Goal: Task Accomplishment & Management: Complete application form

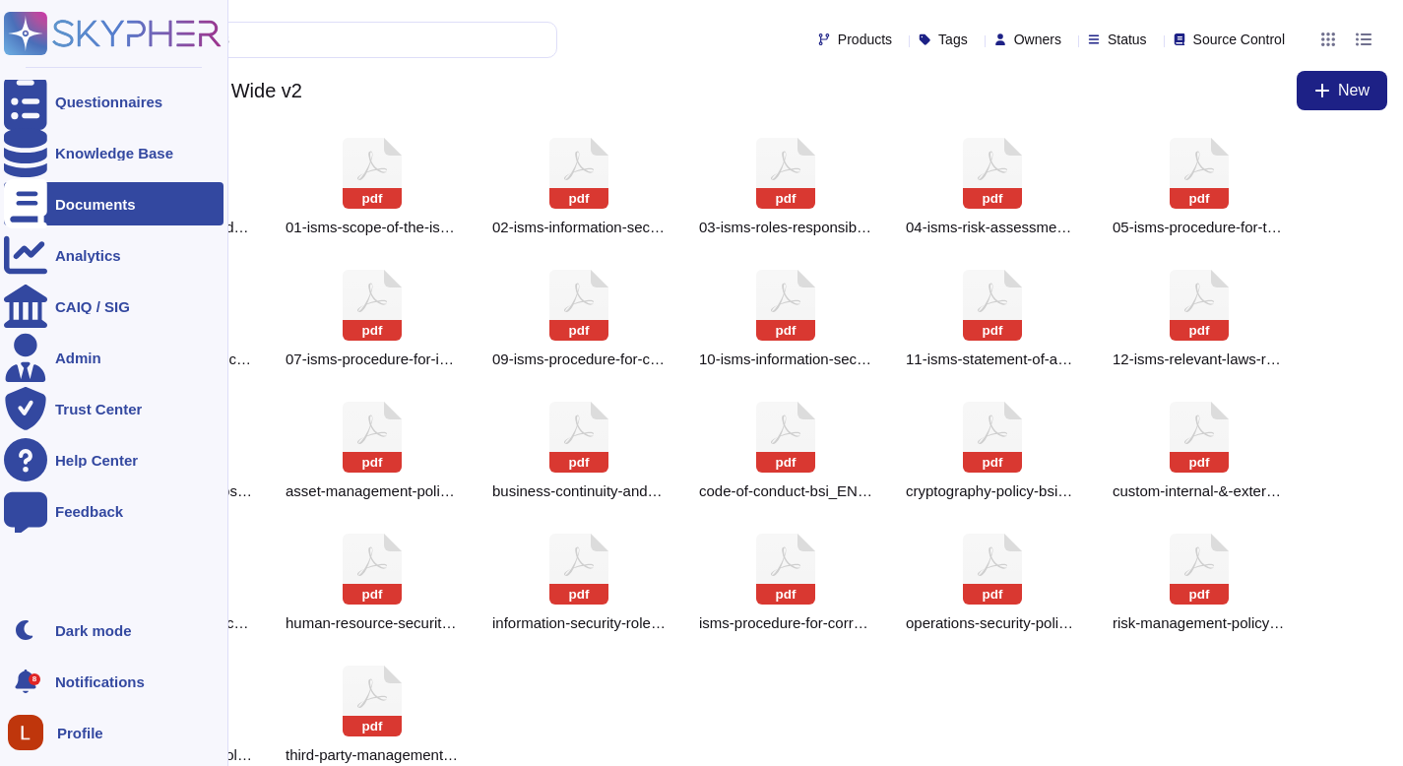
scroll to position [26, 0]
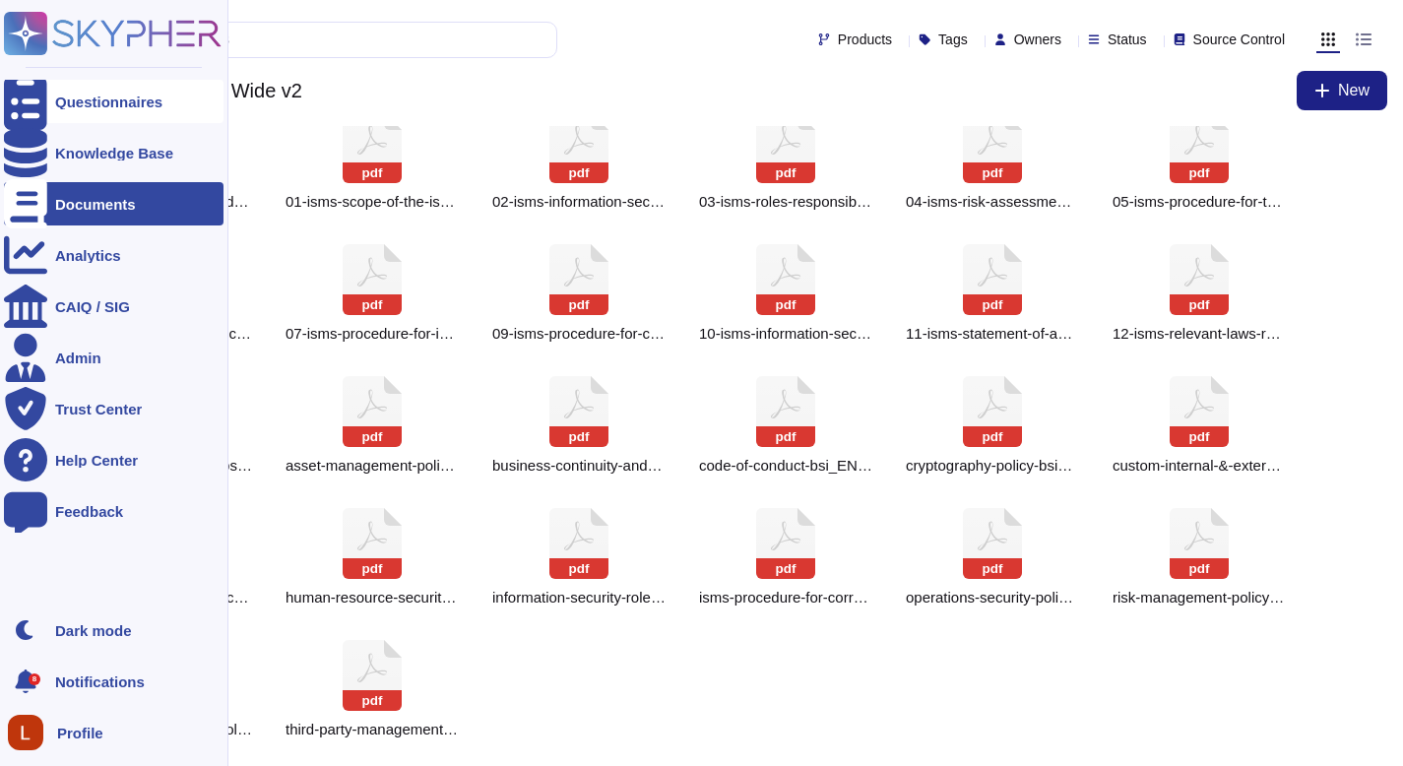
click at [36, 111] on div at bounding box center [25, 101] width 43 height 43
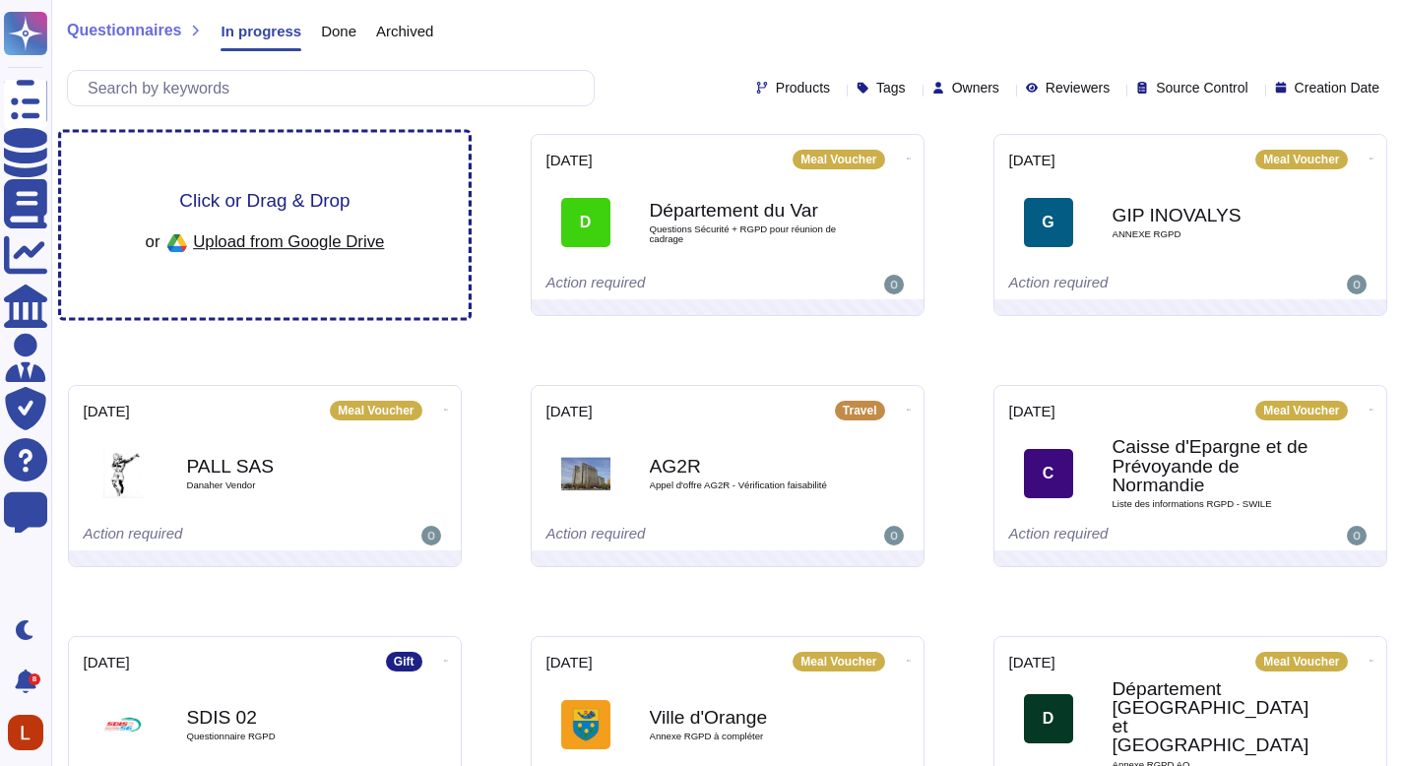
click at [274, 261] on div "Click or Drag & Drop or Upload from Google Drive" at bounding box center [265, 225] width 408 height 185
click at [285, 217] on div "Click or Drag & Drop or Upload from Google Drive" at bounding box center [264, 225] width 239 height 68
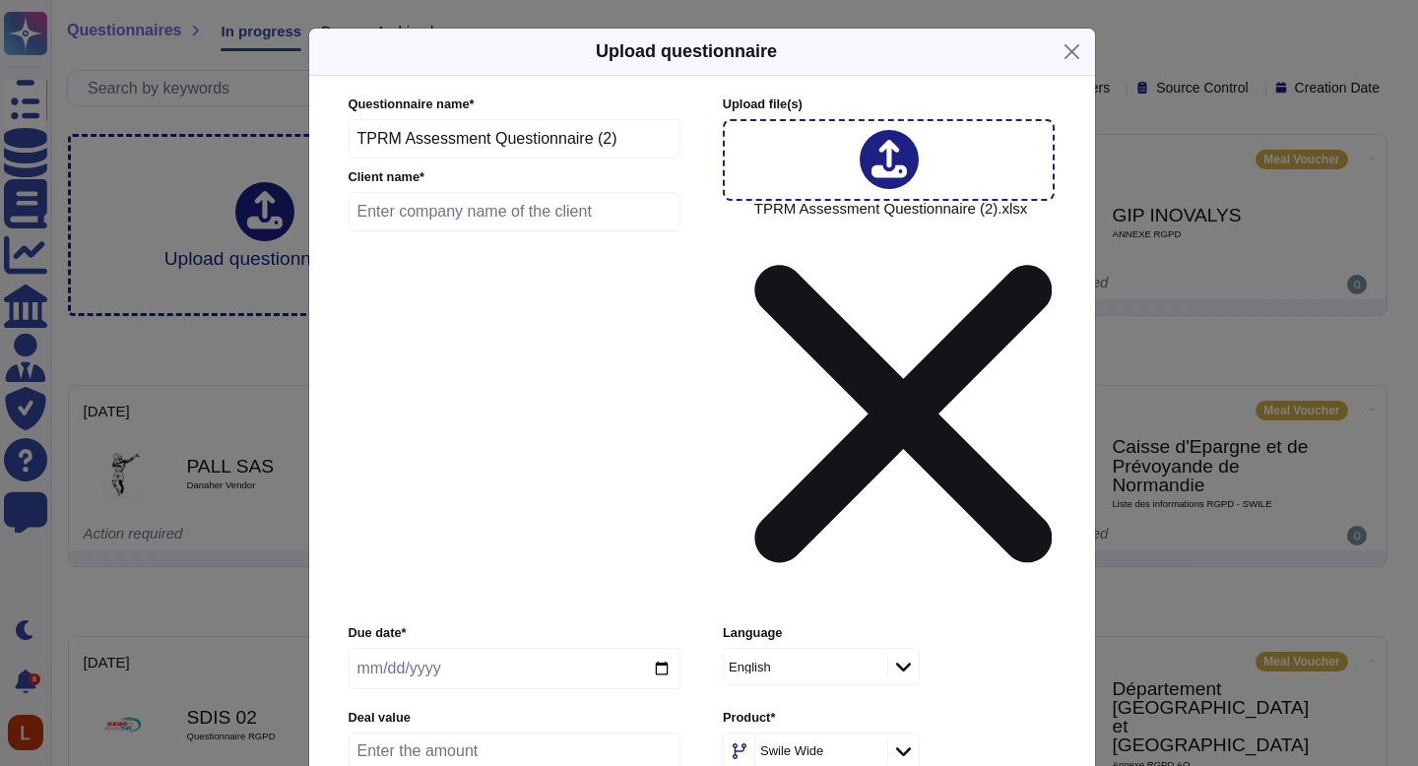
click at [468, 223] on input "text" at bounding box center [515, 211] width 333 height 39
type input "test"
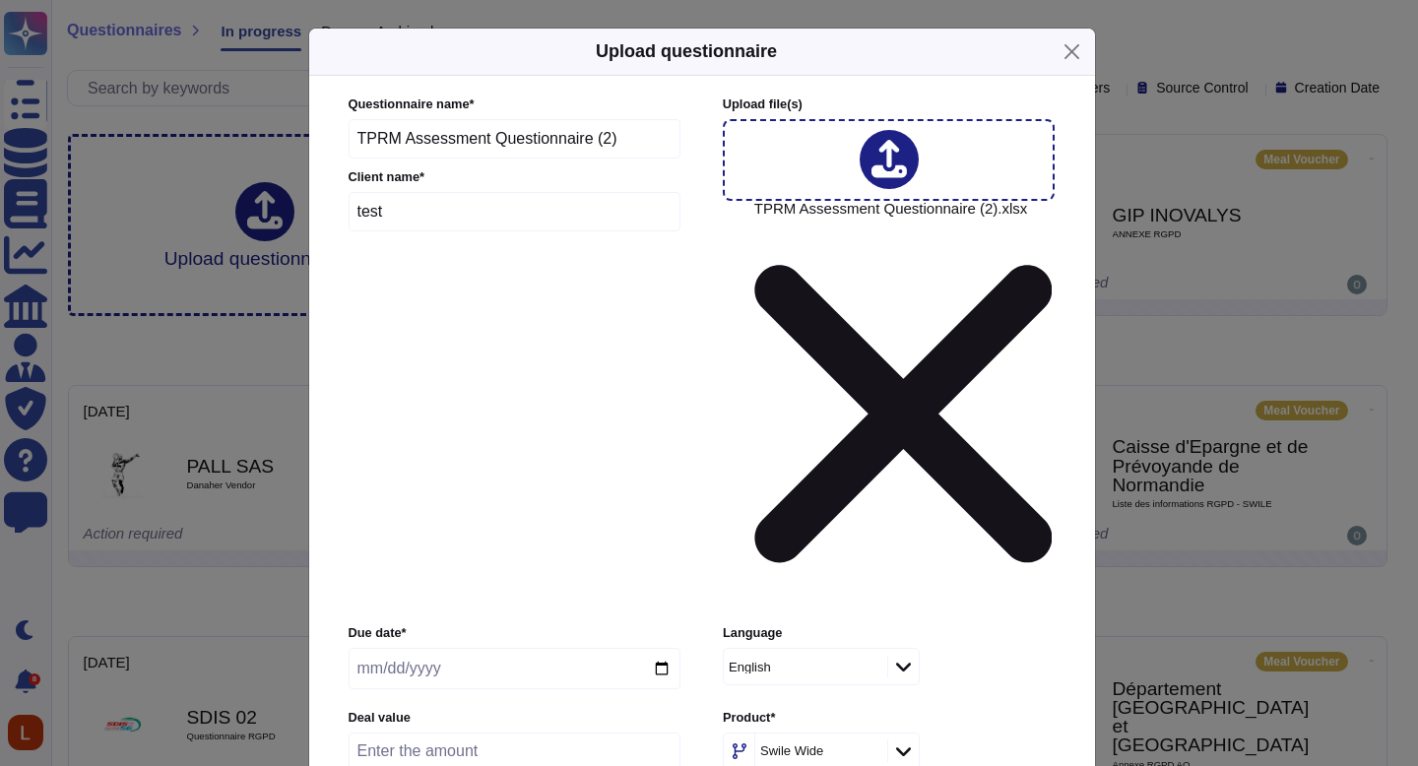
click at [464, 648] on input "date" at bounding box center [515, 668] width 332 height 41
click at [665, 648] on input "date" at bounding box center [515, 668] width 332 height 41
type input "[DATE]"
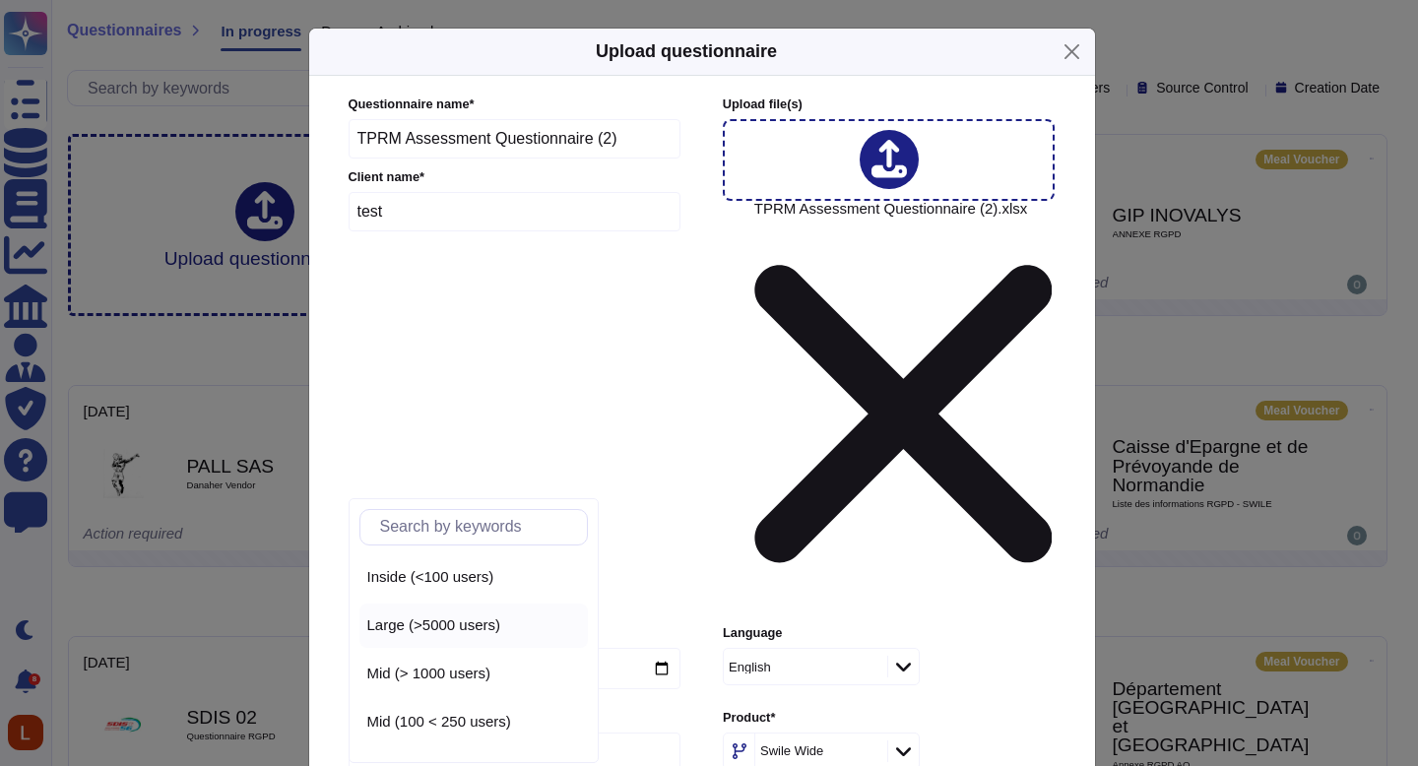
click at [468, 627] on span "Large (>5000 users)" at bounding box center [434, 626] width 134 height 18
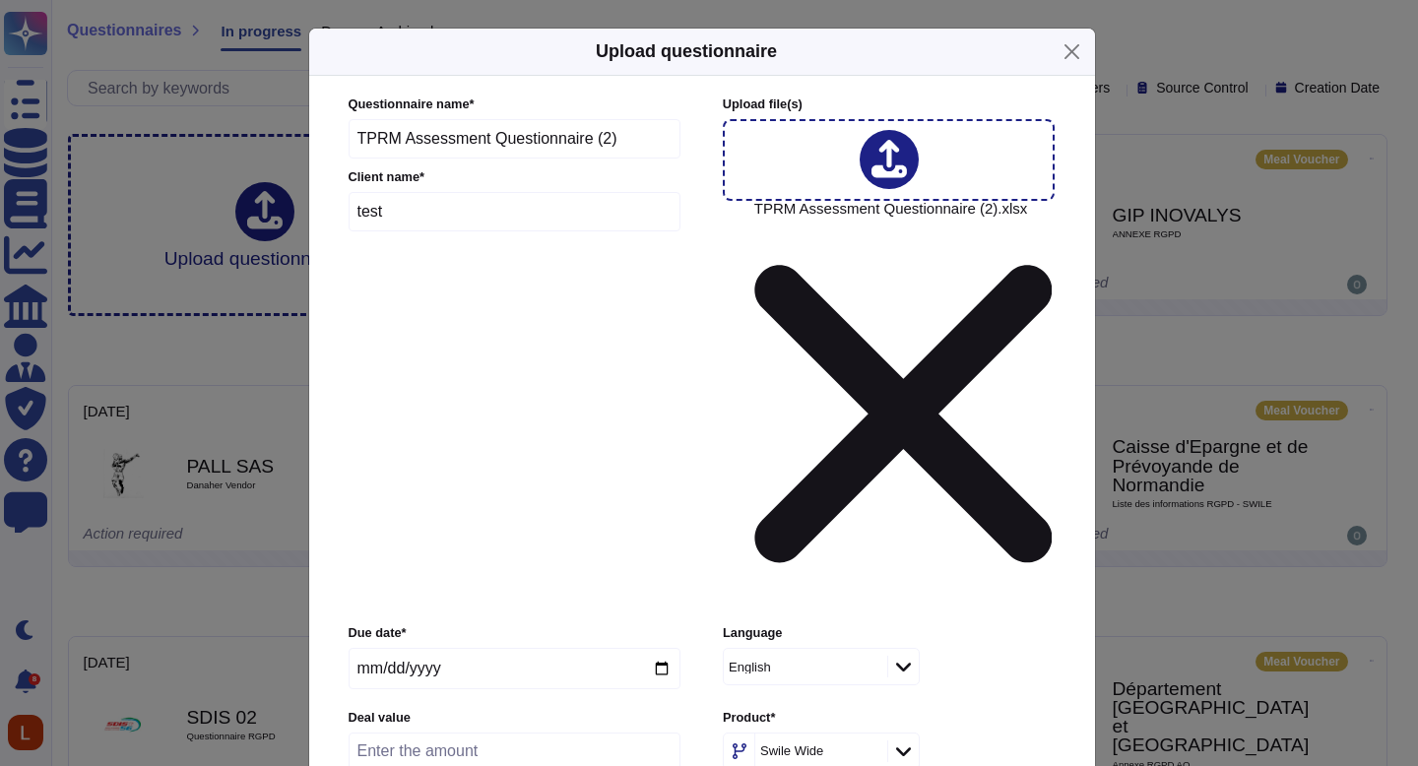
click at [461, 598] on div "Private" at bounding box center [447, 601] width 160 height 18
click at [702, 624] on div "Due date * 2025-09-12 Language English Deal value Product * Swile Wide Number o…" at bounding box center [702, 767] width 707 height 287
click at [786, 603] on div "No" at bounding box center [822, 601] width 160 height 18
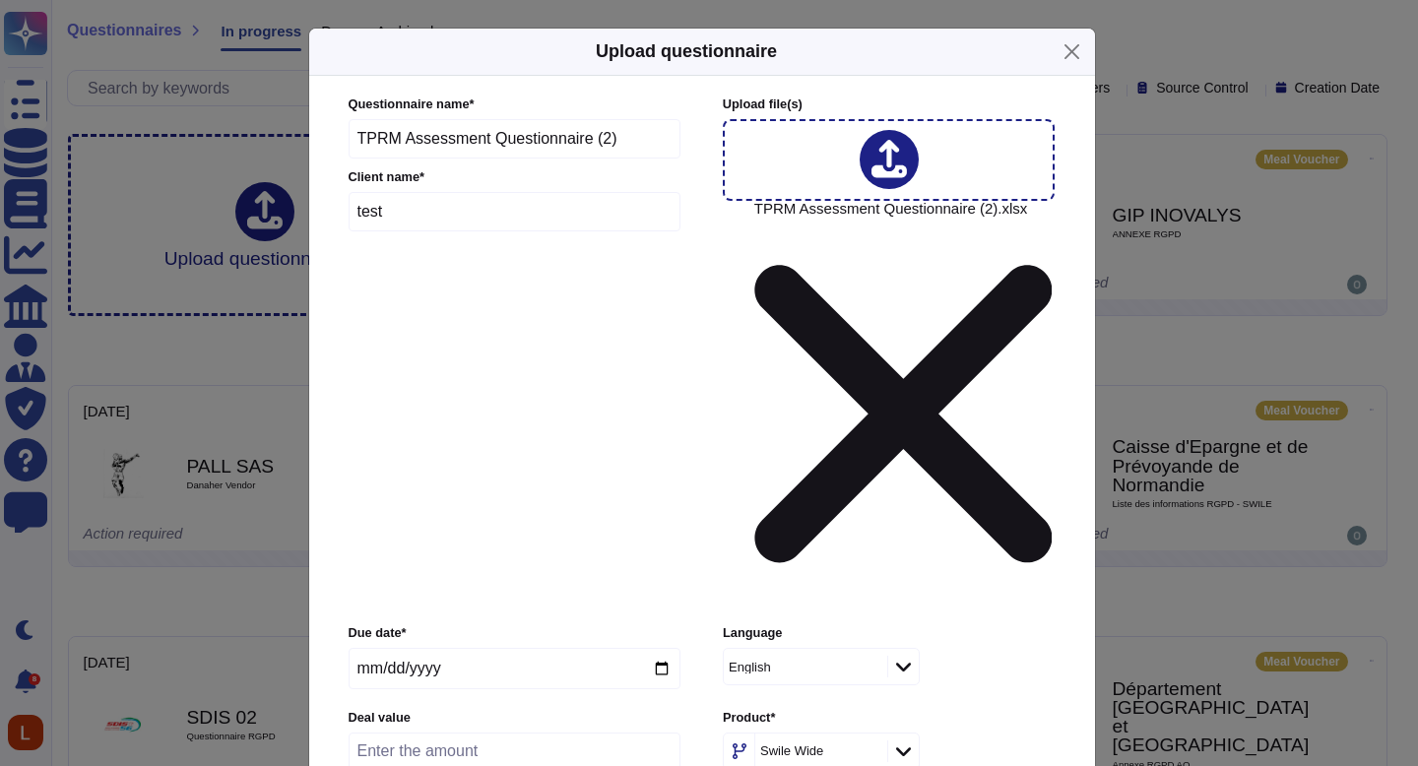
click at [792, 516] on div "Customer" at bounding box center [821, 531] width 175 height 44
click at [452, 231] on input "test" at bounding box center [515, 211] width 333 height 39
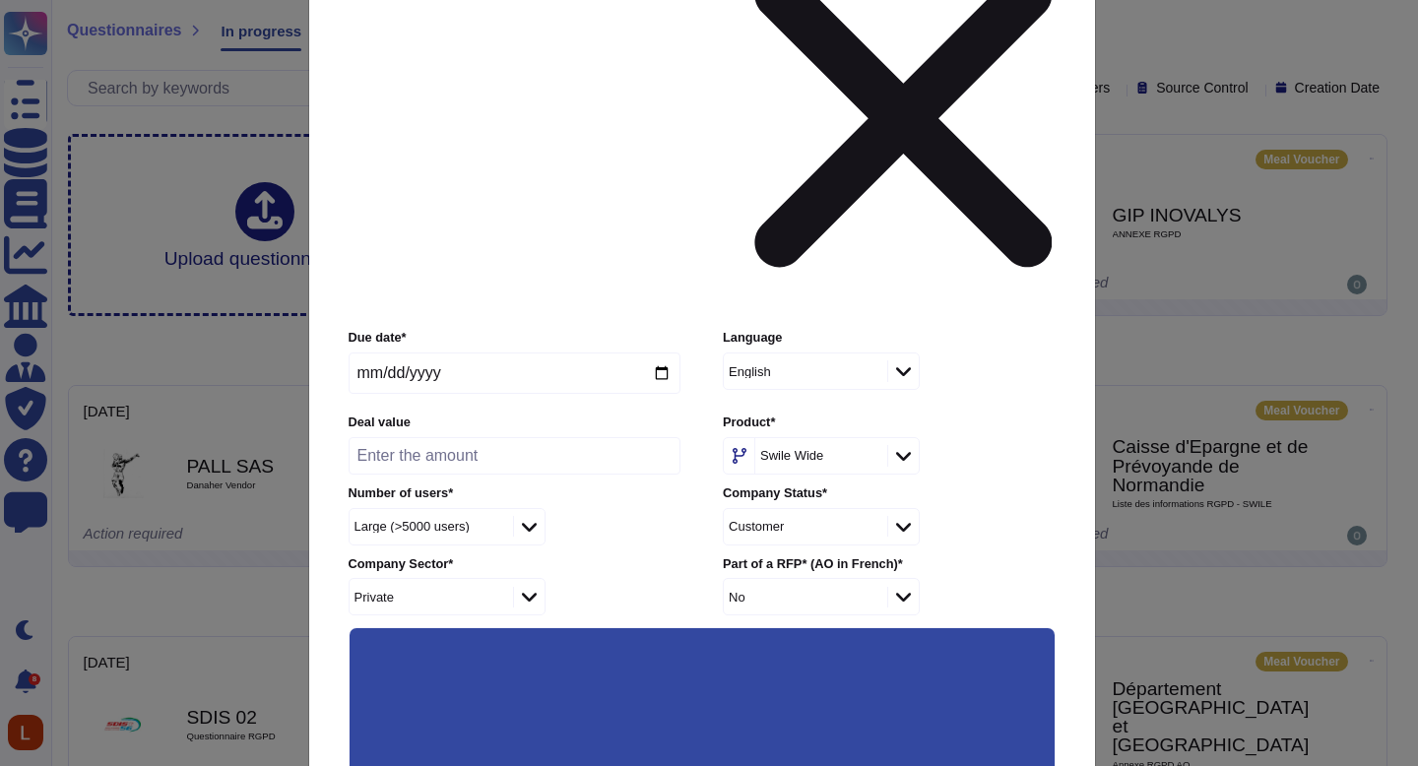
scroll to position [297, 0]
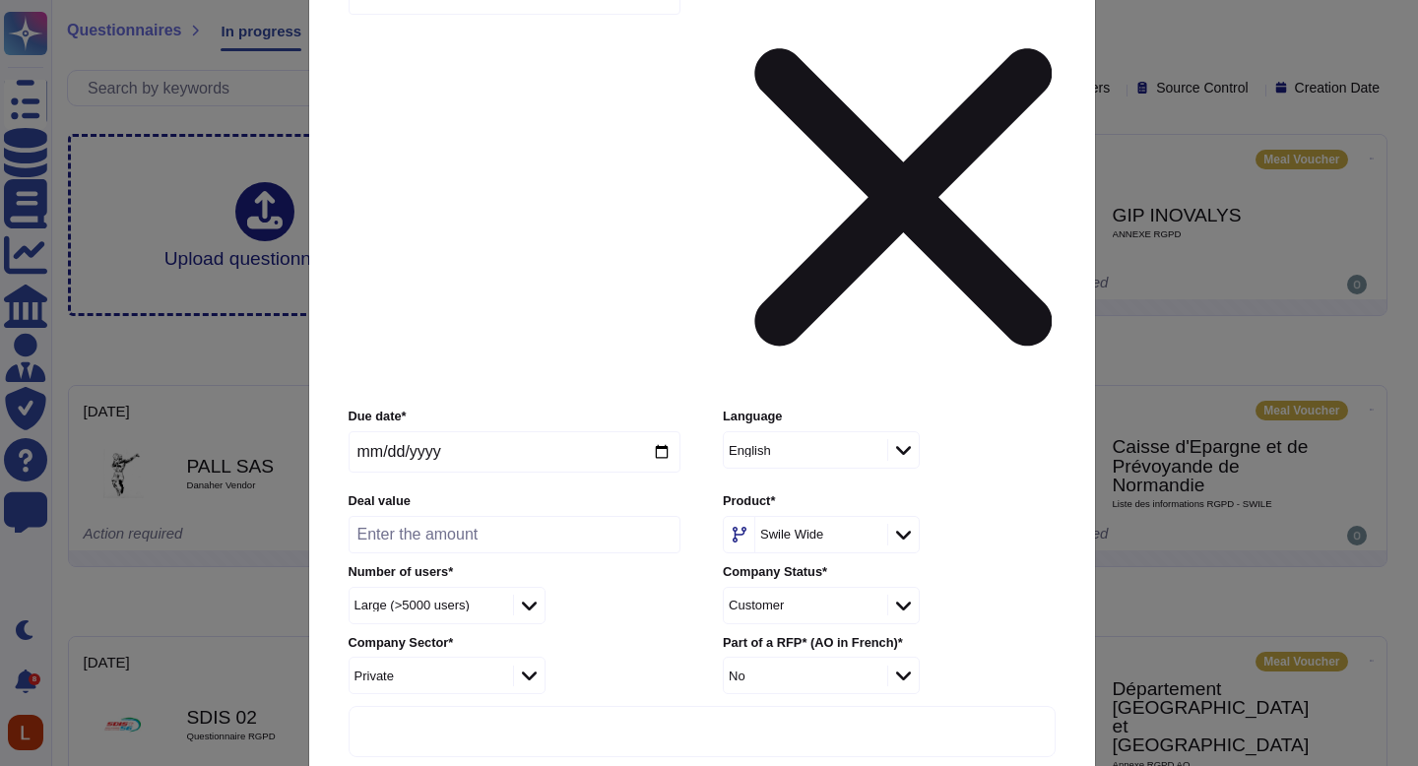
scroll to position [0, 0]
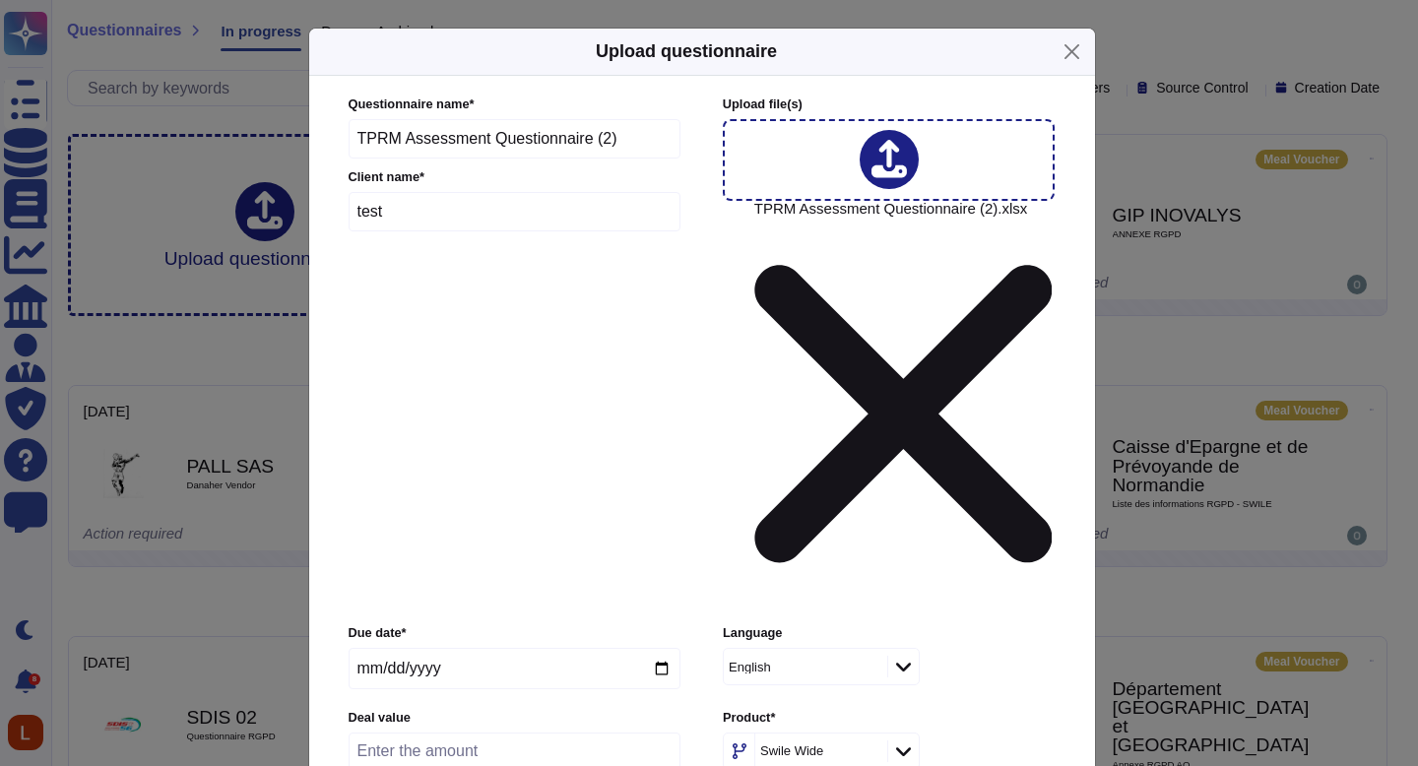
click at [460, 227] on input "test" at bounding box center [515, 211] width 333 height 39
click at [467, 733] on input "number" at bounding box center [515, 751] width 332 height 37
type input "1"
click at [1024, 648] on div "English" at bounding box center [889, 666] width 332 height 37
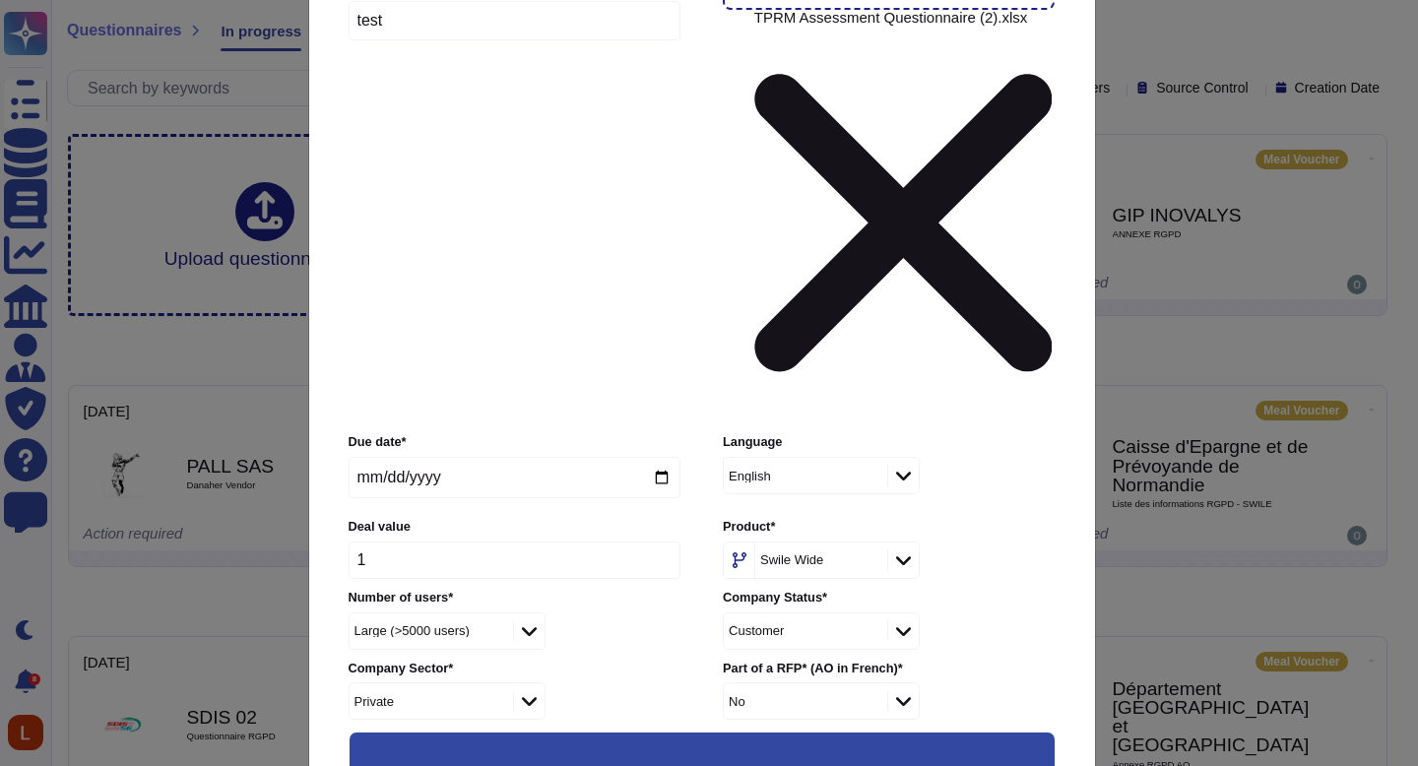
scroll to position [297, 0]
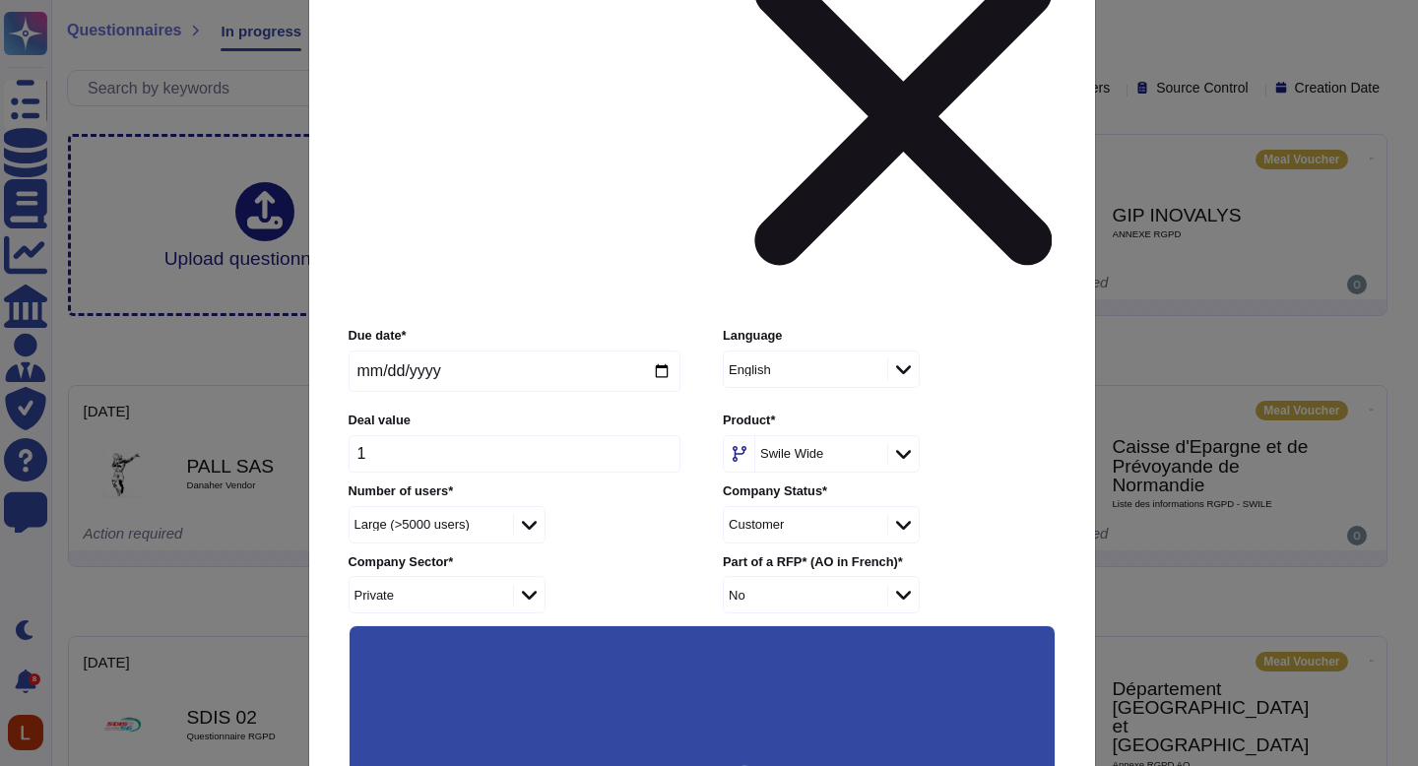
click at [0, 0] on input "Force auto-attach documents" at bounding box center [0, 0] width 0 height 0
click at [0, 0] on input "Automatically assign teams on questions" at bounding box center [0, 0] width 0 height 0
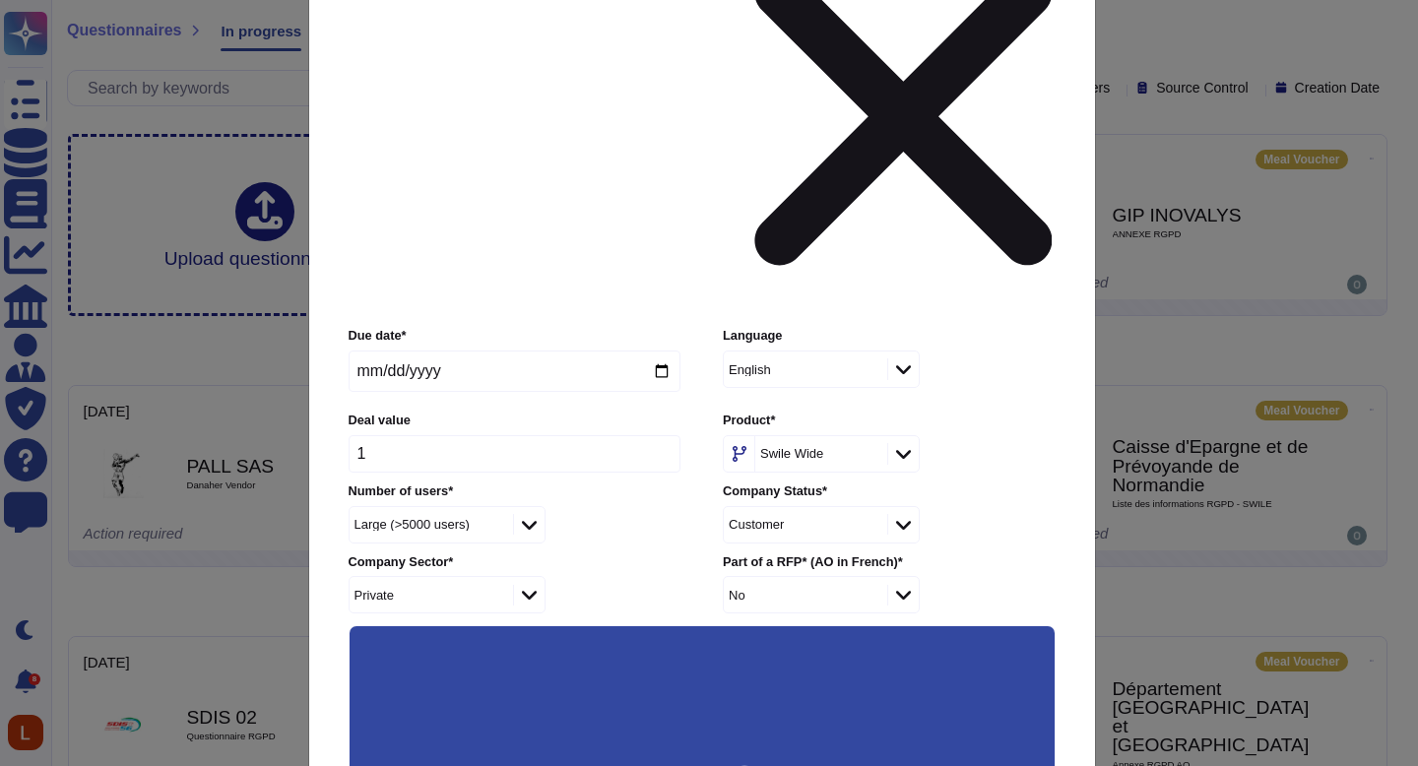
click at [0, 0] on input "Keep existing answers from the file" at bounding box center [0, 0] width 0 height 0
click at [0, 0] on input "Auto-approve existing answers (recommended for already filled out questionnaire…" at bounding box center [0, 0] width 0 height 0
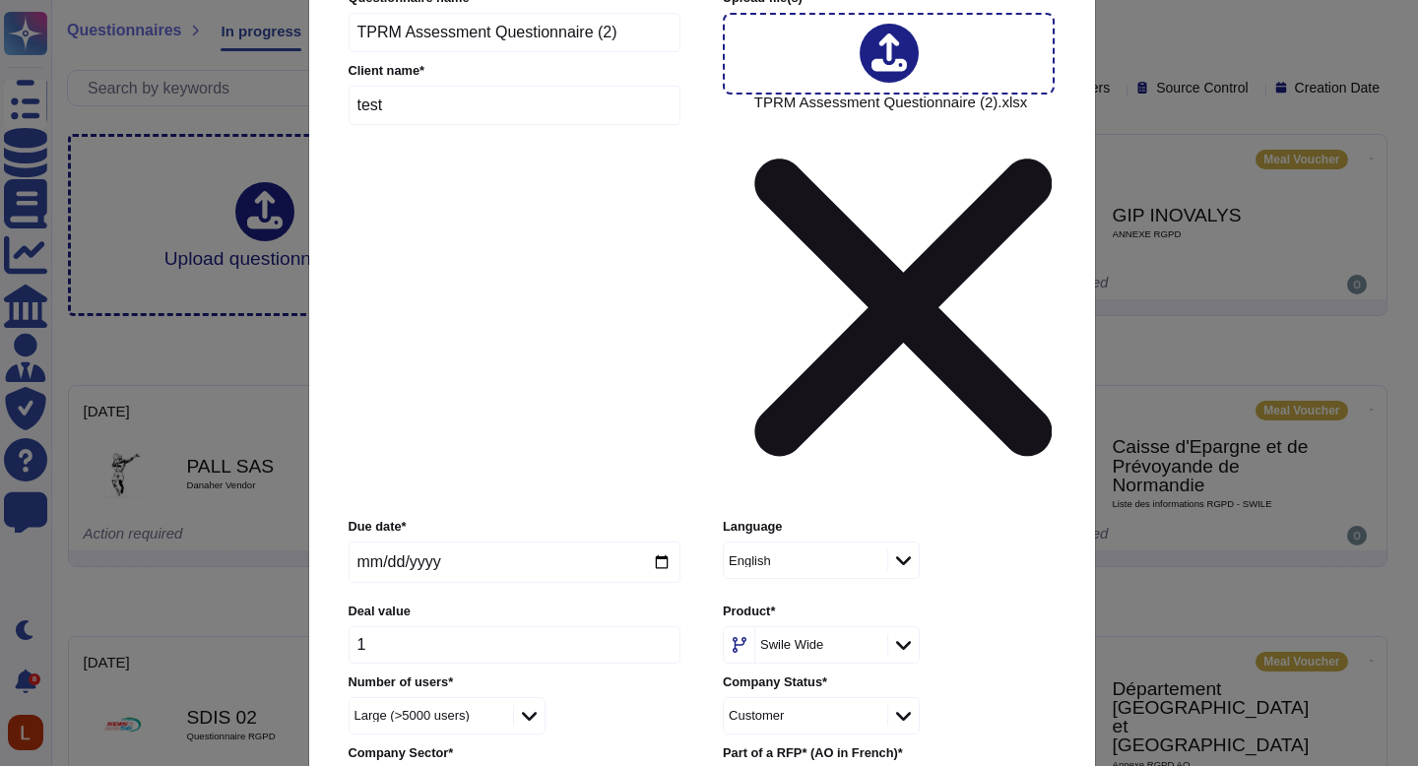
scroll to position [92, 0]
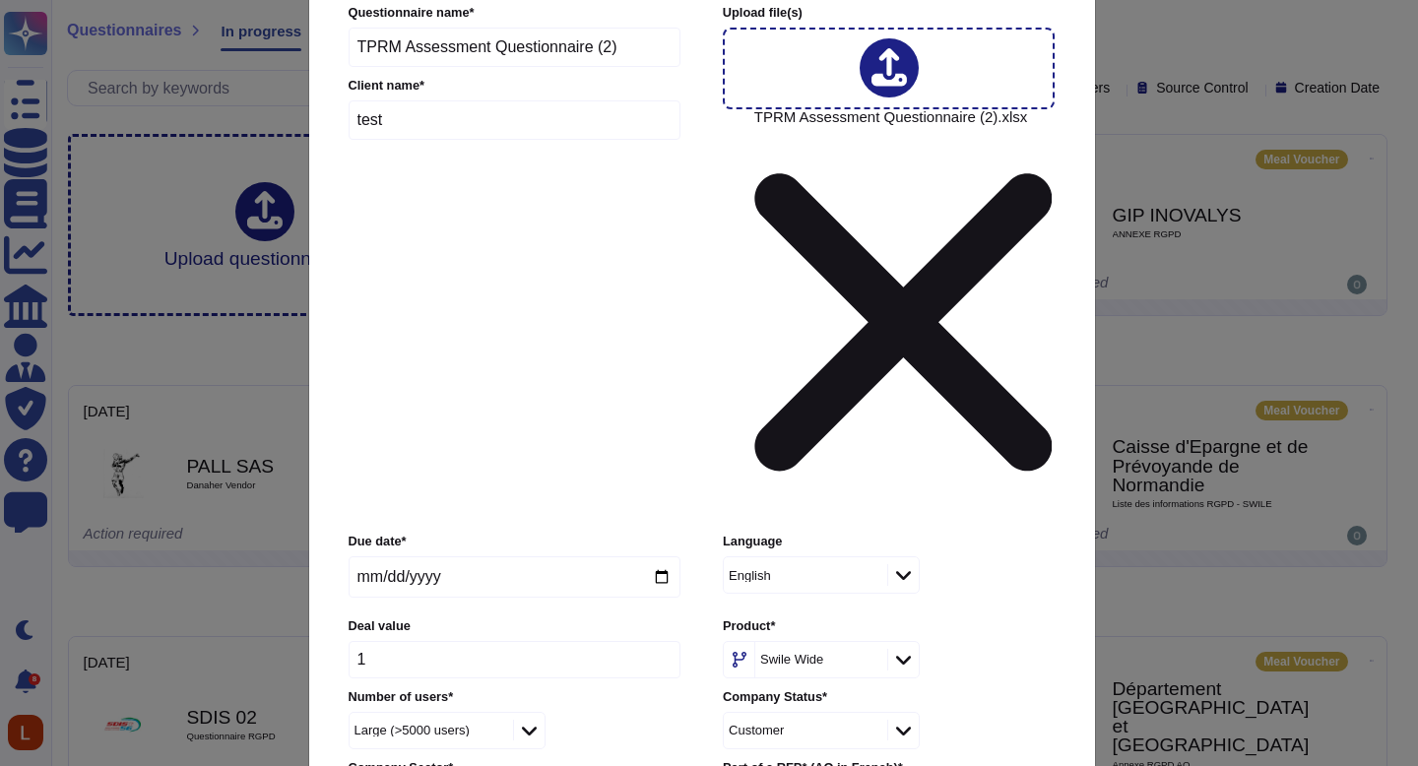
click at [919, 84] on div at bounding box center [889, 69] width 333 height 82
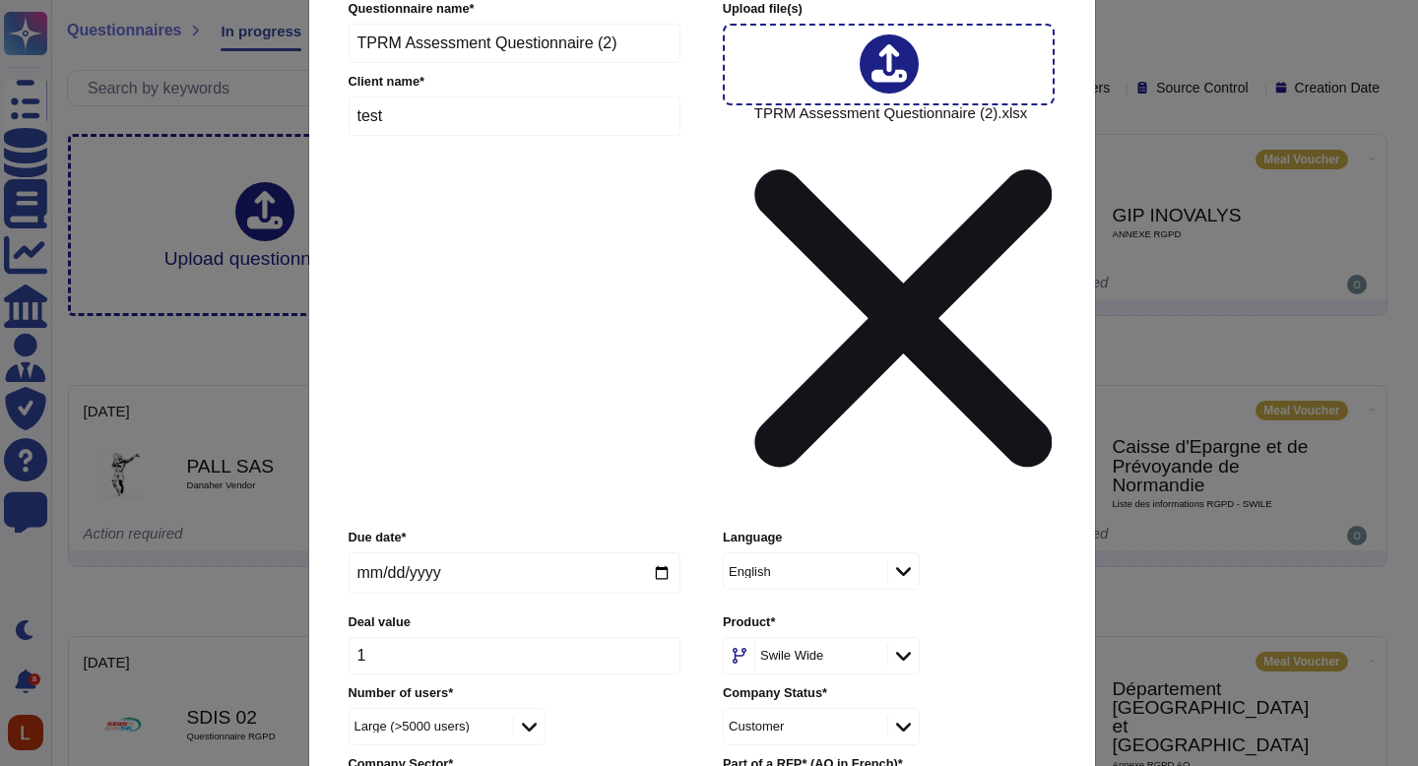
scroll to position [96, 0]
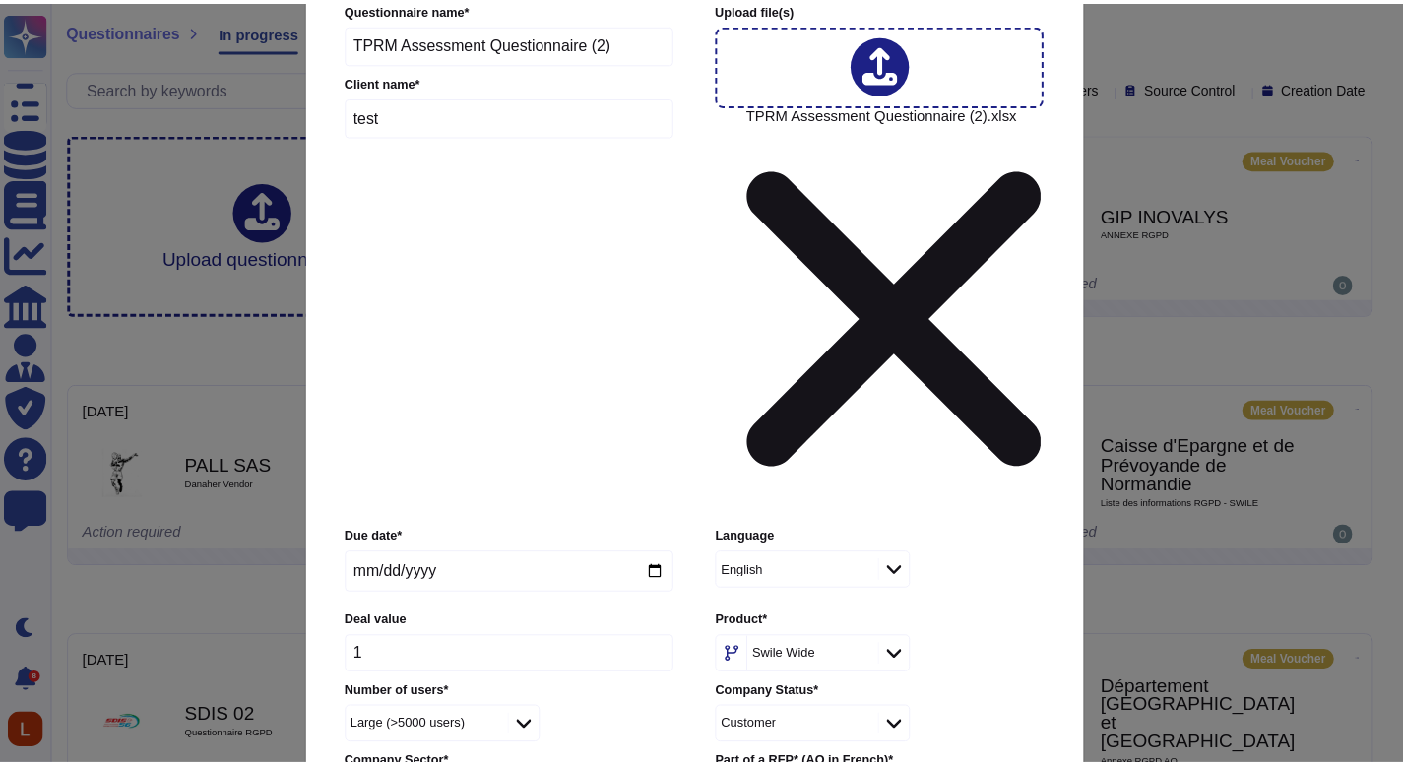
scroll to position [0, 0]
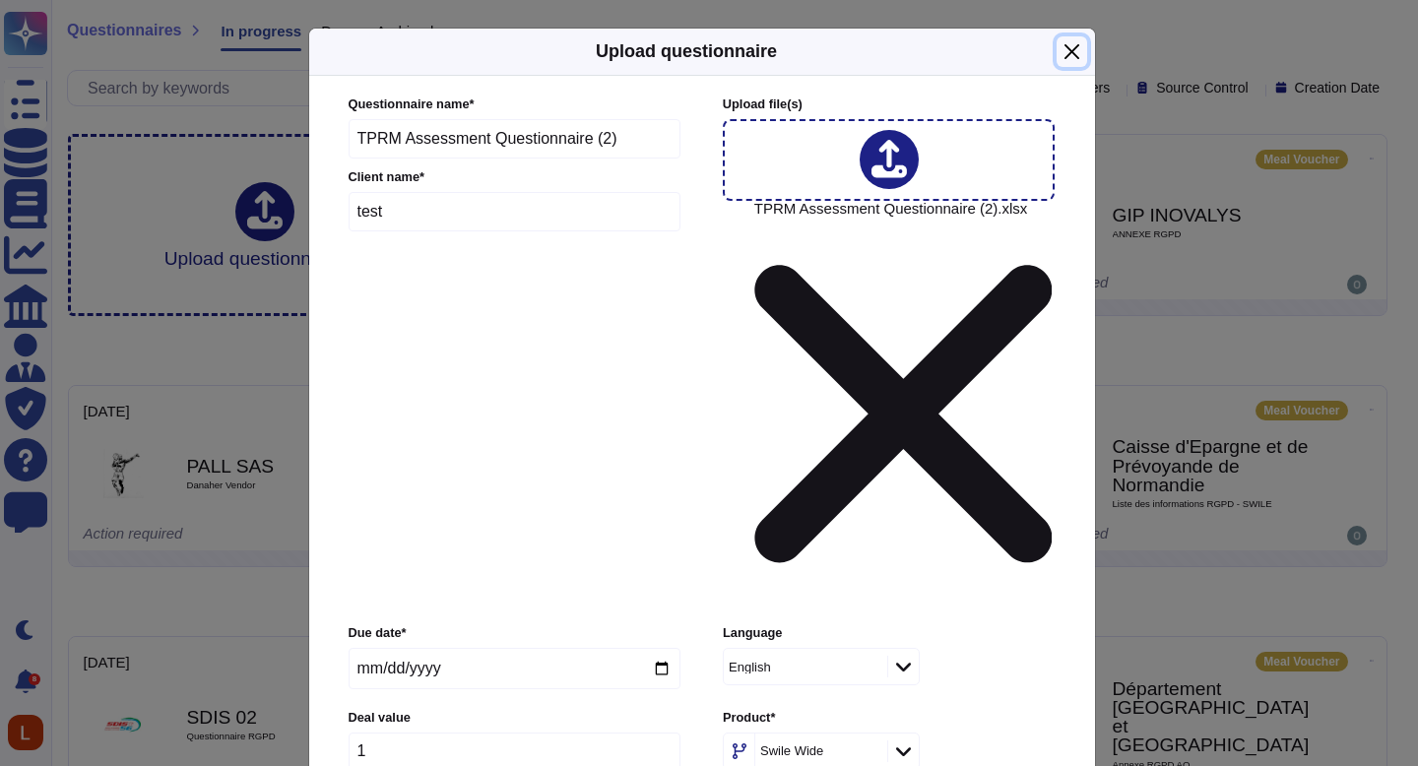
click at [1070, 67] on button "Close" at bounding box center [1072, 51] width 31 height 31
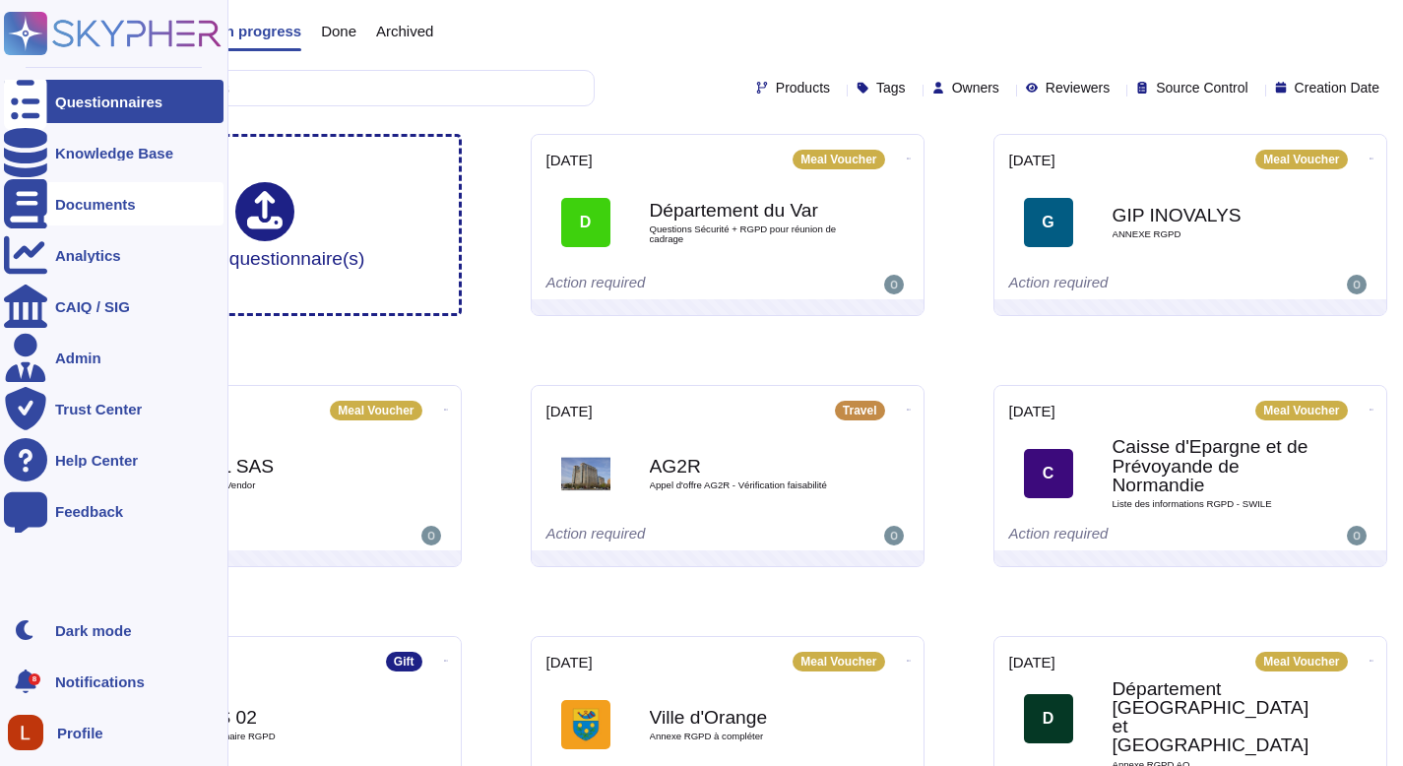
click at [43, 203] on div at bounding box center [25, 203] width 43 height 43
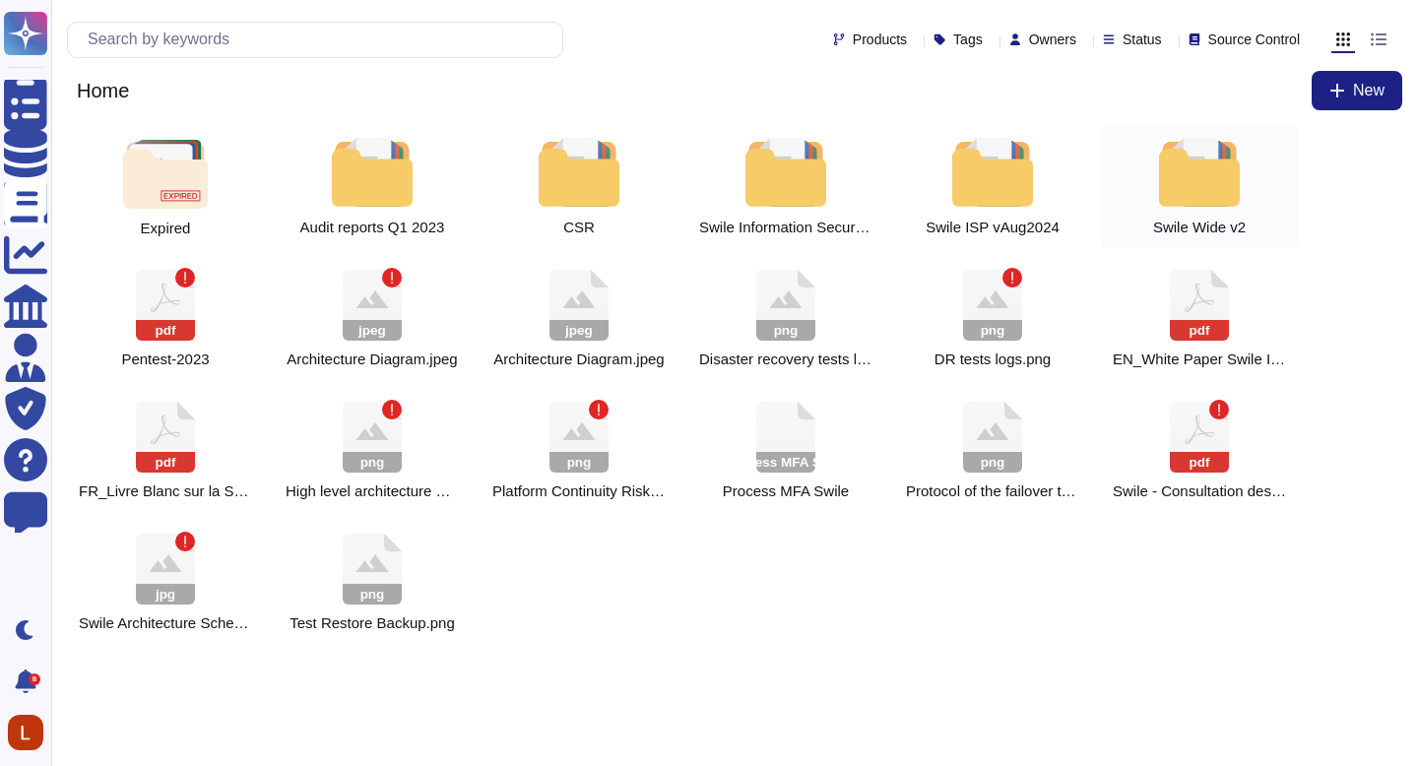
click at [1163, 166] on div at bounding box center [1199, 172] width 87 height 69
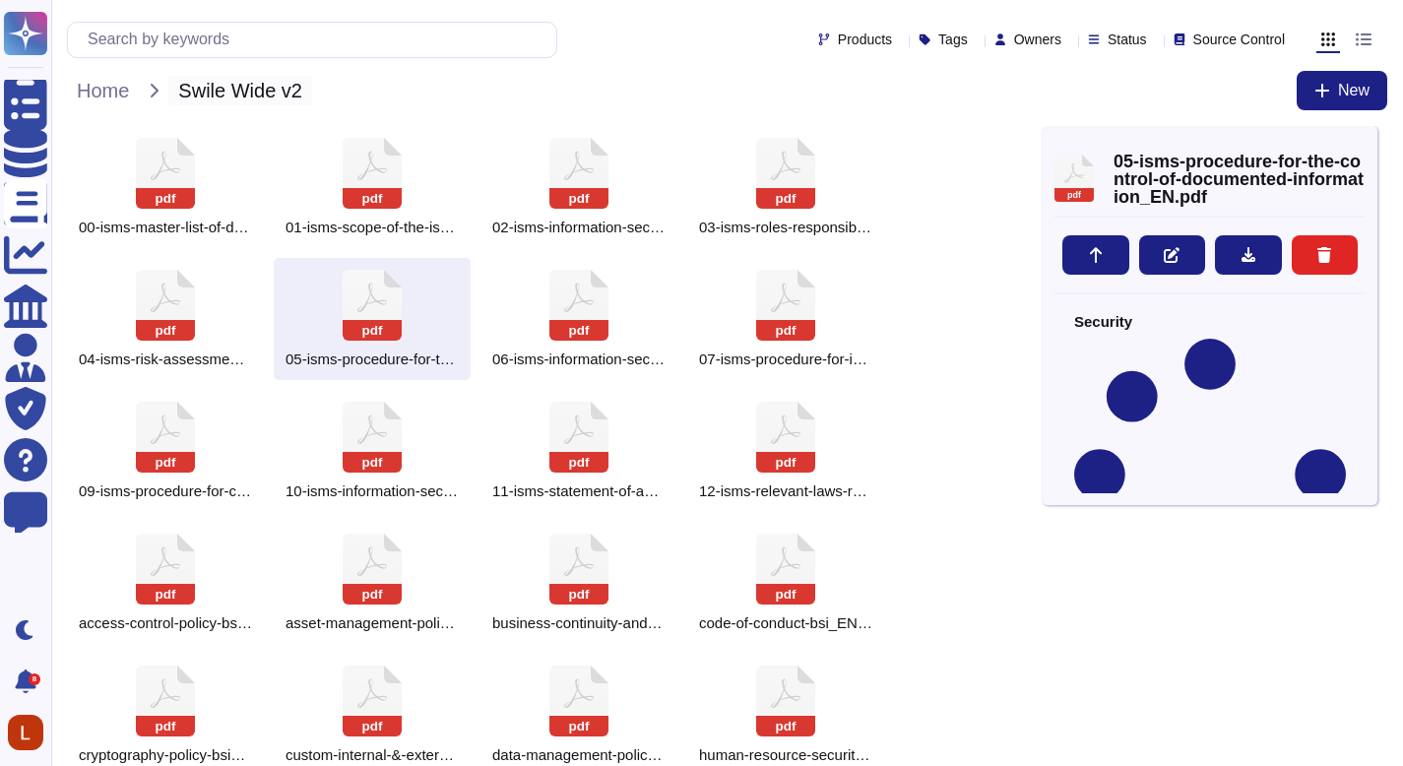
click at [188, 78] on span "Swile Wide v2" at bounding box center [240, 91] width 144 height 30
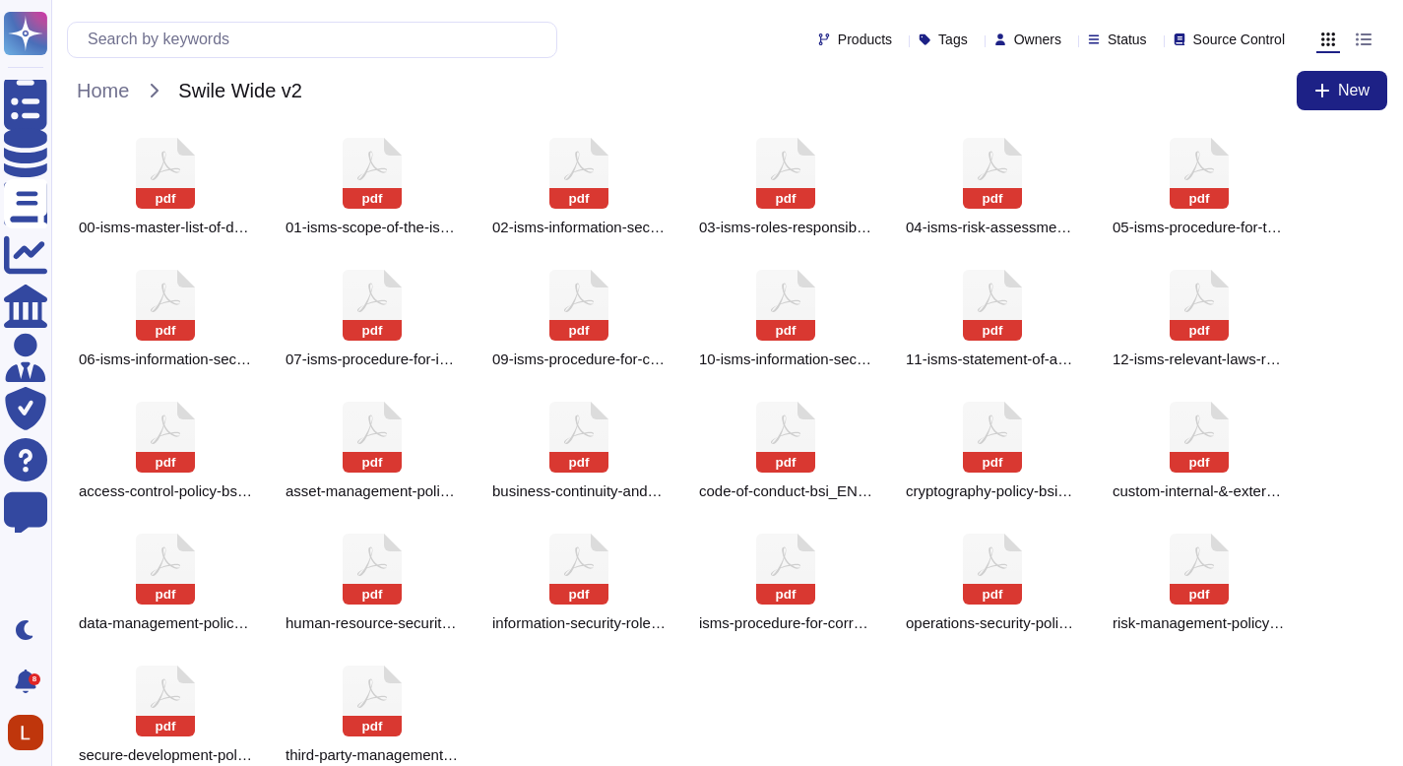
scroll to position [26, 0]
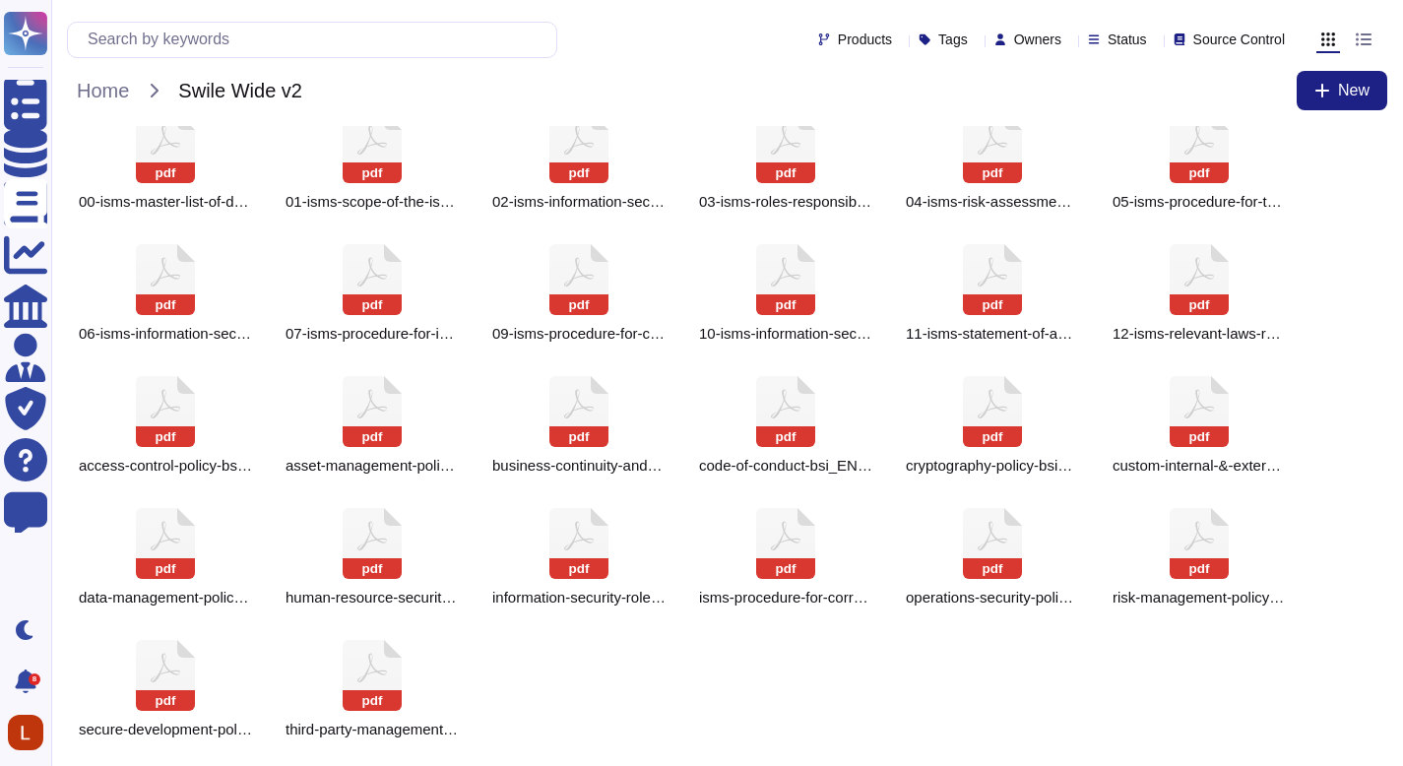
drag, startPoint x: 1417, startPoint y: 500, endPoint x: 1417, endPoint y: 524, distance: 23.6
click at [1402, 524] on html "Questionnaires Knowledge Base Documents Analytics CAIQ / SIG Admin Trust Center…" at bounding box center [701, 370] width 1403 height 792
drag, startPoint x: 1417, startPoint y: 331, endPoint x: 1408, endPoint y: 358, distance: 29.0
click at [1402, 358] on html "Questionnaires Knowledge Base Documents Analytics CAIQ / SIG Admin Trust Center…" at bounding box center [701, 370] width 1403 height 792
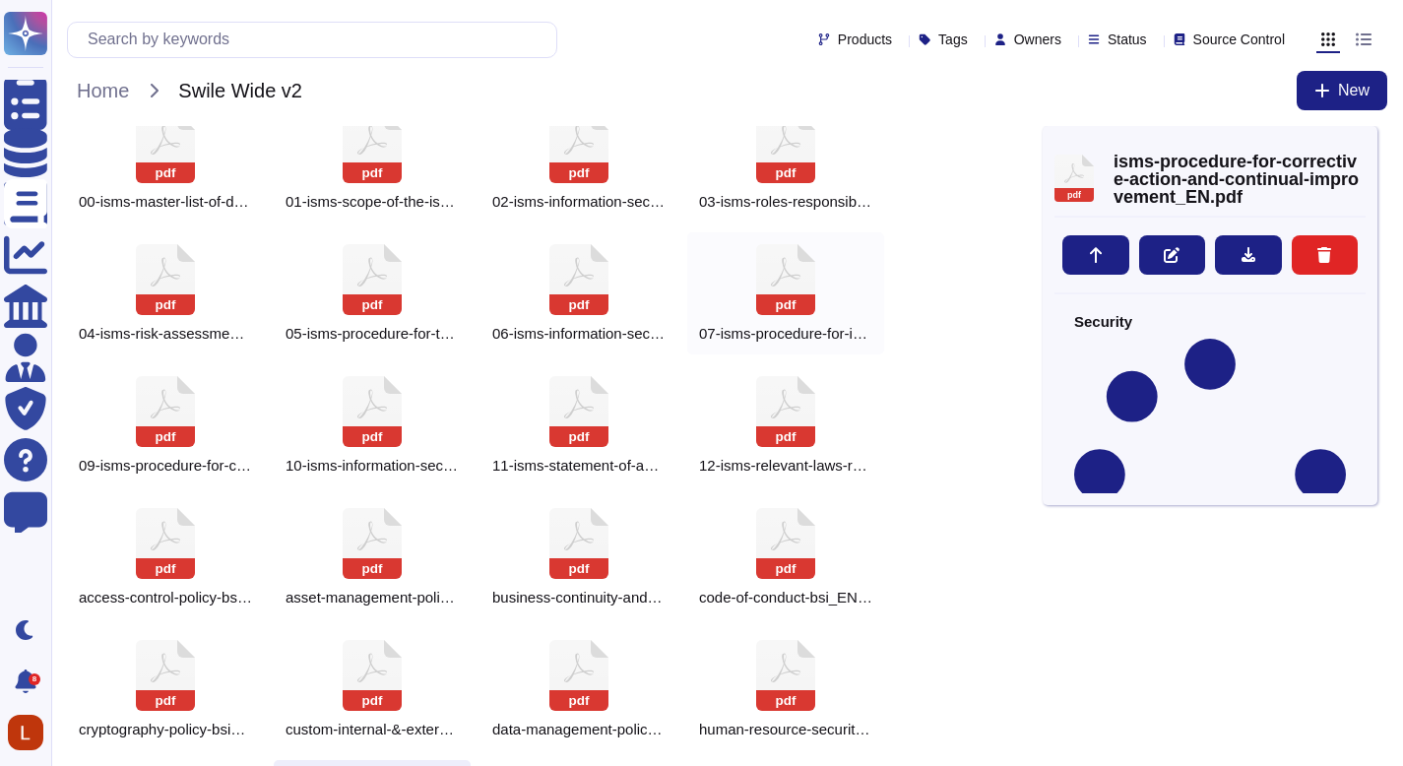
click at [784, 322] on div "pdf 07-isms-procedure-for-internal-audits_EN.pdf" at bounding box center [785, 293] width 197 height 122
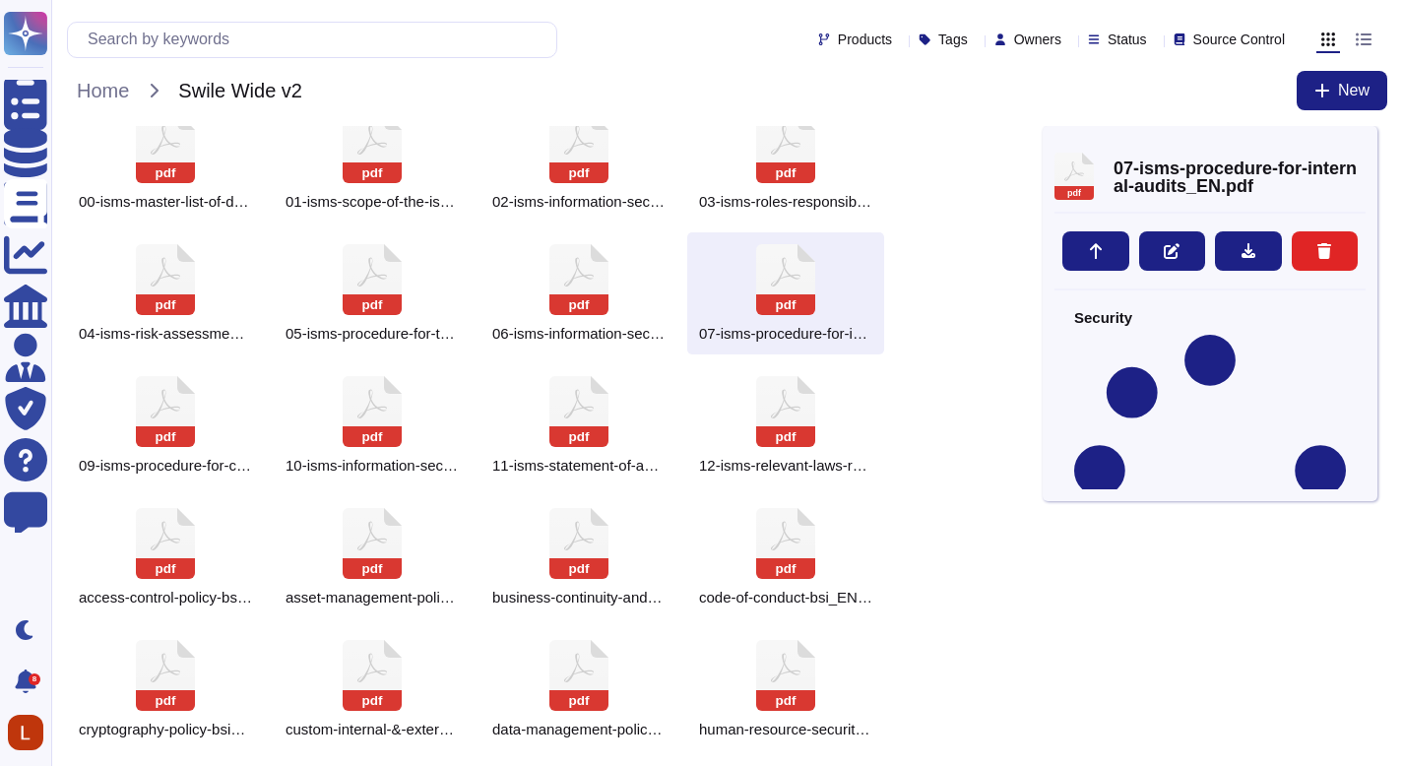
click at [1007, 583] on div "pdf 00-isms-master-list-of-documents_EN.pdf pdf 01-isms-scope-of-the-isms_EN.pd…" at bounding box center [555, 557] width 976 height 914
click at [1366, 147] on icon at bounding box center [1366, 147] width 0 height 0
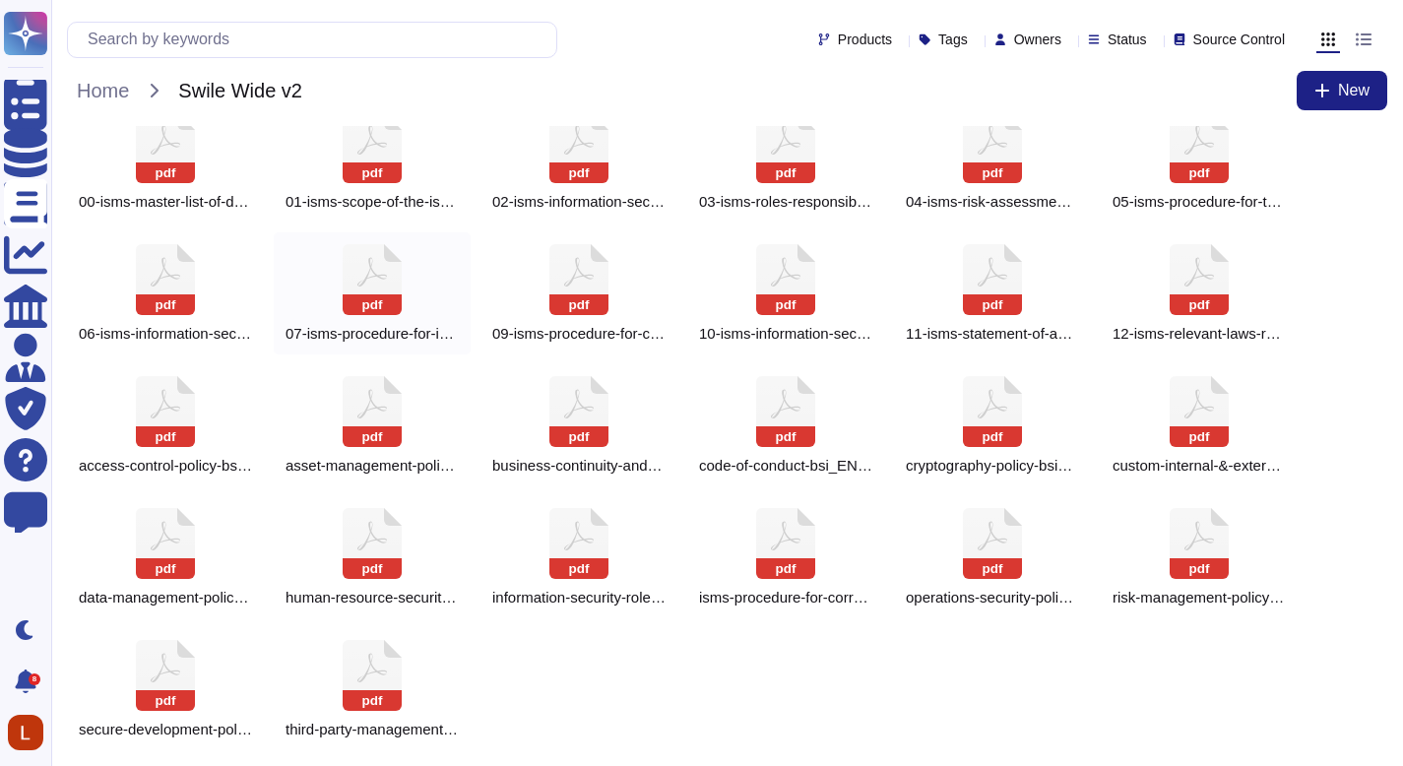
drag, startPoint x: 835, startPoint y: 718, endPoint x: 274, endPoint y: 348, distance: 672.5
click at [272, 353] on div "pdf 00-isms-master-list-of-documents_EN.pdf pdf 01-isms-scope-of-the-isms_EN.pd…" at bounding box center [727, 425] width 1321 height 650
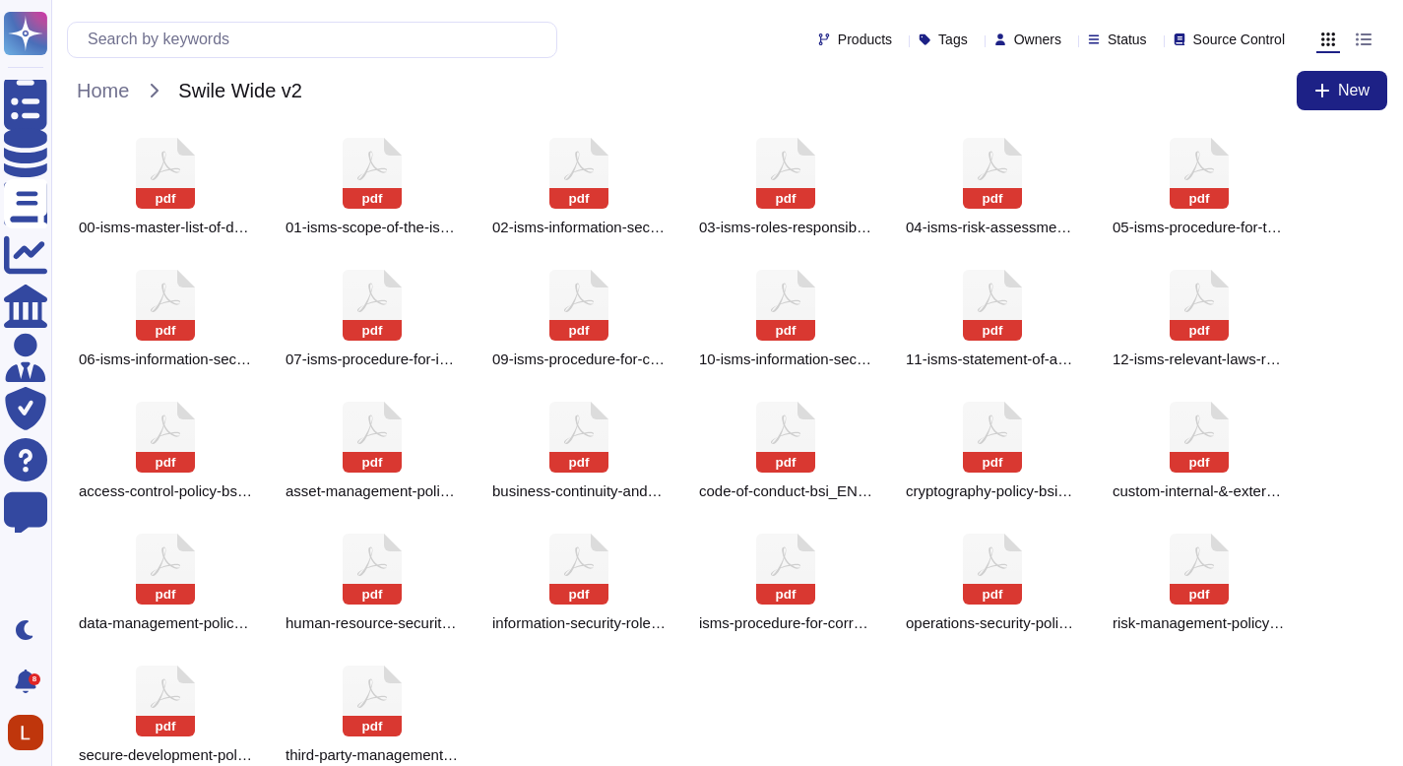
drag, startPoint x: 1417, startPoint y: 205, endPoint x: 1417, endPoint y: 125, distance: 79.8
click at [1402, 125] on html "Questionnaires Knowledge Base Documents Analytics CAIQ / SIG Admin Trust Center…" at bounding box center [701, 396] width 1403 height 792
click at [187, 159] on icon at bounding box center [165, 173] width 59 height 71
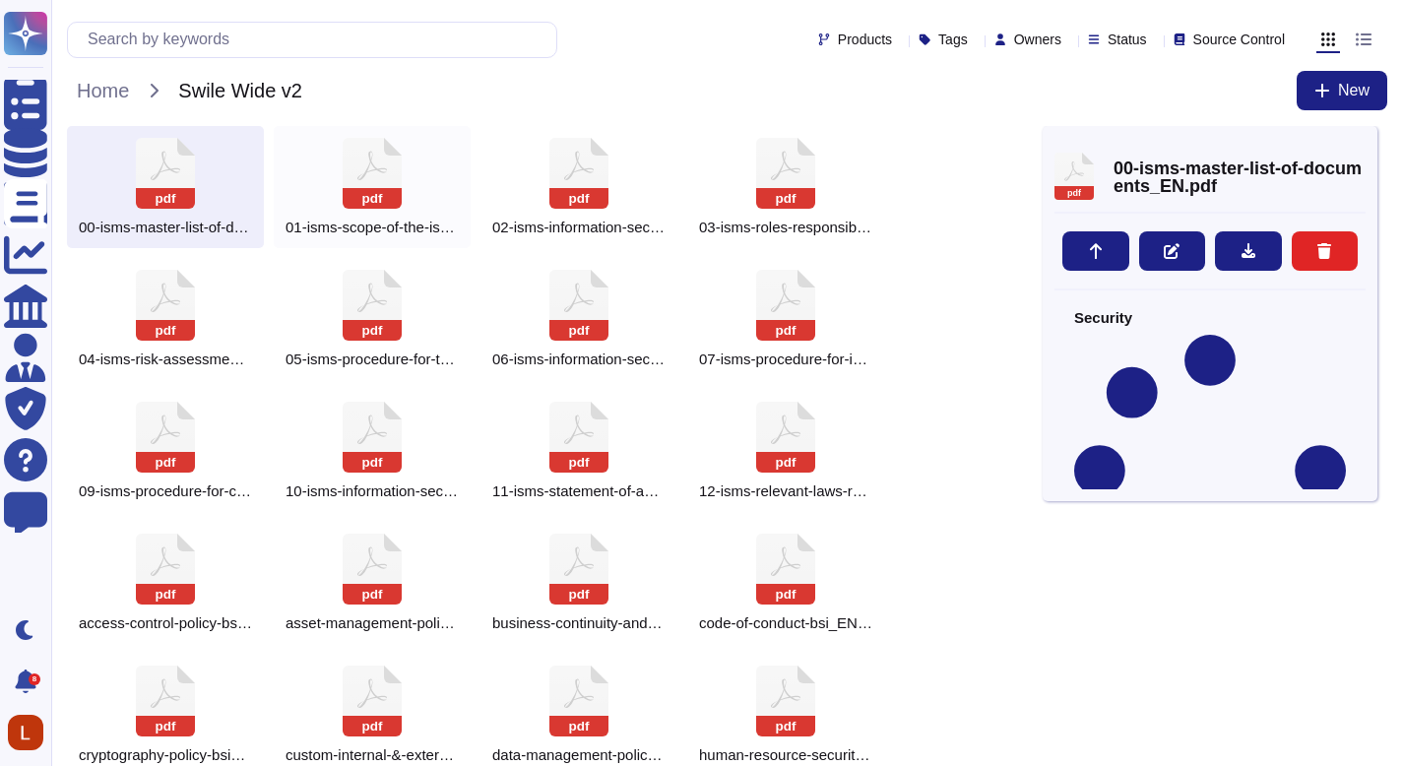
click at [333, 159] on div "pdf 01-isms-scope-of-the-isms_EN.pdf" at bounding box center [372, 187] width 197 height 122
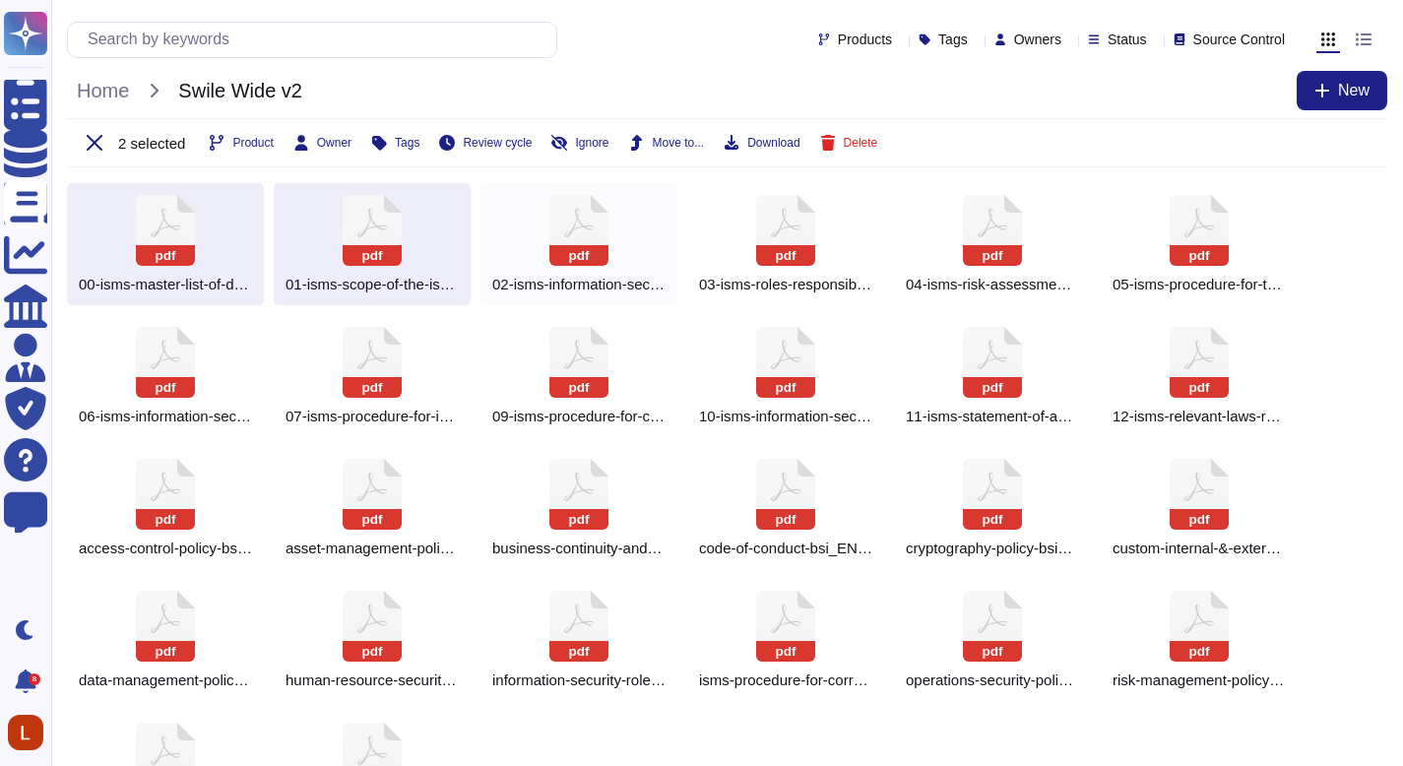
click at [580, 229] on icon at bounding box center [579, 230] width 59 height 71
click at [790, 228] on icon at bounding box center [785, 230] width 59 height 71
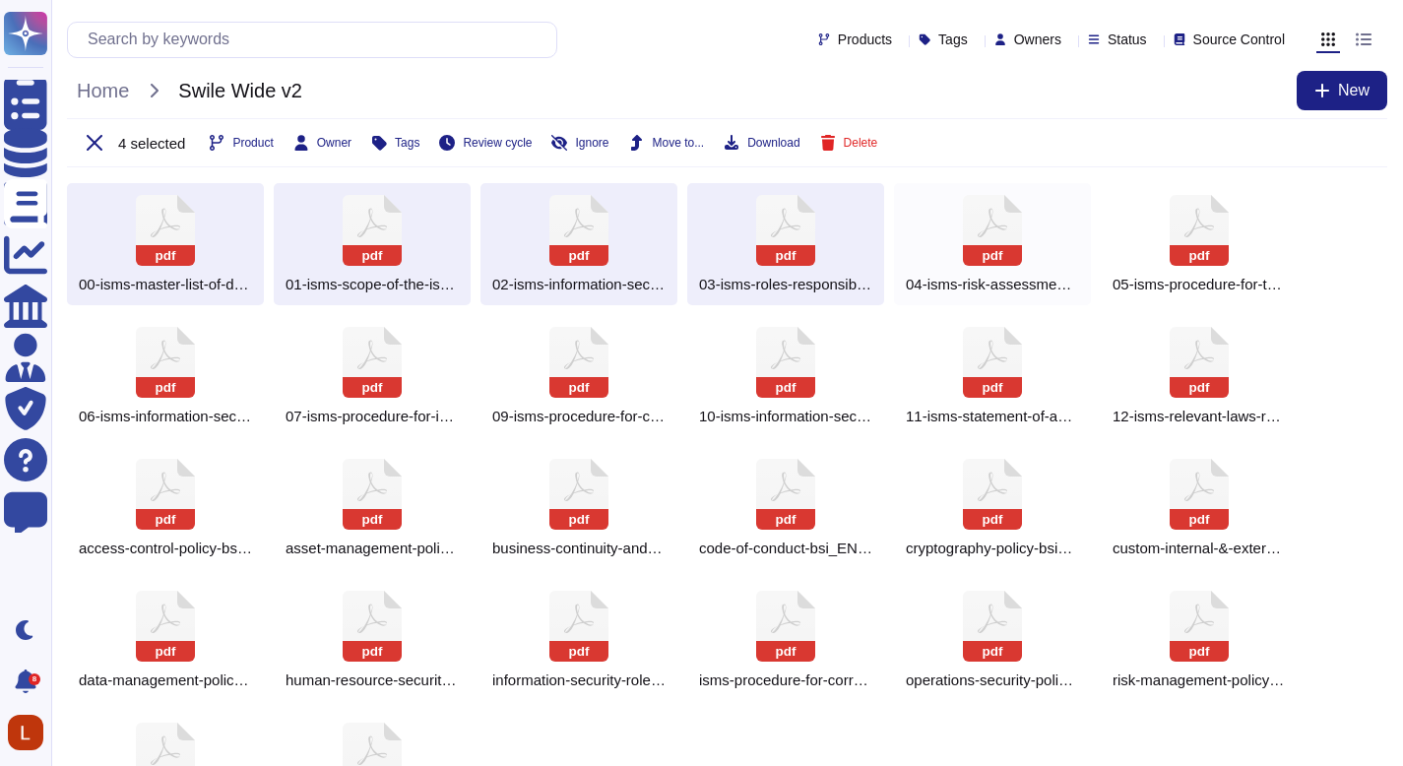
click at [974, 228] on icon at bounding box center [992, 230] width 59 height 71
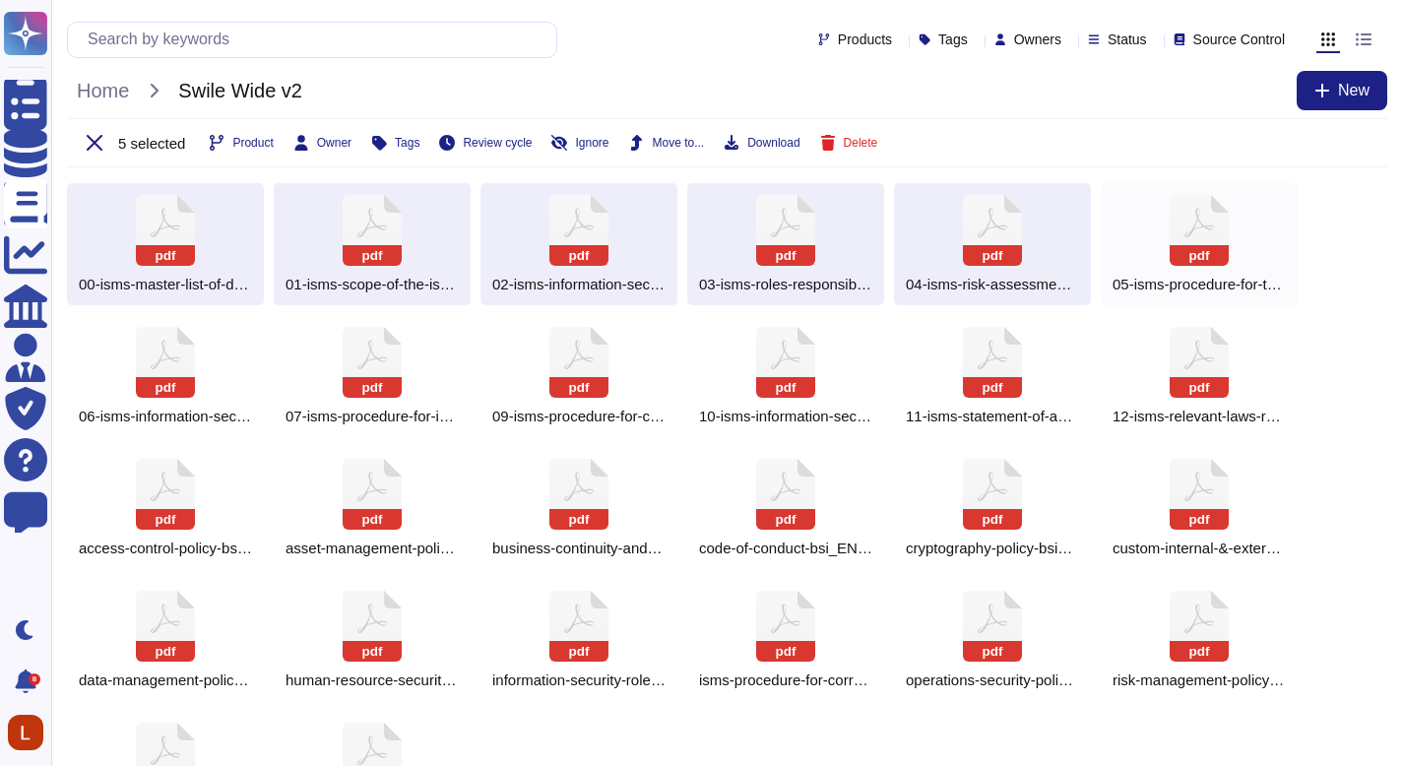
click at [1162, 236] on div "pdf 05-isms-procedure-for-the-control-of-documented-information_EN.pdf" at bounding box center [1199, 244] width 197 height 122
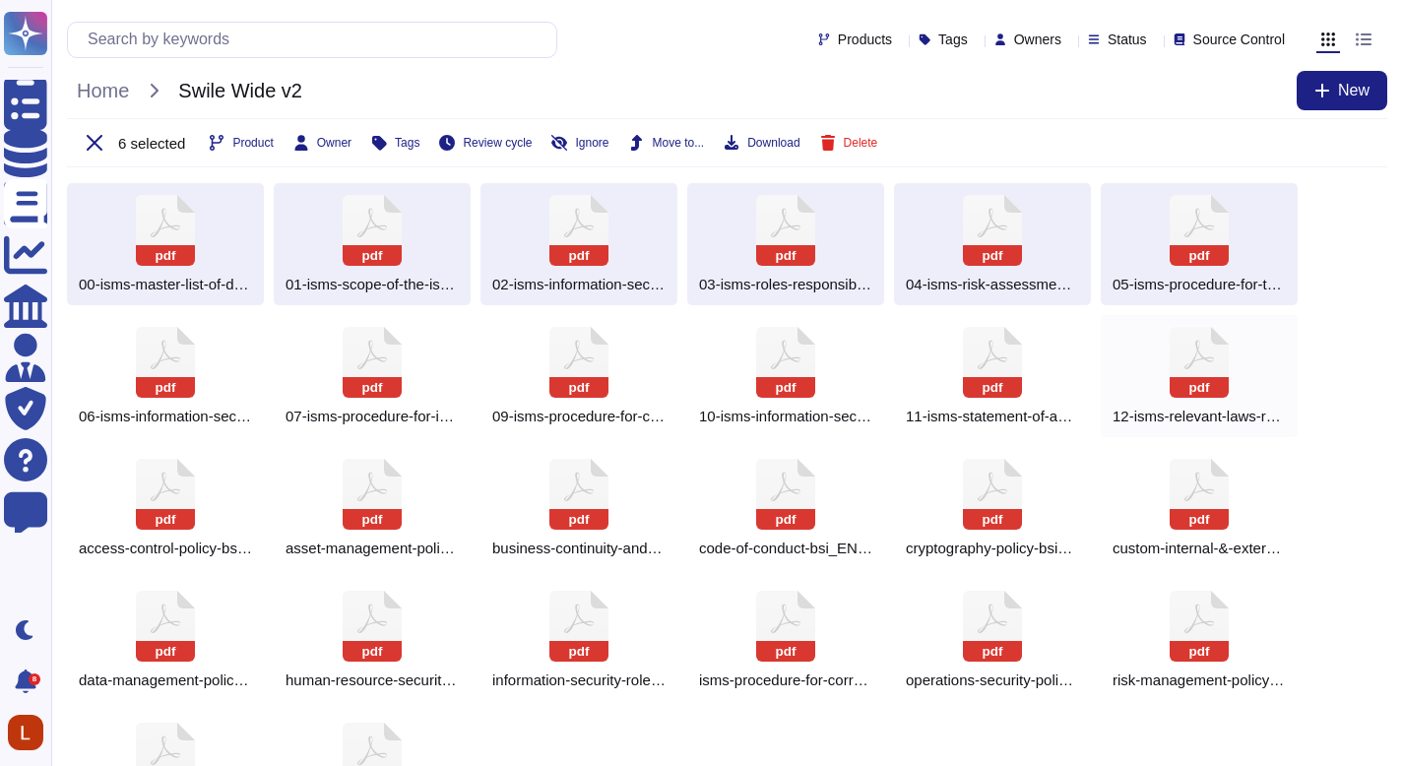
click at [1152, 368] on div "pdf 12-isms-relevant-laws-regulations-and-contractual-requirements_EN.pdf" at bounding box center [1199, 376] width 197 height 122
click at [1039, 353] on div "pdf 11-isms-statement-of-applicability_EN.pdf" at bounding box center [992, 376] width 197 height 122
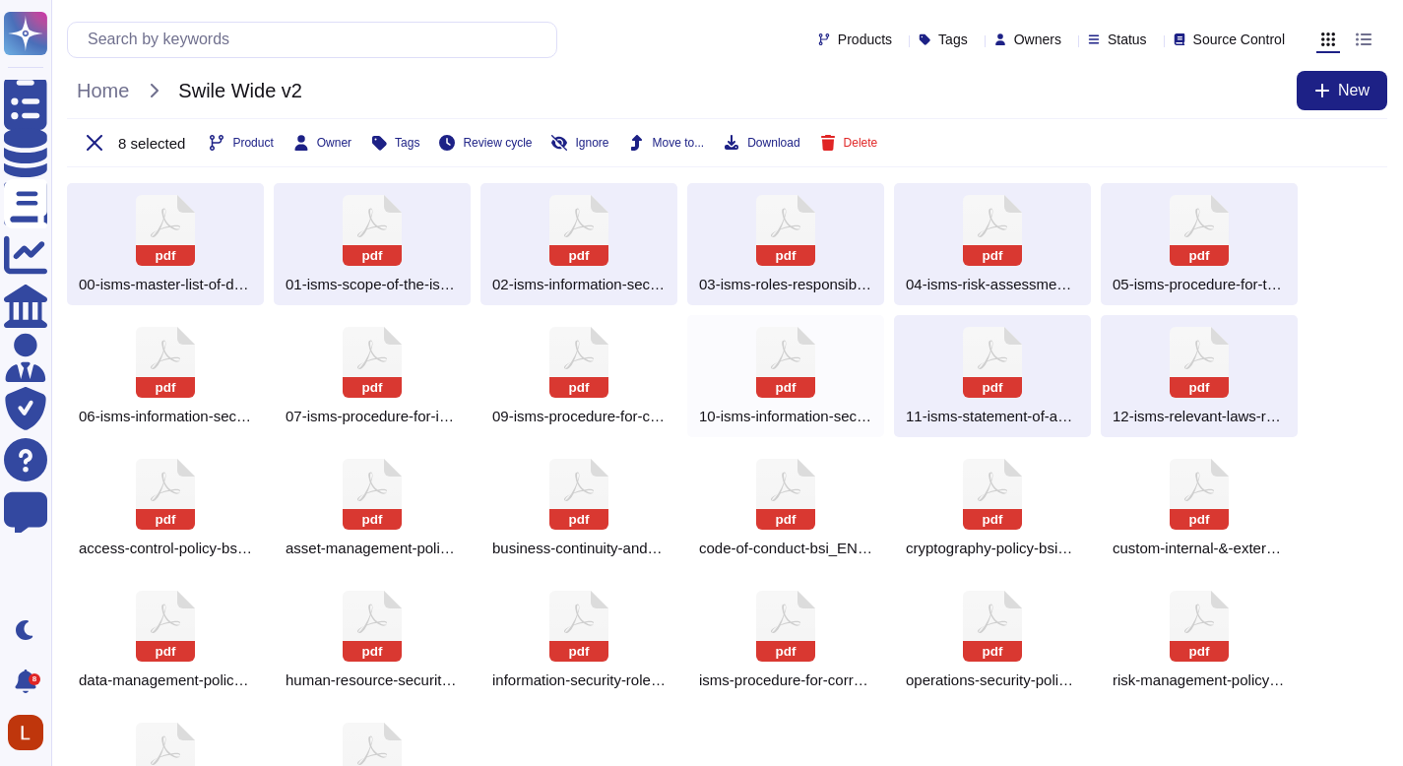
click at [808, 343] on rect at bounding box center [833, 315] width 71 height 59
click at [556, 337] on icon at bounding box center [579, 362] width 59 height 71
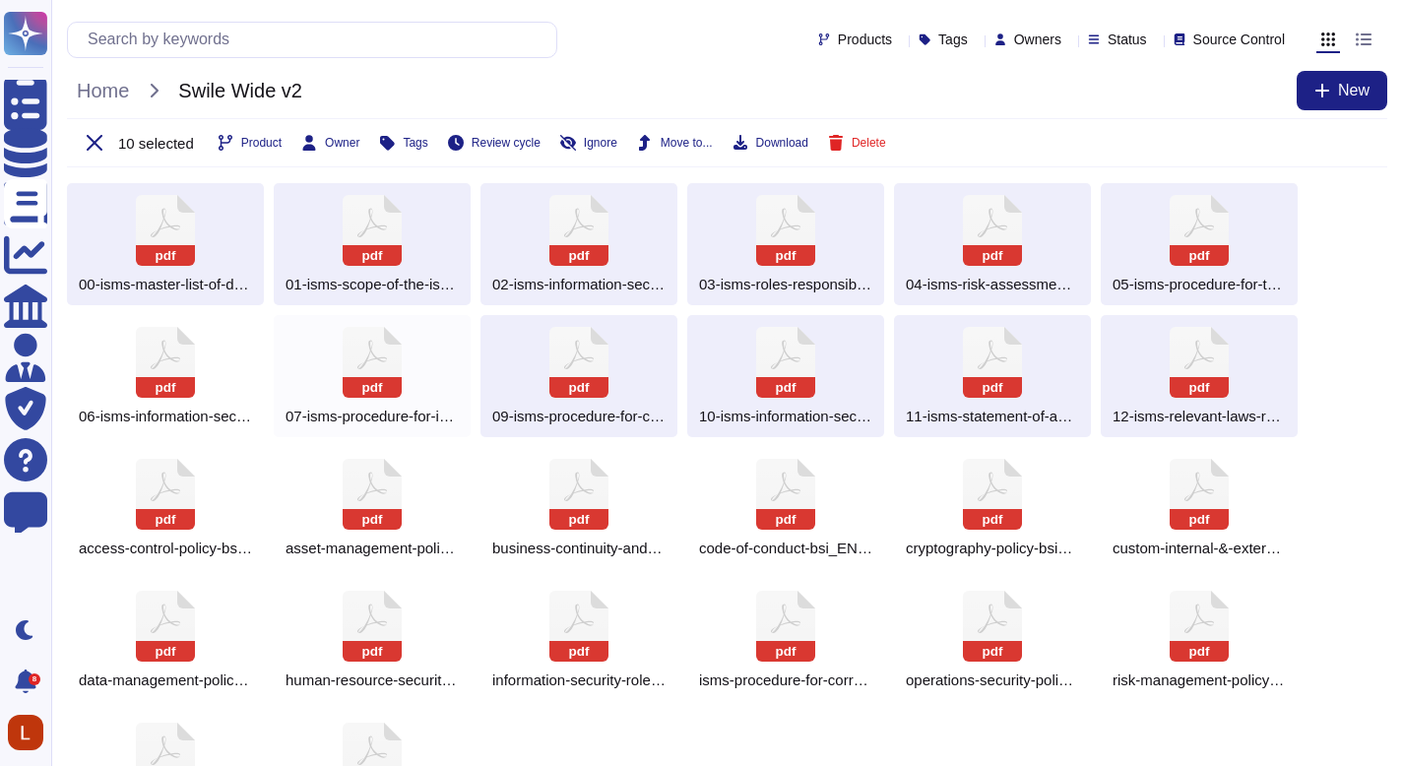
click at [319, 332] on div "pdf 07-isms-procedure-for-internal-audits_EN.pdf" at bounding box center [372, 376] width 197 height 122
click at [146, 339] on icon at bounding box center [165, 362] width 59 height 71
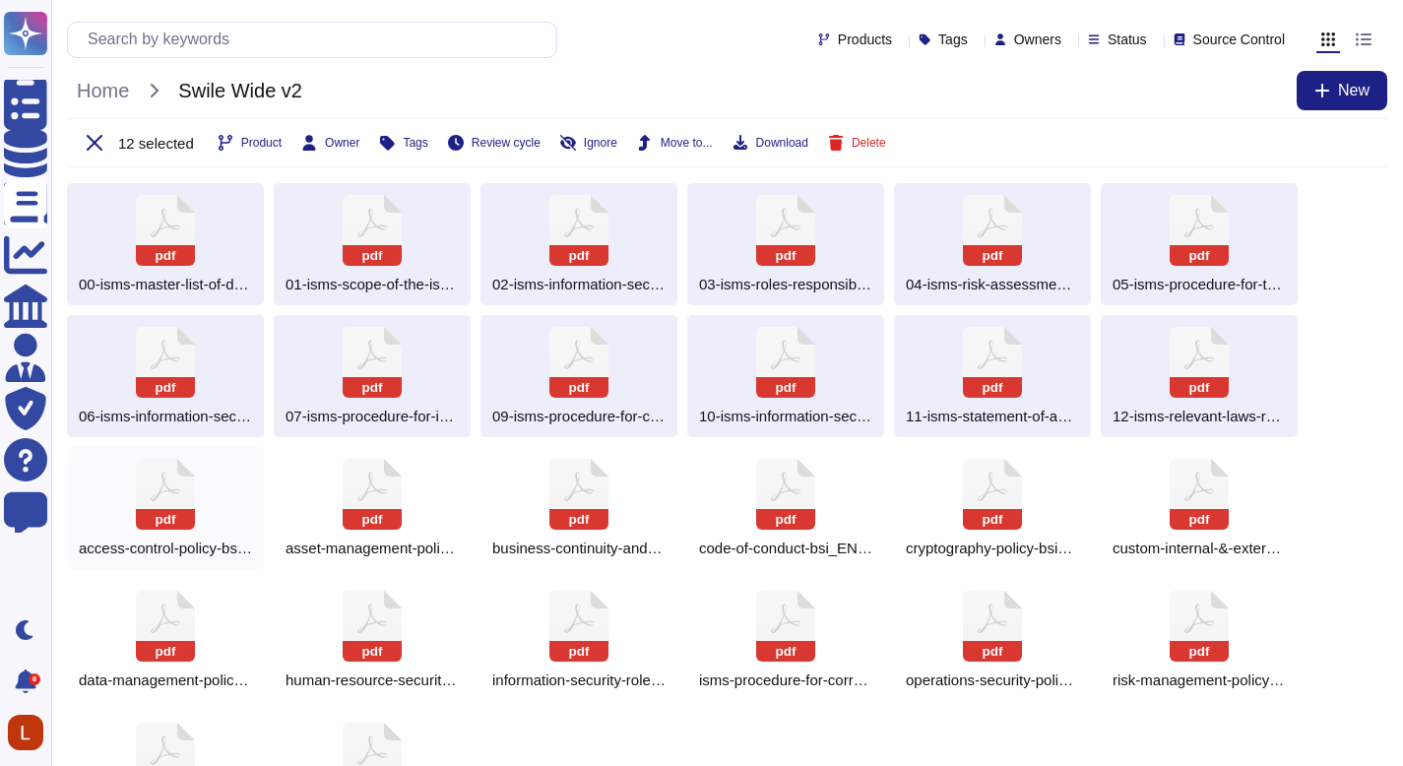
click at [137, 519] on rect at bounding box center [165, 519] width 59 height 21
click at [420, 519] on div "pdf asset-management-policy-bsi_EN.pdf" at bounding box center [372, 508] width 197 height 122
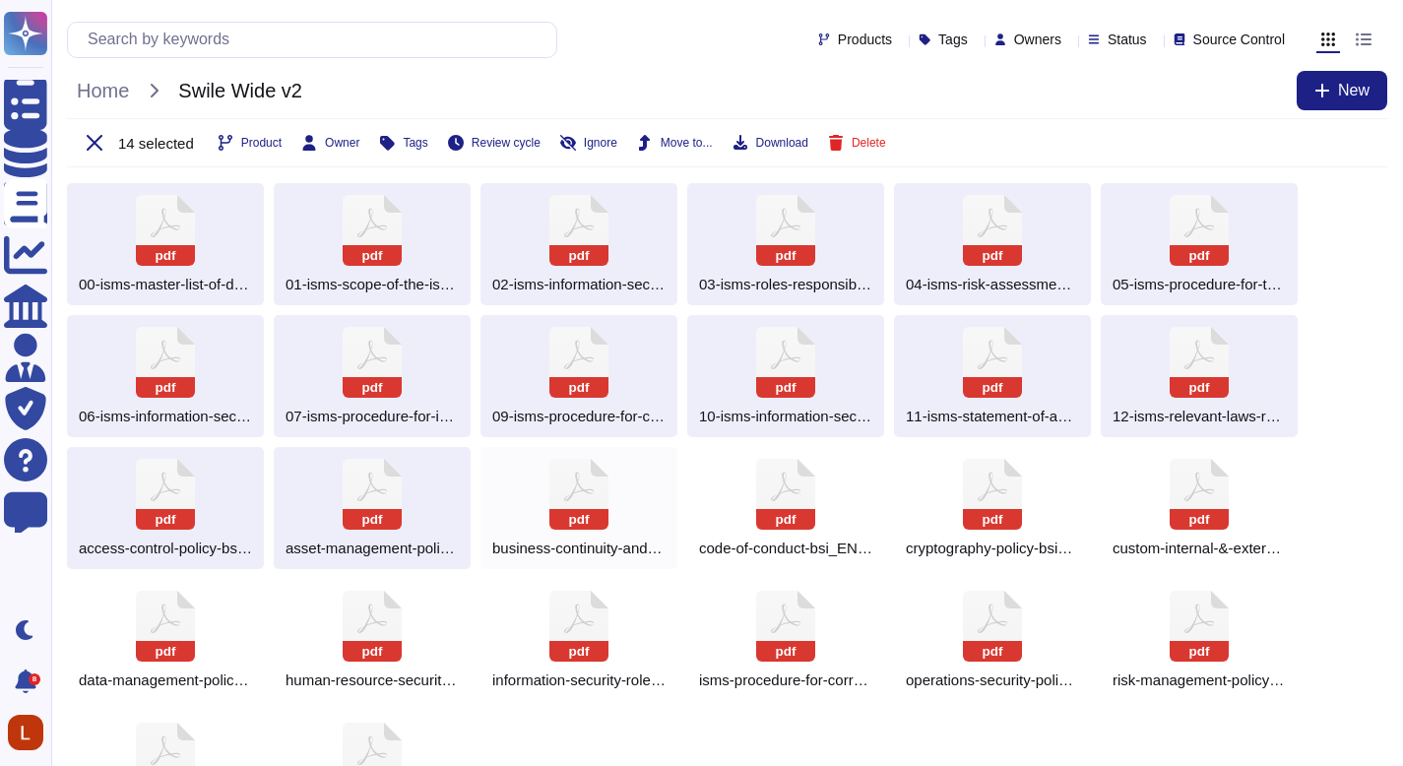
click at [569, 522] on rect at bounding box center [579, 519] width 59 height 21
click at [824, 519] on div "pdf code-of-conduct-bsi_EN.pdf" at bounding box center [785, 508] width 197 height 122
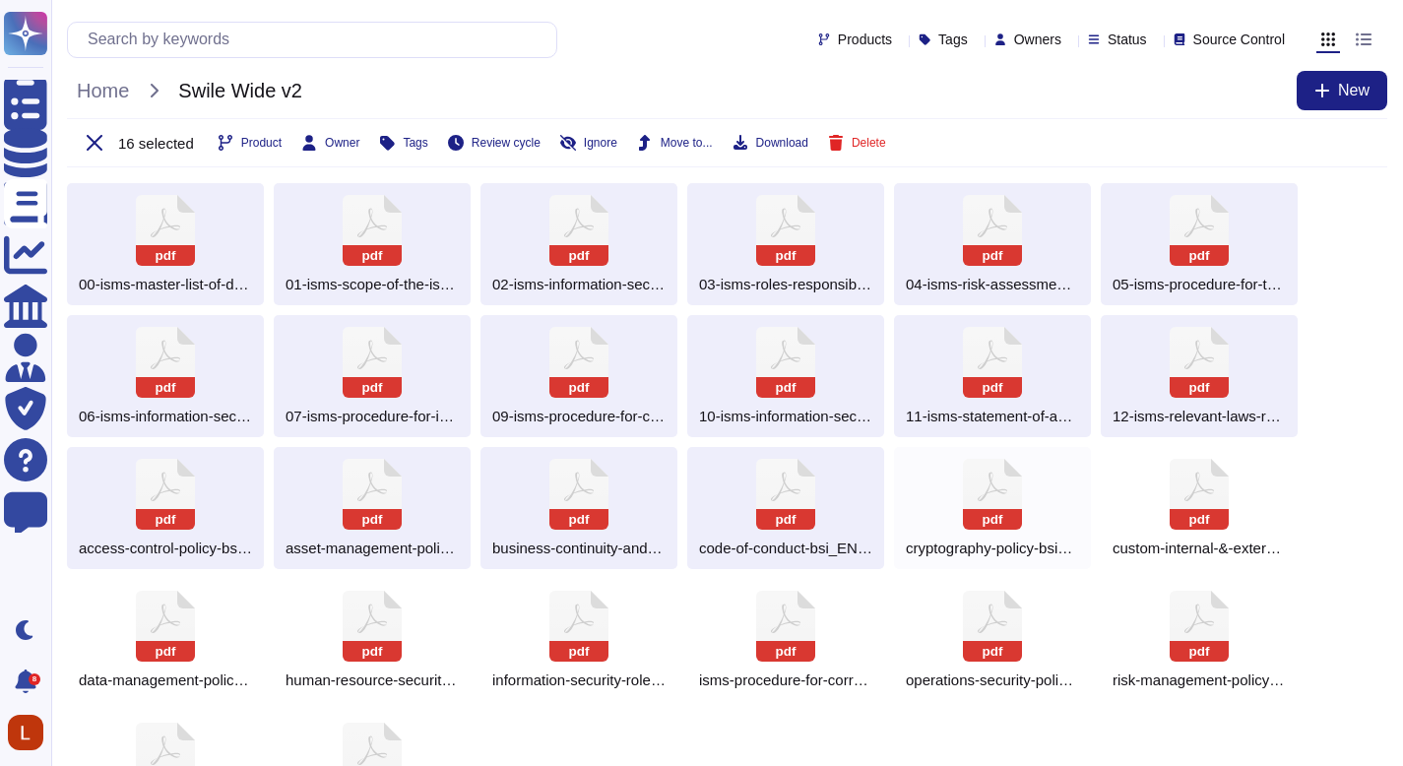
click at [976, 510] on rect at bounding box center [992, 519] width 59 height 21
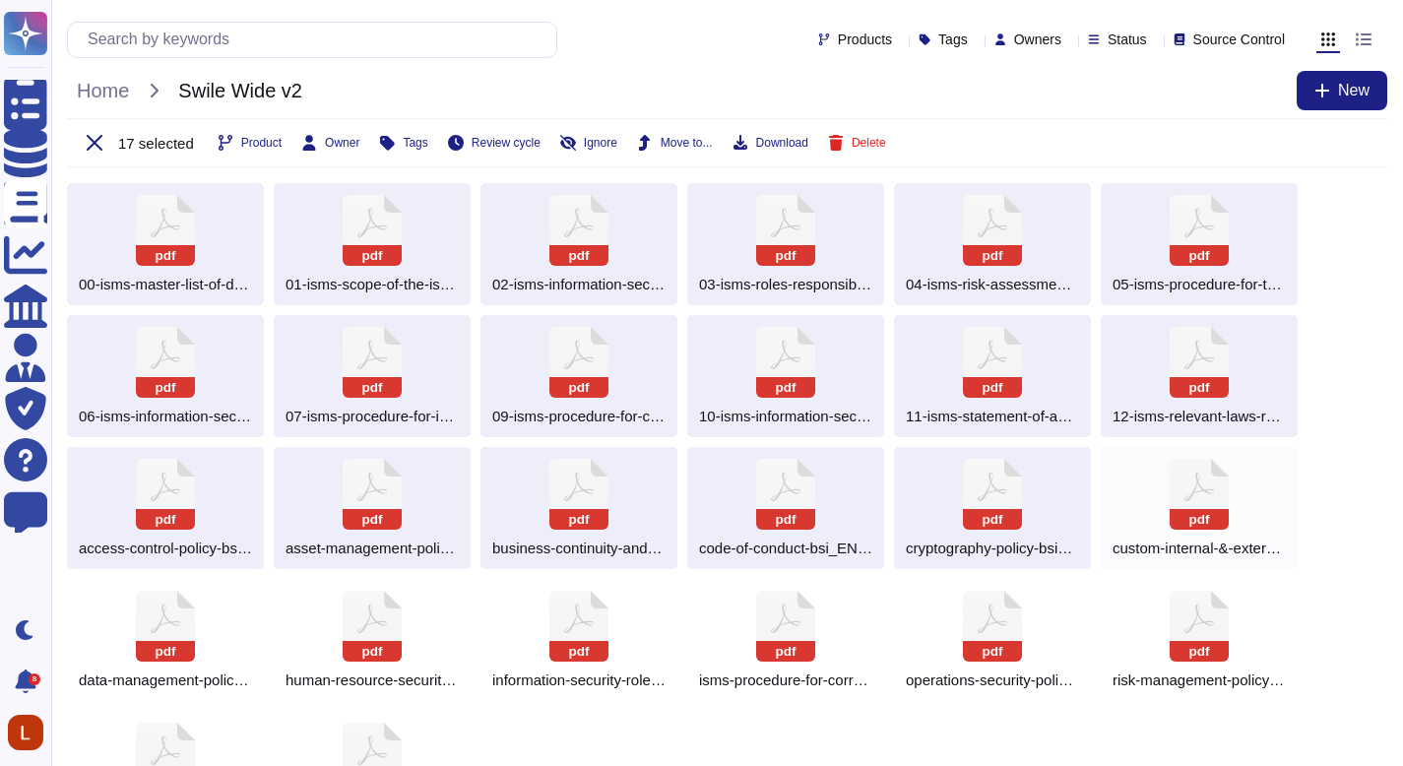
click at [1164, 526] on div "pdf custom-internal-&-external-issues-assessment_EN.pdf" at bounding box center [1199, 508] width 197 height 122
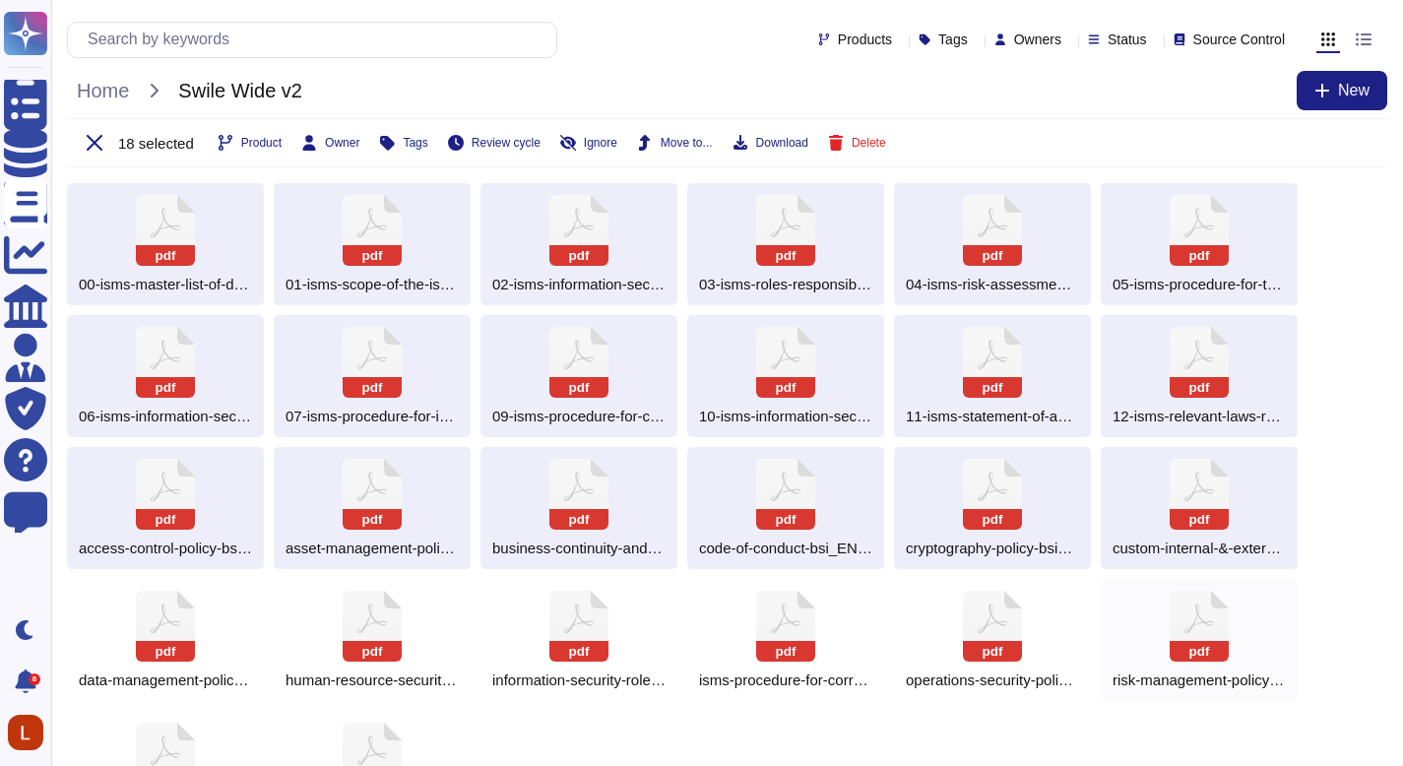
click at [1157, 648] on div "pdf risk-management-policy-bsi_EN.pdf" at bounding box center [1199, 640] width 197 height 122
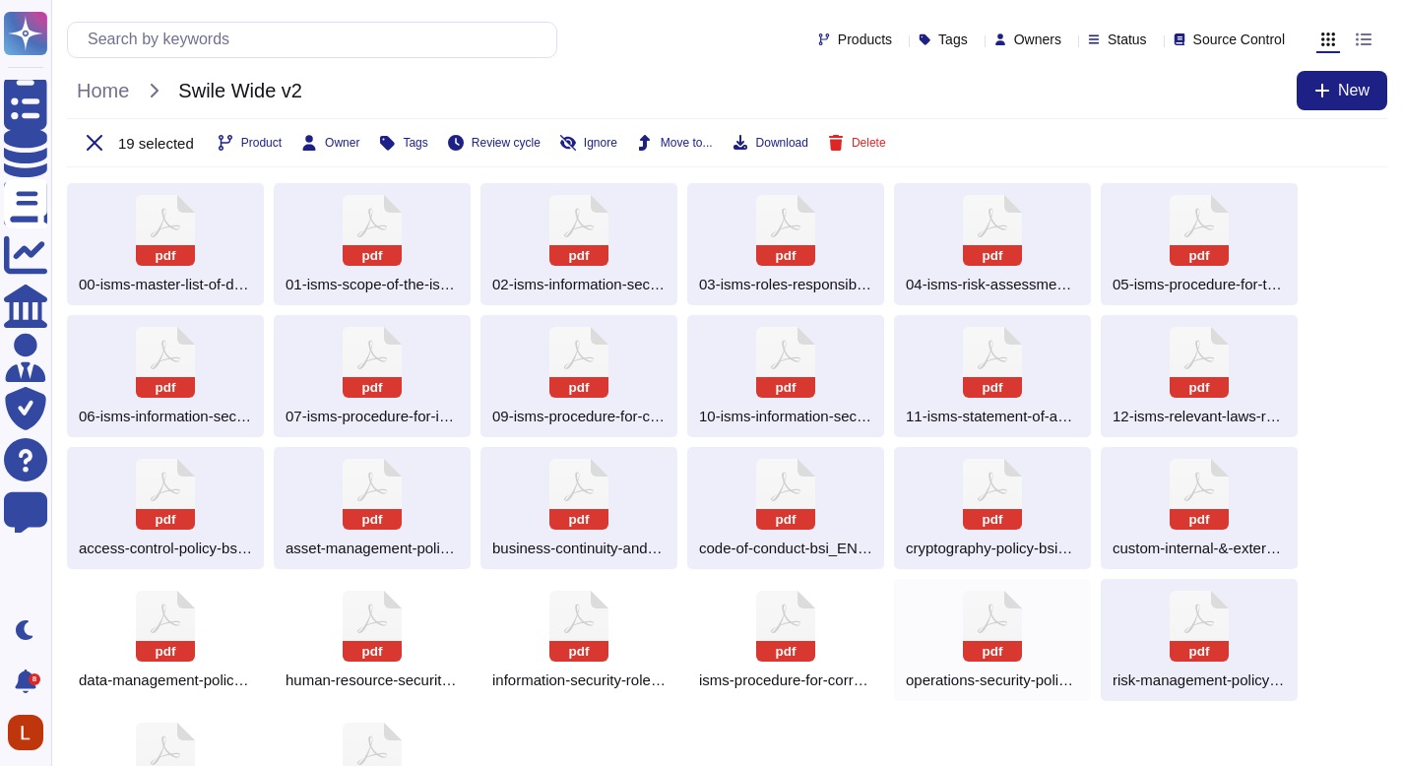
click at [979, 642] on rect at bounding box center [992, 651] width 59 height 21
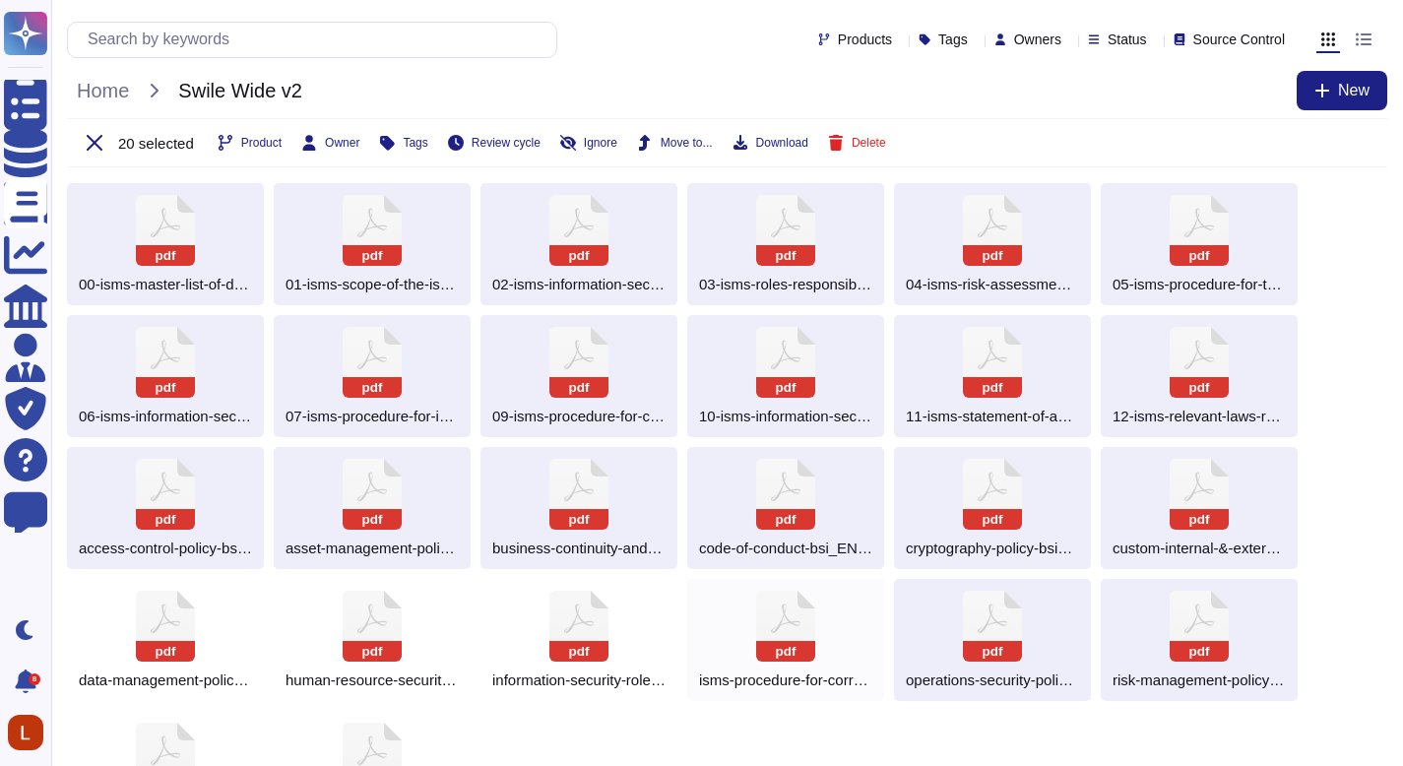
click at [823, 619] on div "pdf isms-procedure-for-corrective-action-and-continual-improvement_EN.pdf" at bounding box center [785, 640] width 197 height 122
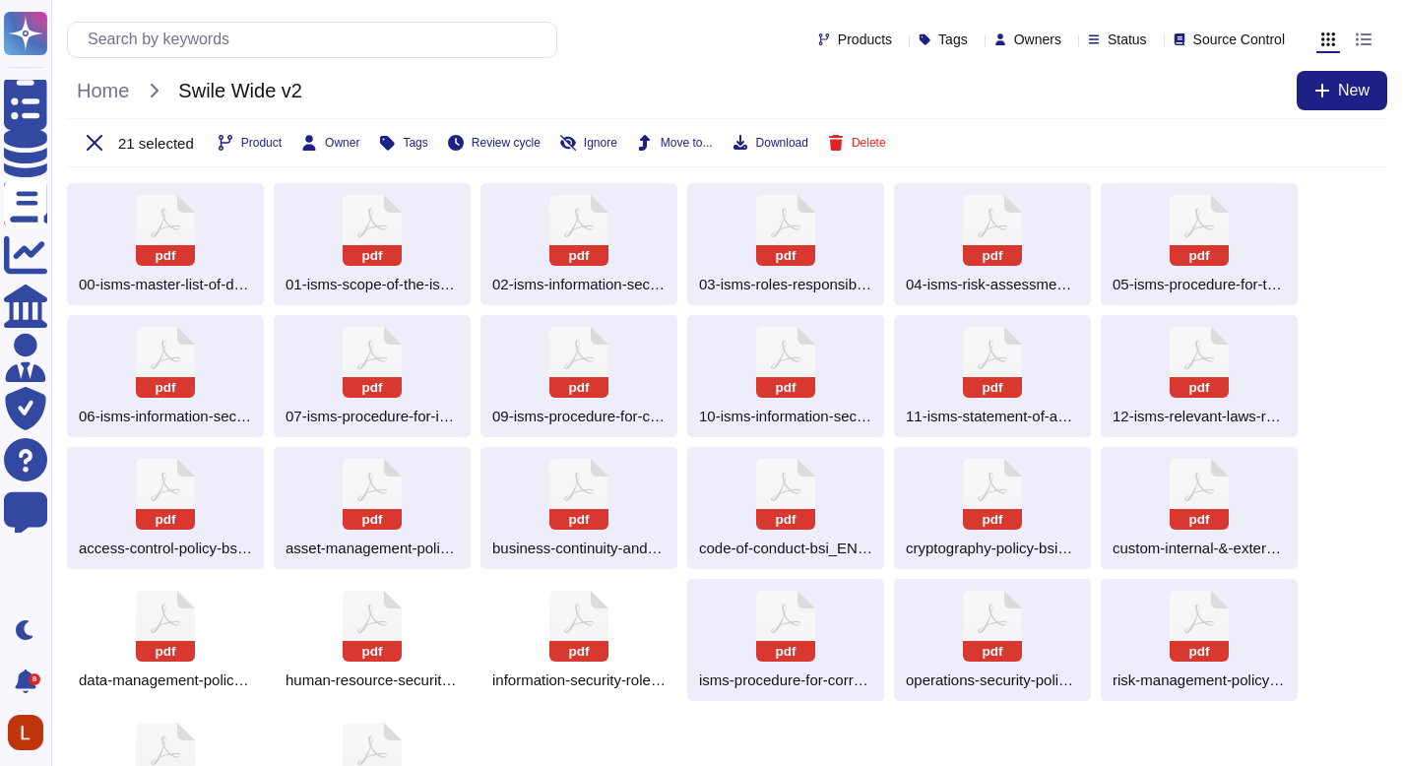
click at [475, 603] on div "pdf 00-isms-master-list-of-documents_EN.pdf pdf 01-isms-scope-of-the-isms_EN.pd…" at bounding box center [727, 508] width 1321 height 650
click at [570, 608] on icon at bounding box center [579, 626] width 59 height 71
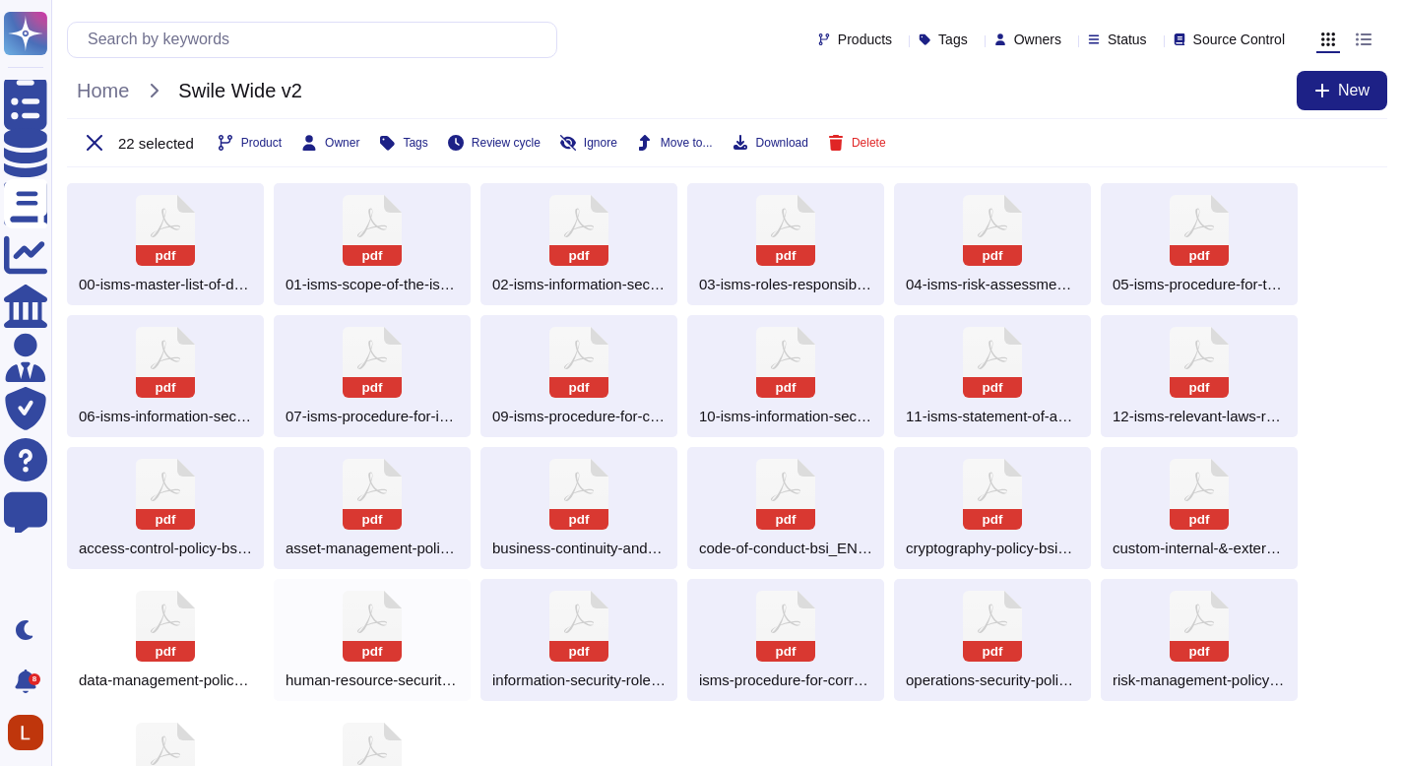
click at [414, 595] on div "pdf human-resource-security-policy-bsi_EN.pdf" at bounding box center [372, 640] width 197 height 122
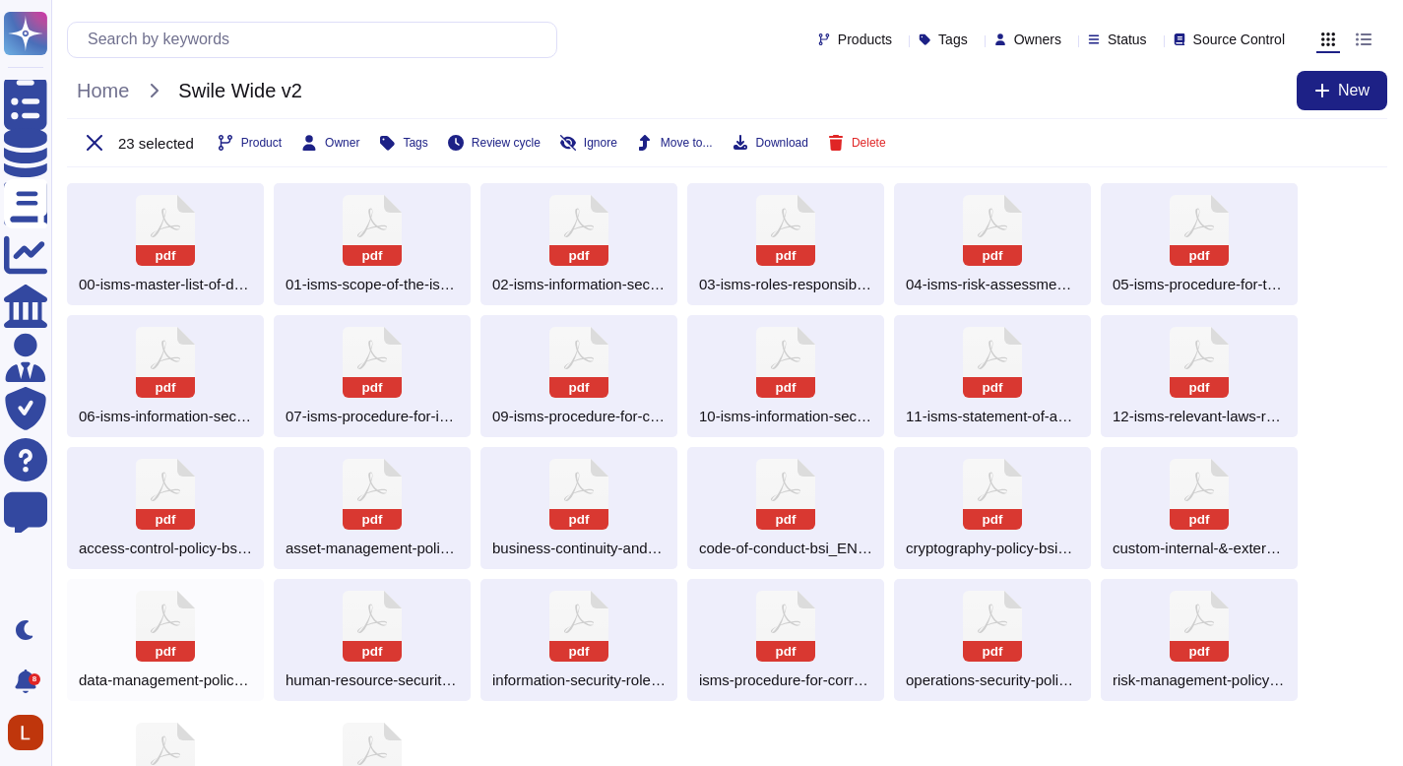
click at [176, 624] on icon at bounding box center [166, 619] width 30 height 30
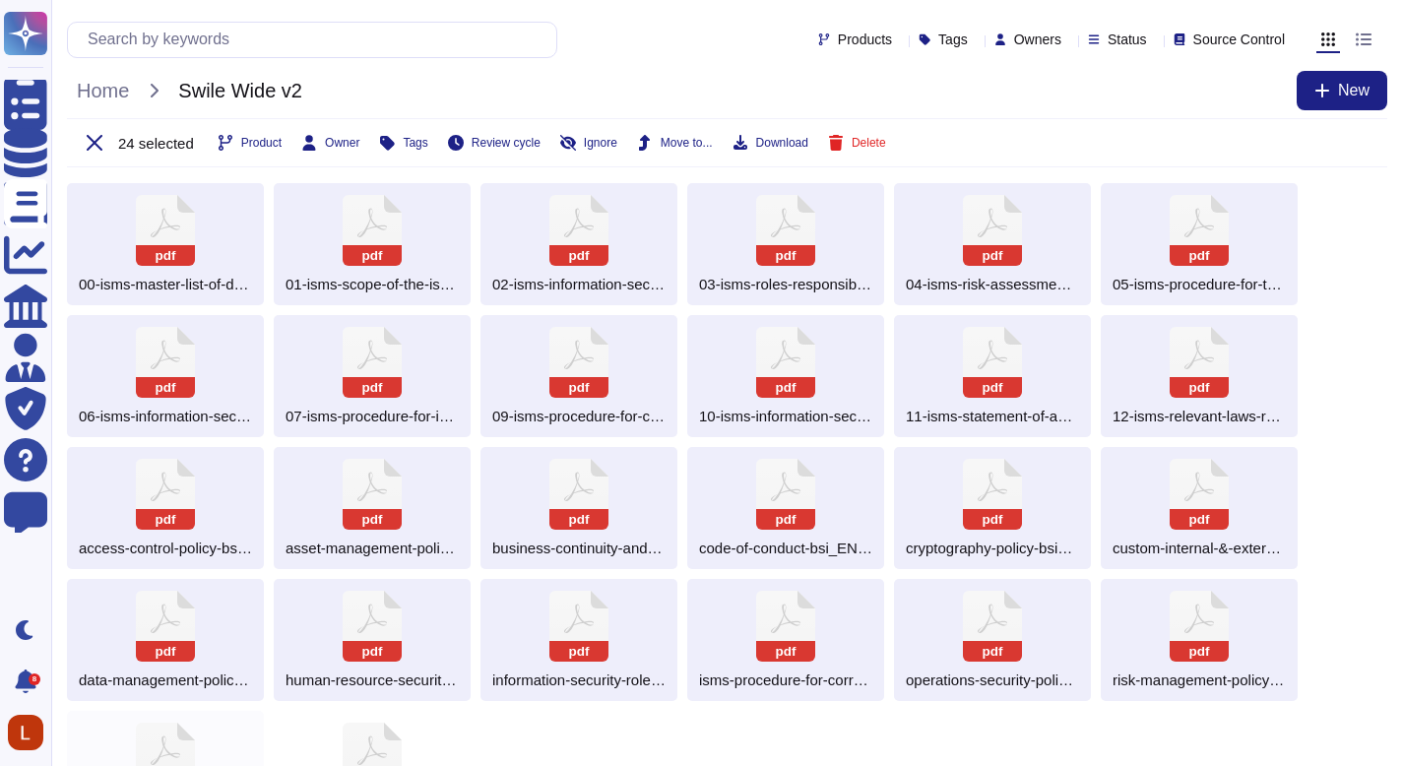
click at [173, 739] on icon at bounding box center [165, 758] width 59 height 71
click at [380, 743] on icon at bounding box center [372, 758] width 59 height 71
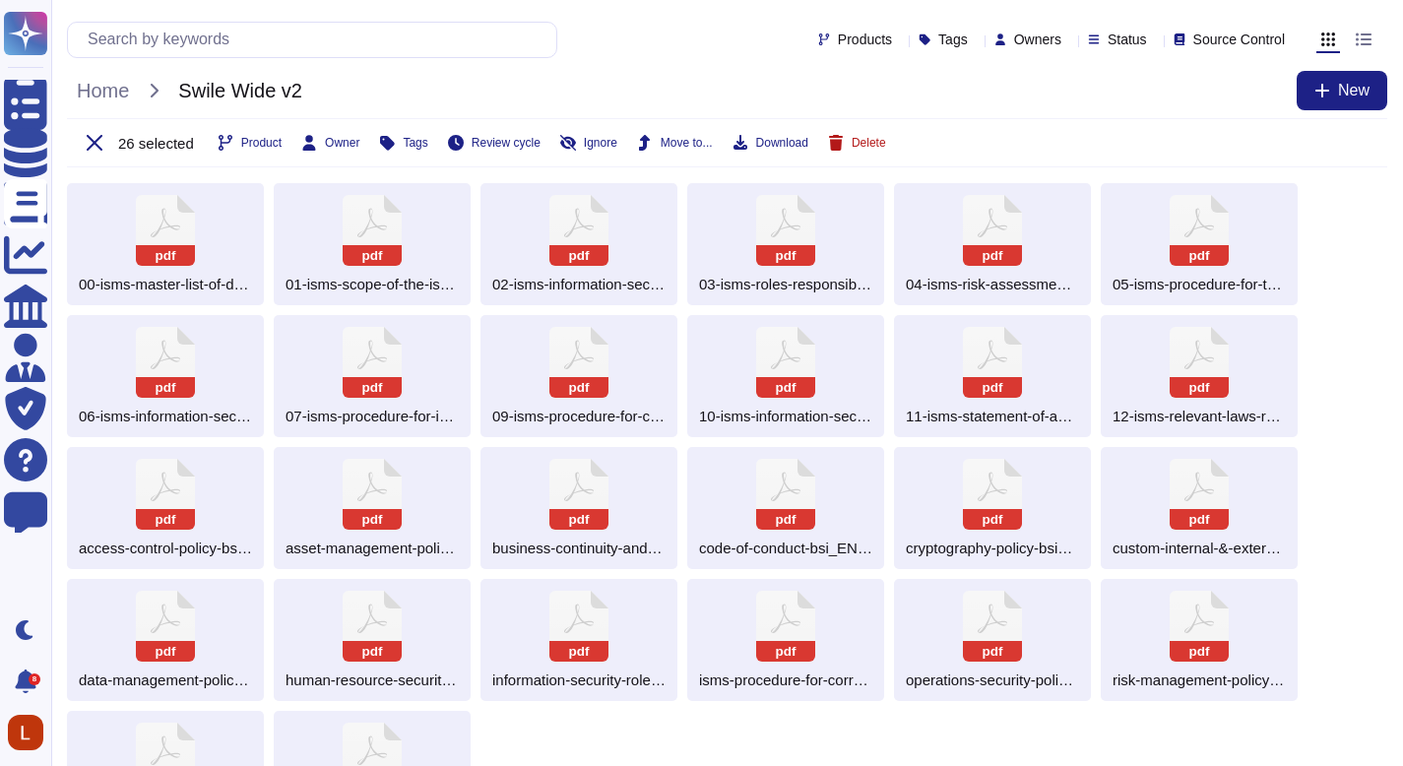
click at [886, 137] on span "Delete" at bounding box center [869, 143] width 34 height 12
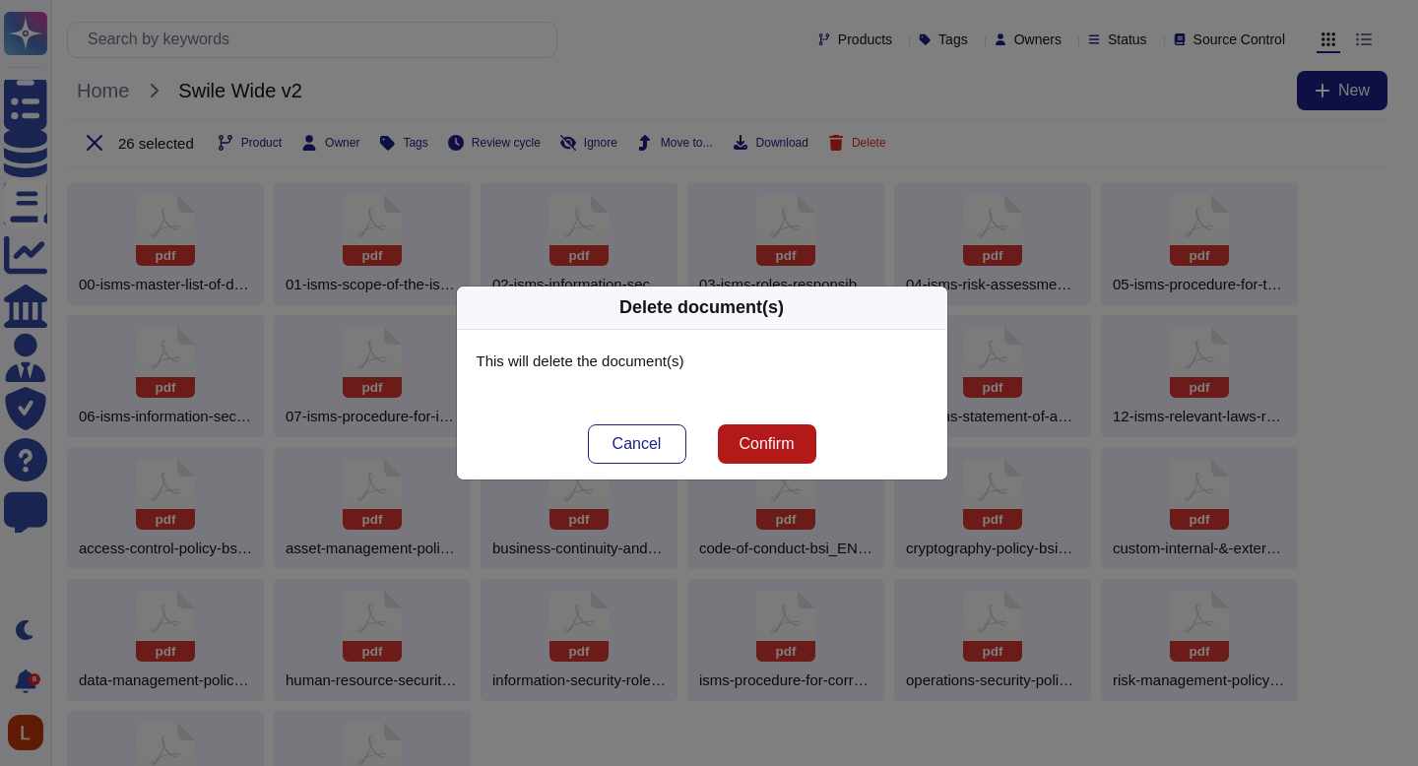
click at [794, 448] on span "Confirm" at bounding box center [766, 444] width 55 height 16
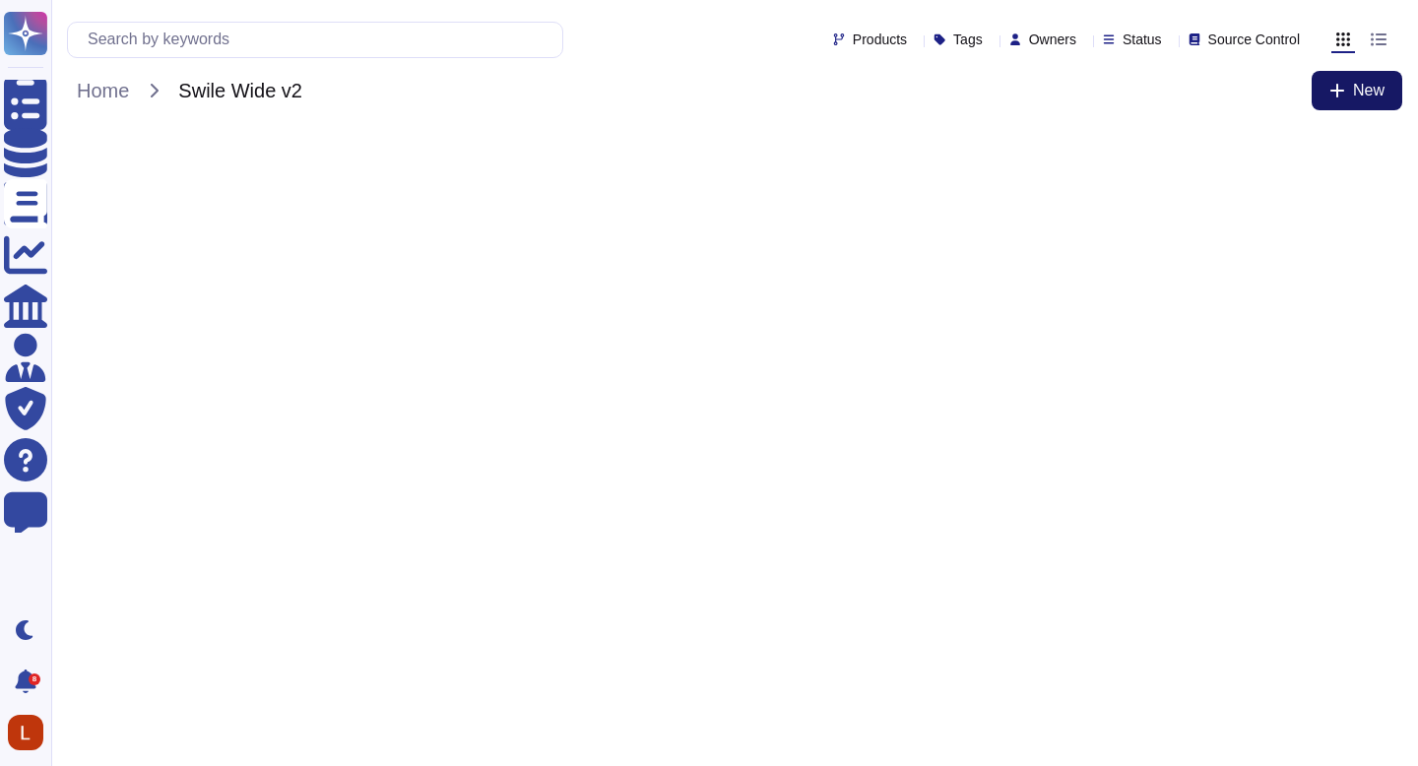
click at [1353, 88] on span "New" at bounding box center [1369, 91] width 32 height 16
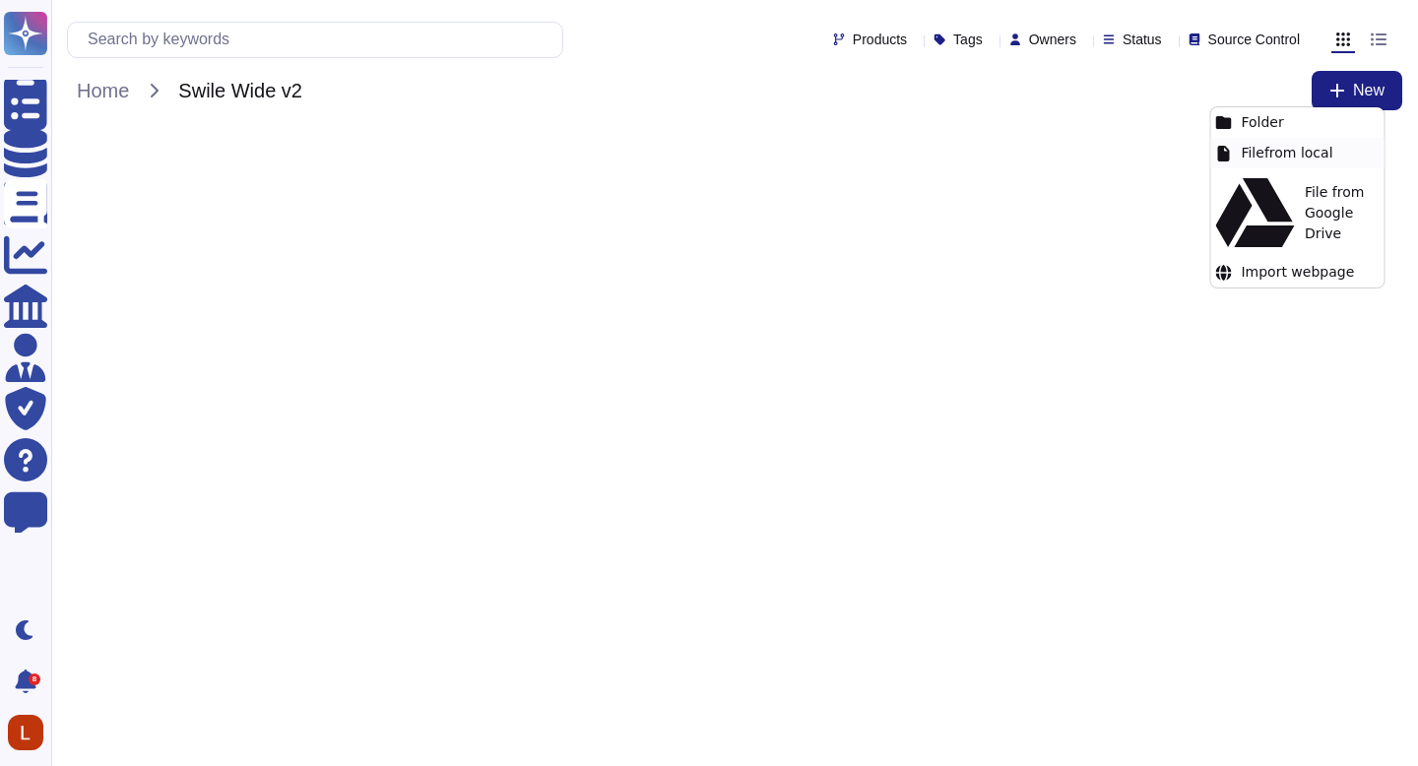
click at [1293, 159] on div "File from local" at bounding box center [1296, 153] width 173 height 31
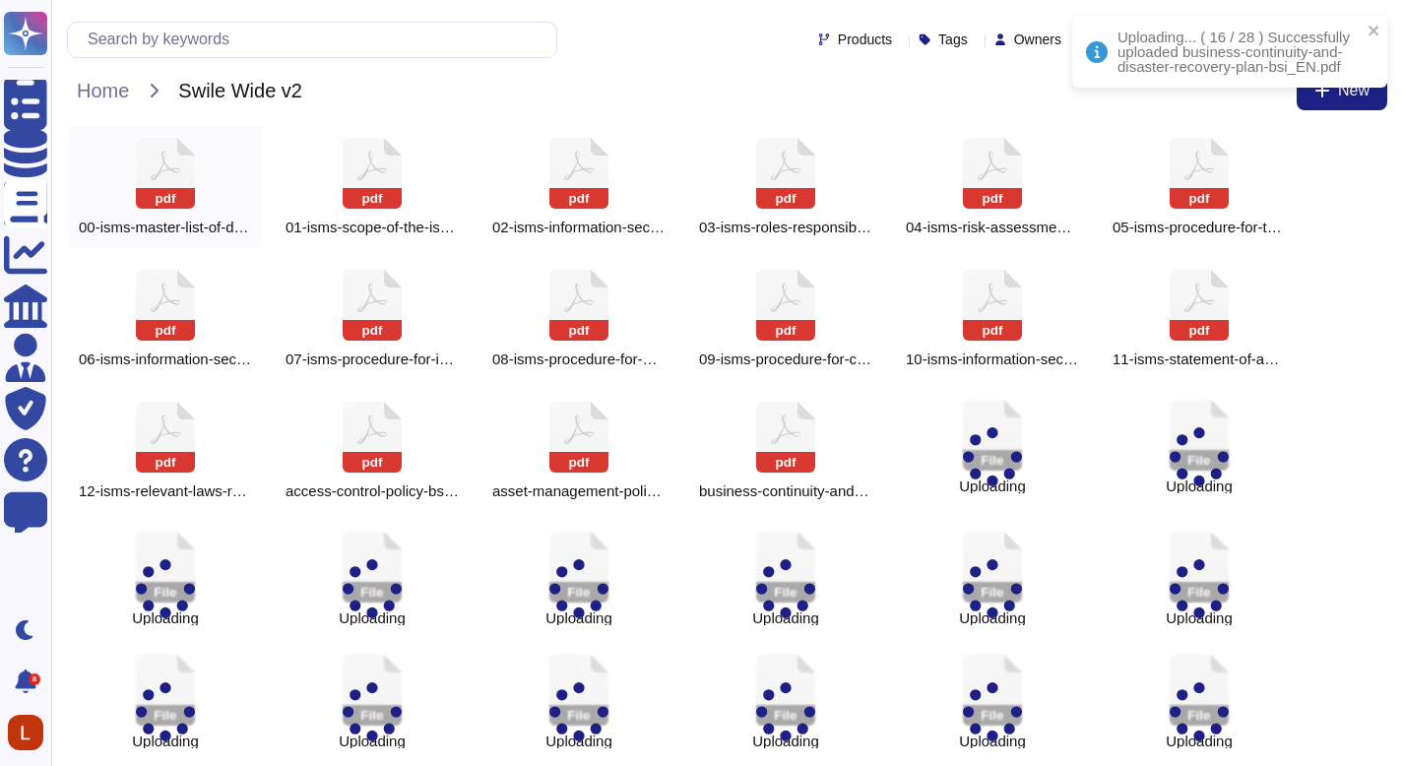
click at [182, 193] on rect at bounding box center [165, 198] width 59 height 21
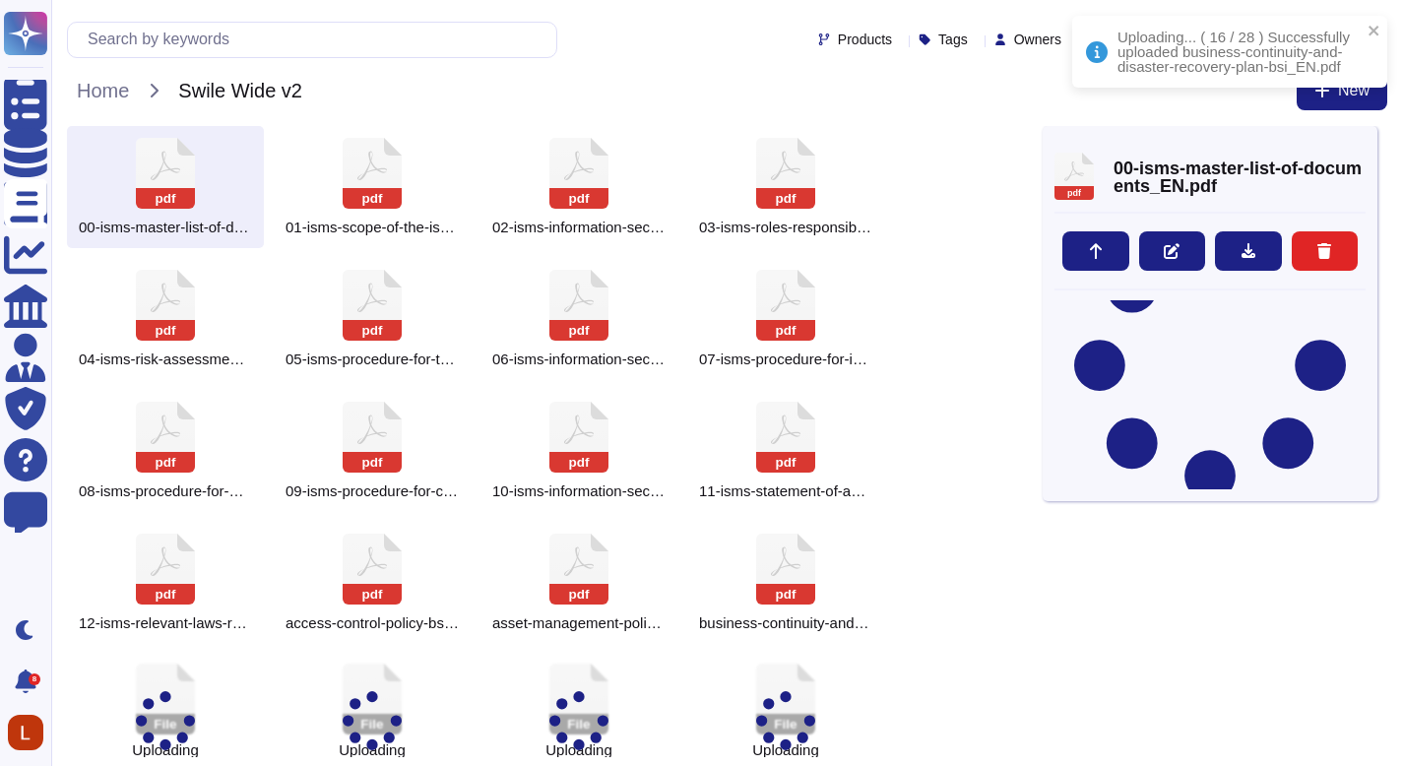
scroll to position [106, 0]
click at [1366, 147] on icon at bounding box center [1366, 147] width 0 height 0
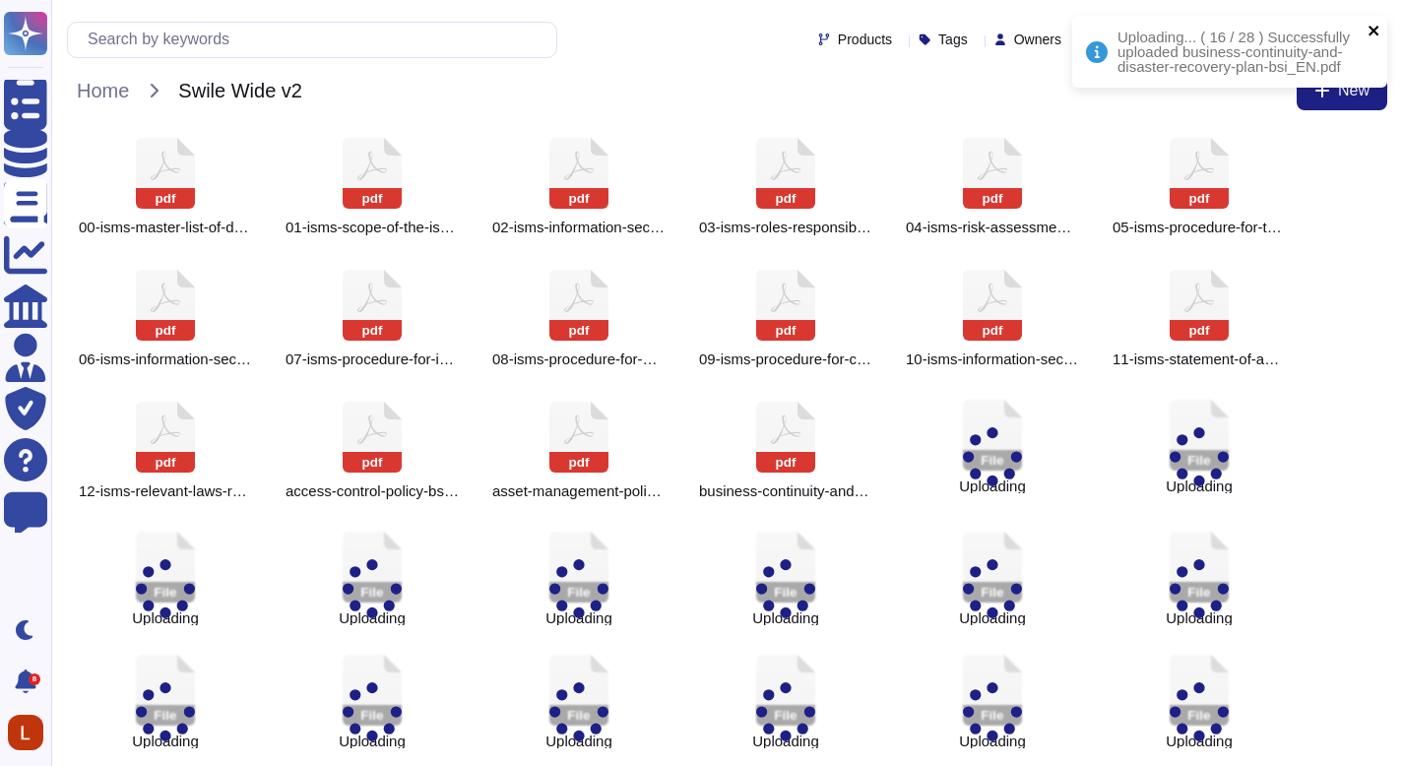
click at [1370, 30] on icon "close" at bounding box center [1375, 31] width 14 height 16
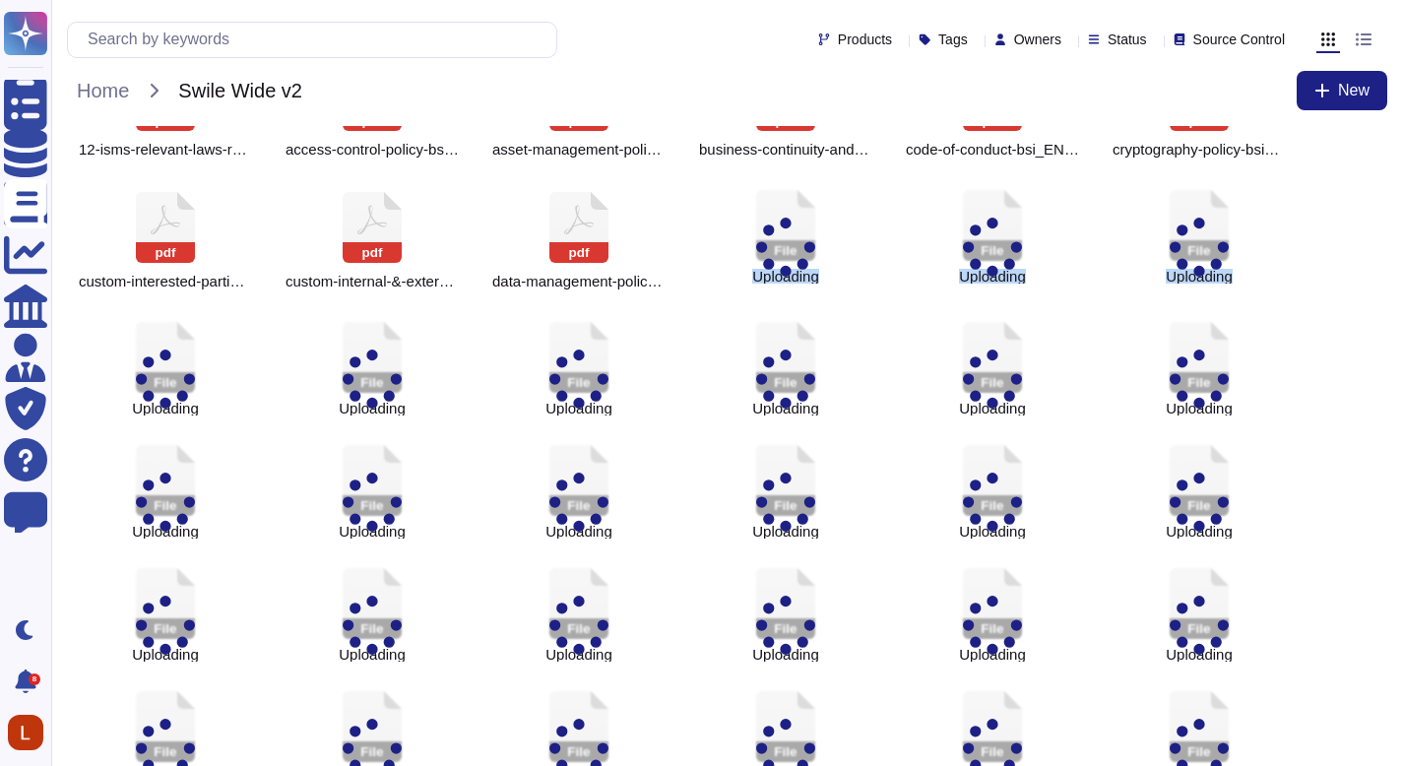
scroll to position [346, 0]
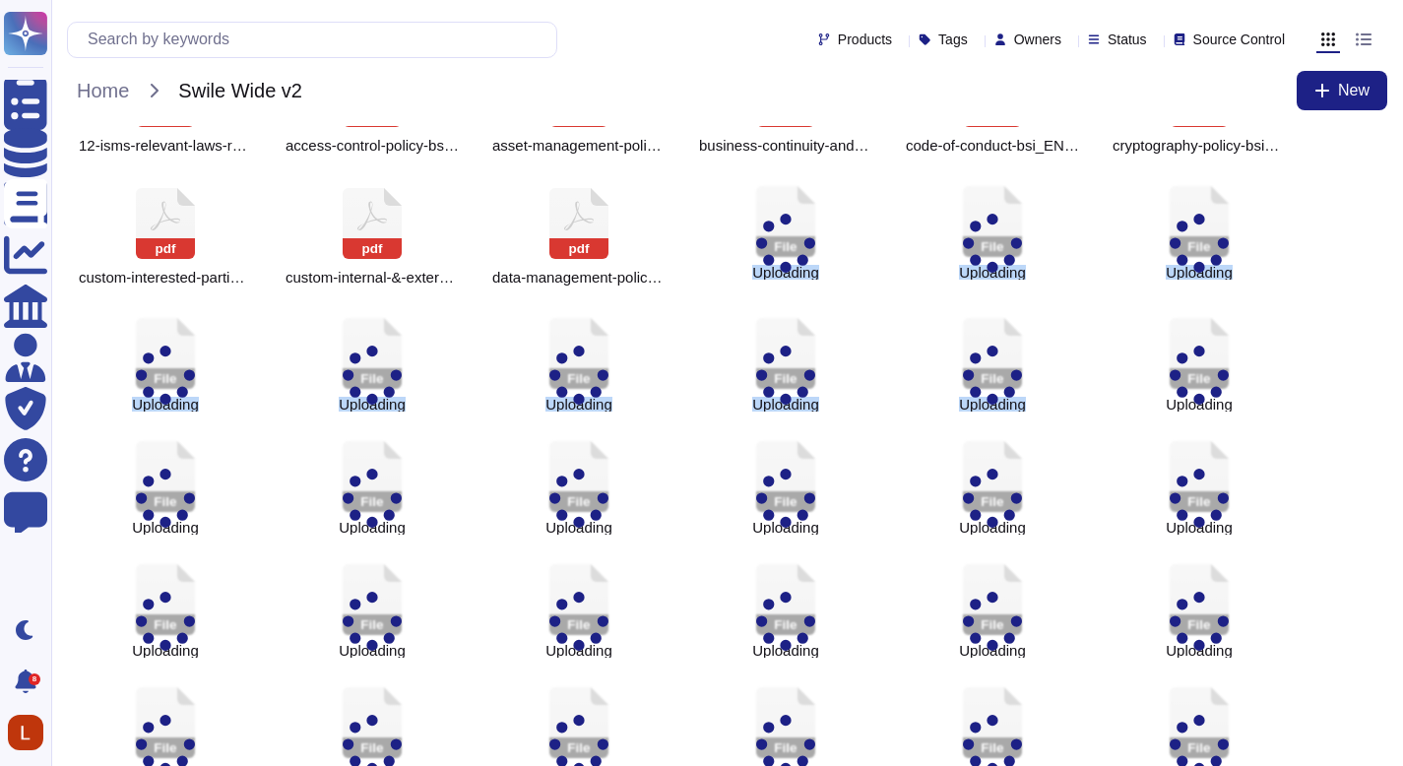
drag, startPoint x: 1417, startPoint y: 330, endPoint x: 1404, endPoint y: 306, distance: 26.9
click at [1402, 306] on html "Questionnaires Knowledge Base Documents Analytics CAIQ / SIG Admin Trust Center…" at bounding box center [701, 291] width 1403 height 1275
click at [1322, 318] on div "pdf 00-isms-master-list-of-documents_EN.pdf pdf 01-isms-scope-of-the-isms_EN.pd…" at bounding box center [727, 347] width 1321 height 1134
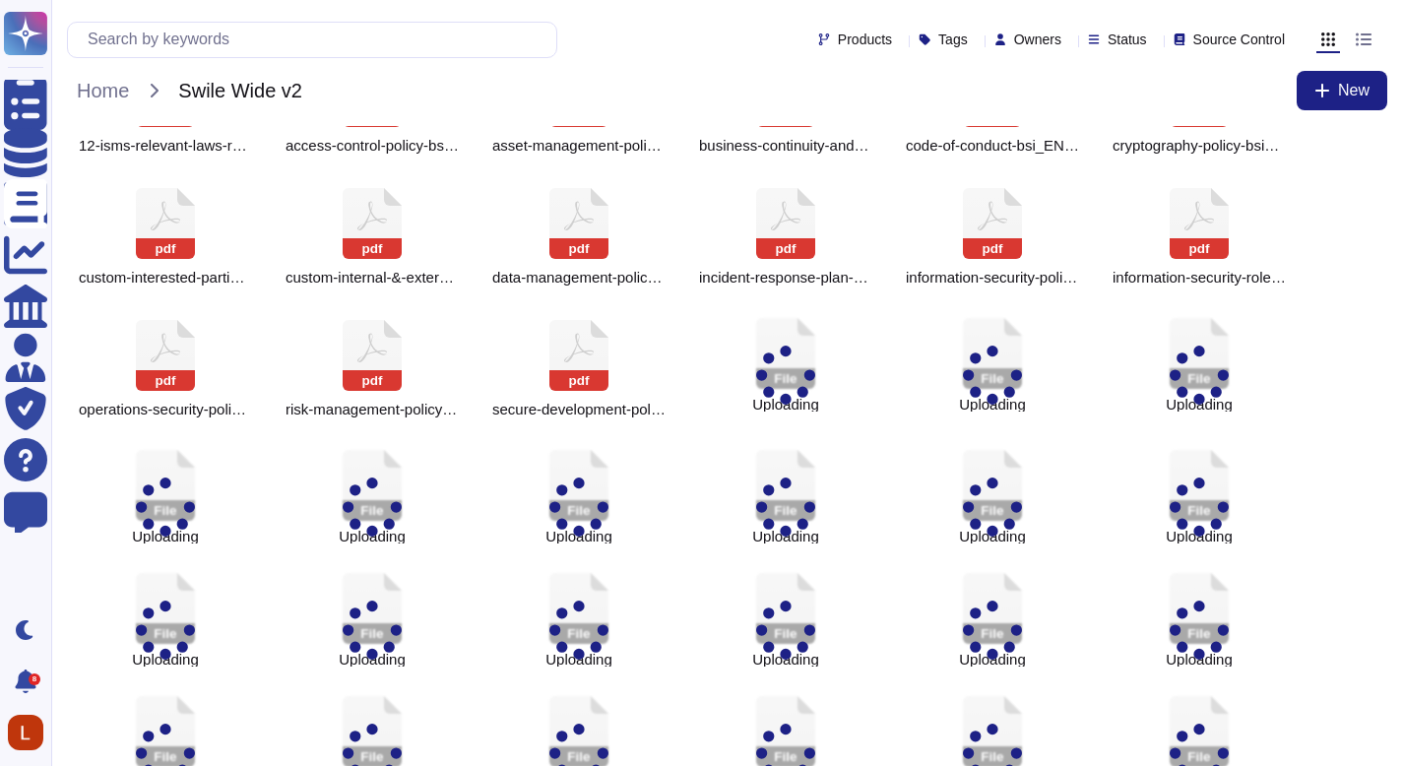
scroll to position [83, 0]
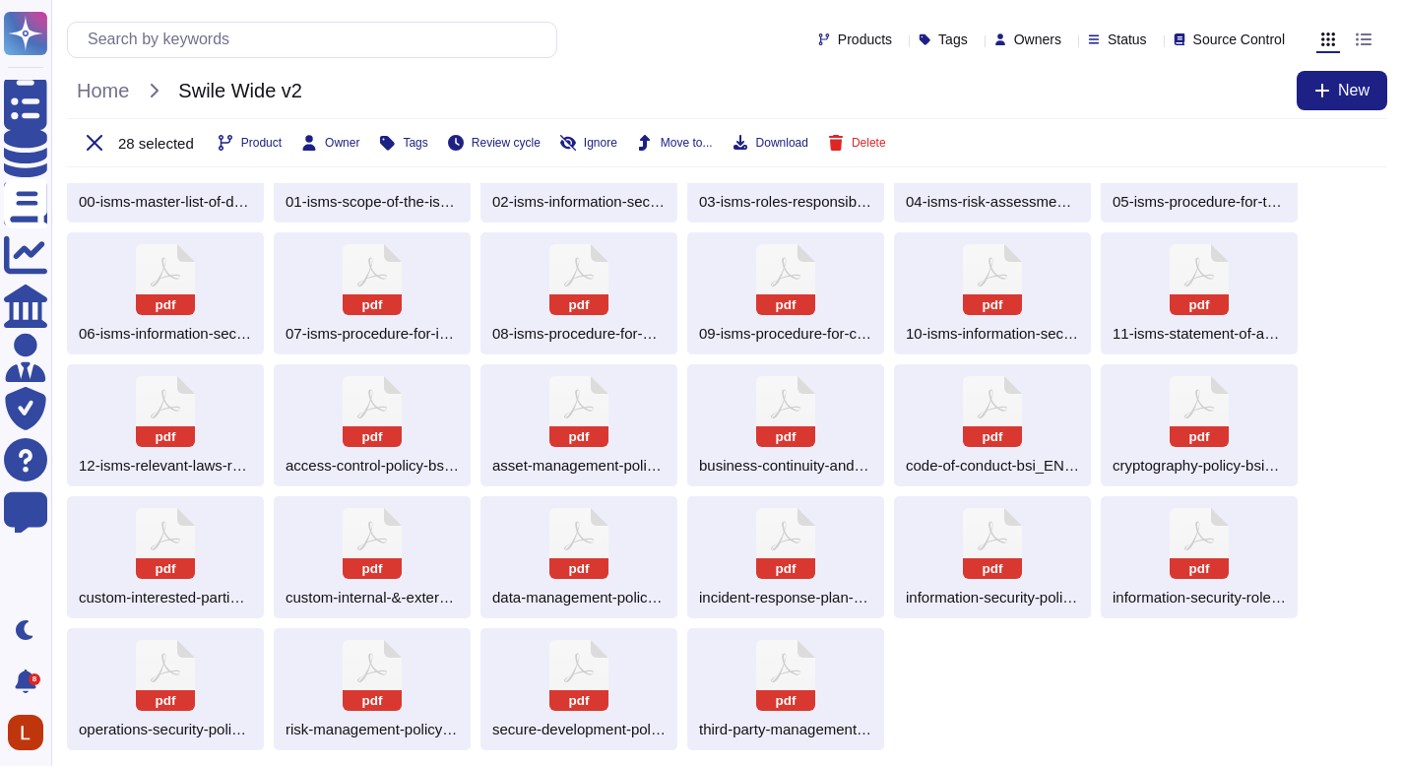
click at [998, 686] on div "pdf 00-isms-master-list-of-documents_EN.pdf pdf 01-isms-scope-of-the-isms_EN.pd…" at bounding box center [727, 425] width 1321 height 650
click at [980, 700] on div "pdf 00-isms-master-list-of-documents_EN.pdf pdf 01-isms-scope-of-the-isms_EN.pd…" at bounding box center [727, 425] width 1321 height 650
click at [86, 146] on button at bounding box center [94, 143] width 39 height 32
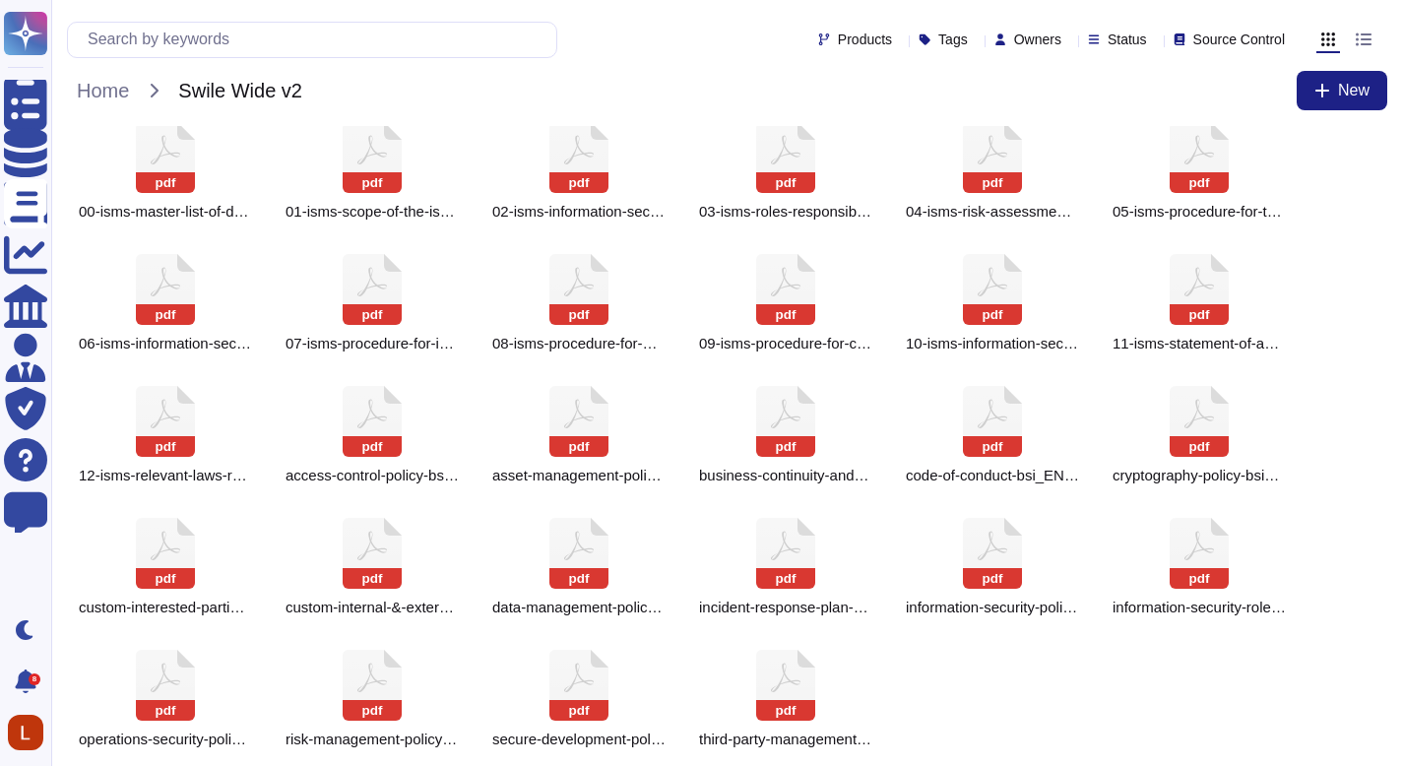
scroll to position [0, 0]
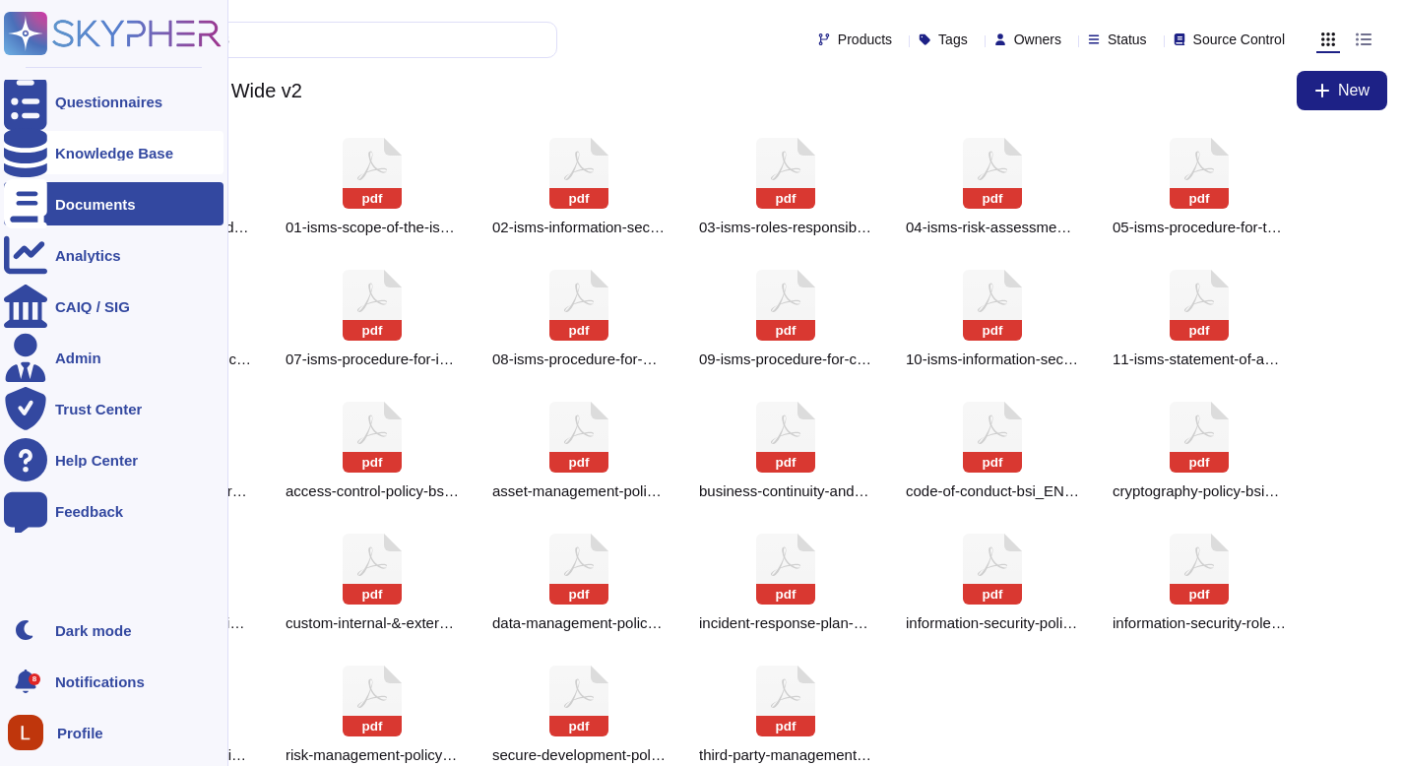
click at [69, 146] on div "Knowledge Base" at bounding box center [114, 153] width 118 height 15
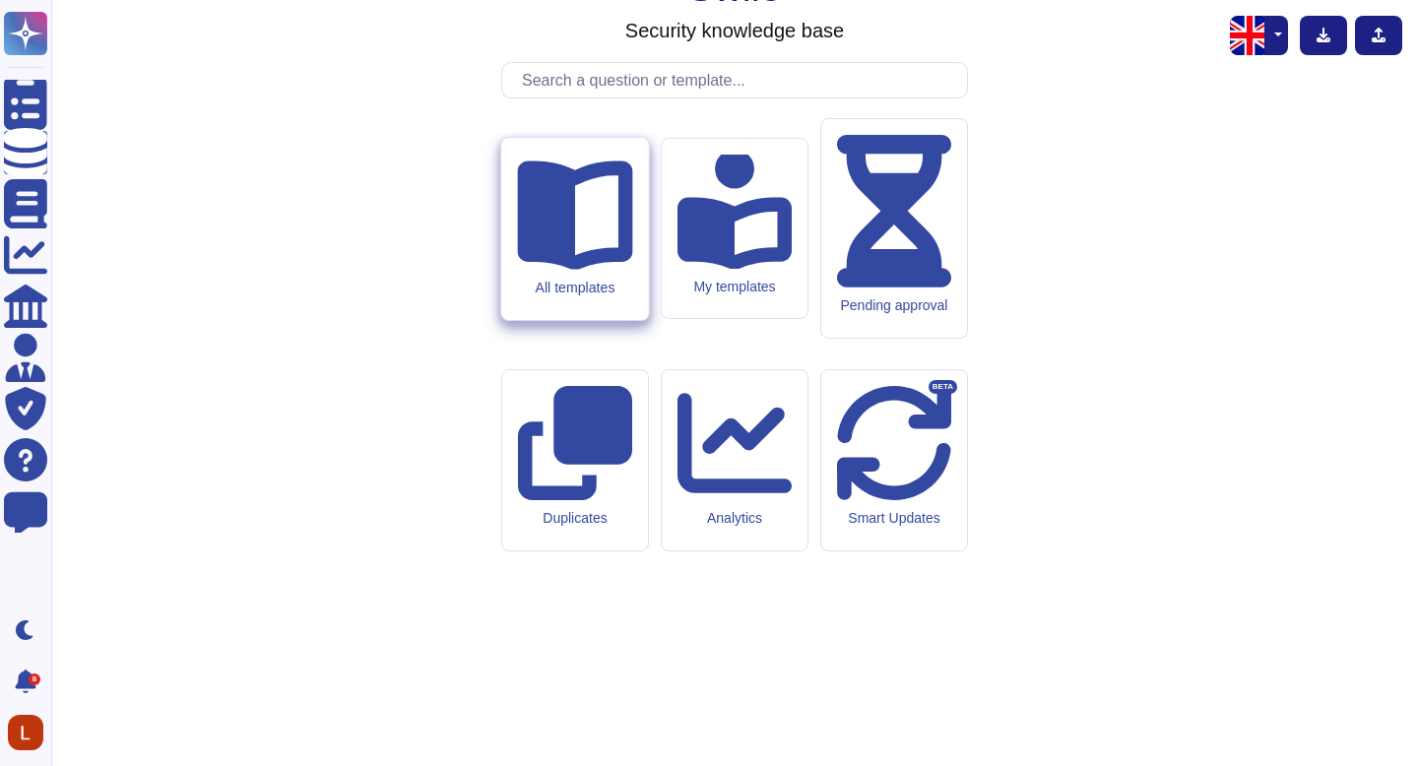
click at [553, 269] on icon at bounding box center [574, 211] width 115 height 115
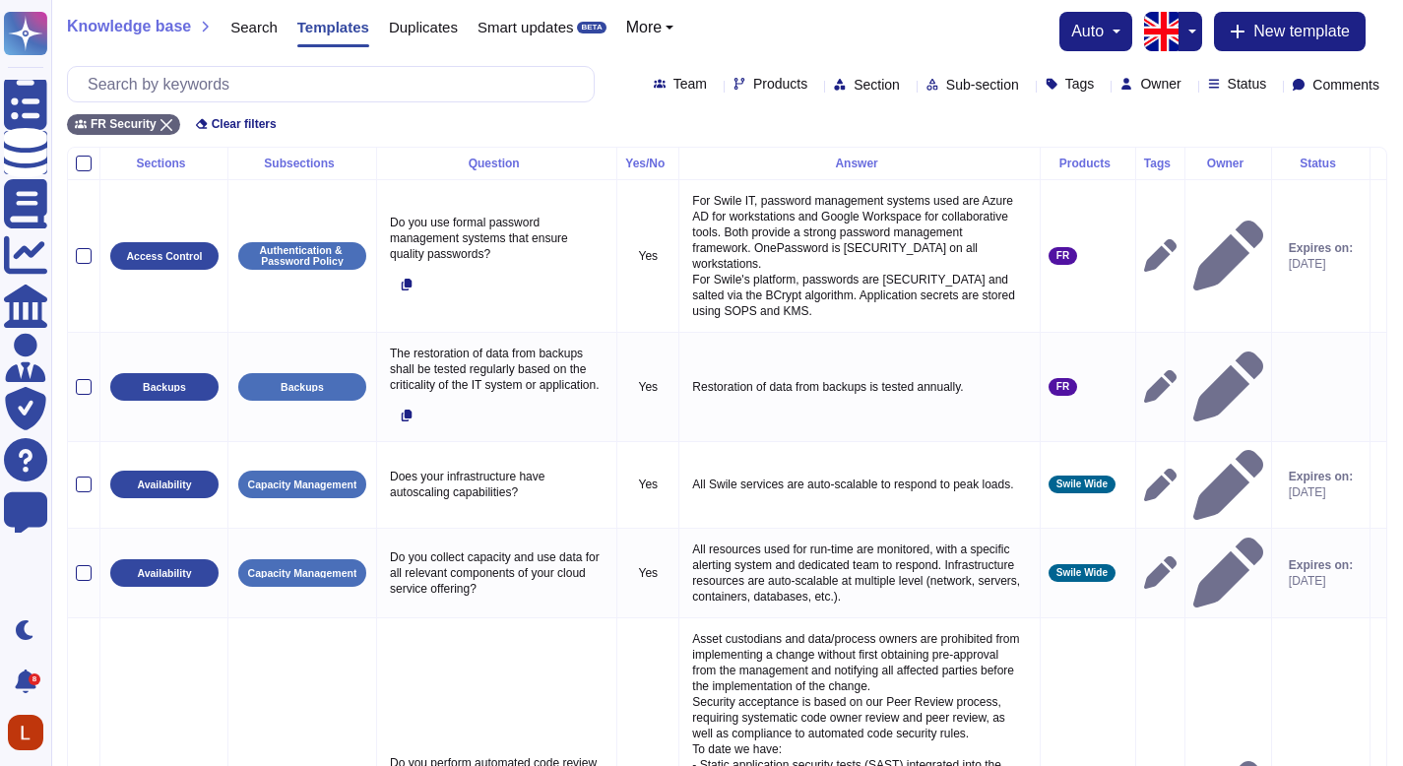
click at [1191, 25] on button "button" at bounding box center [1191, 31] width 24 height 39
click at [1202, 95] on link "French" at bounding box center [1258, 98] width 156 height 24
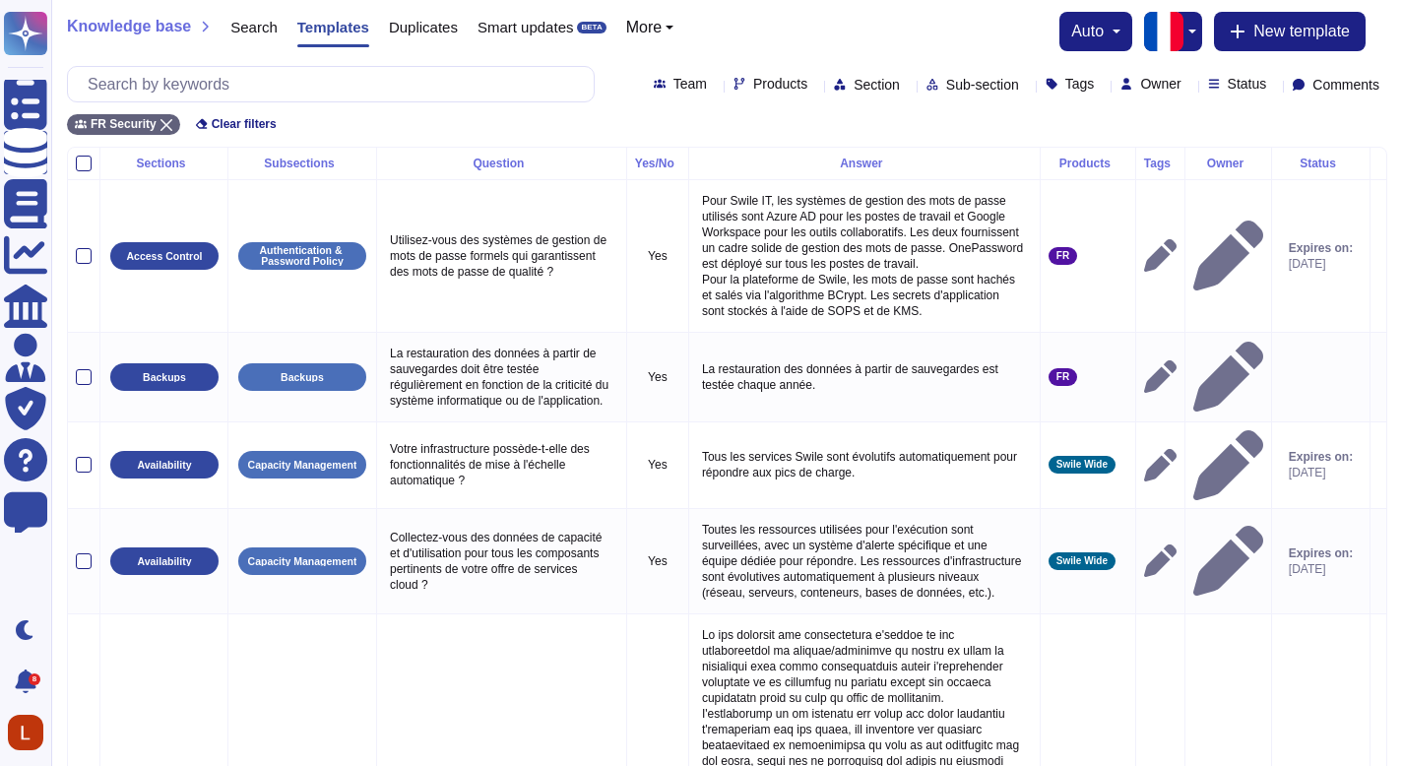
click at [674, 79] on span "Team" at bounding box center [690, 84] width 33 height 14
click at [463, 100] on input "text" at bounding box center [336, 84] width 516 height 34
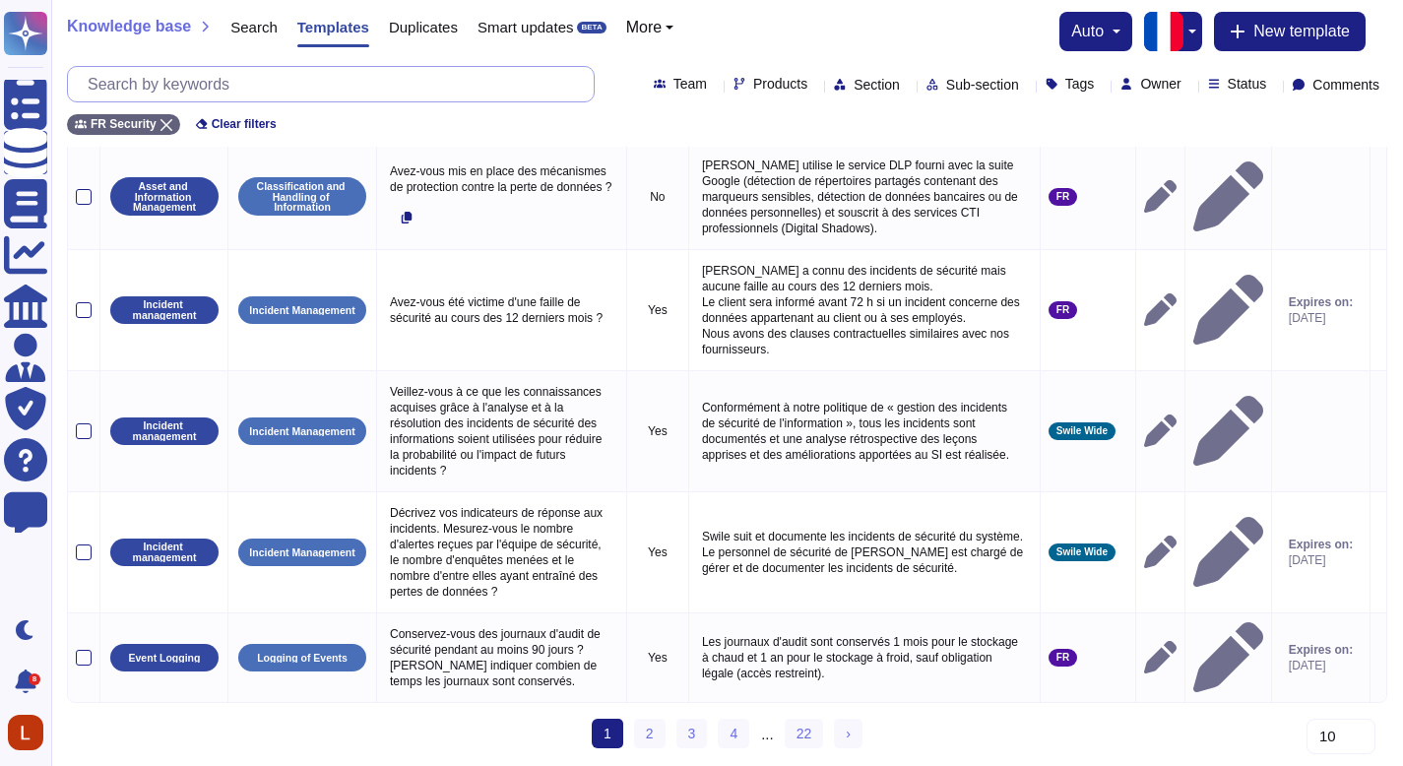
scroll to position [1069, 0]
click at [642, 729] on link "2" at bounding box center [650, 734] width 32 height 30
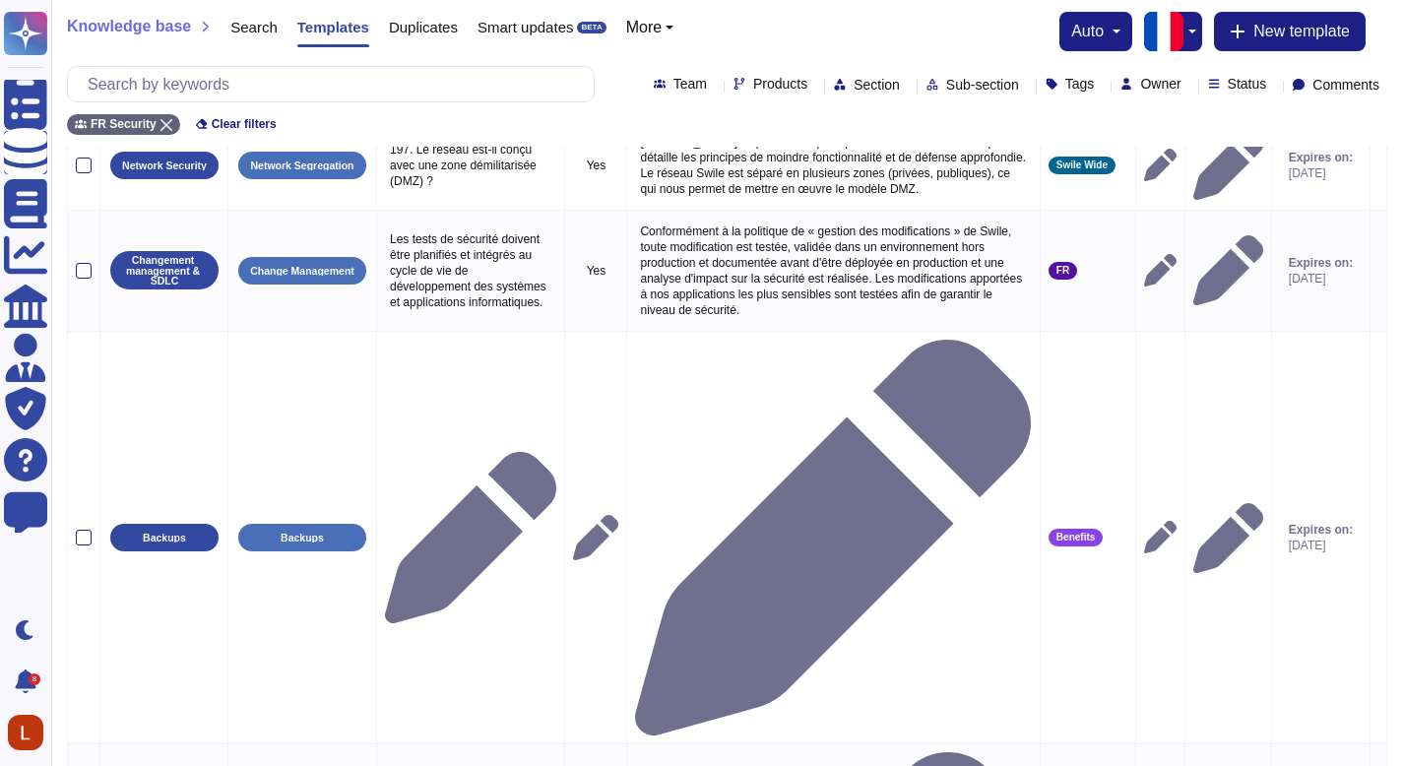
scroll to position [0, 0]
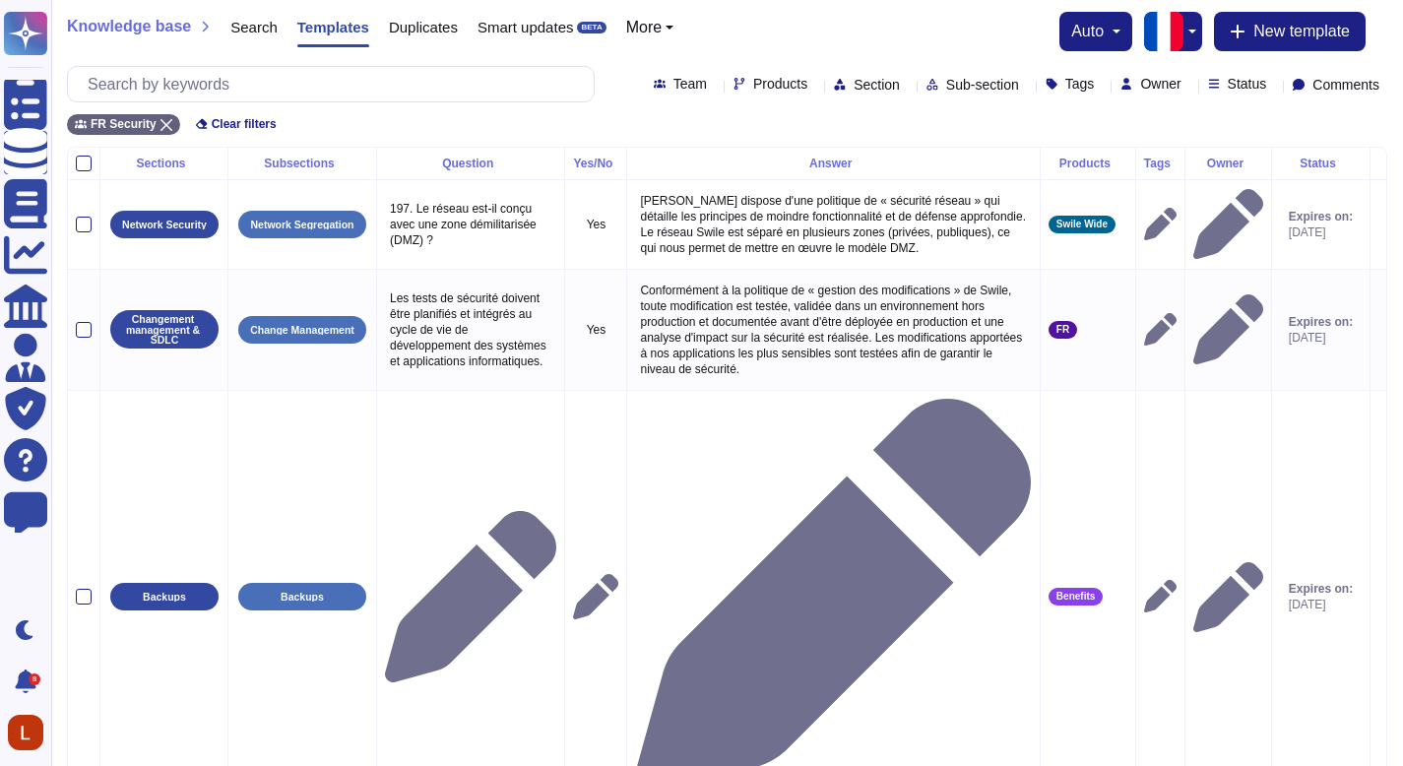
click at [854, 87] on span "Section" at bounding box center [877, 85] width 46 height 14
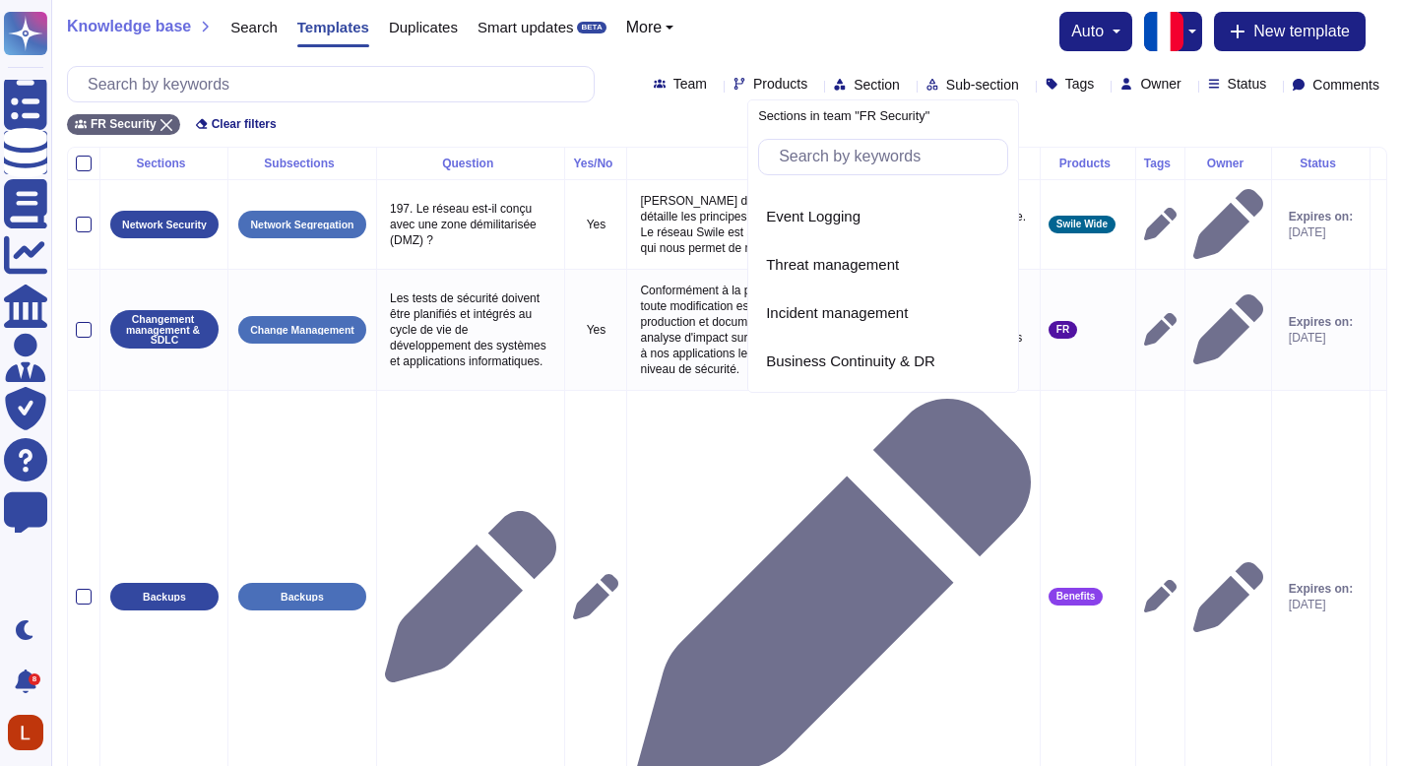
scroll to position [668, 0]
click at [650, 100] on div "Team Products Section Sub-section Tags Owner Status Comments" at bounding box center [727, 84] width 1321 height 36
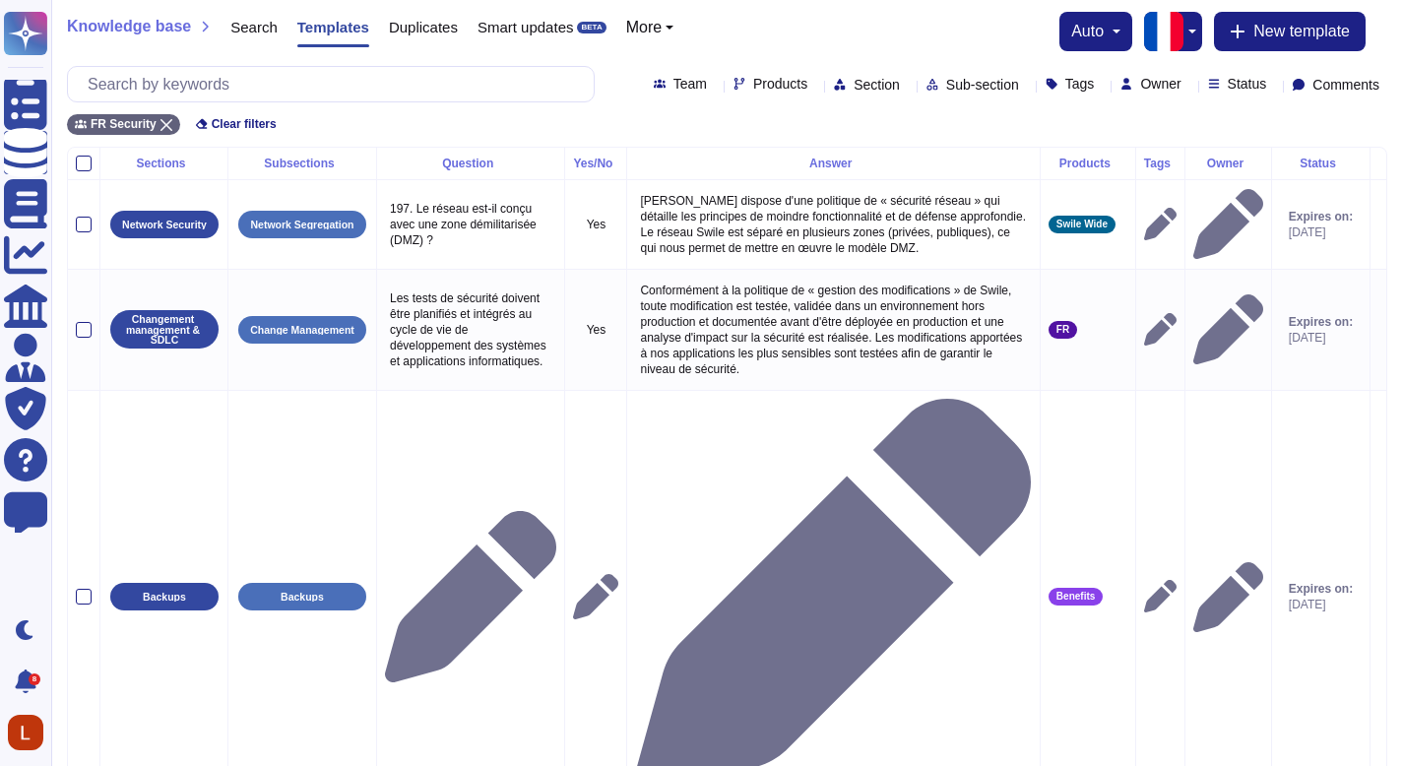
click at [734, 89] on div "Products" at bounding box center [775, 84] width 82 height 15
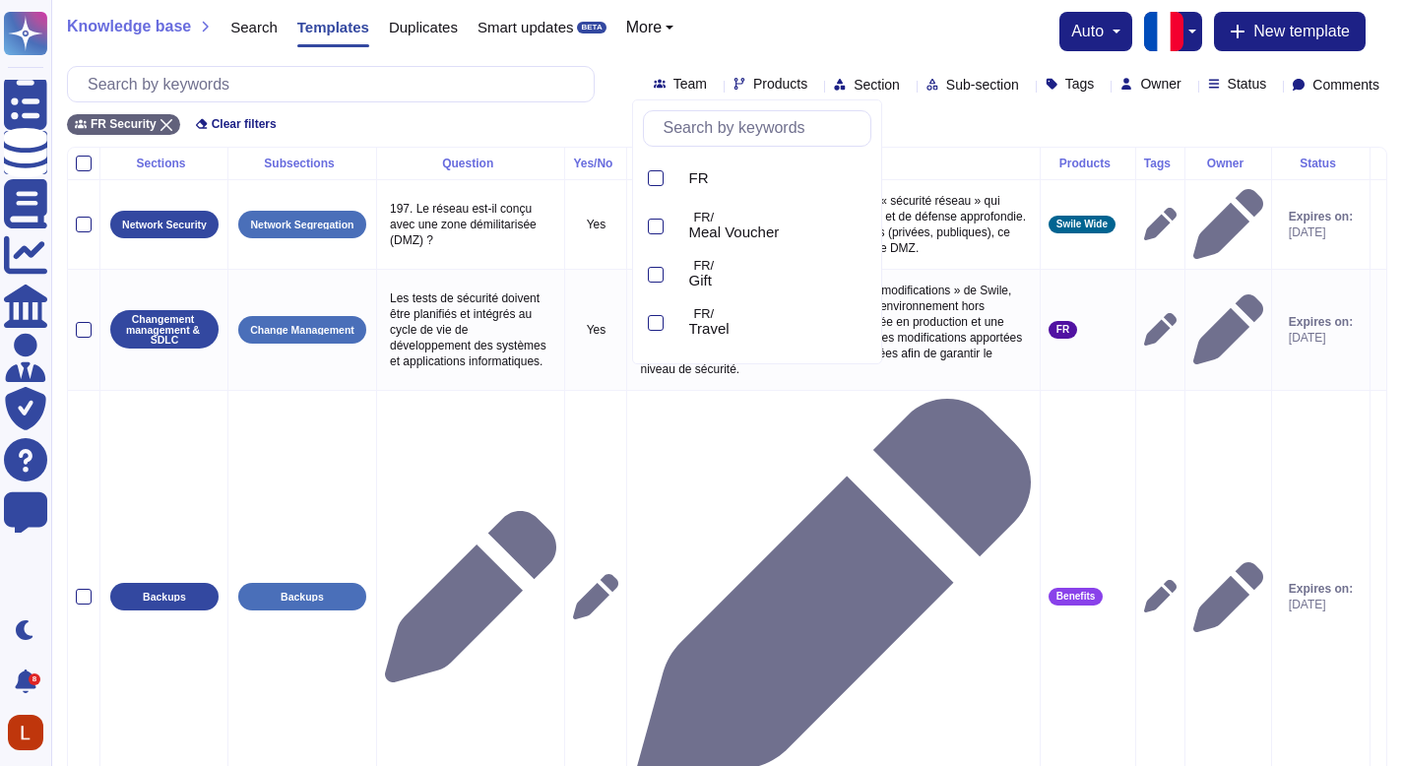
click at [734, 89] on div "Products" at bounding box center [775, 84] width 82 height 15
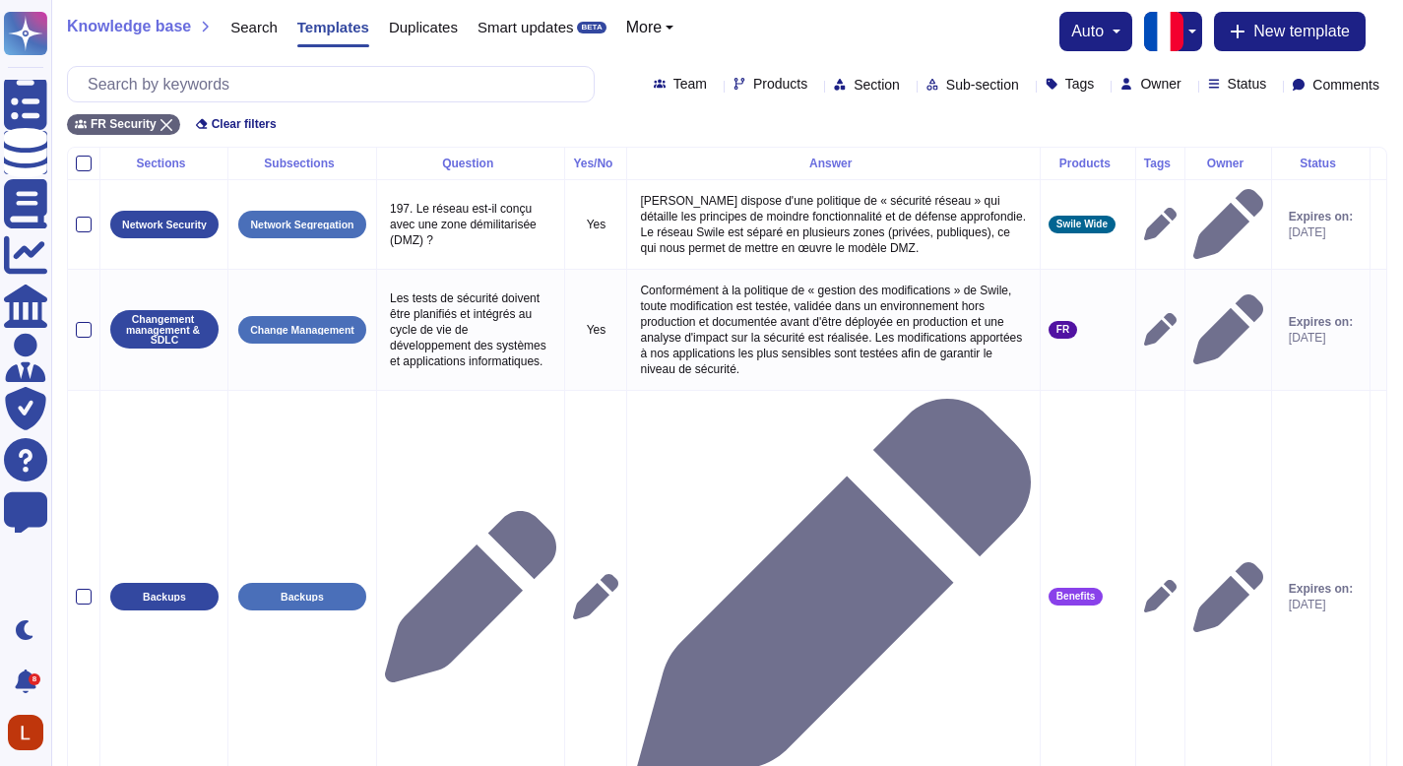
click at [734, 89] on div "Products" at bounding box center [775, 84] width 82 height 15
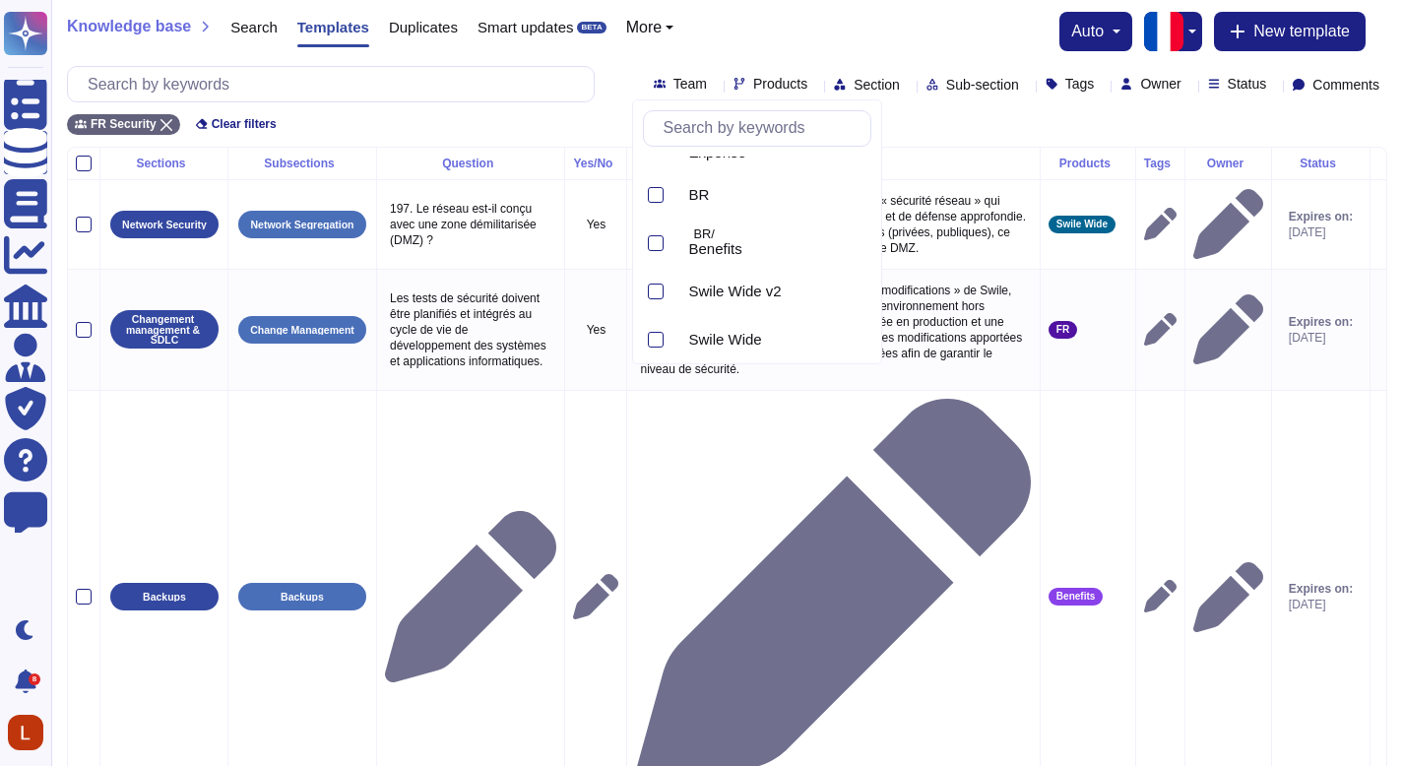
scroll to position [378, 0]
click at [763, 279] on span "Swile Wide v2" at bounding box center [735, 283] width 93 height 18
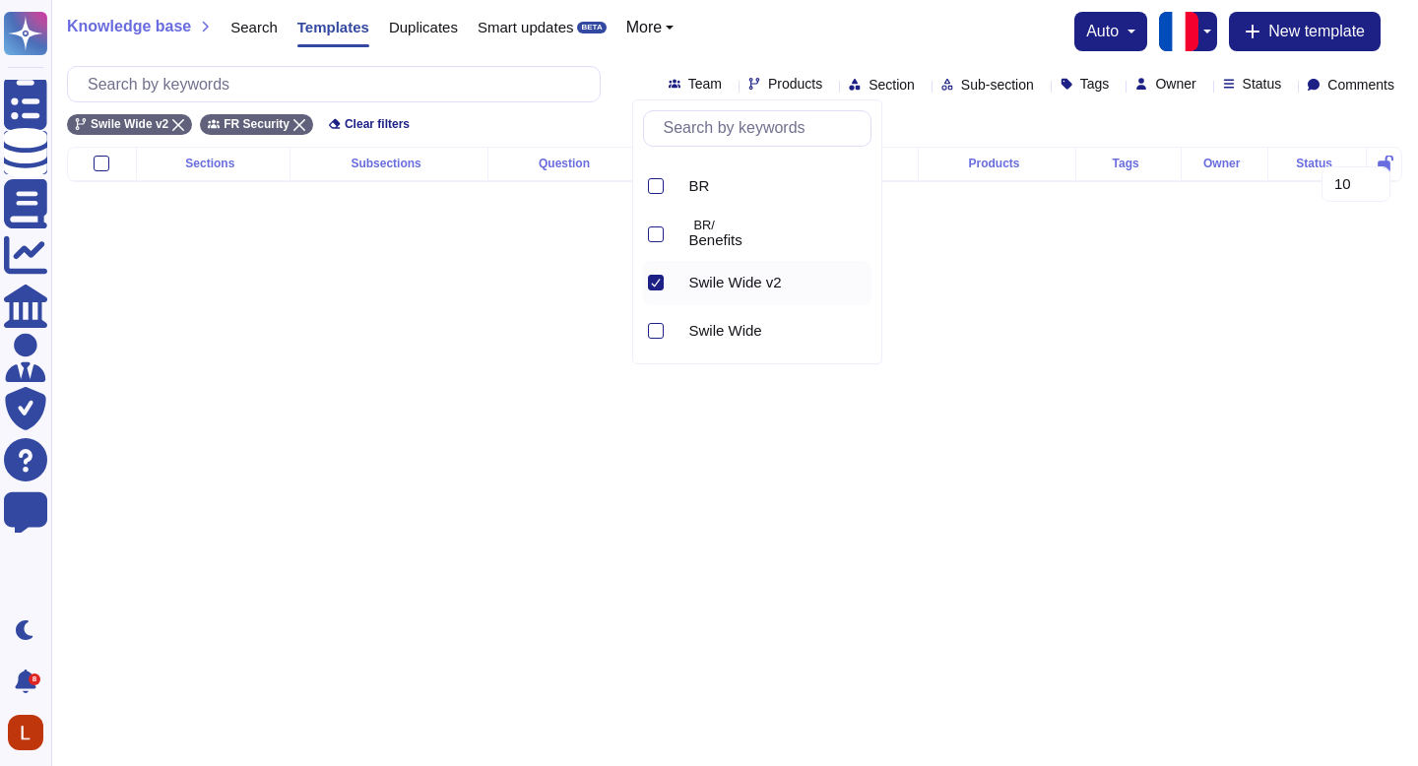
click at [959, 214] on html "Questionnaires Knowledge Base Documents Analytics CAIQ / SIG Admin Trust Center…" at bounding box center [709, 107] width 1418 height 214
click at [749, 85] on div "Products" at bounding box center [790, 84] width 82 height 15
click at [755, 188] on div "Swile Wide v2" at bounding box center [787, 179] width 198 height 44
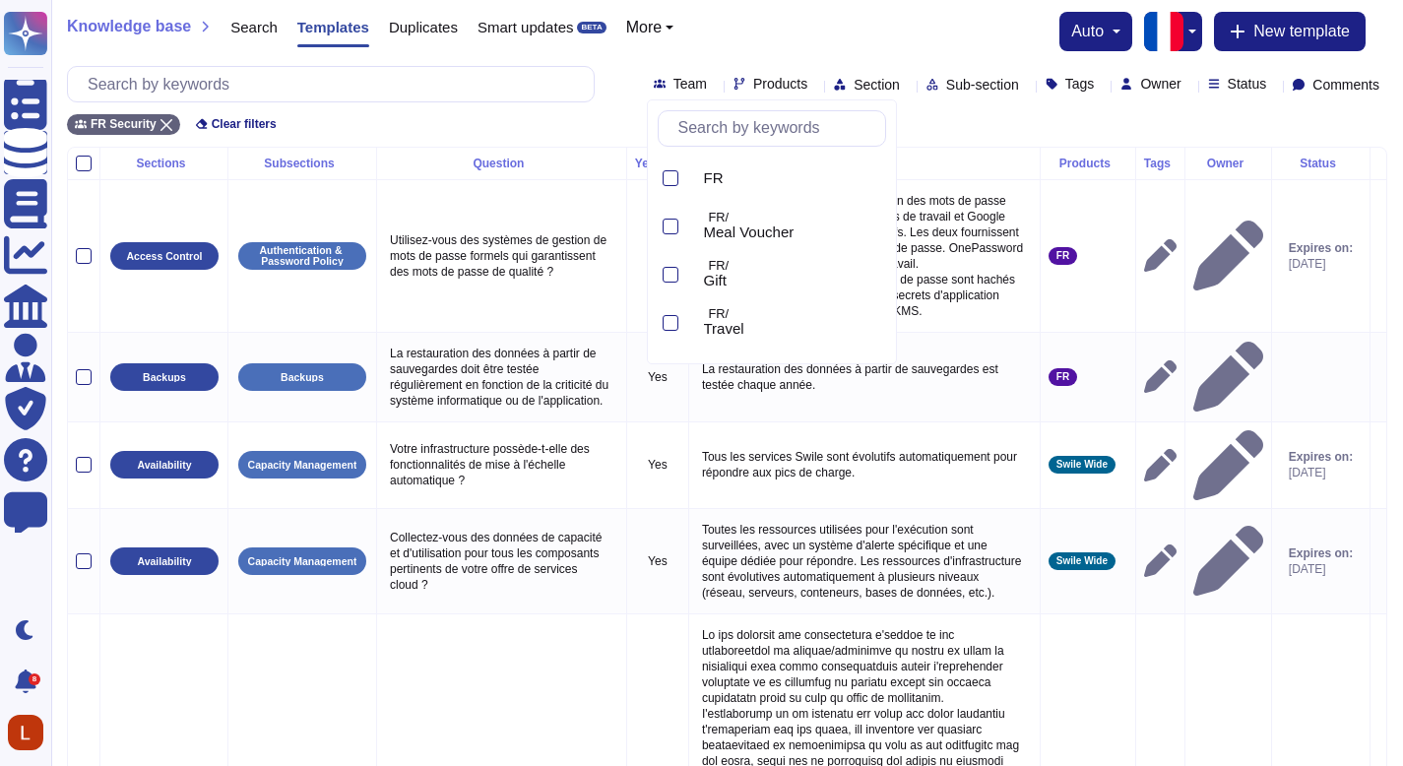
click at [924, 116] on div "FR Security Clear filters" at bounding box center [727, 118] width 1321 height 33
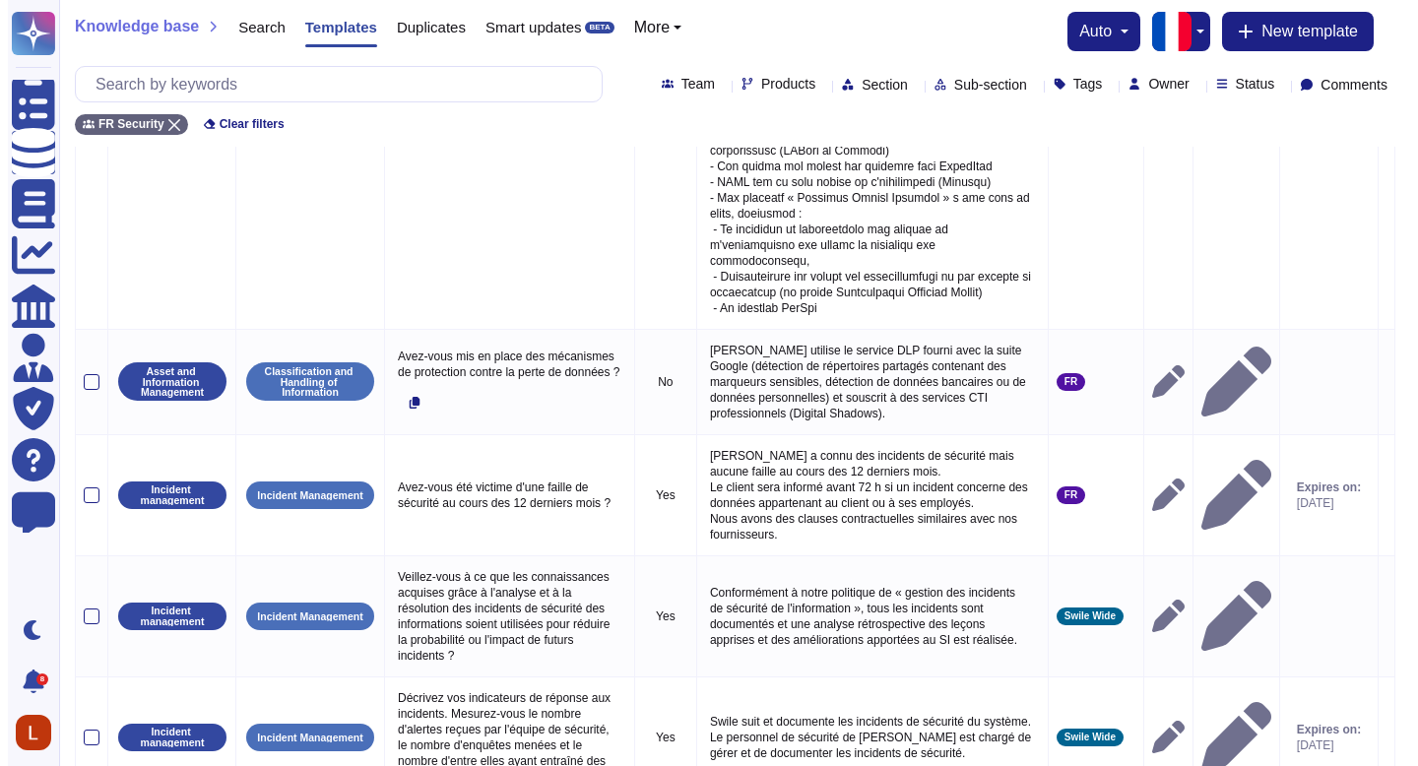
scroll to position [727, 0]
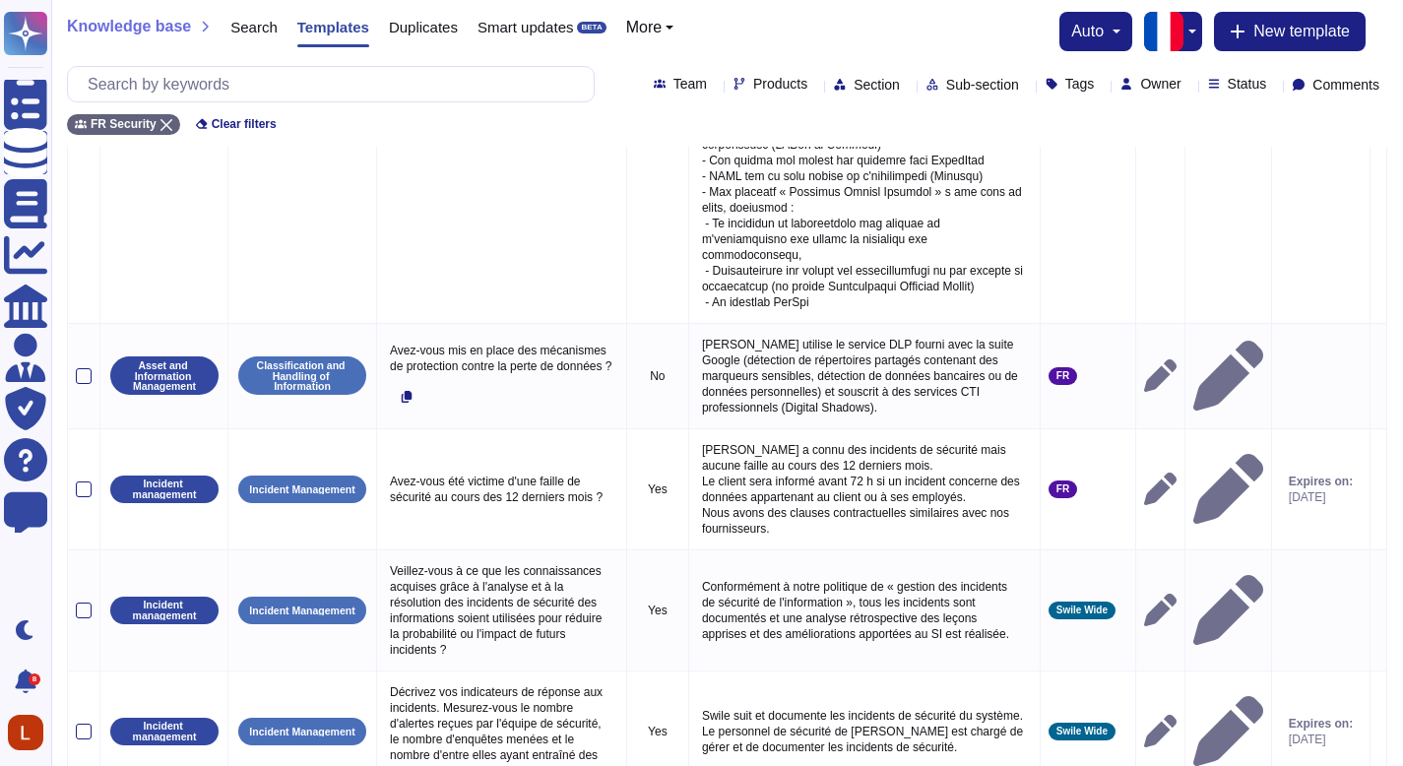
drag, startPoint x: 1417, startPoint y: 173, endPoint x: 1412, endPoint y: 478, distance: 304.4
click at [1402, 478] on html "Questionnaires Knowledge Base Documents Analytics CAIQ / SIG Admin Trust Center…" at bounding box center [701, 109] width 1403 height 1672
click at [1273, 25] on span "New template" at bounding box center [1302, 32] width 97 height 16
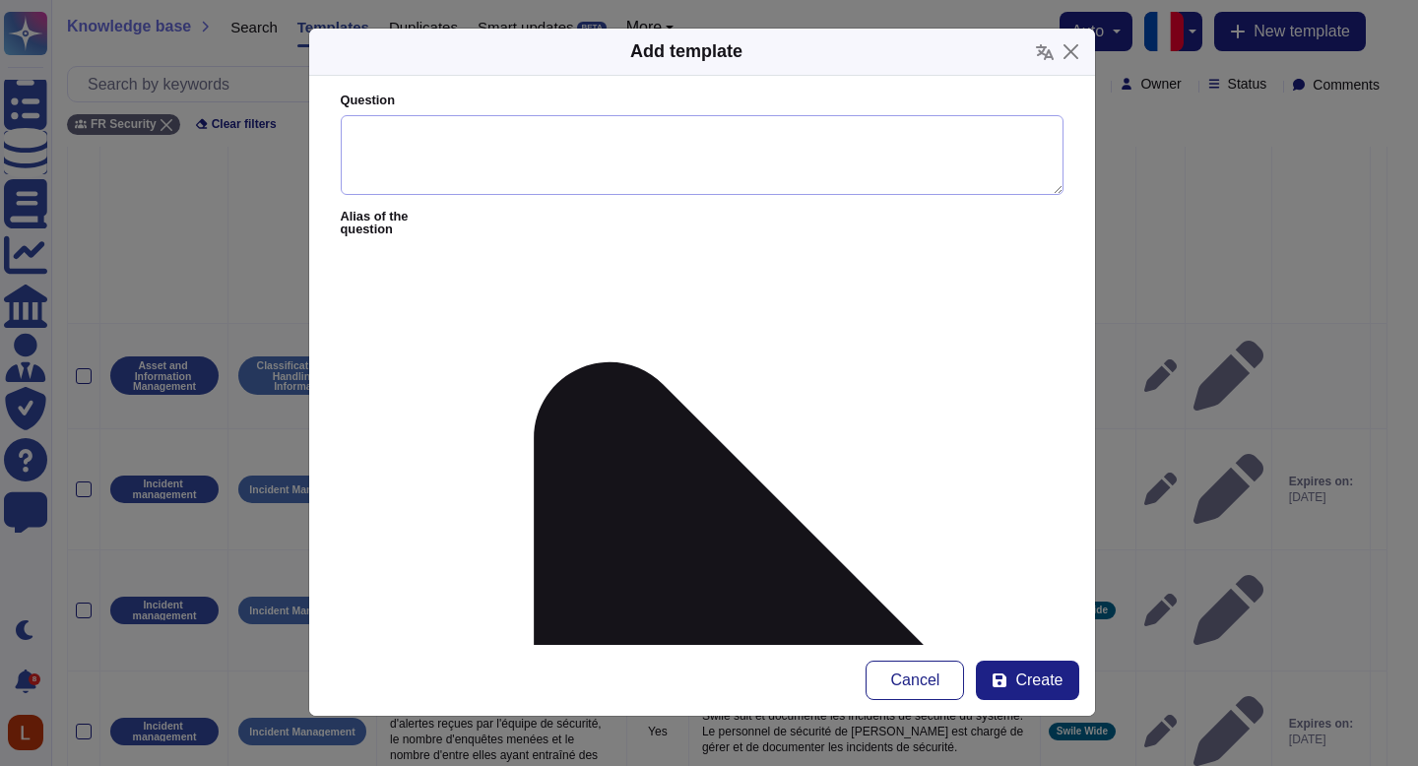
click at [508, 131] on textarea "Question" at bounding box center [702, 155] width 723 height 81
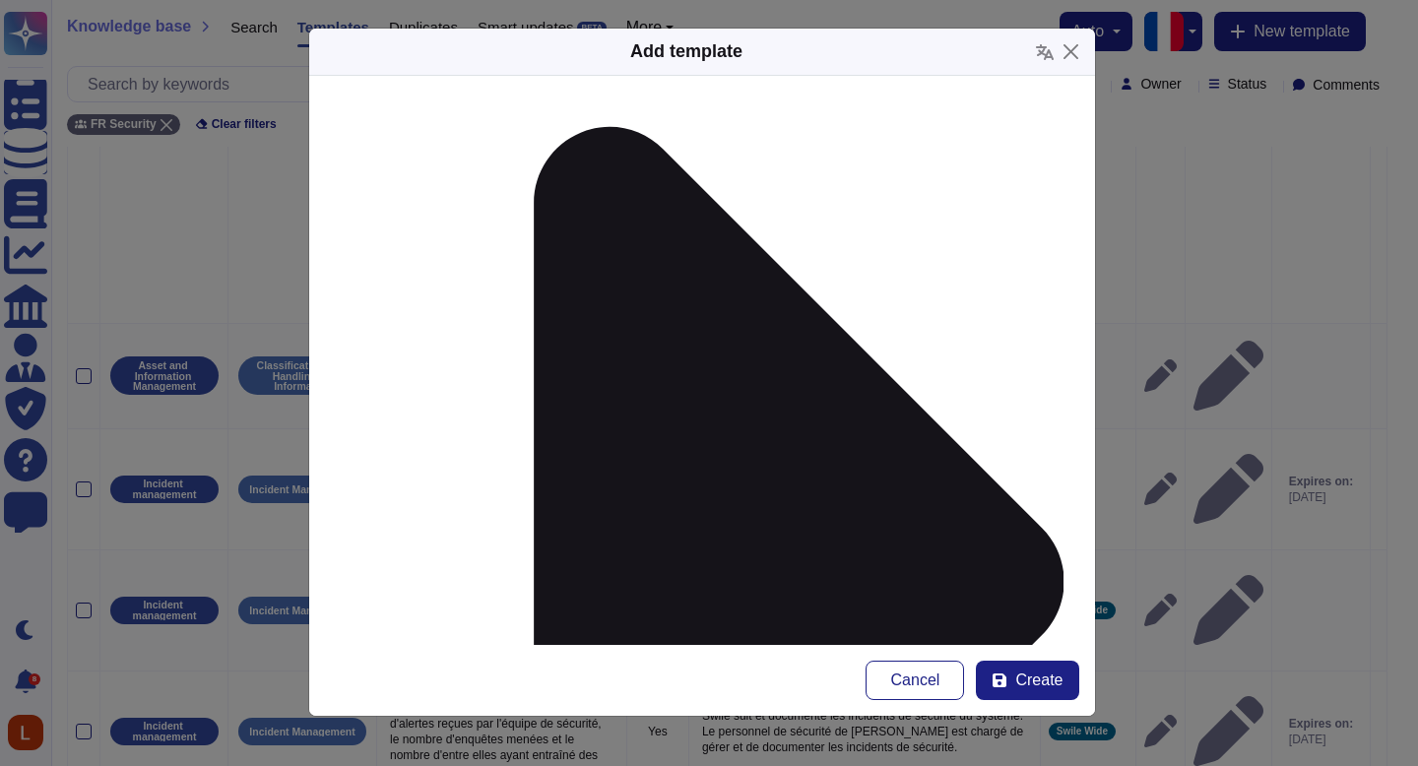
scroll to position [239, 0]
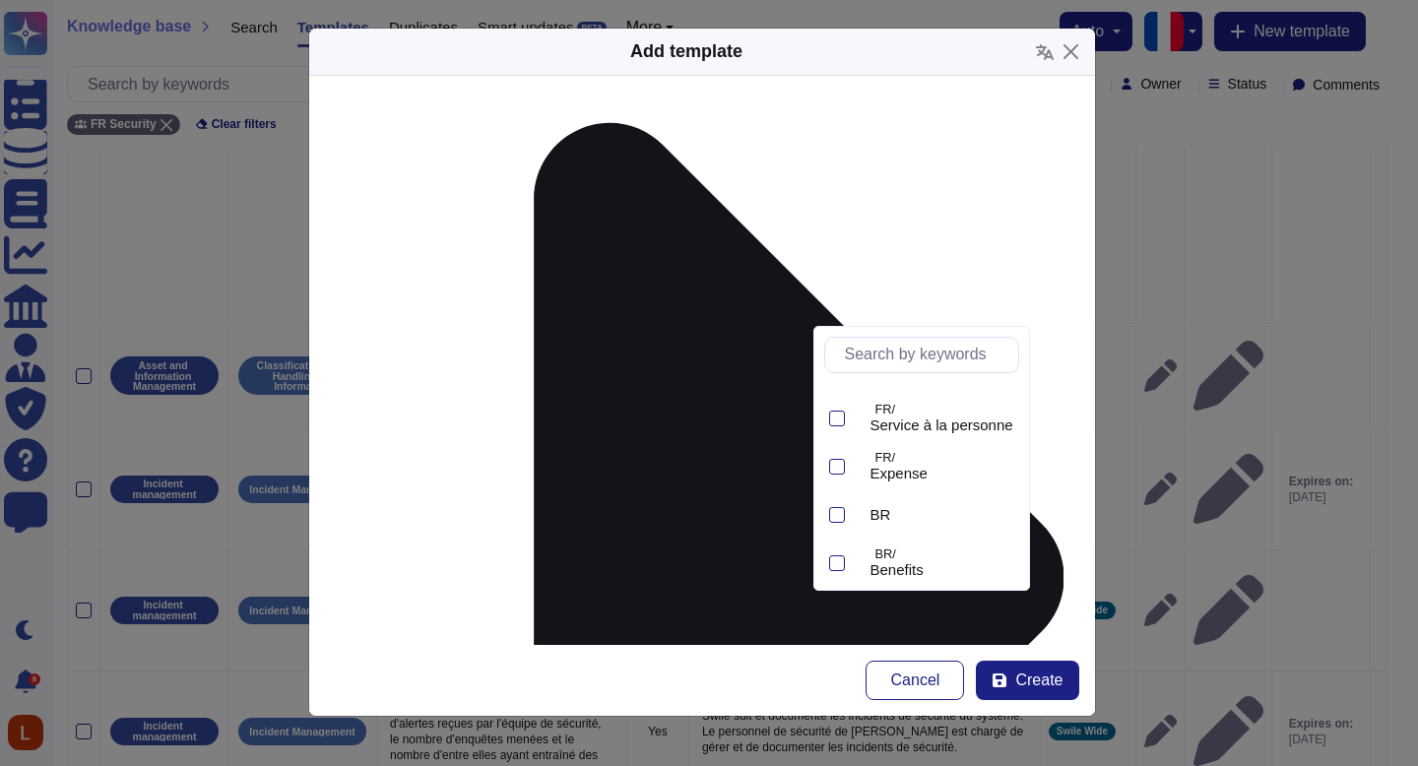
scroll to position [330, 0]
click at [962, 564] on span "Swile Wide v2" at bounding box center [917, 558] width 93 height 18
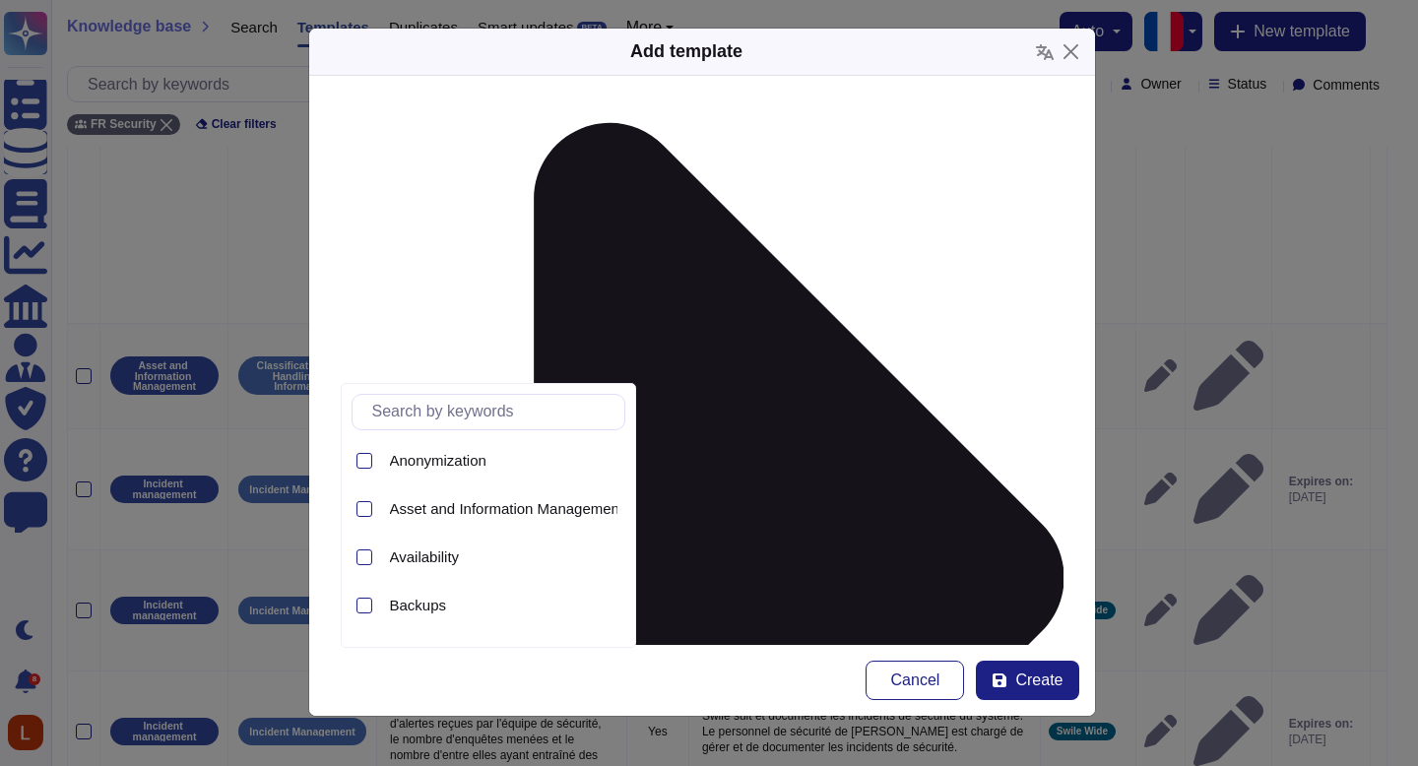
scroll to position [0, 0]
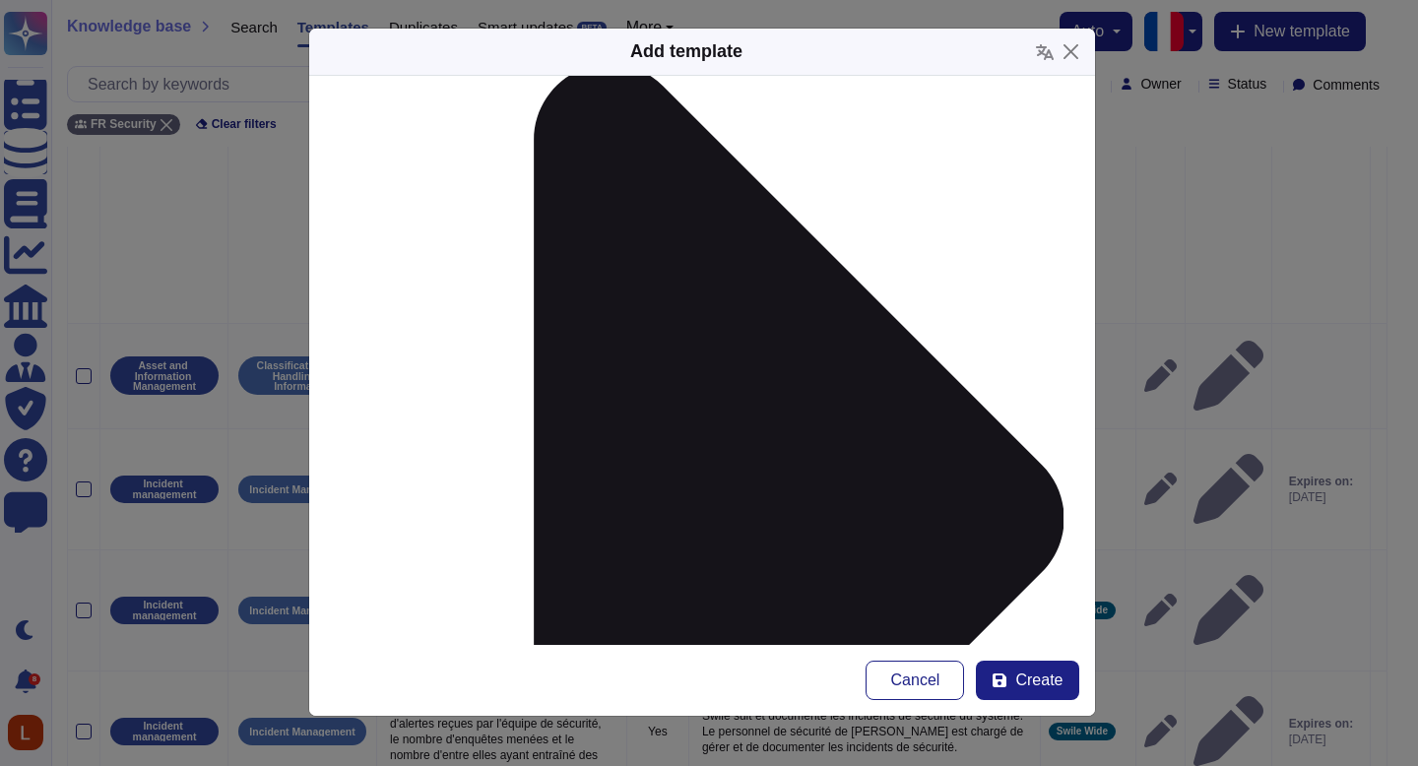
scroll to position [300, 0]
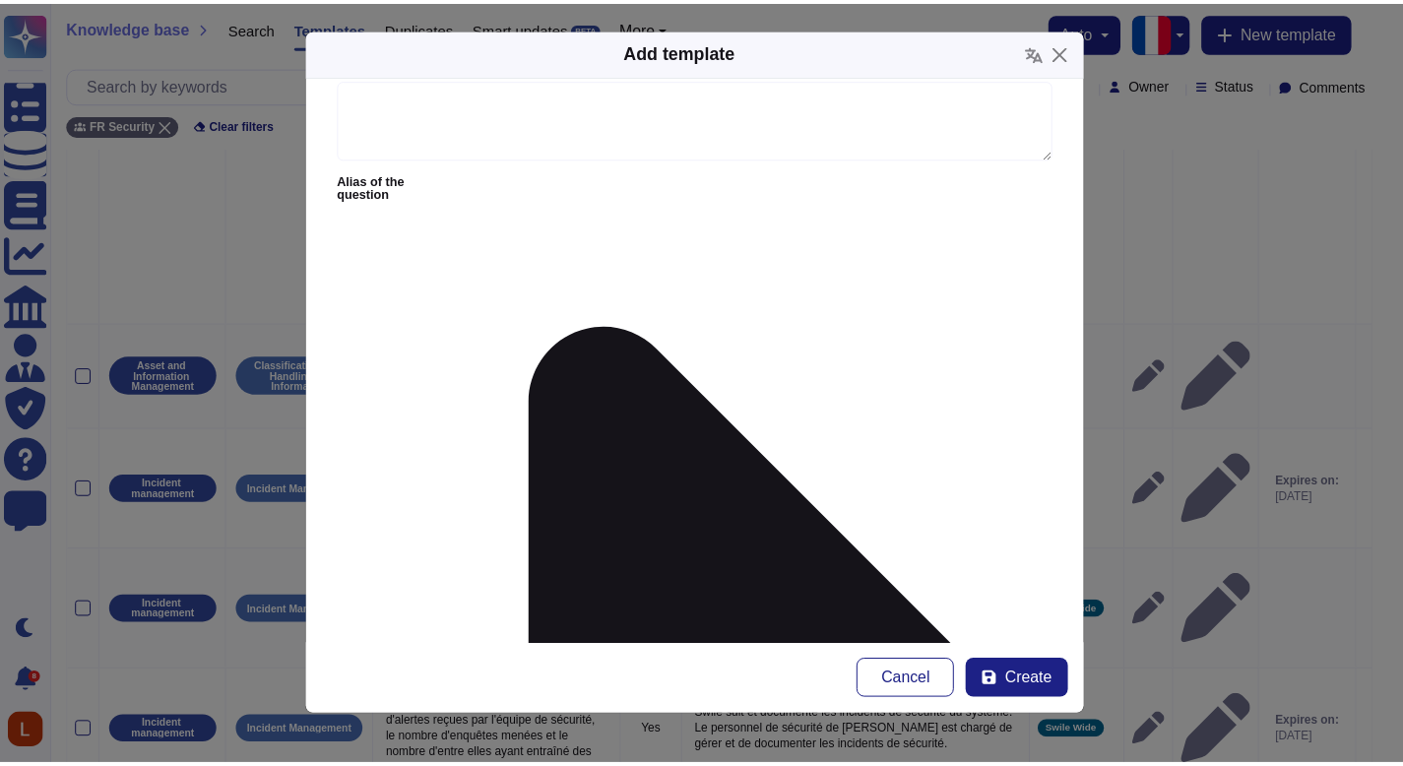
scroll to position [0, 0]
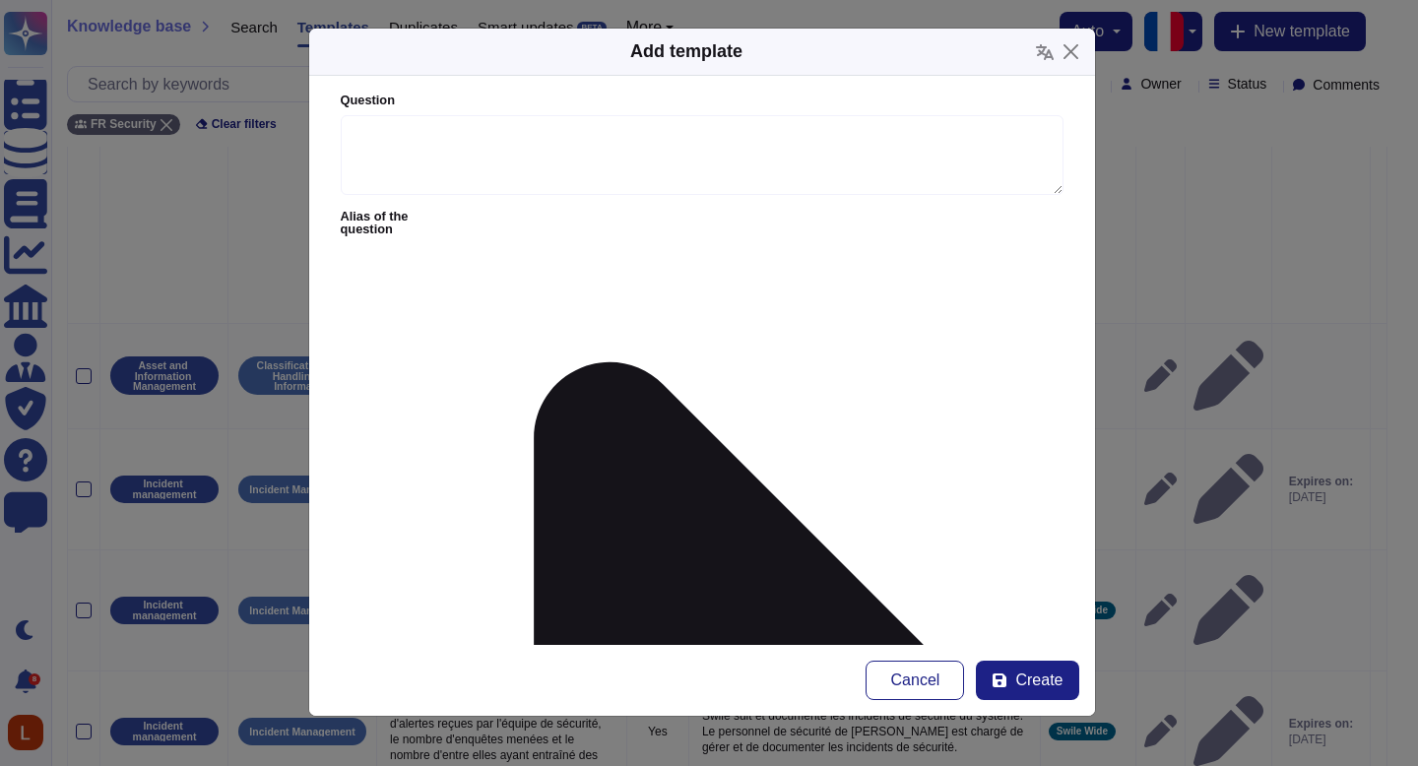
click at [452, 218] on icon at bounding box center [452, 218] width 0 height 0
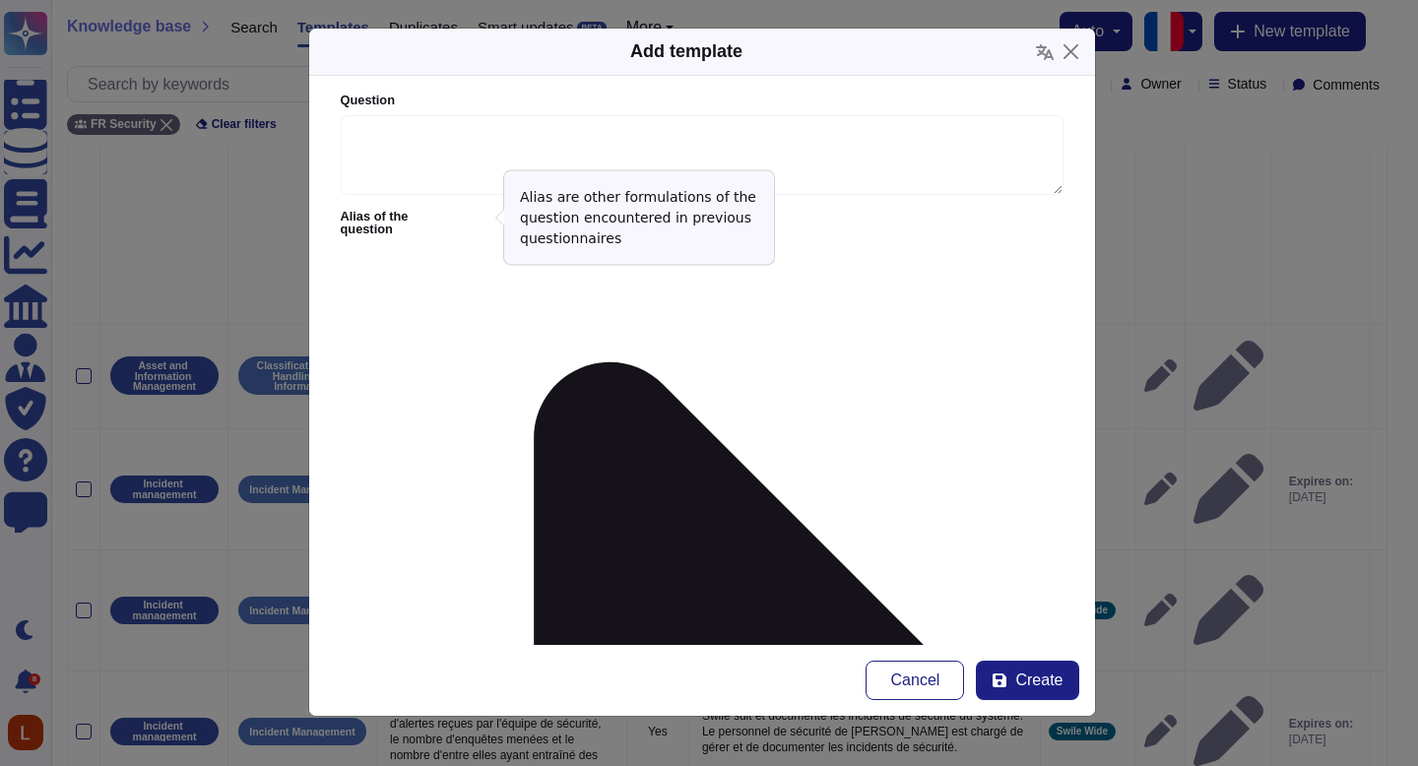
click at [452, 218] on icon at bounding box center [452, 218] width 0 height 0
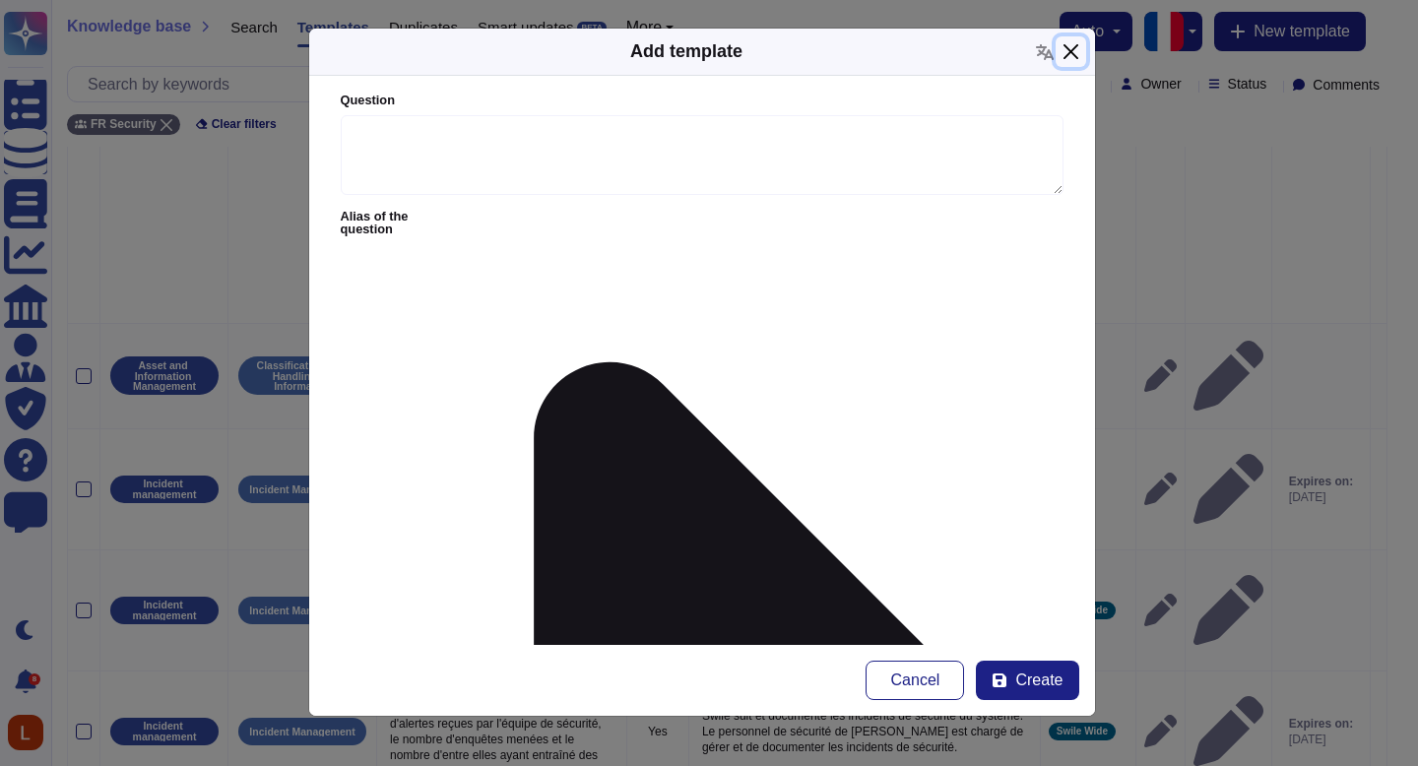
click at [1077, 48] on button "Close" at bounding box center [1071, 51] width 31 height 31
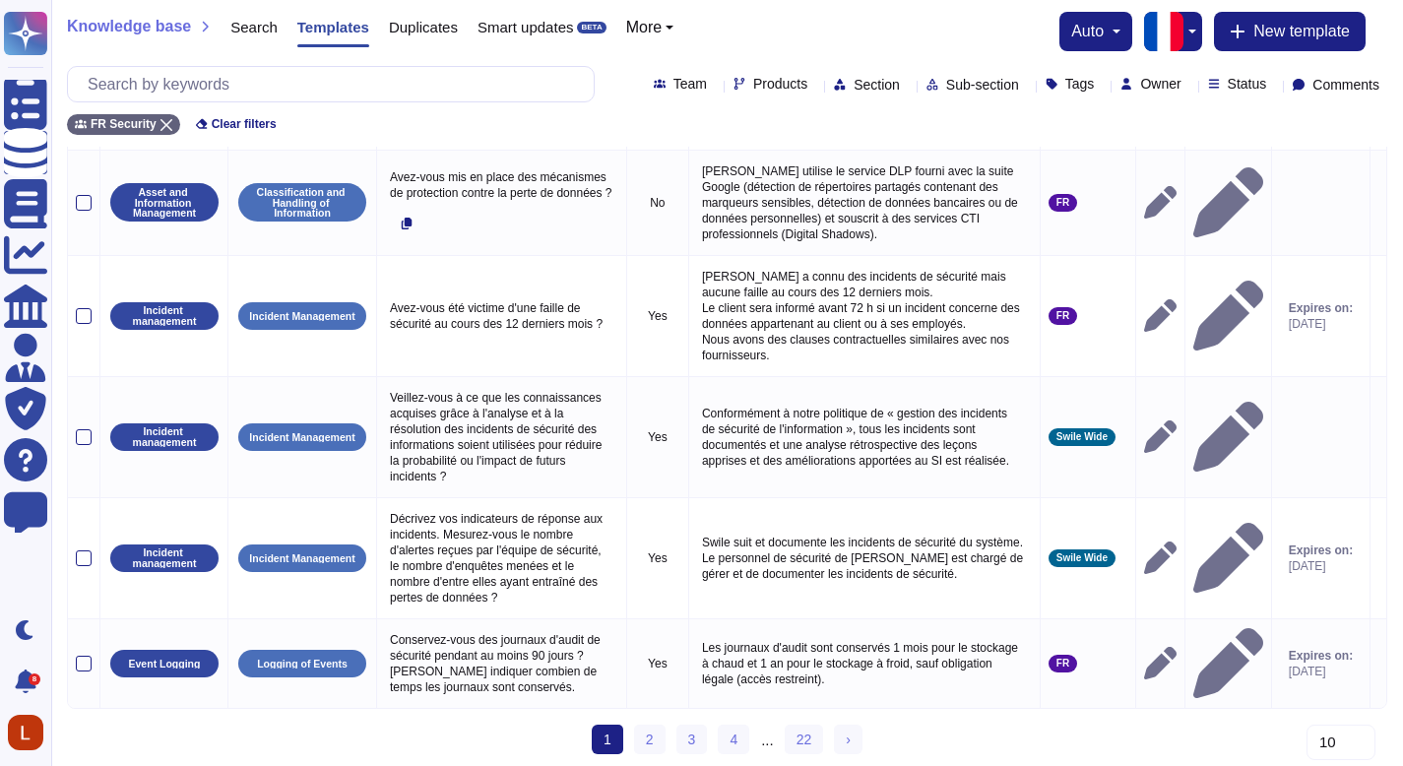
scroll to position [1069, 0]
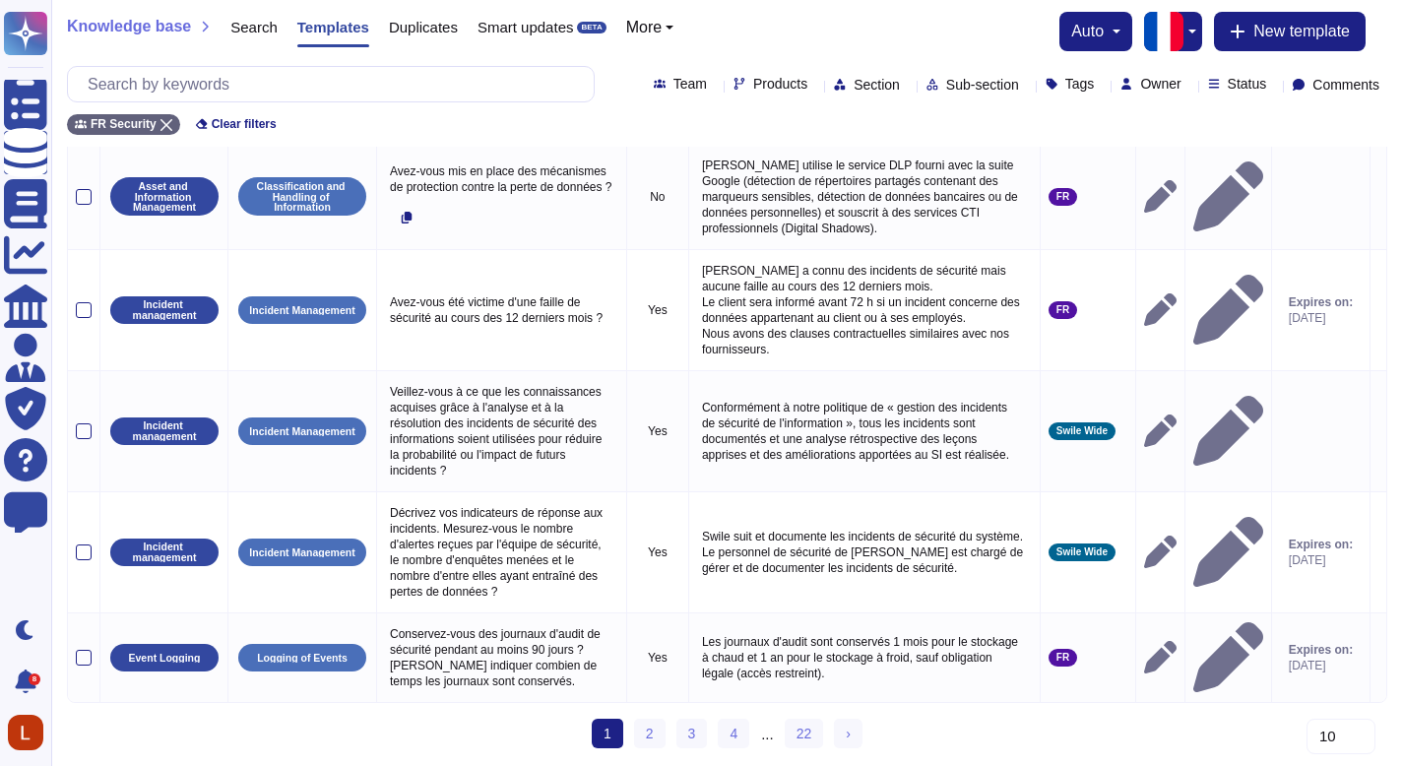
click at [670, 732] on ul "1 (current) 2 3 4 ... 22 › Next" at bounding box center [727, 735] width 271 height 32
click at [657, 727] on link "2" at bounding box center [650, 734] width 32 height 30
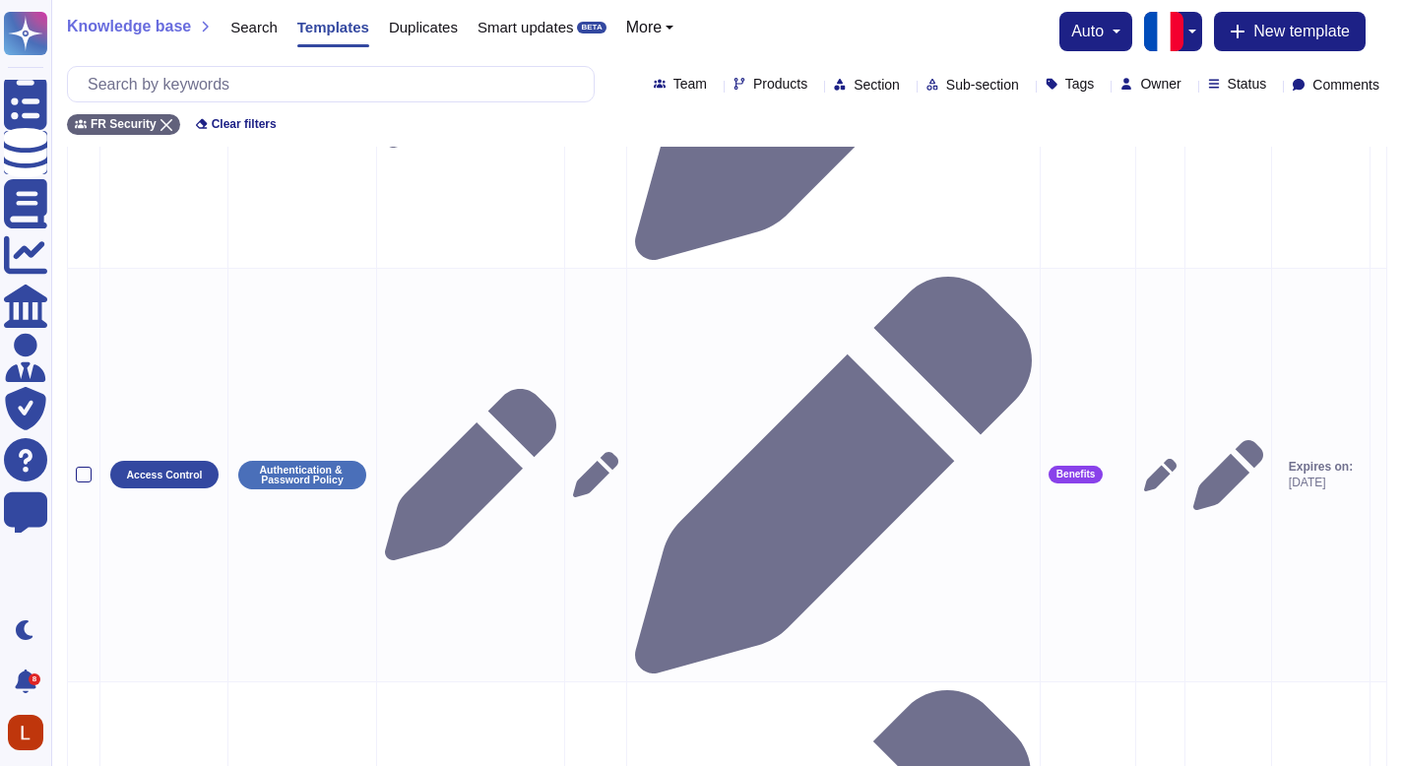
scroll to position [553, 0]
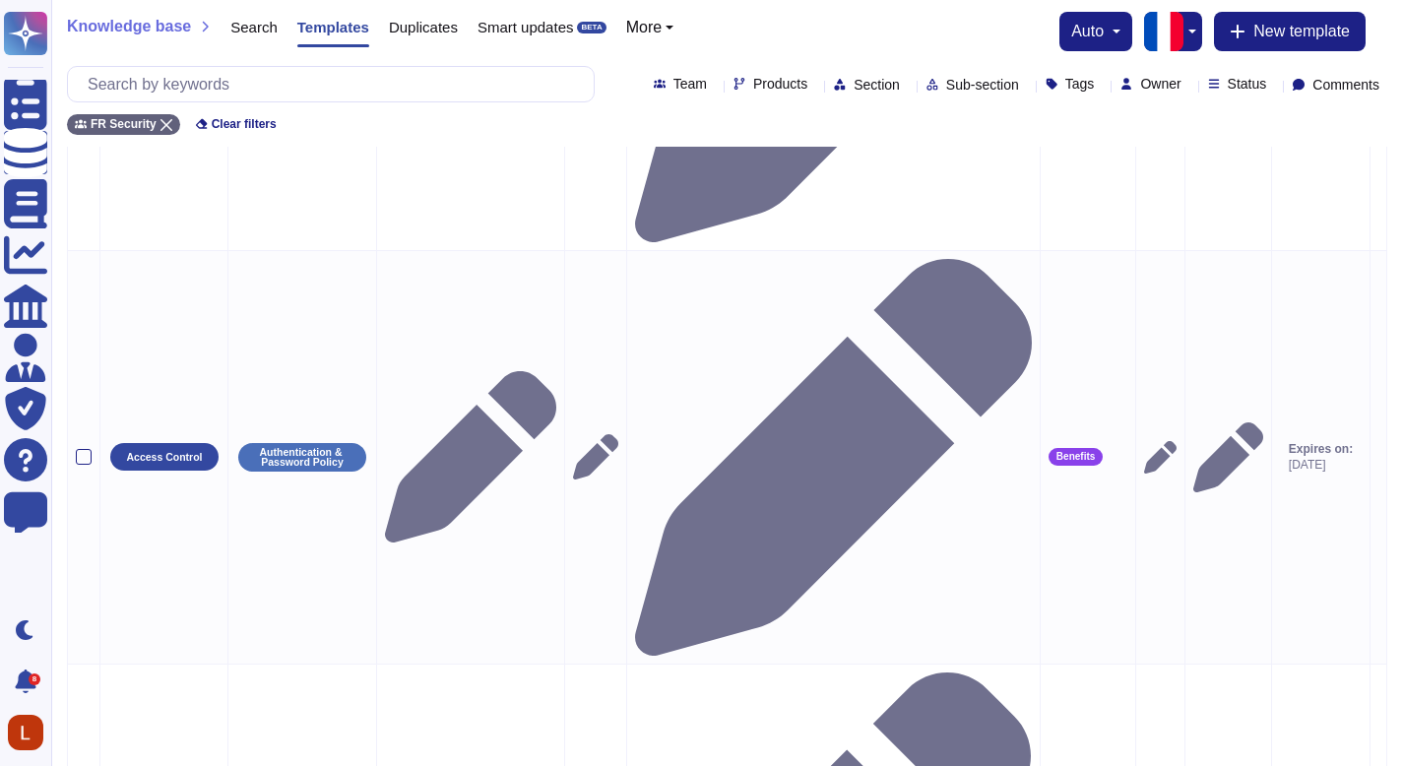
drag, startPoint x: 1417, startPoint y: 435, endPoint x: 1417, endPoint y: 486, distance: 50.2
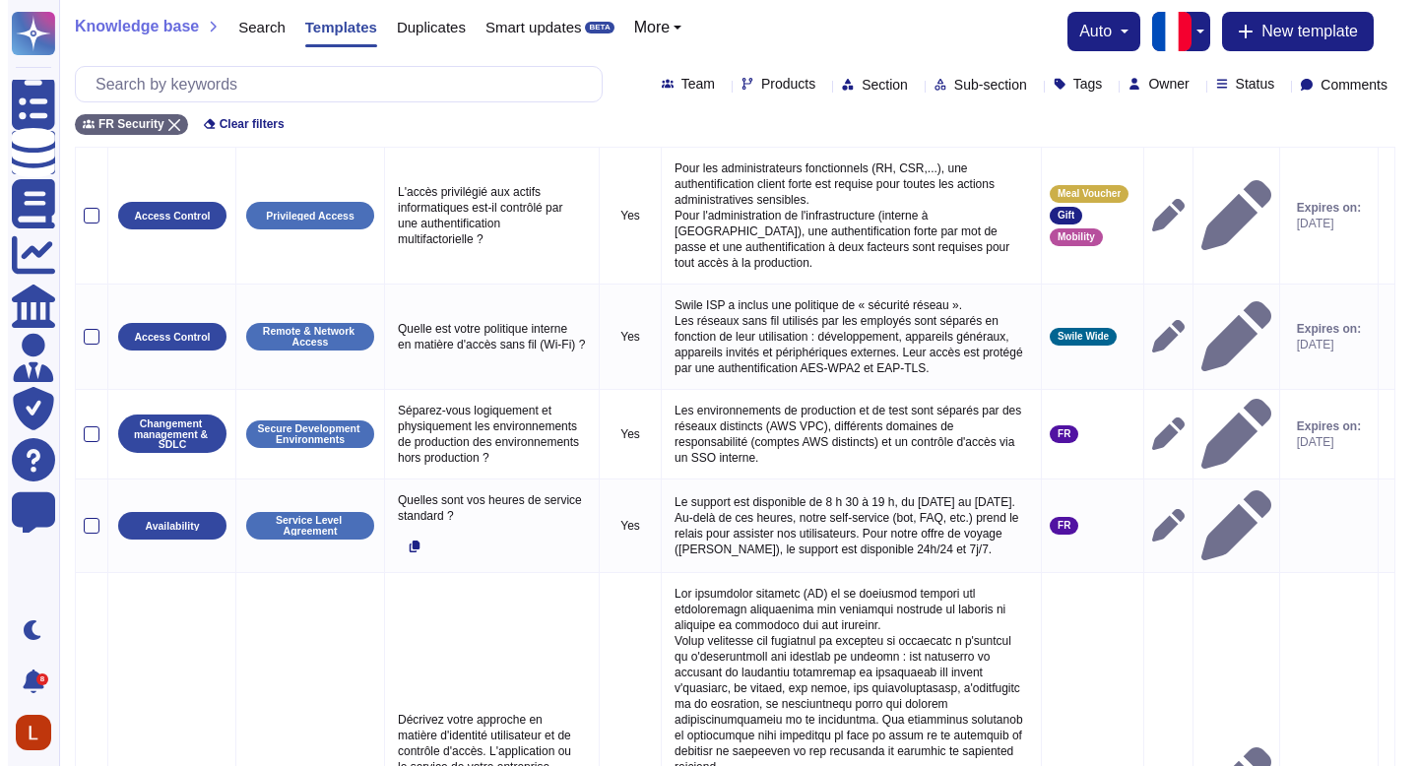
scroll to position [0, 0]
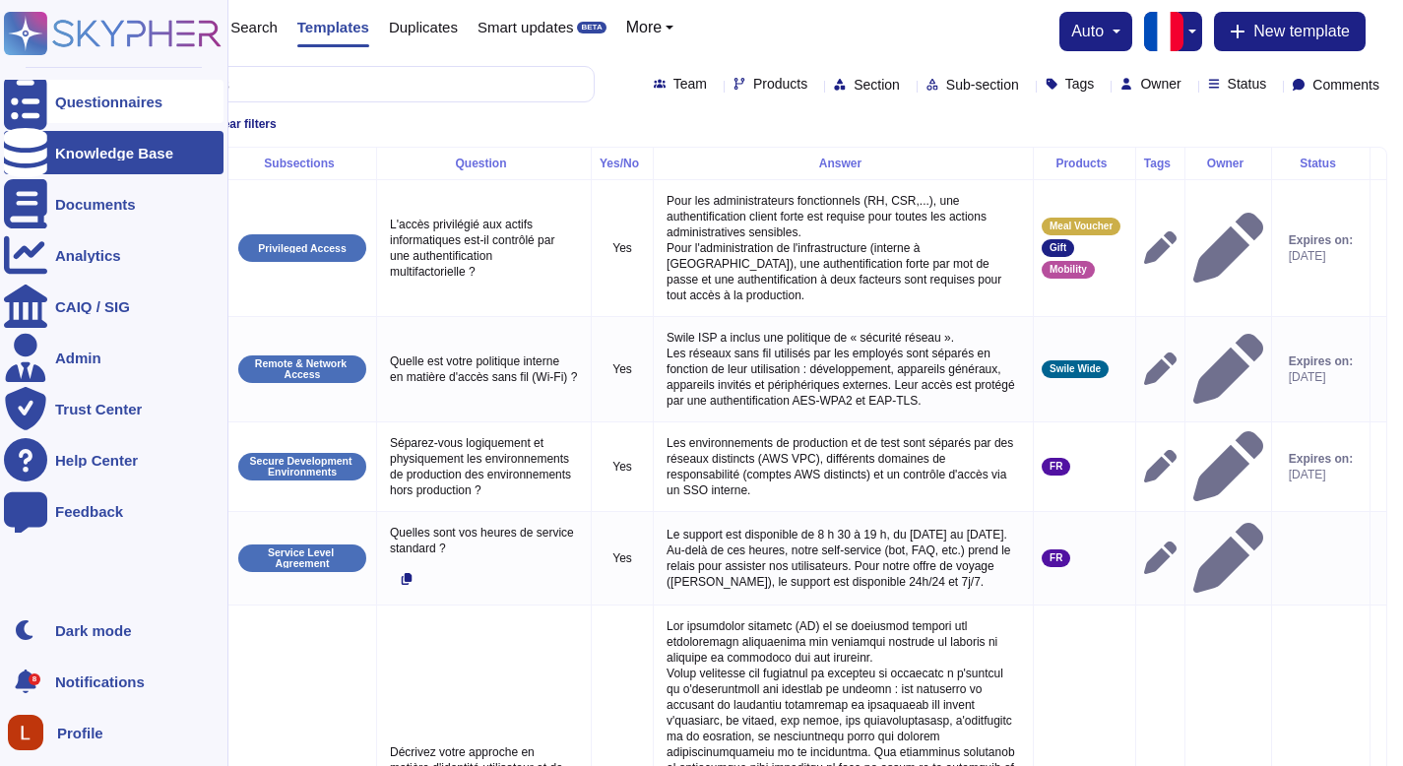
click at [36, 110] on div at bounding box center [25, 101] width 43 height 43
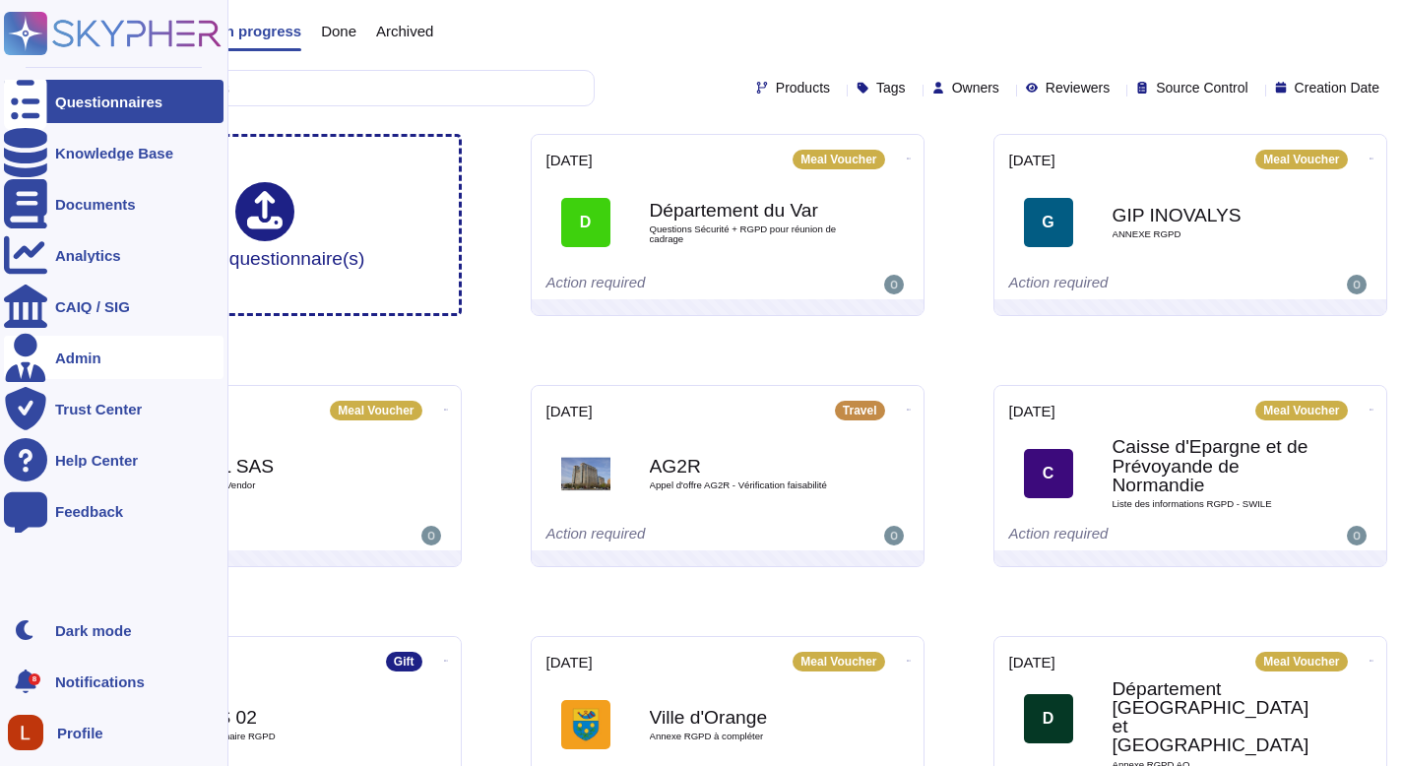
click at [56, 349] on div "Admin" at bounding box center [114, 357] width 220 height 43
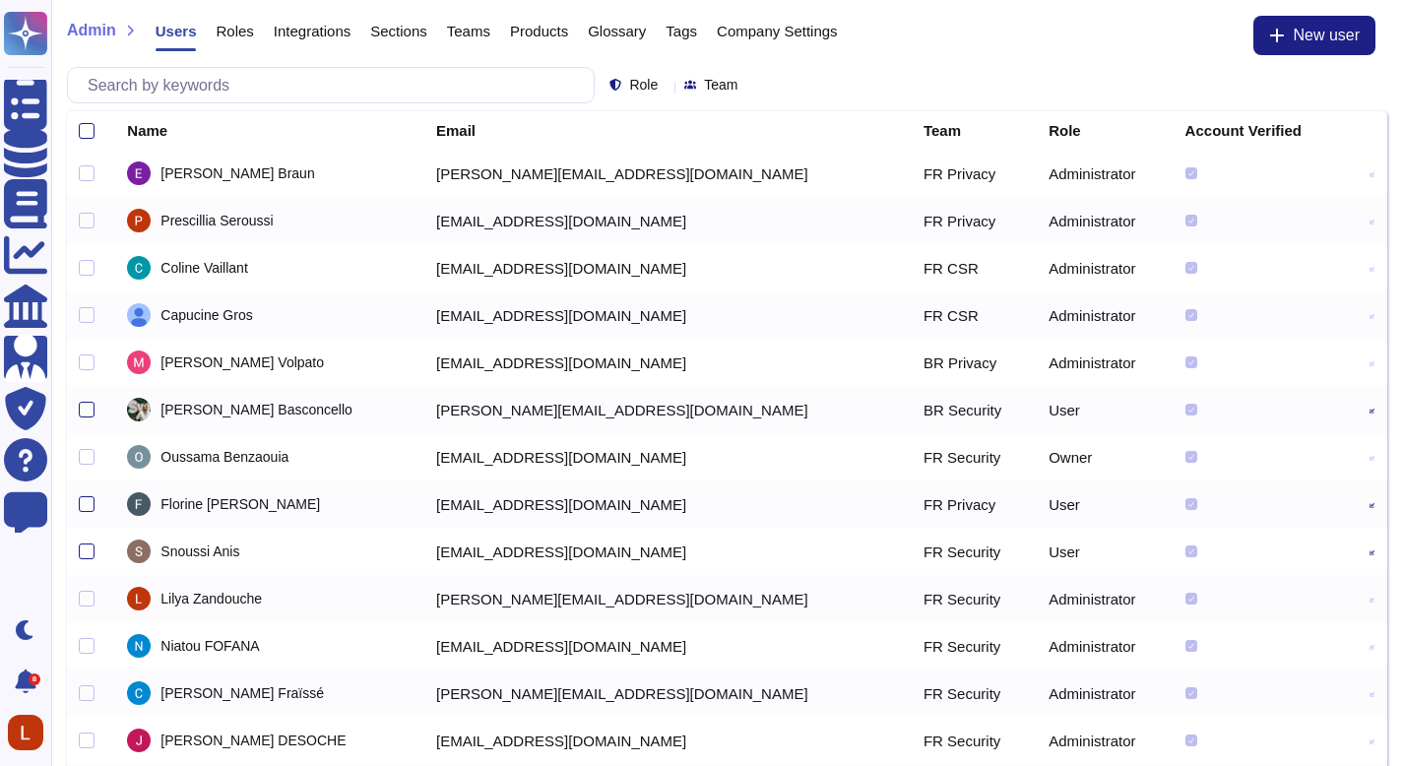
click at [297, 28] on span "Integrations" at bounding box center [312, 31] width 77 height 15
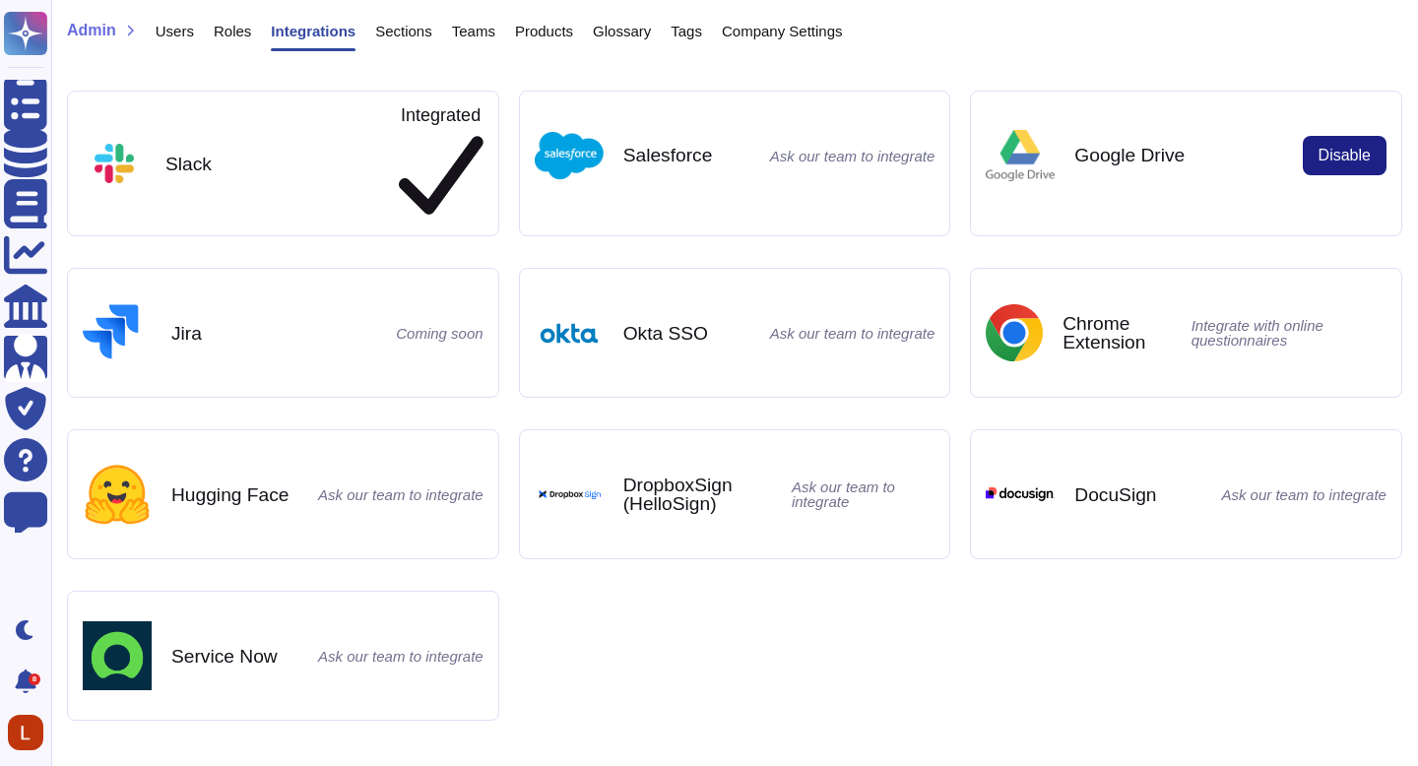
click at [702, 33] on span "Tags" at bounding box center [687, 31] width 32 height 15
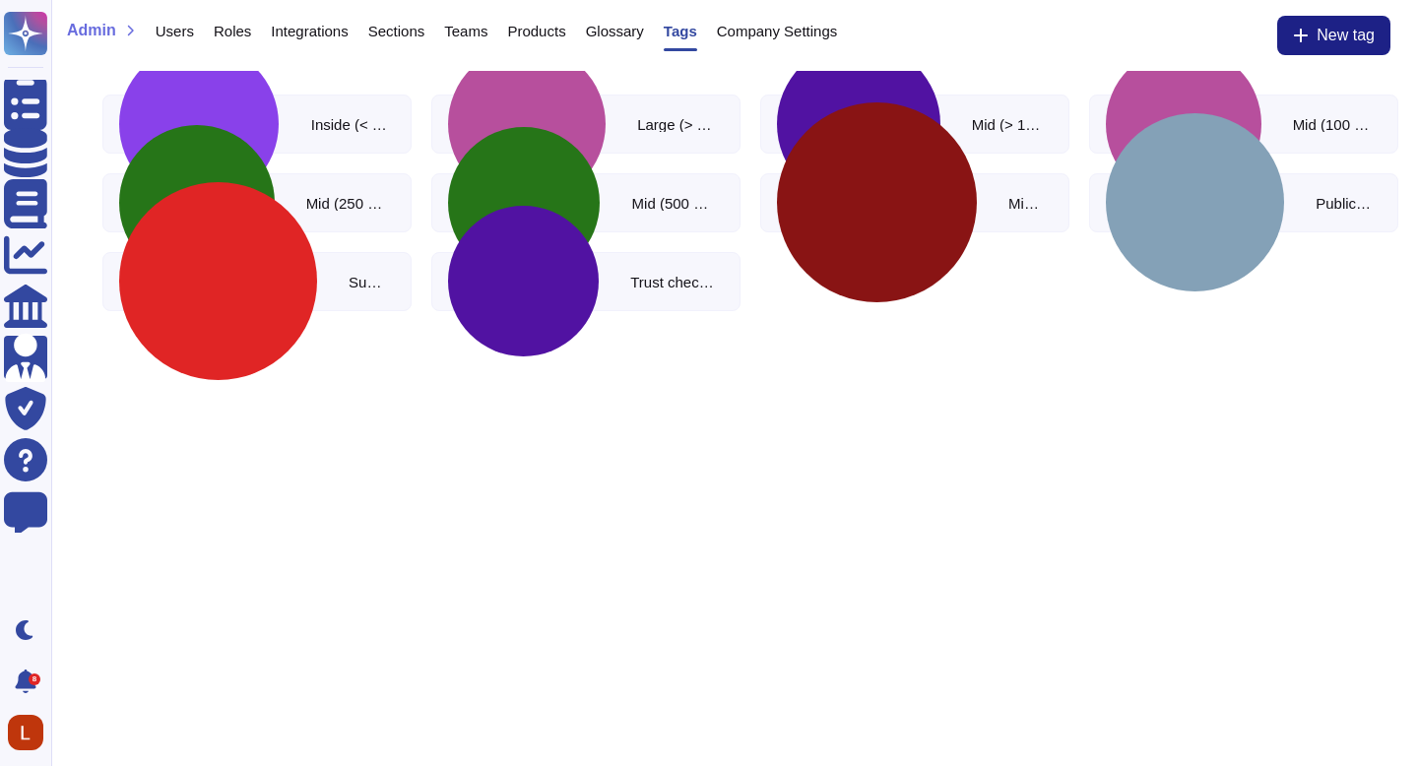
click at [643, 33] on span "Glossary" at bounding box center [615, 31] width 58 height 15
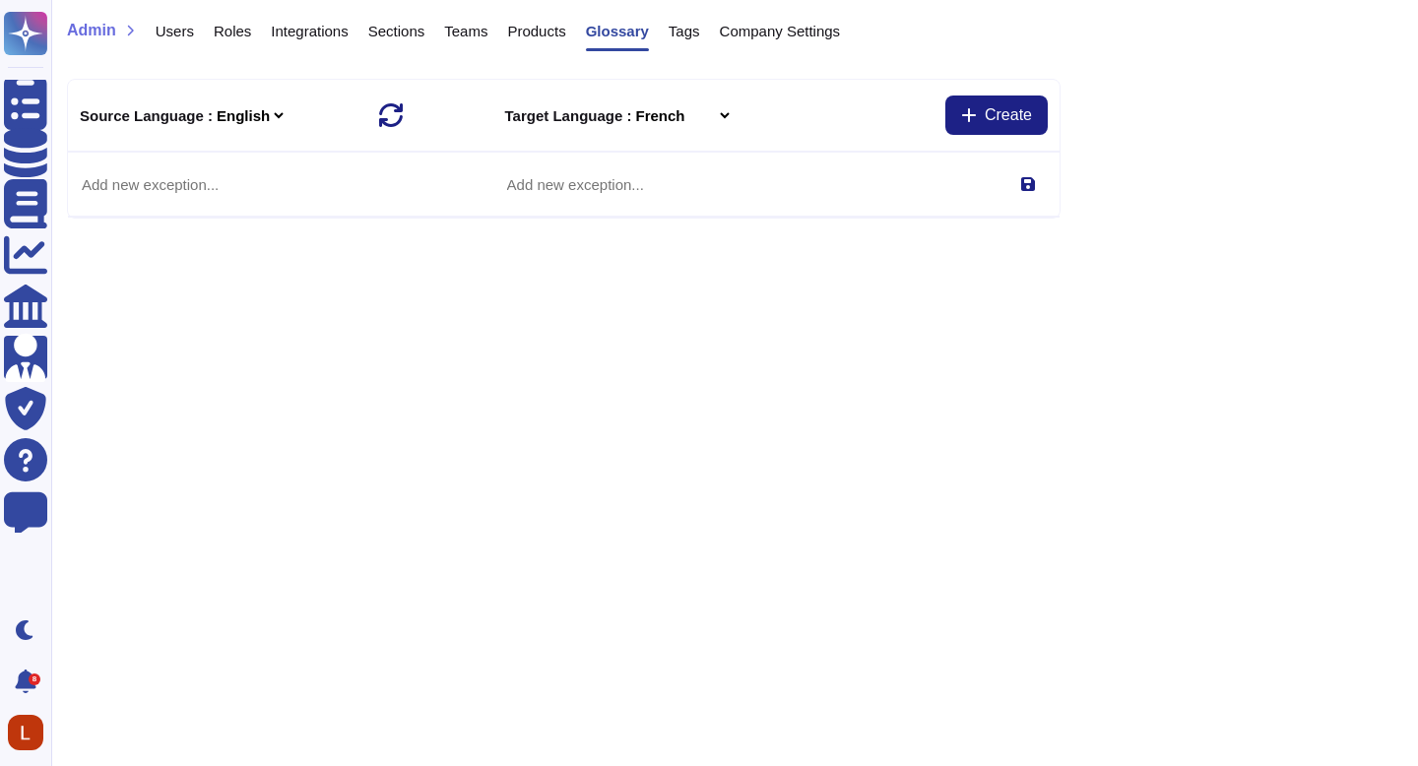
click at [545, 43] on div "Products" at bounding box center [527, 35] width 78 height 39
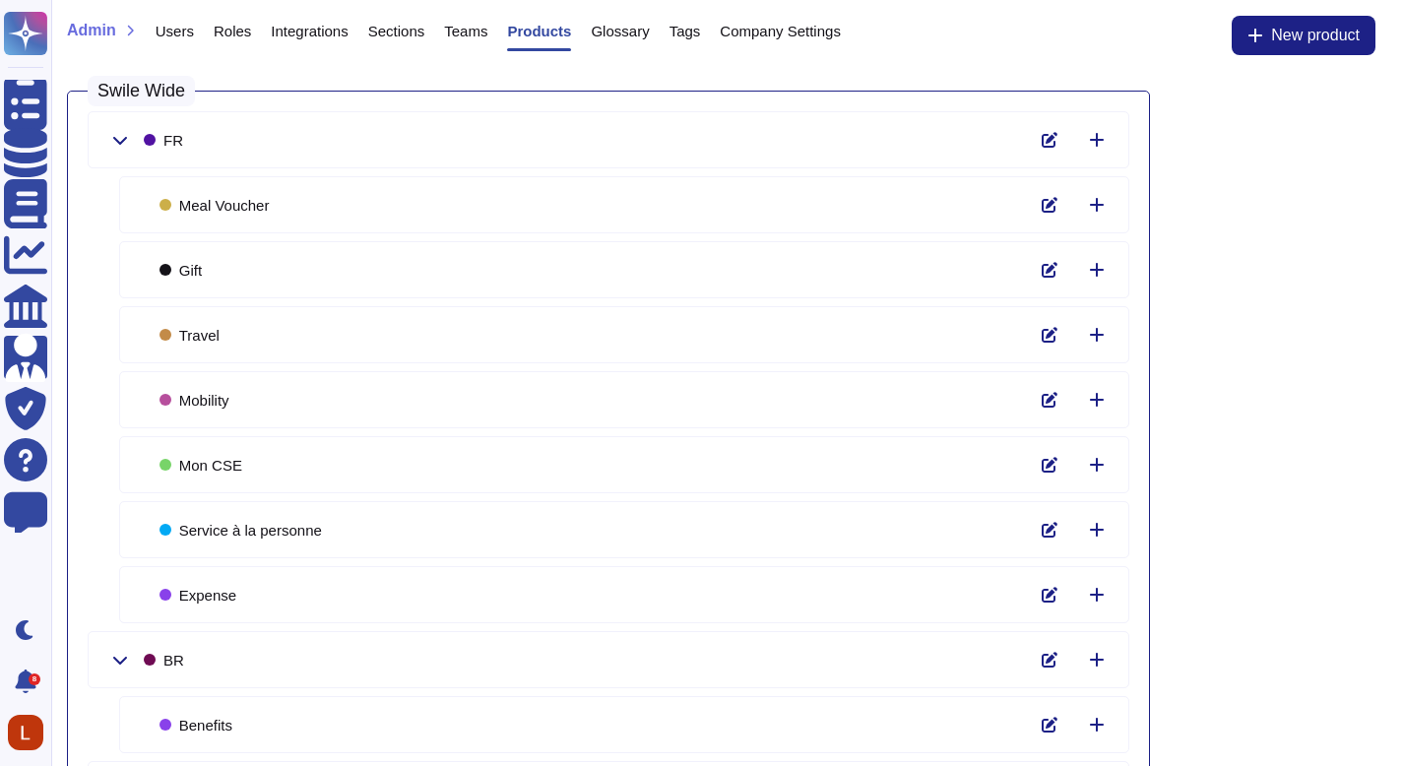
click at [440, 39] on div "Teams" at bounding box center [455, 35] width 63 height 39
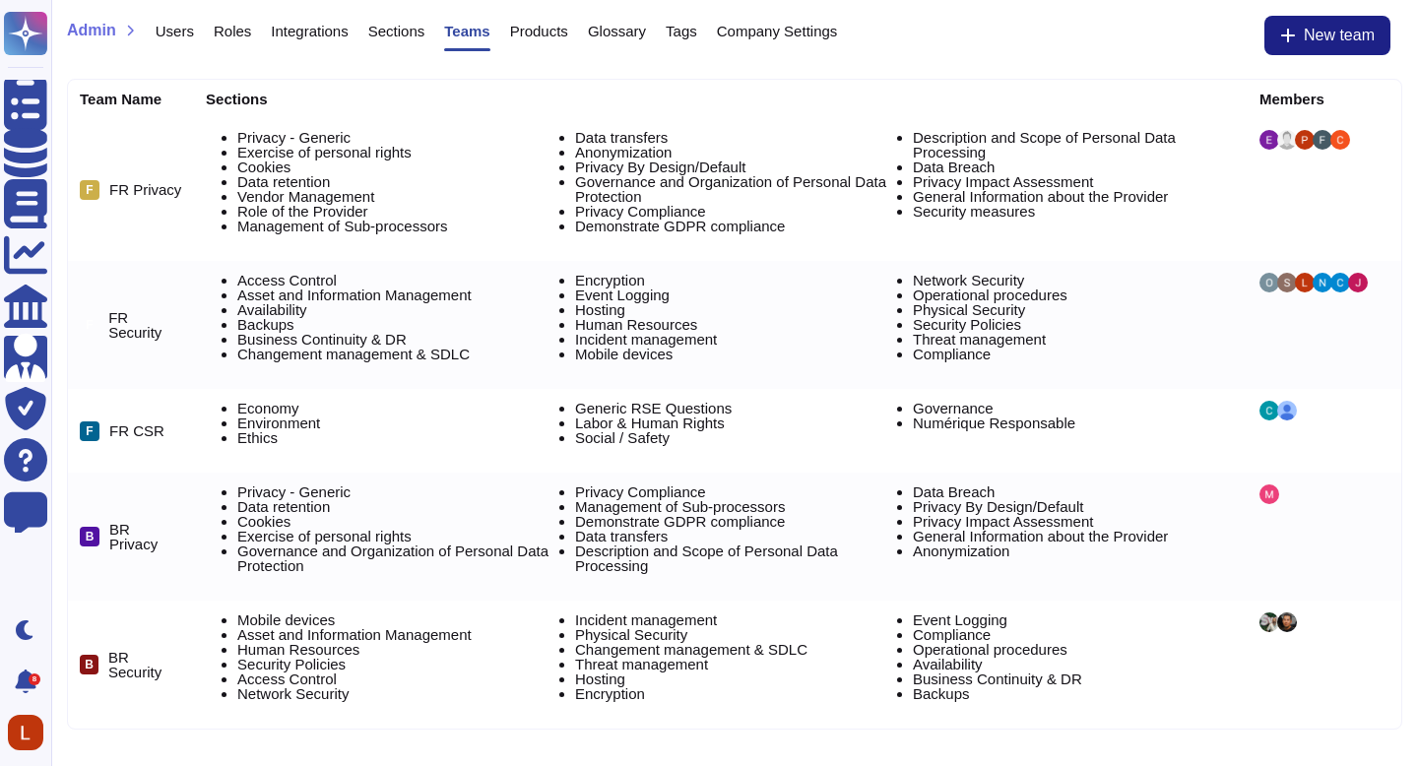
click at [401, 30] on span "Sections" at bounding box center [396, 31] width 57 height 15
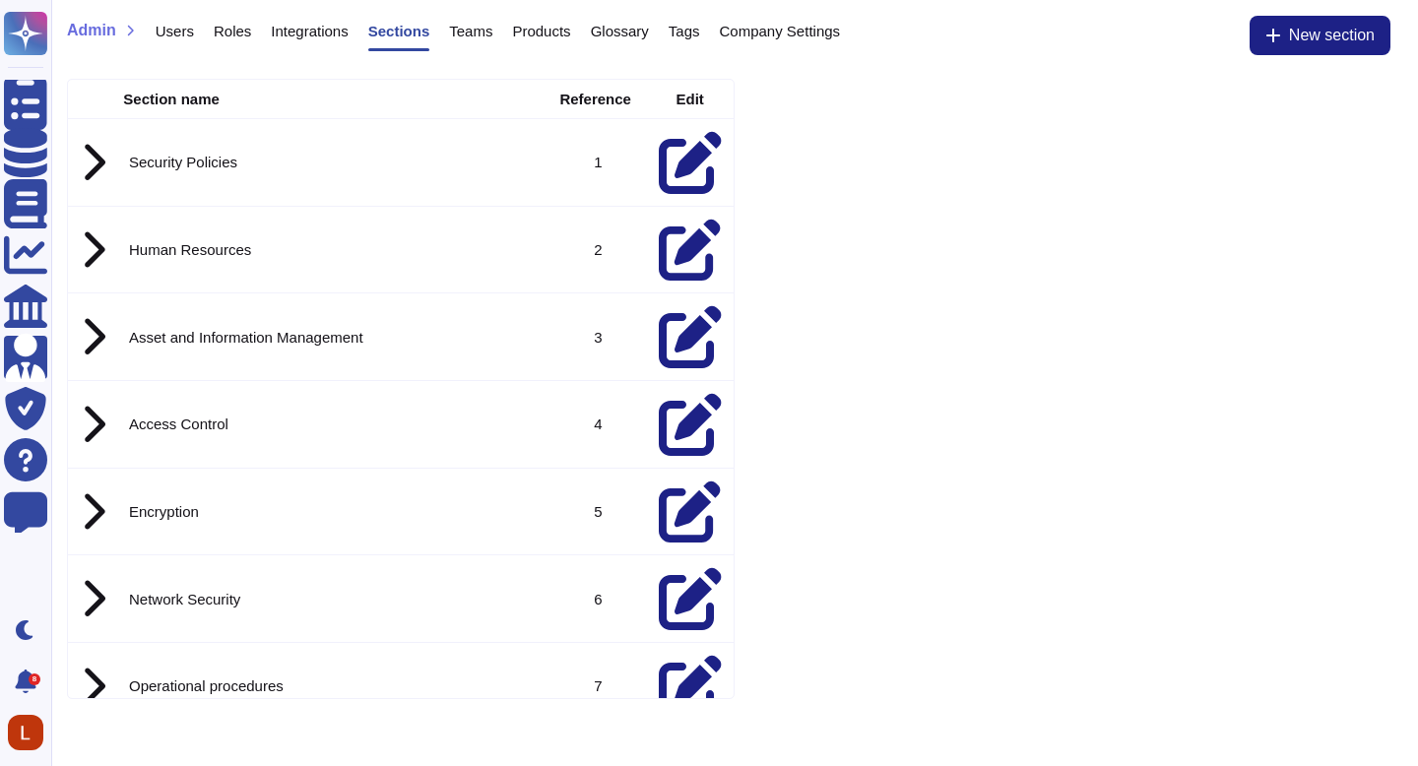
click at [100, 148] on icon at bounding box center [93, 162] width 26 height 41
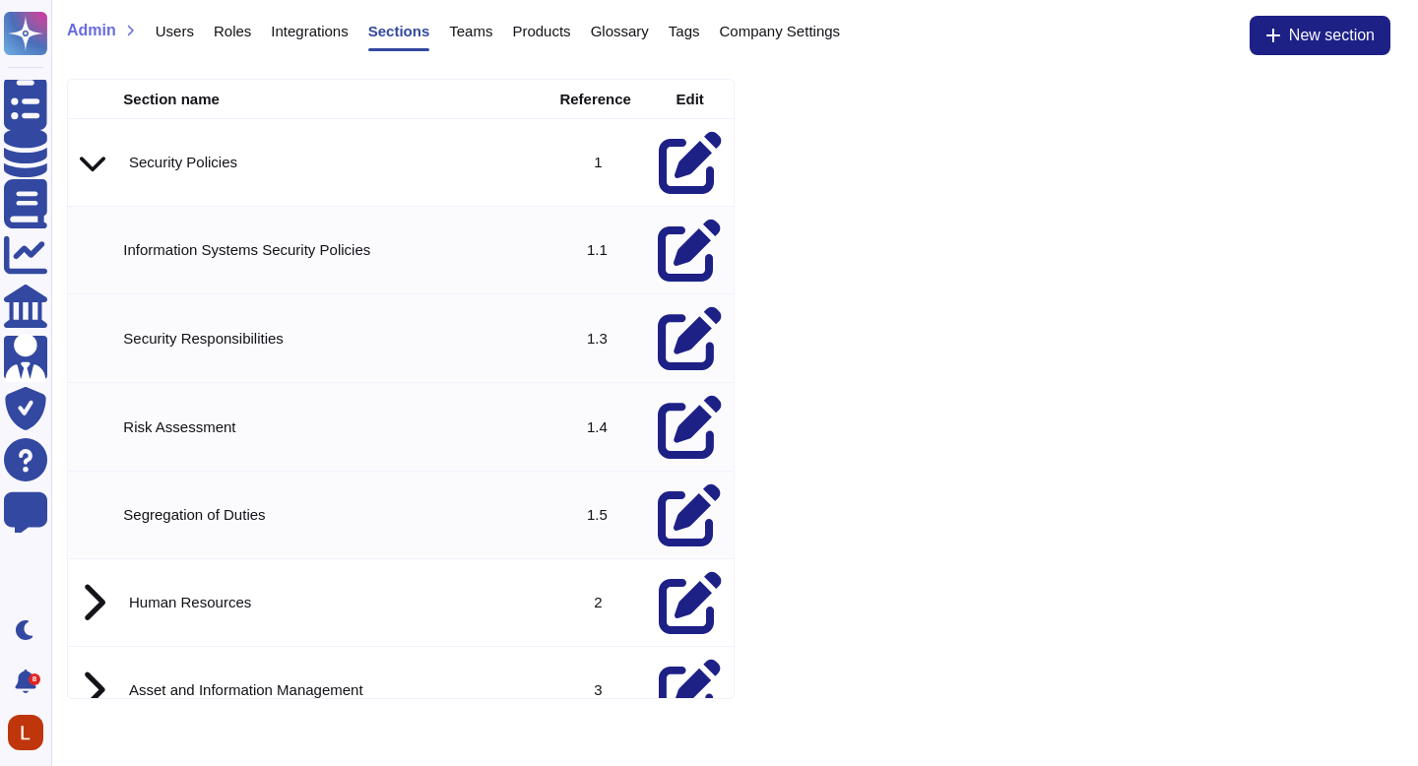
click at [100, 148] on icon at bounding box center [93, 163] width 26 height 30
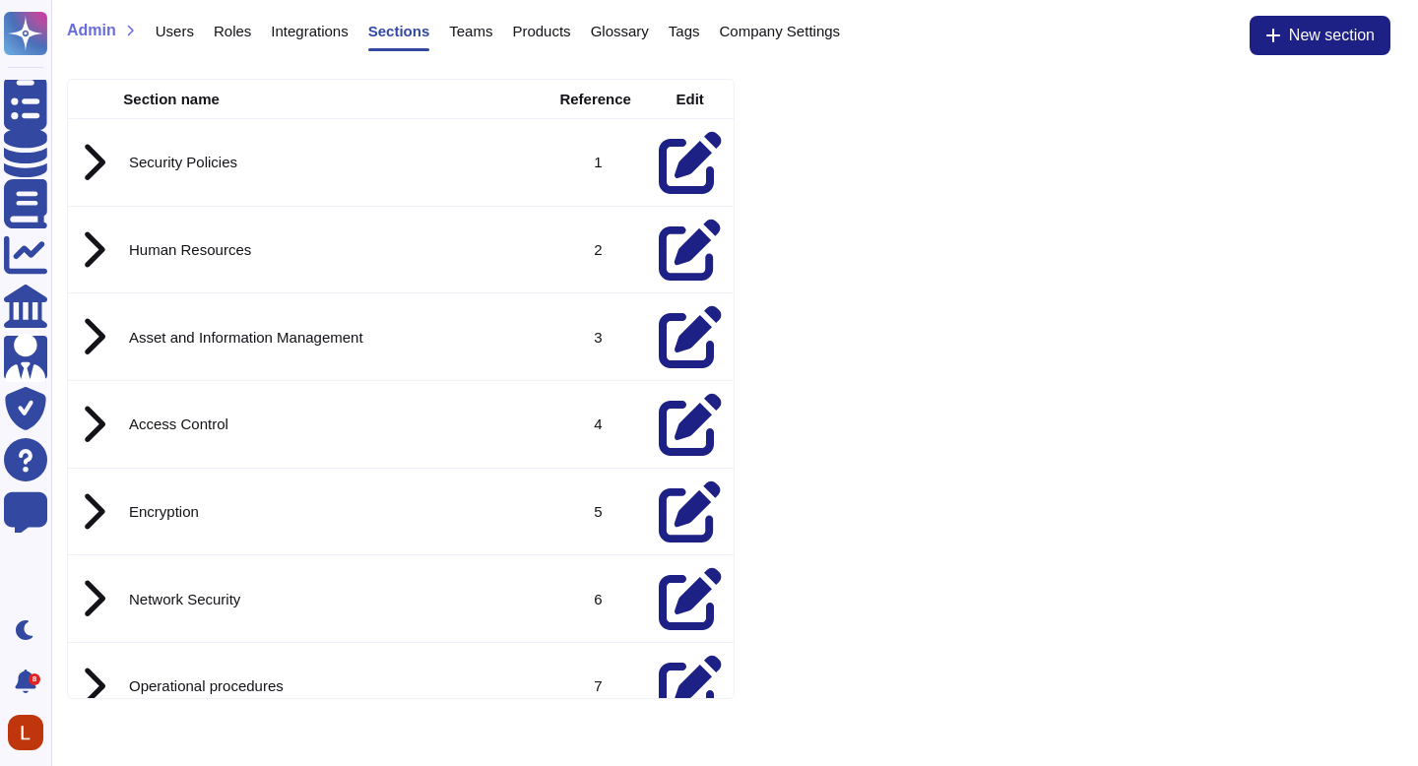
click at [677, 158] on icon at bounding box center [690, 162] width 63 height 63
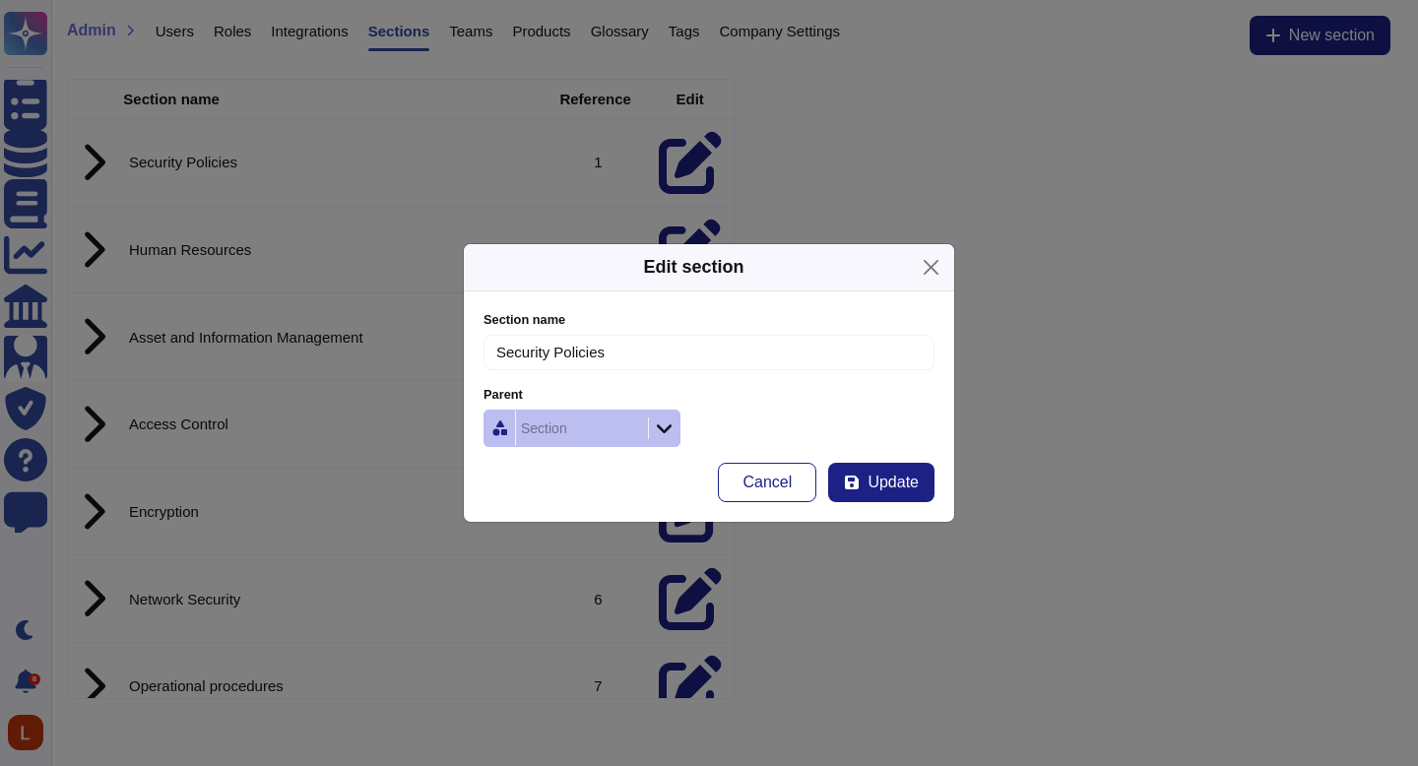
click at [662, 424] on icon at bounding box center [664, 429] width 15 height 20
click at [629, 348] on input "Security Policies" at bounding box center [709, 353] width 451 height 36
click at [657, 429] on icon at bounding box center [664, 429] width 15 height 20
click at [494, 421] on icon at bounding box center [500, 429] width 16 height 16
click at [928, 271] on button "Close" at bounding box center [931, 267] width 31 height 31
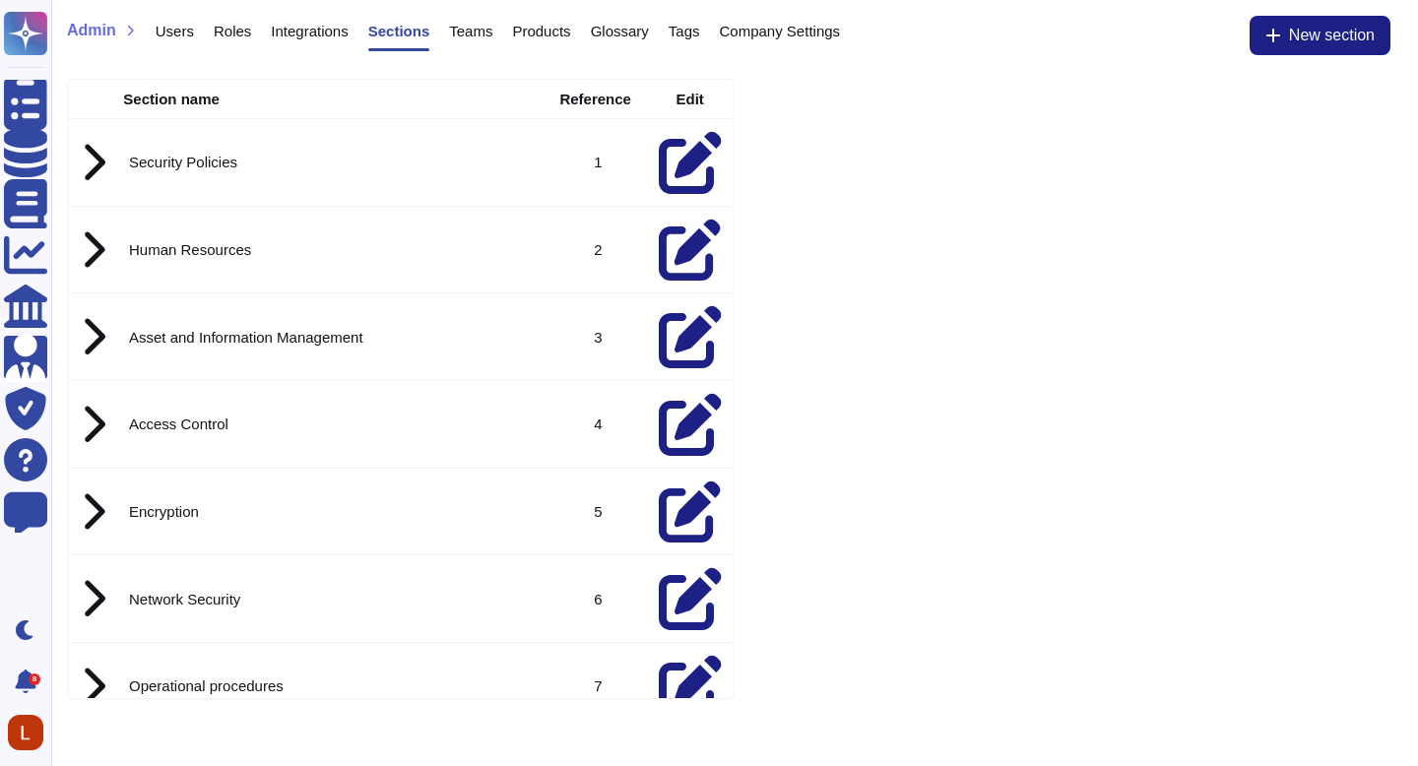
click at [319, 32] on span "Integrations" at bounding box center [309, 31] width 77 height 15
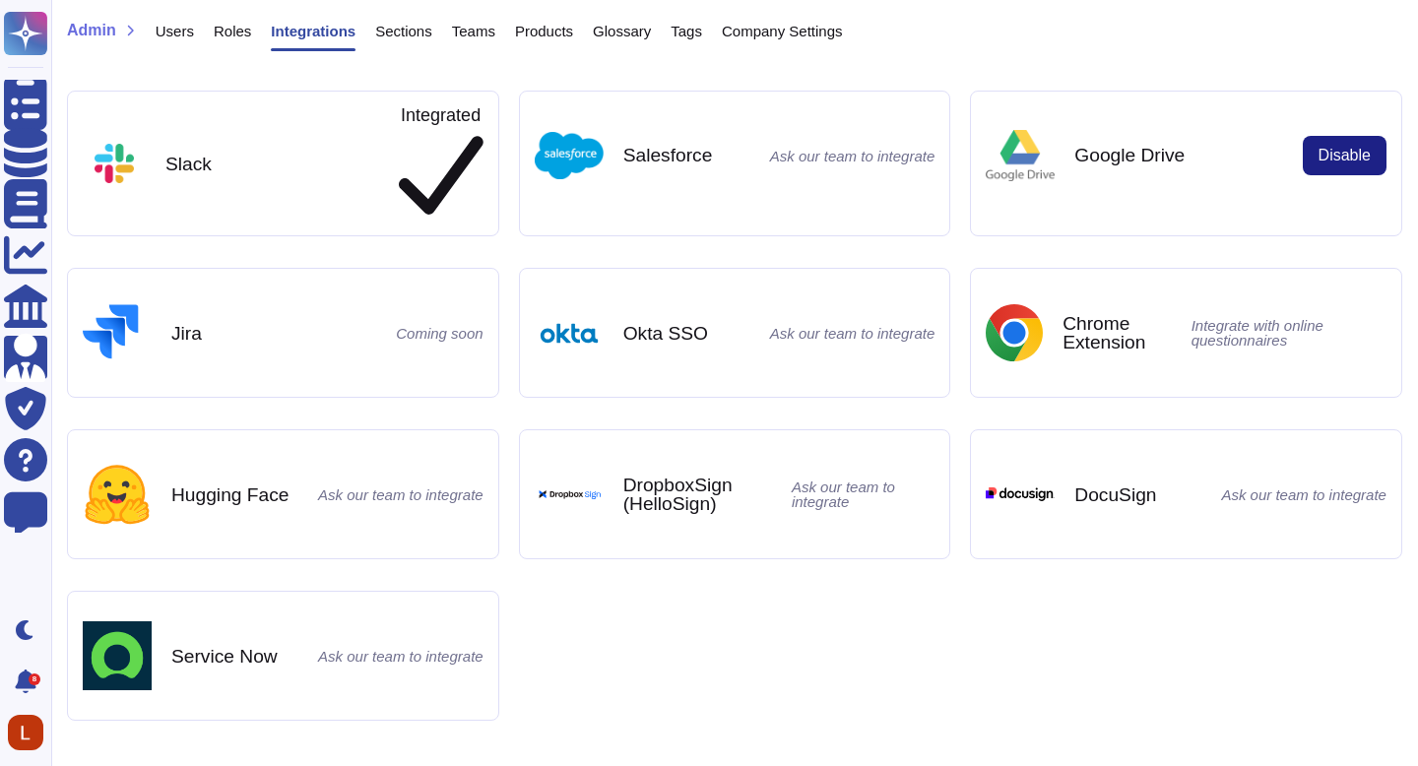
click at [242, 34] on span "Roles" at bounding box center [232, 31] width 37 height 15
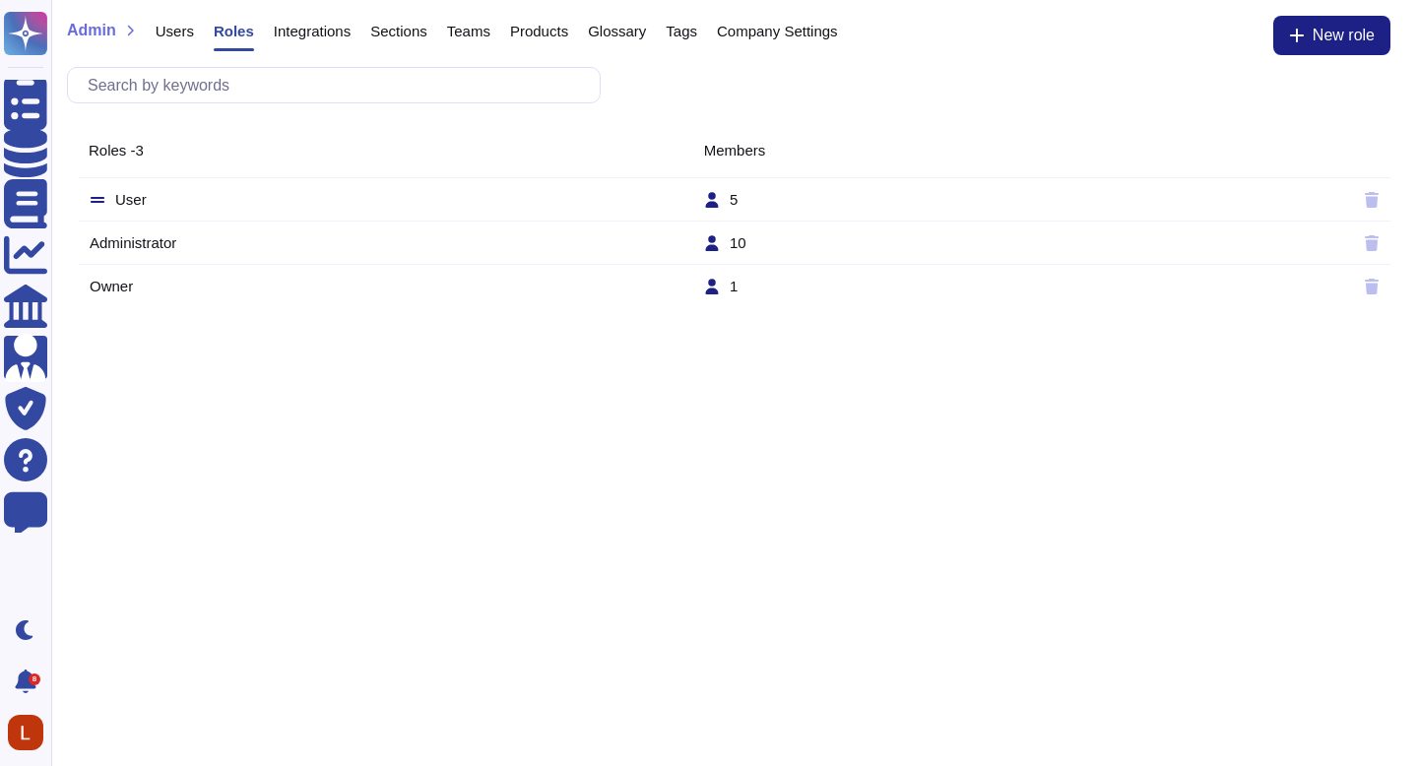
click at [166, 36] on span "Users" at bounding box center [175, 31] width 38 height 15
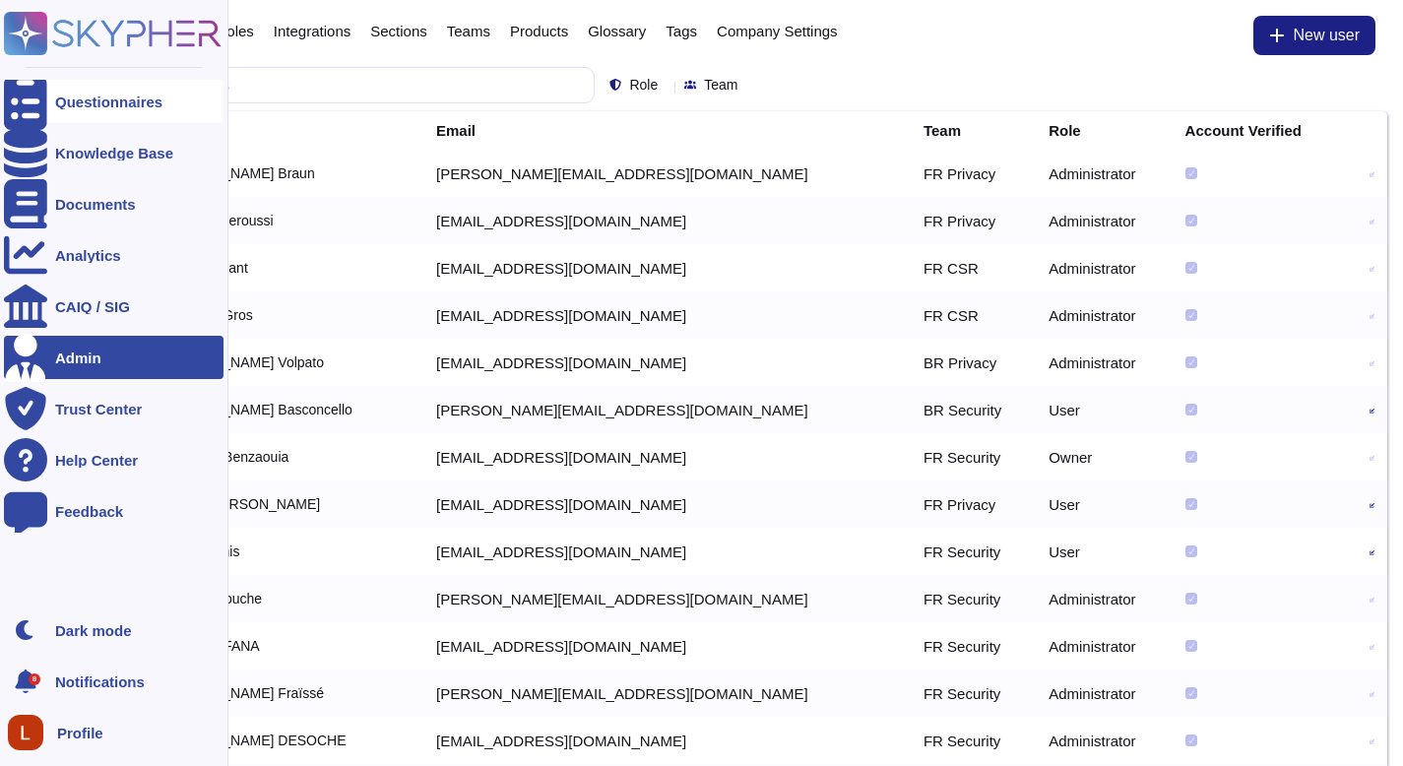
click at [58, 102] on div "Questionnaires" at bounding box center [108, 102] width 107 height 15
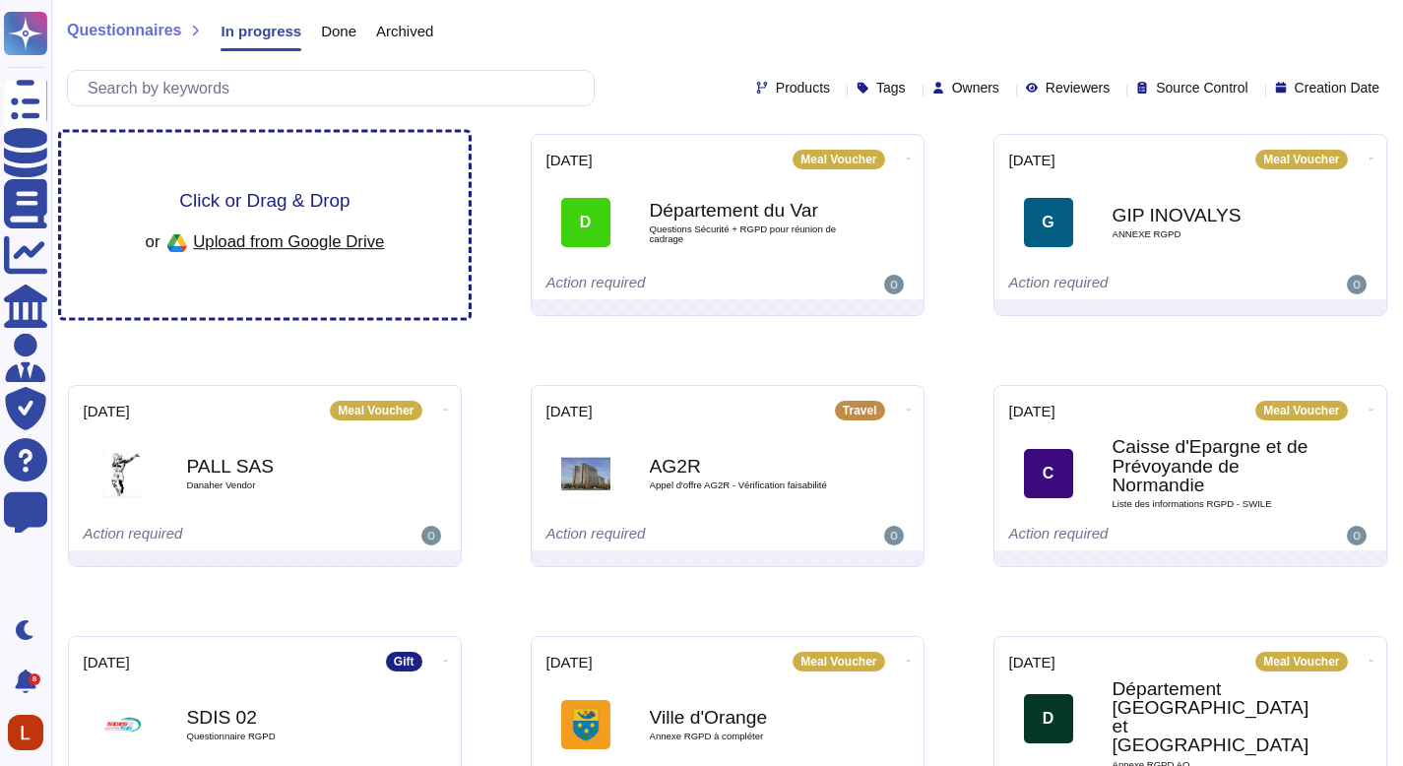
click at [168, 221] on div "Click or Drag & Drop or Upload from Google Drive" at bounding box center [264, 225] width 239 height 68
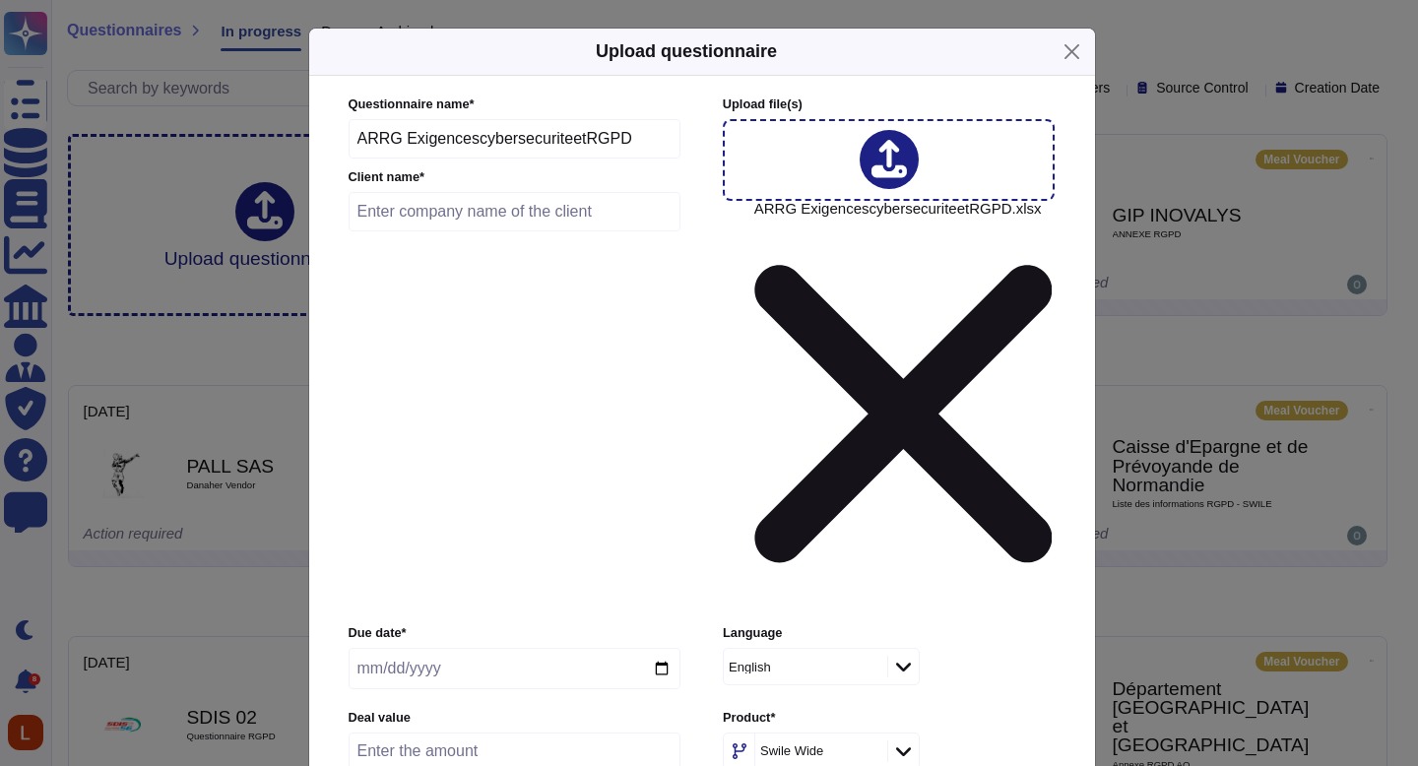
click at [479, 226] on input "text" at bounding box center [515, 211] width 333 height 39
type input "TEST 1"
click at [425, 648] on input "date" at bounding box center [515, 668] width 332 height 41
click at [654, 648] on input "date" at bounding box center [515, 668] width 332 height 41
click at [607, 648] on input "[DATE]" at bounding box center [515, 668] width 332 height 41
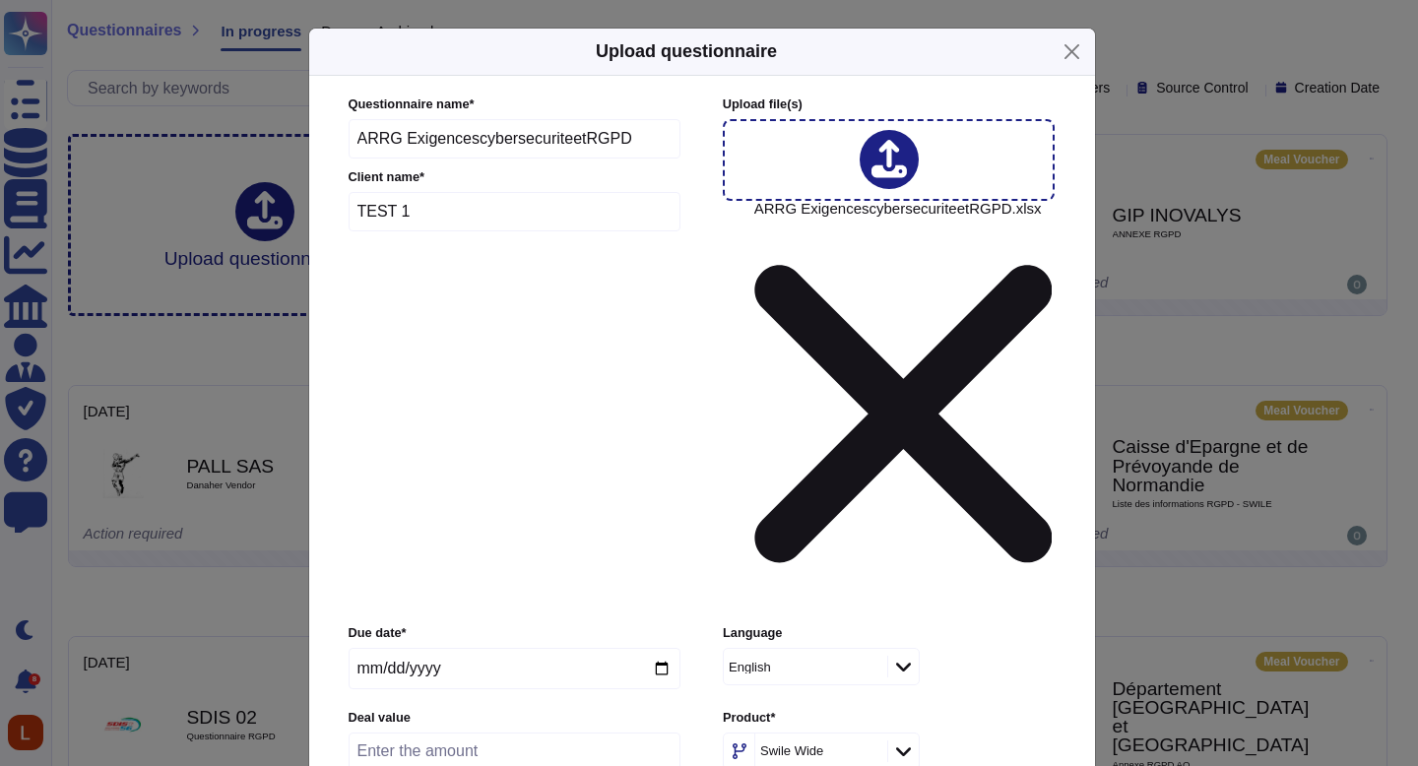
click at [602, 648] on input "[DATE]" at bounding box center [515, 668] width 332 height 41
click at [680, 648] on input "[DATE]" at bounding box center [515, 668] width 332 height 41
click at [667, 648] on input "[DATE]" at bounding box center [515, 668] width 332 height 41
type input "2025-09-26"
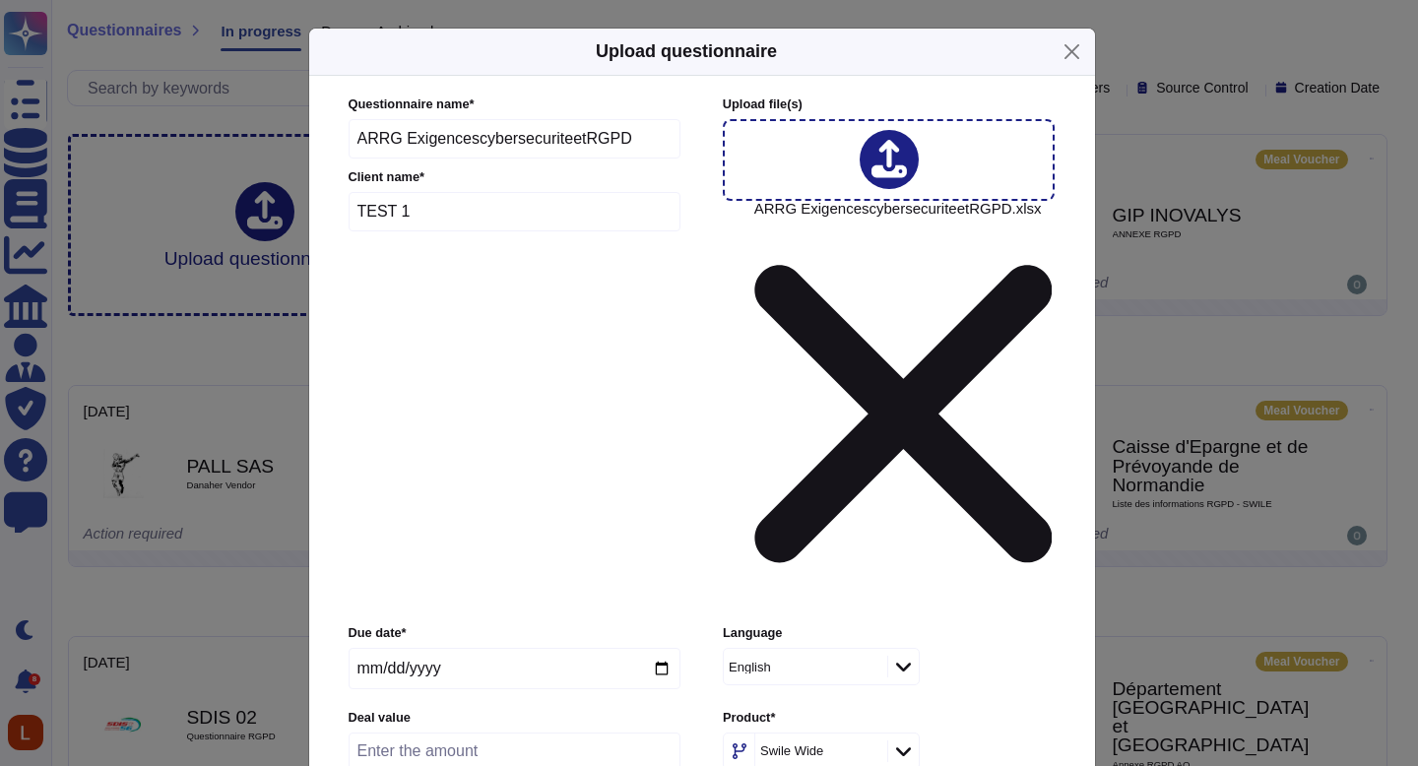
click at [544, 733] on input "number" at bounding box center [515, 751] width 332 height 37
type input "1000"
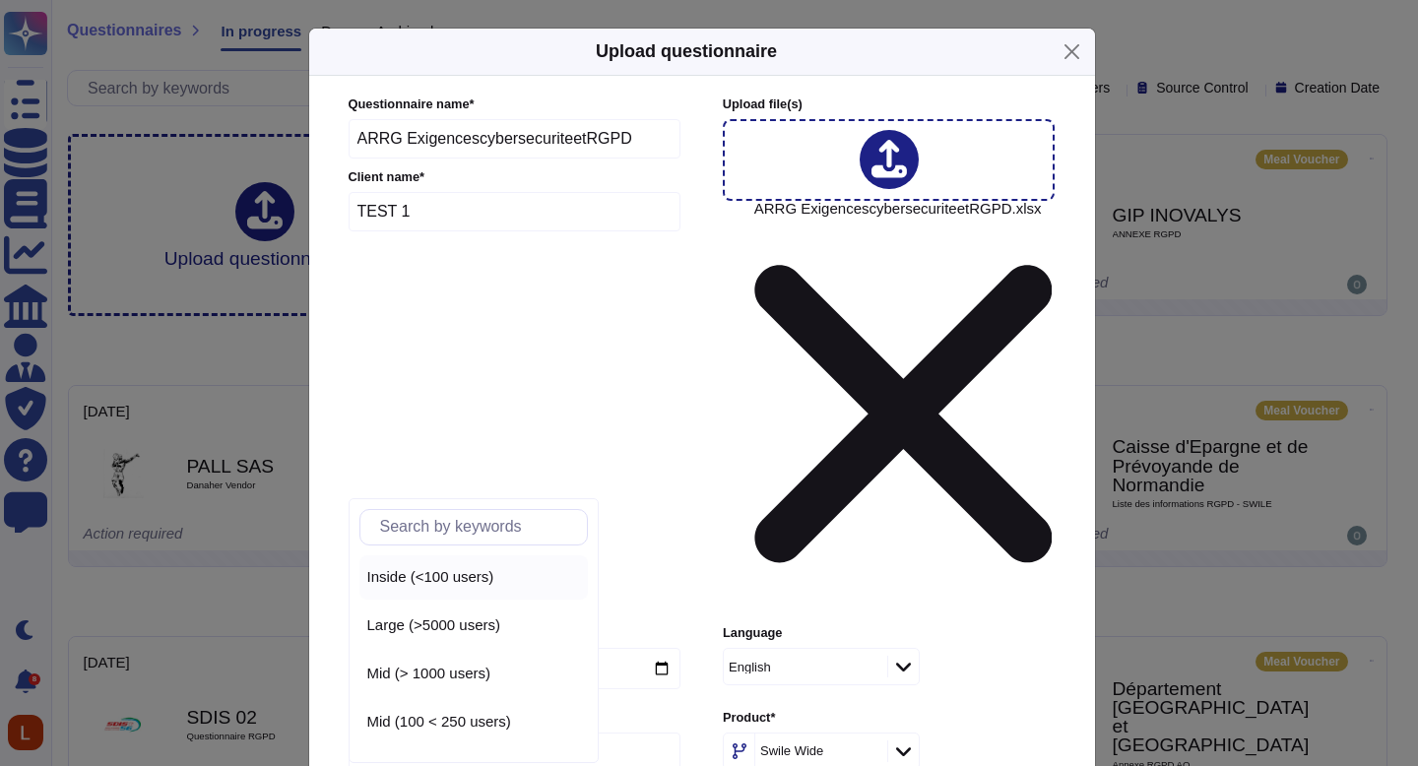
click at [478, 585] on span "Inside (<100 users)" at bounding box center [430, 577] width 127 height 18
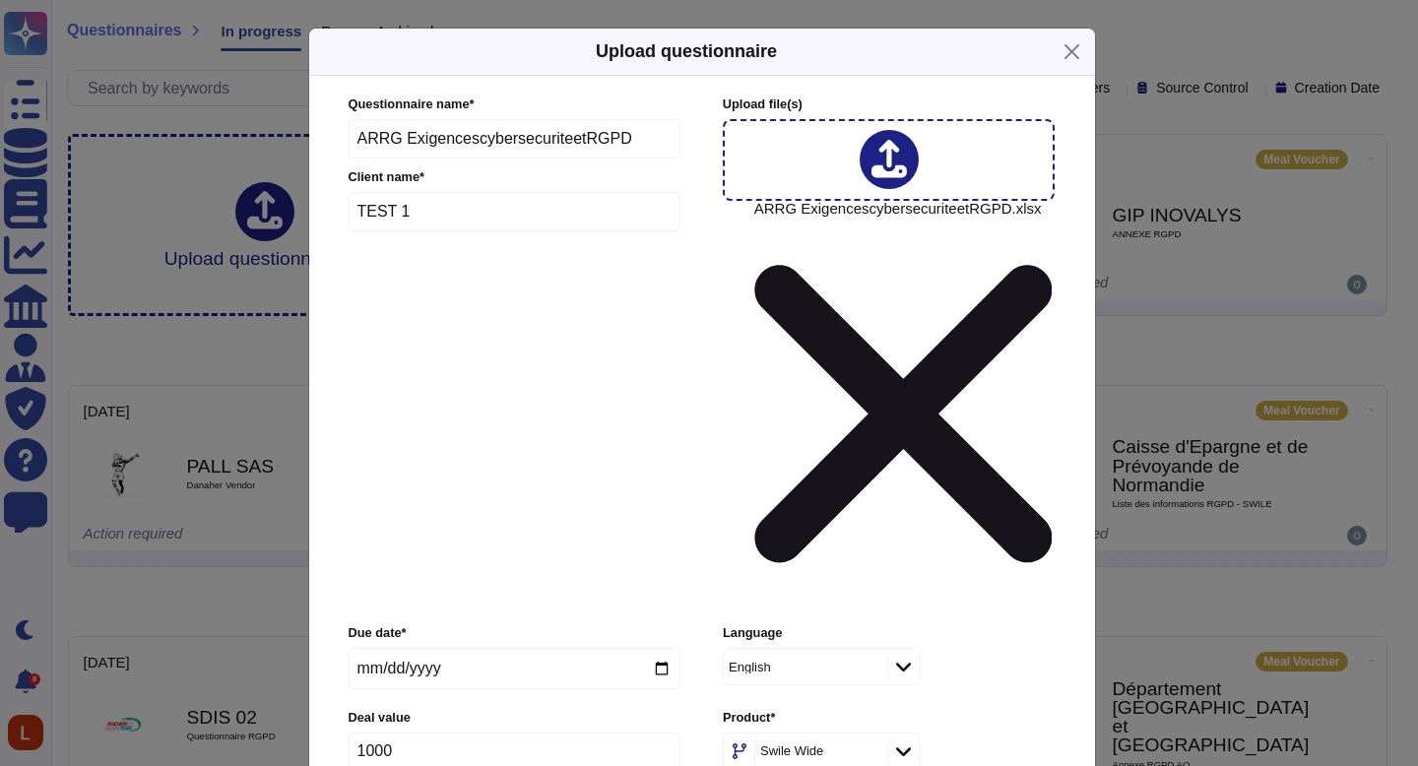
click at [462, 596] on div "Private" at bounding box center [447, 601] width 160 height 18
click at [856, 530] on div "Customer" at bounding box center [822, 531] width 160 height 18
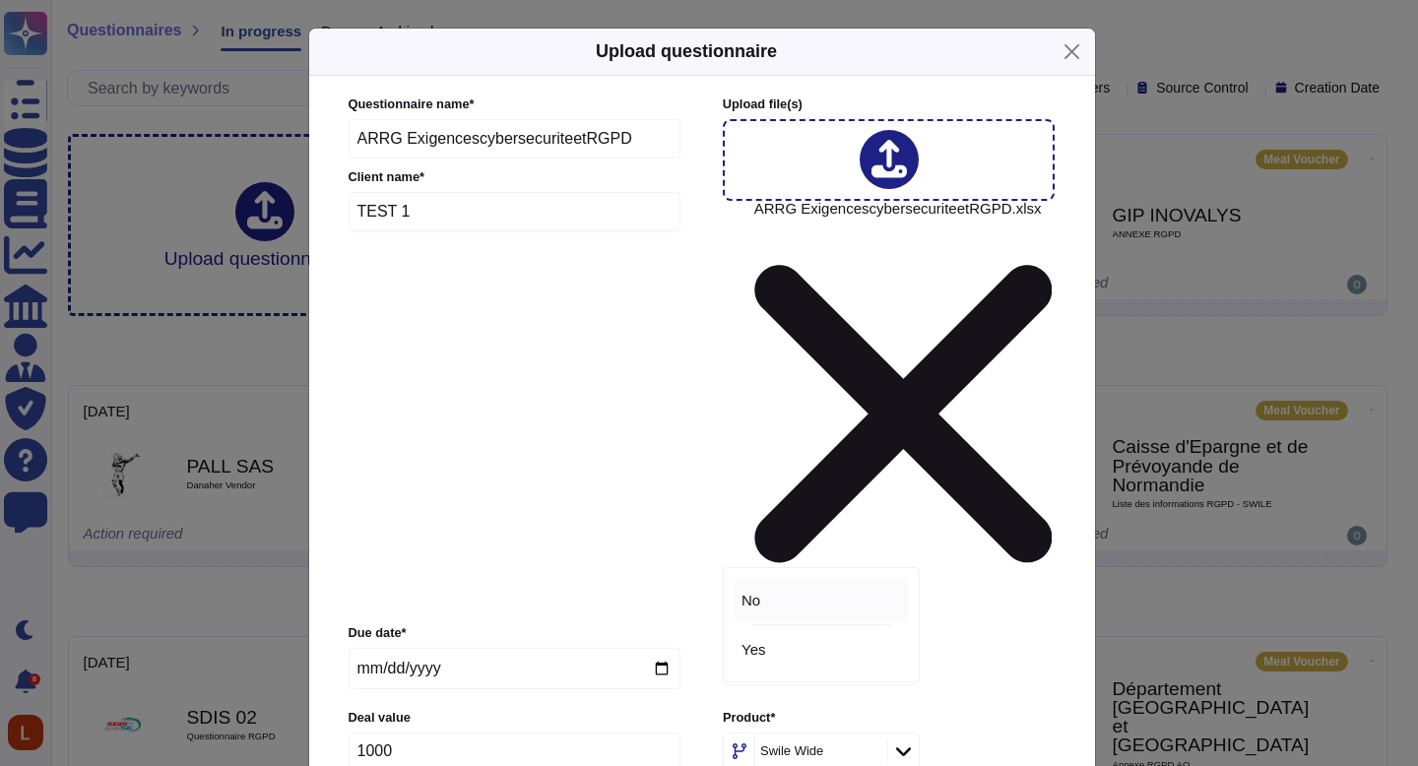
click at [837, 597] on div "No" at bounding box center [822, 601] width 160 height 18
click at [462, 231] on input "TEST 1" at bounding box center [515, 211] width 333 height 39
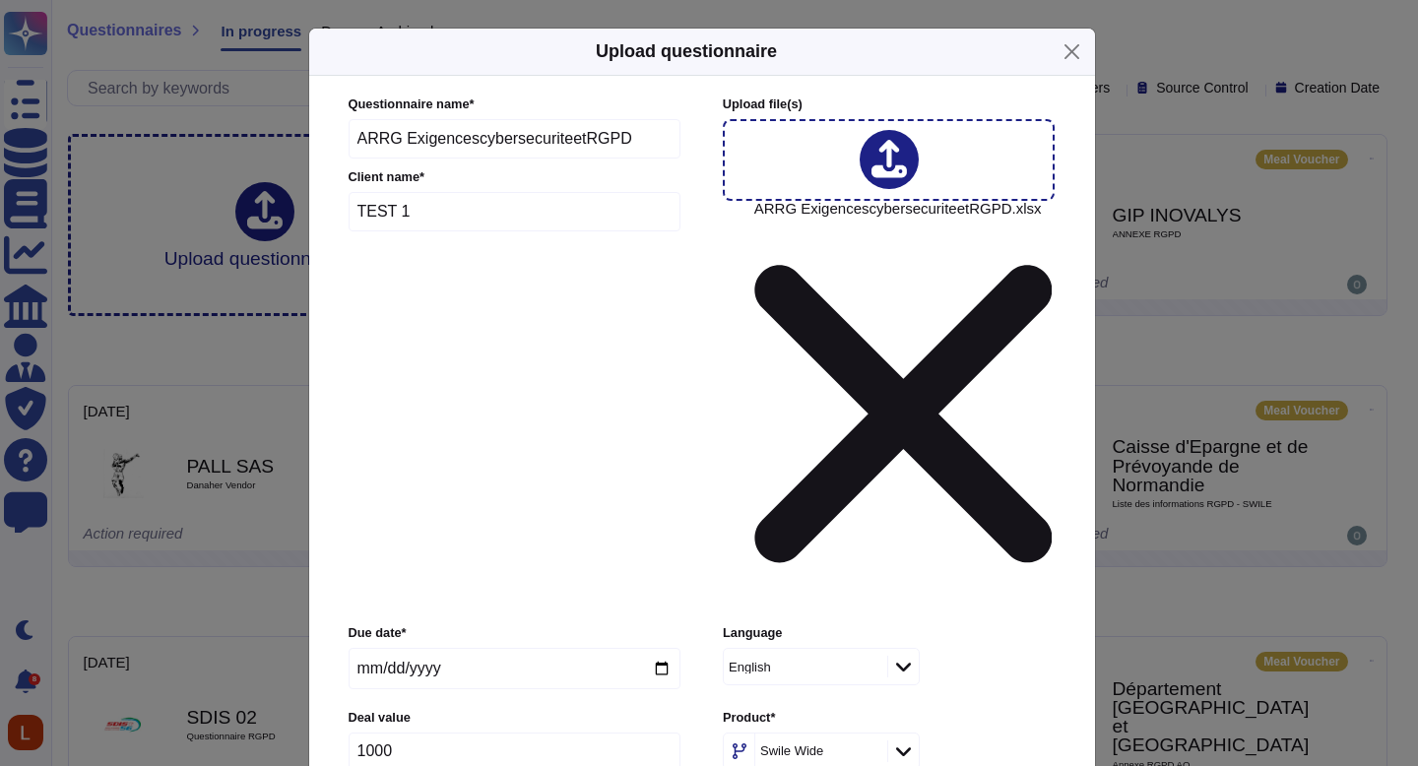
drag, startPoint x: 630, startPoint y: 161, endPoint x: 322, endPoint y: 163, distance: 308.3
click at [322, 163] on div "Questionnaire name * ARRG ExigencescybersecuriteetRGPD Client name * TEST 1 Upl…" at bounding box center [702, 535] width 786 height 918
click at [439, 231] on input "TEST 1" at bounding box center [515, 211] width 333 height 39
click at [1077, 67] on button "Close" at bounding box center [1072, 51] width 31 height 31
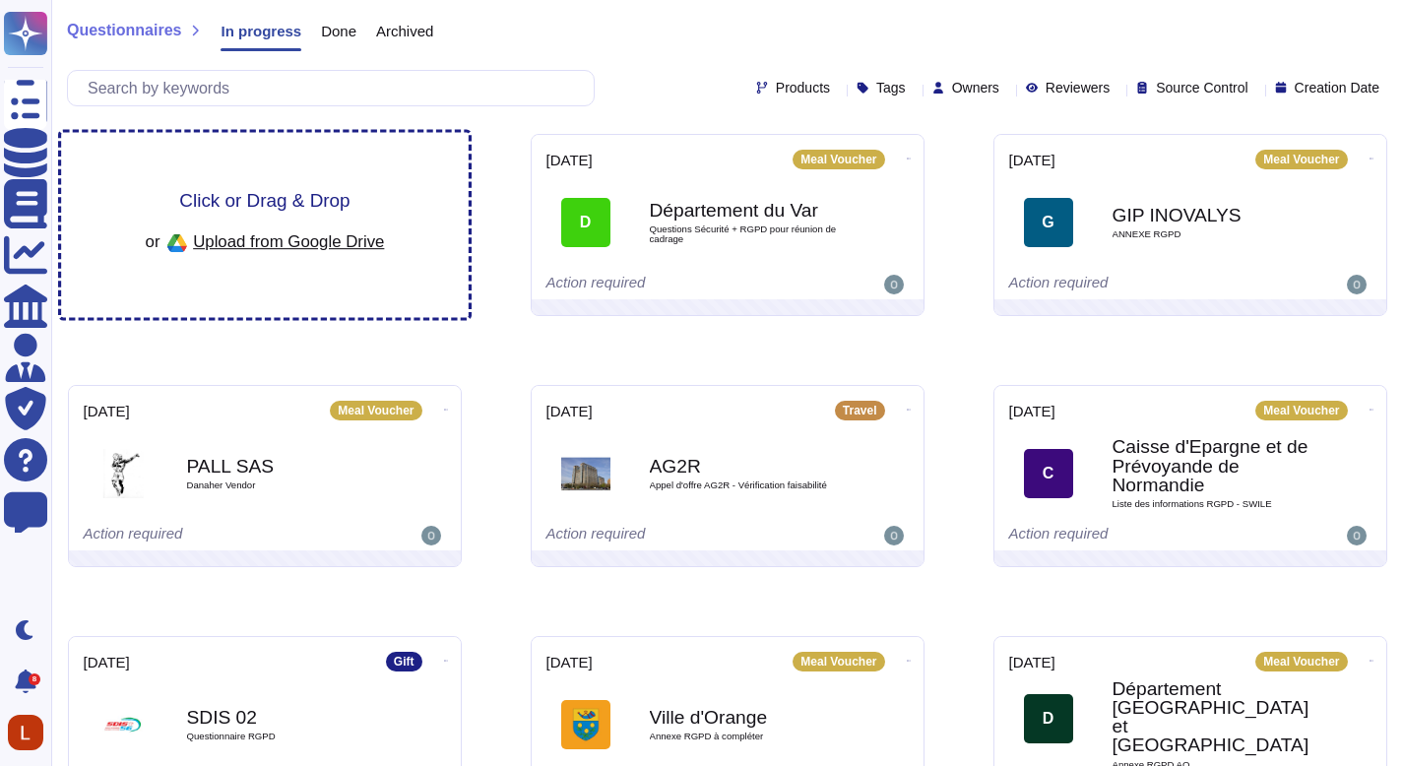
click at [228, 228] on div "or Upload from Google Drive" at bounding box center [264, 243] width 239 height 33
click at [337, 238] on span "Upload from Google Drive" at bounding box center [288, 241] width 191 height 18
click at [264, 182] on div "Click or Drag & Drop or Upload from Google Drive" at bounding box center [265, 225] width 408 height 185
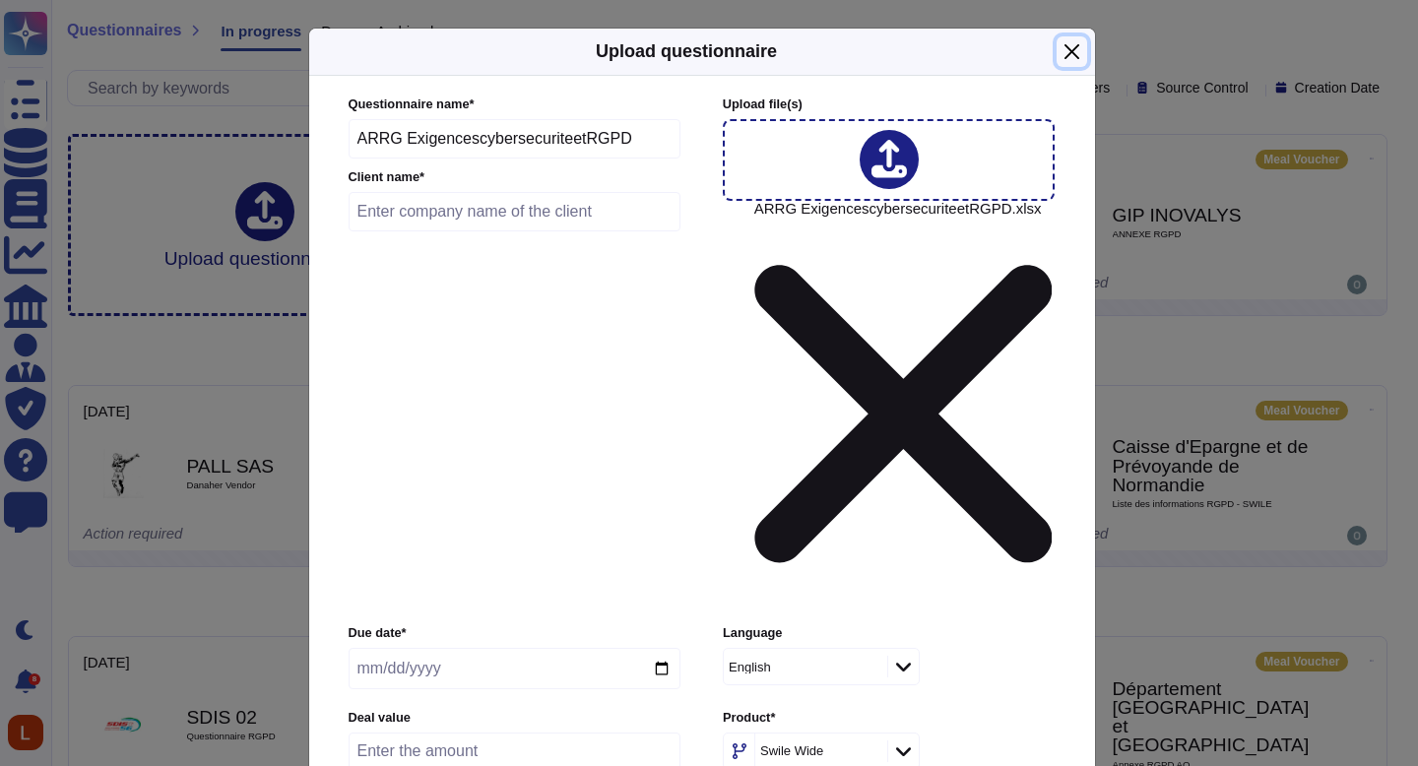
click at [1075, 67] on button "Close" at bounding box center [1072, 51] width 31 height 31
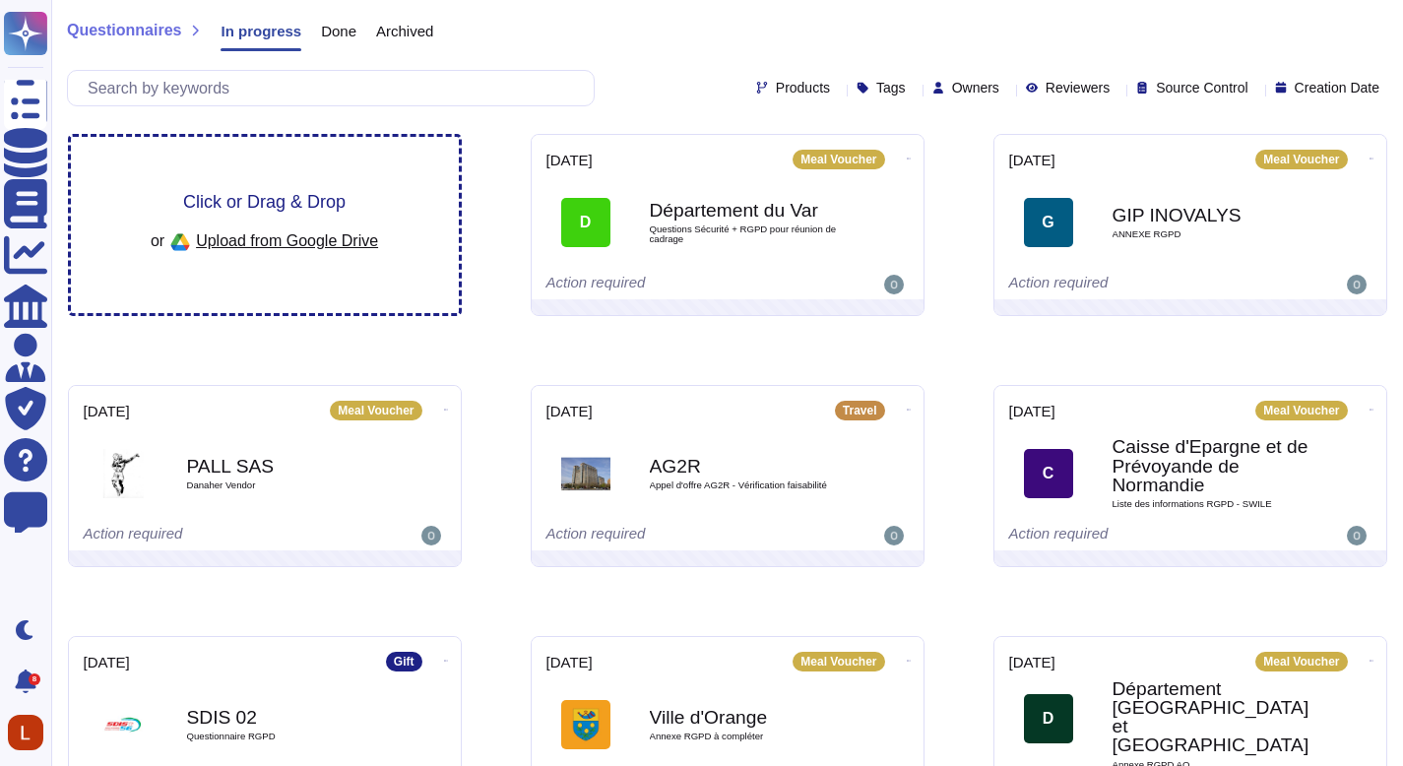
click at [325, 202] on span "Click or Drag & Drop" at bounding box center [264, 202] width 163 height 18
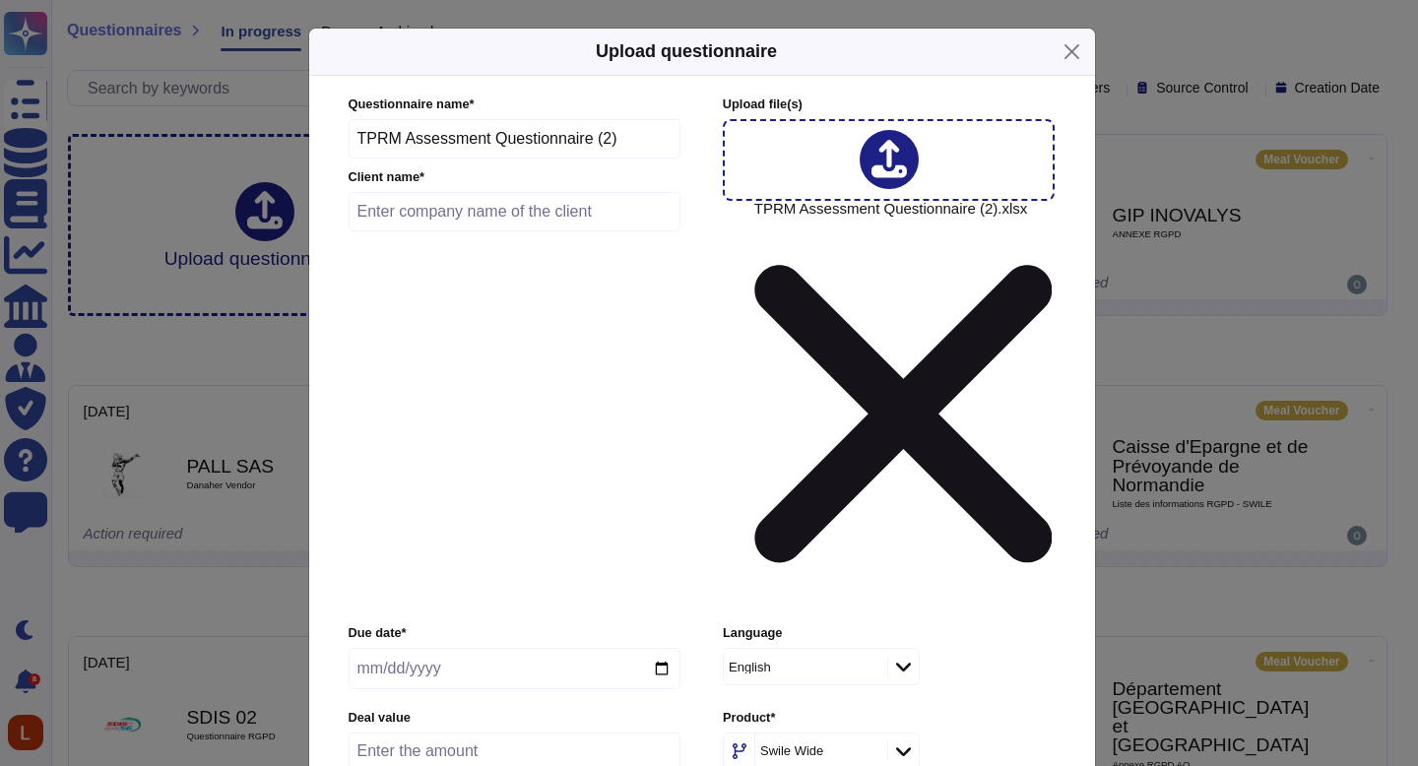
click at [654, 648] on input "date" at bounding box center [515, 668] width 332 height 41
click at [657, 648] on input "date" at bounding box center [515, 668] width 332 height 41
type input "[DATE]"
click at [437, 231] on input "text" at bounding box center [515, 211] width 333 height 39
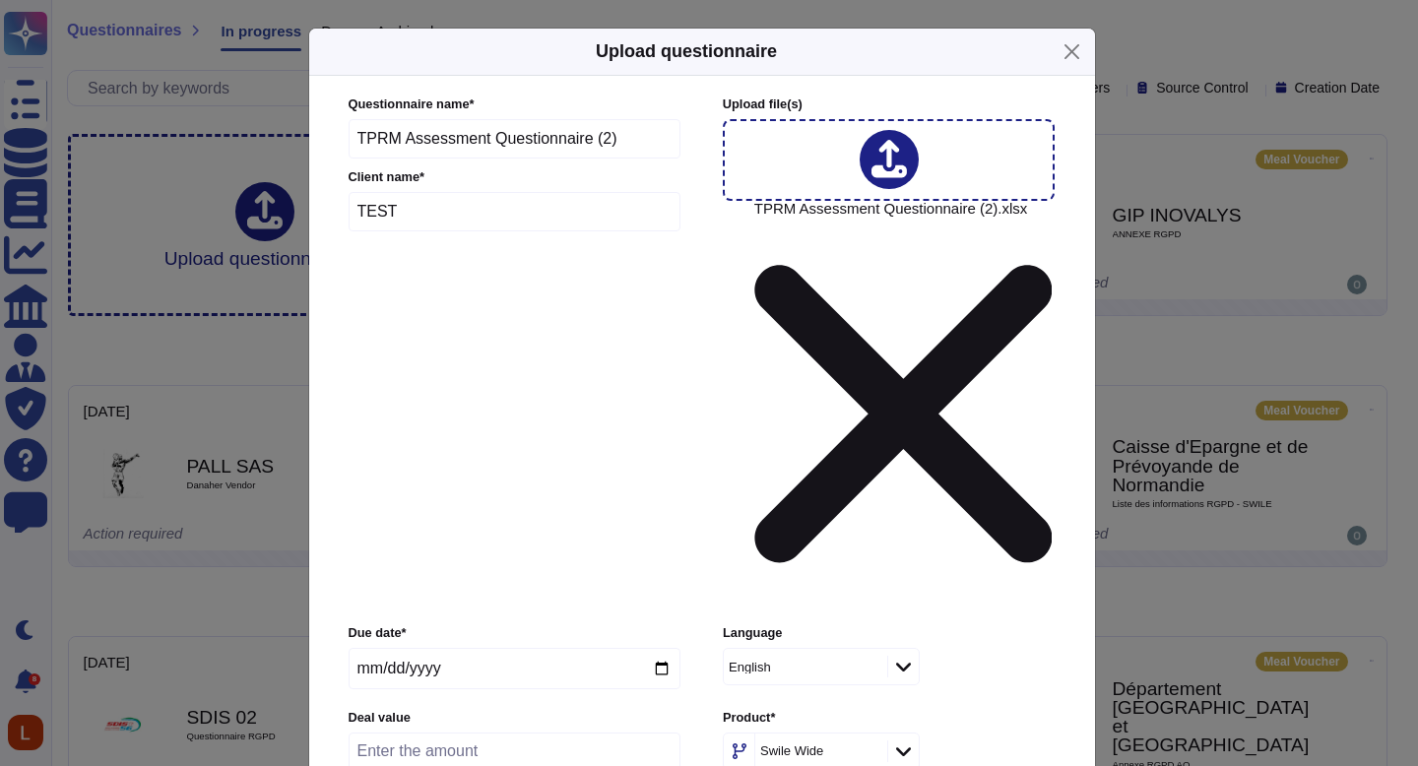
type input "TEST"
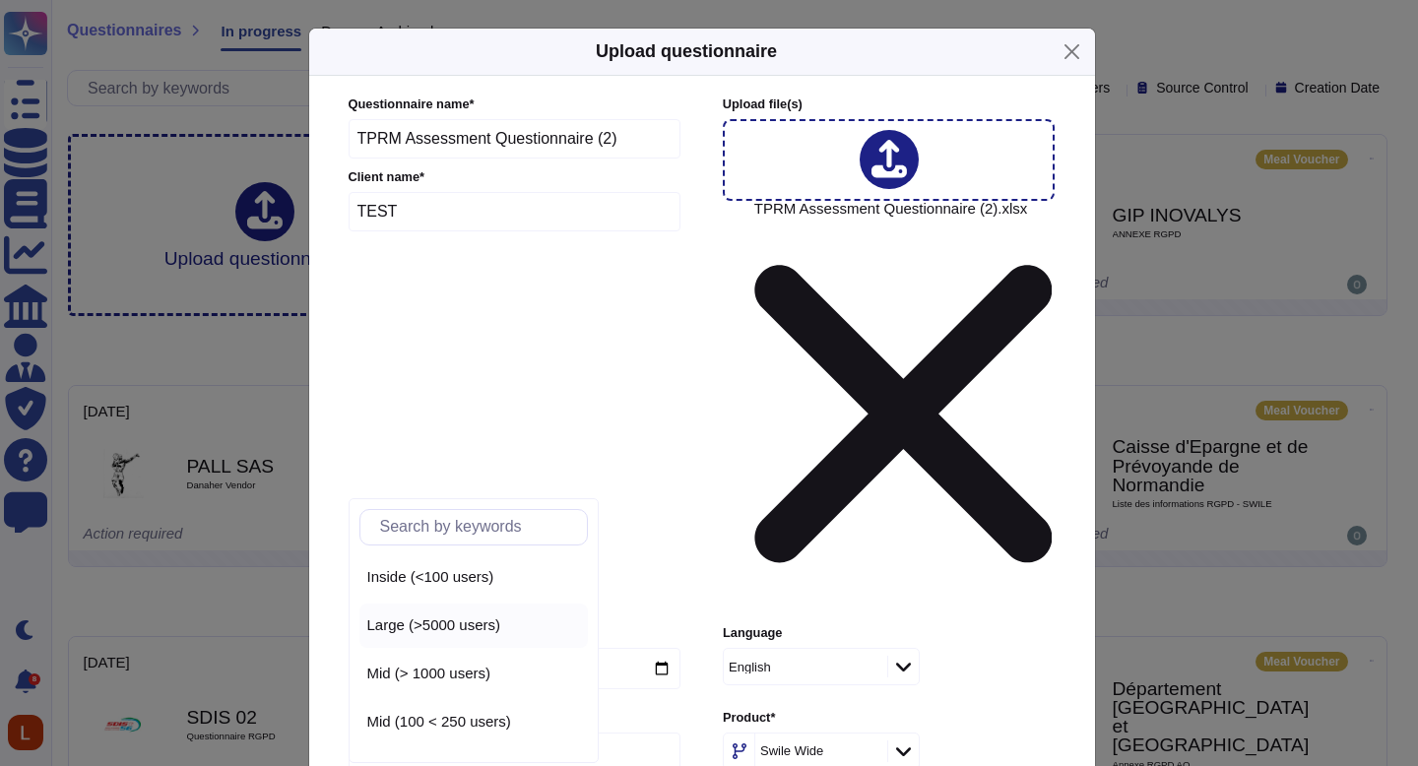
click at [463, 617] on span "Large (>5000 users)" at bounding box center [434, 626] width 134 height 18
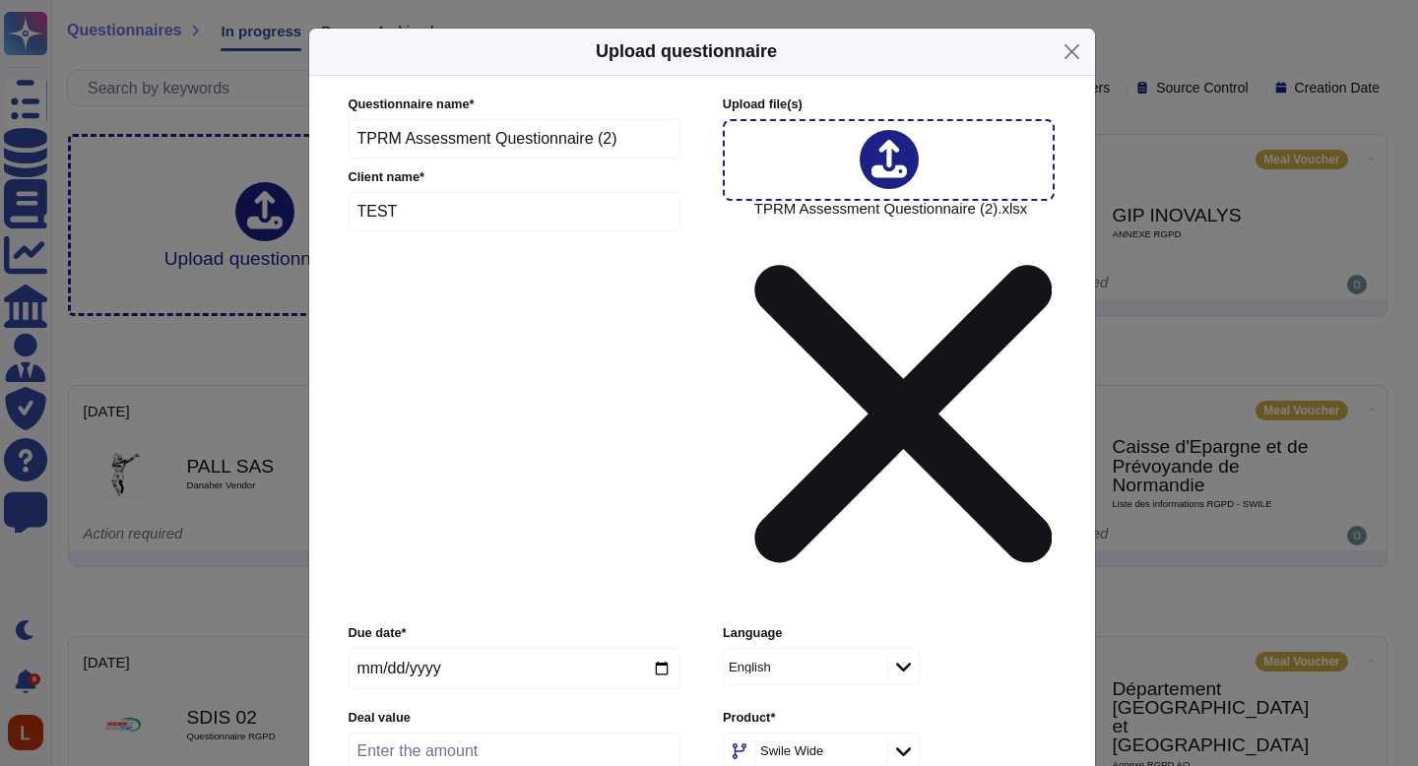
click at [455, 592] on div "Private" at bounding box center [447, 601] width 160 height 18
click at [1047, 733] on div "Swile Wide" at bounding box center [889, 751] width 332 height 37
click at [810, 521] on div "Customer" at bounding box center [821, 531] width 175 height 44
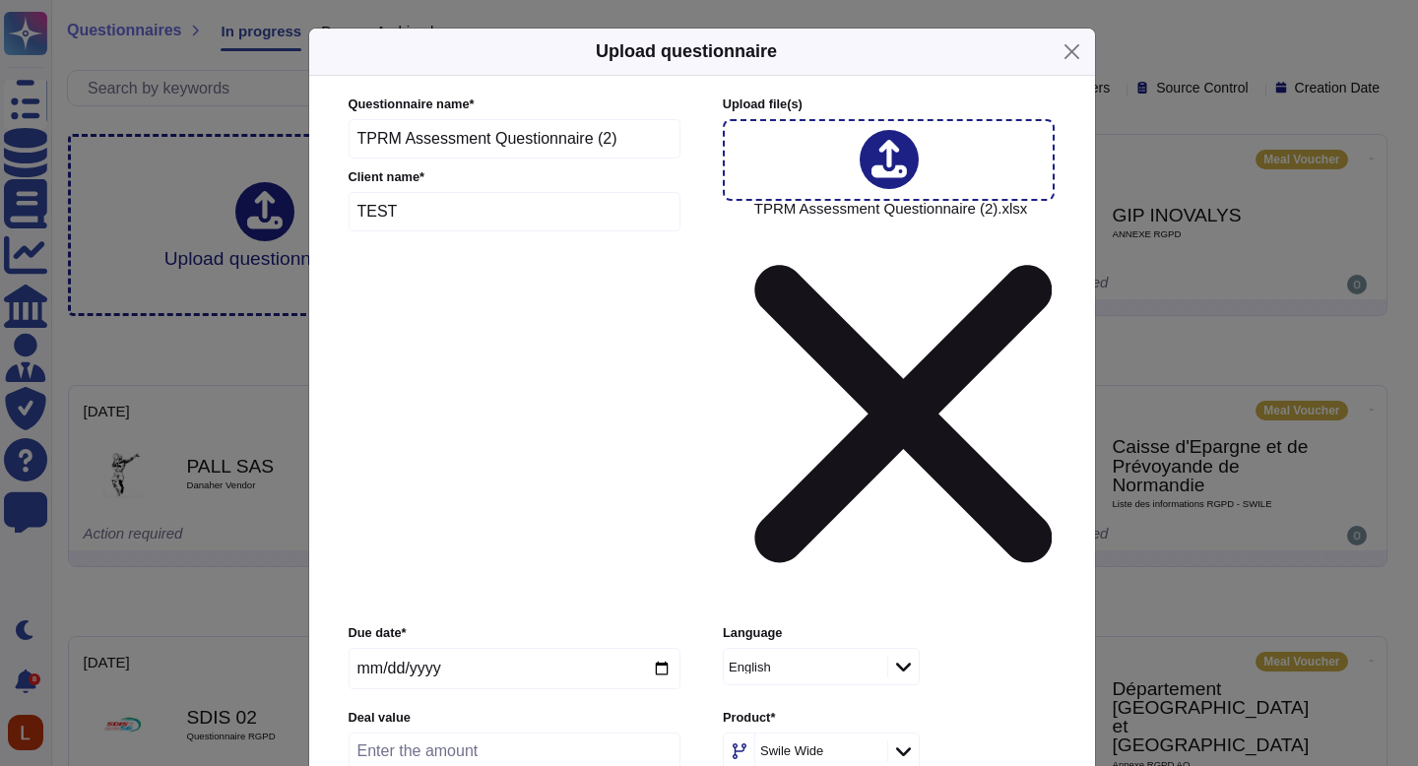
click at [791, 597] on div "No" at bounding box center [822, 601] width 160 height 18
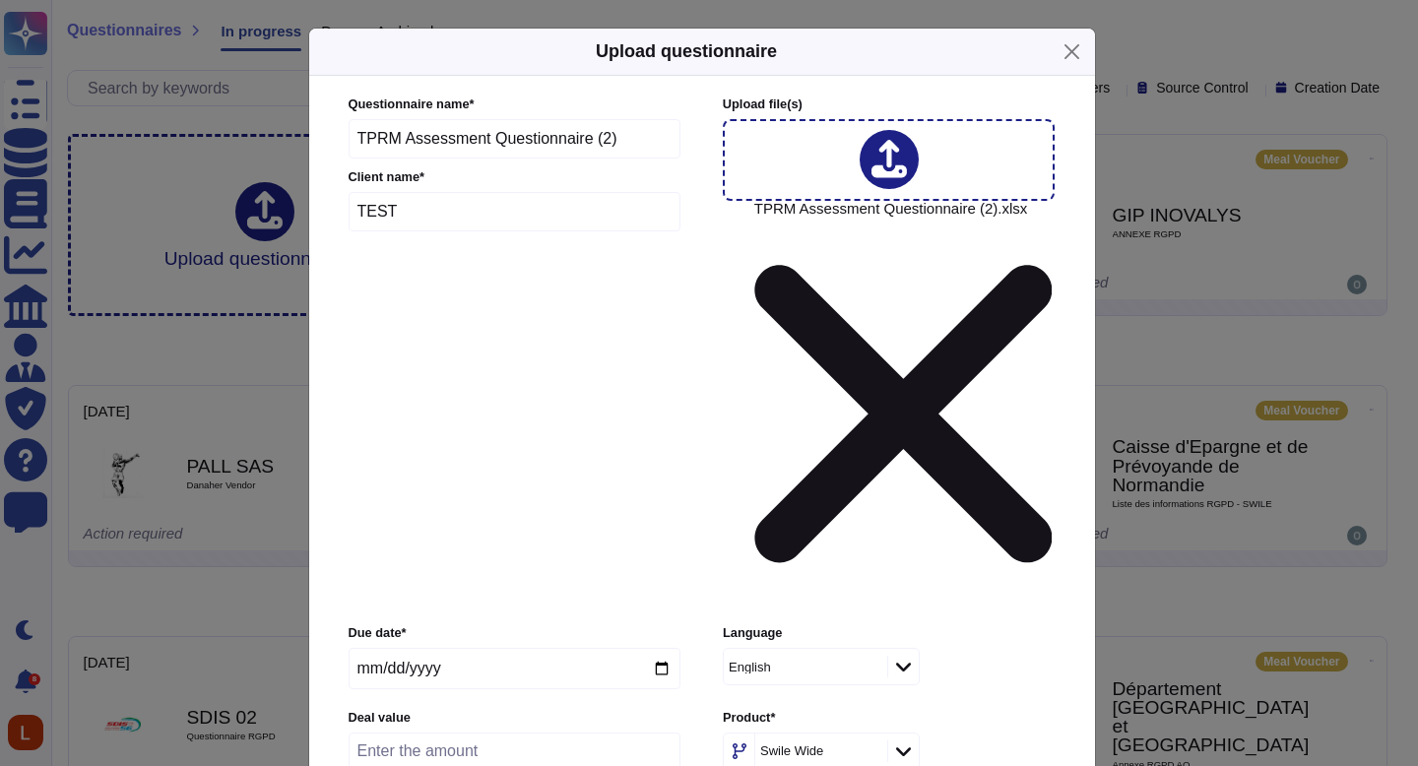
click at [572, 733] on input "number" at bounding box center [515, 751] width 332 height 37
click at [796, 663] on div "Yes" at bounding box center [821, 649] width 175 height 44
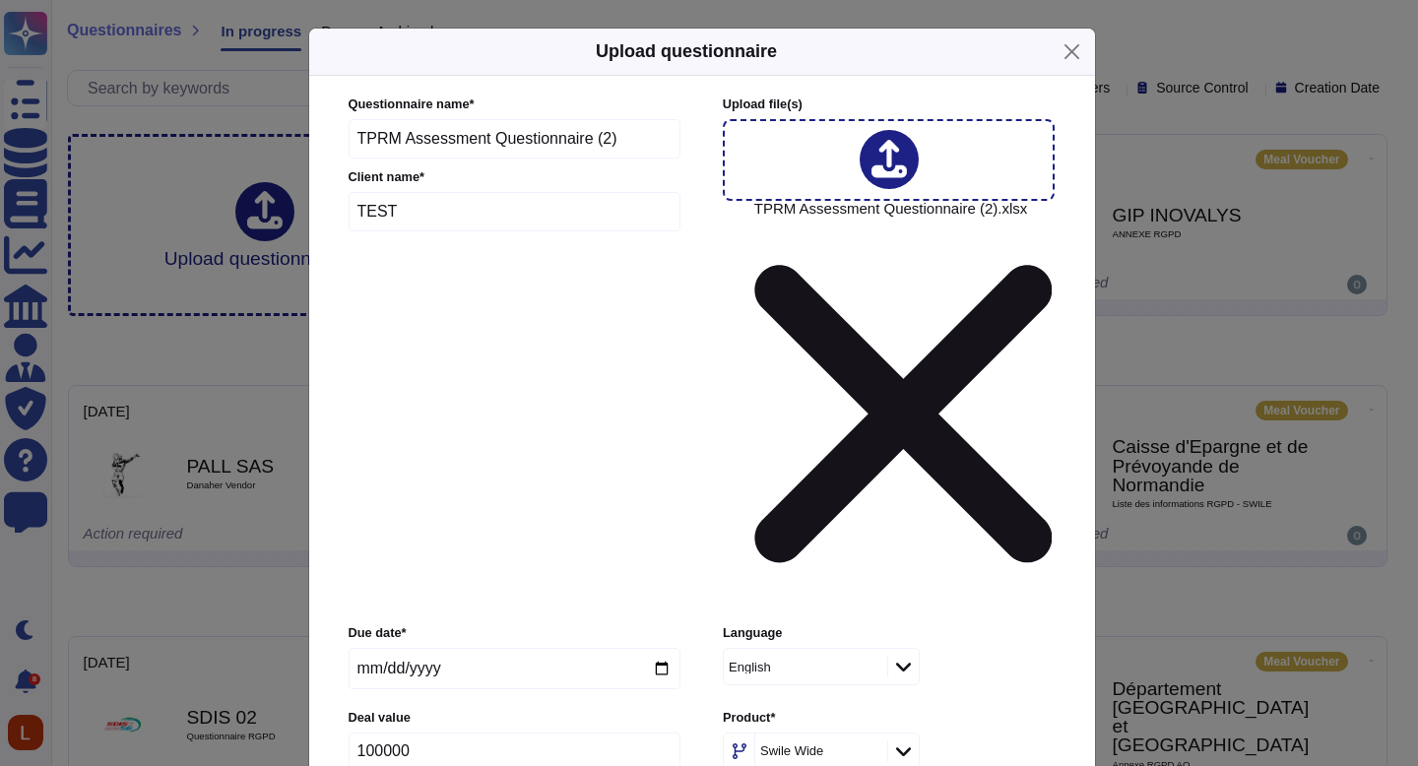
click at [796, 595] on div "Prospect" at bounding box center [821, 580] width 175 height 44
click at [888, 741] on div at bounding box center [903, 752] width 32 height 22
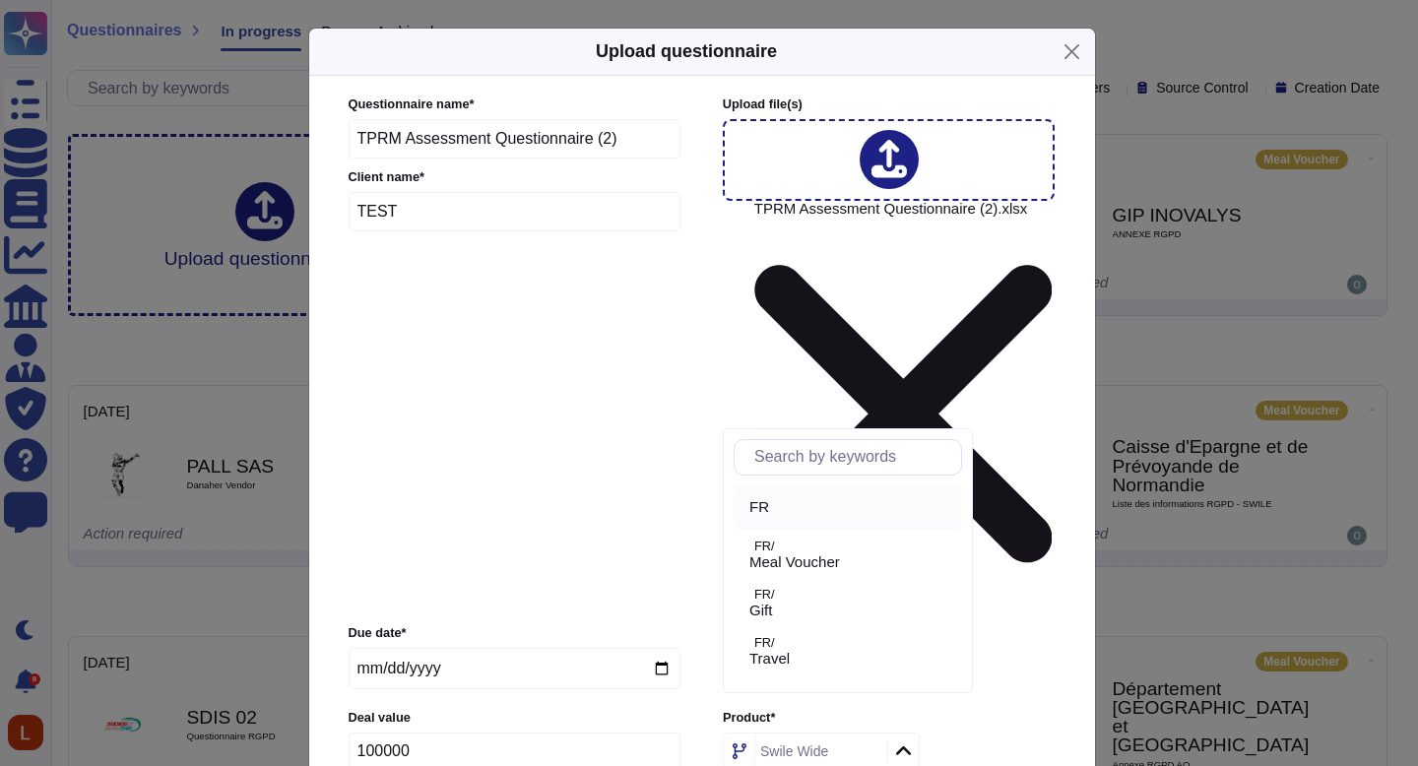
click at [829, 511] on div "FR" at bounding box center [851, 507] width 205 height 18
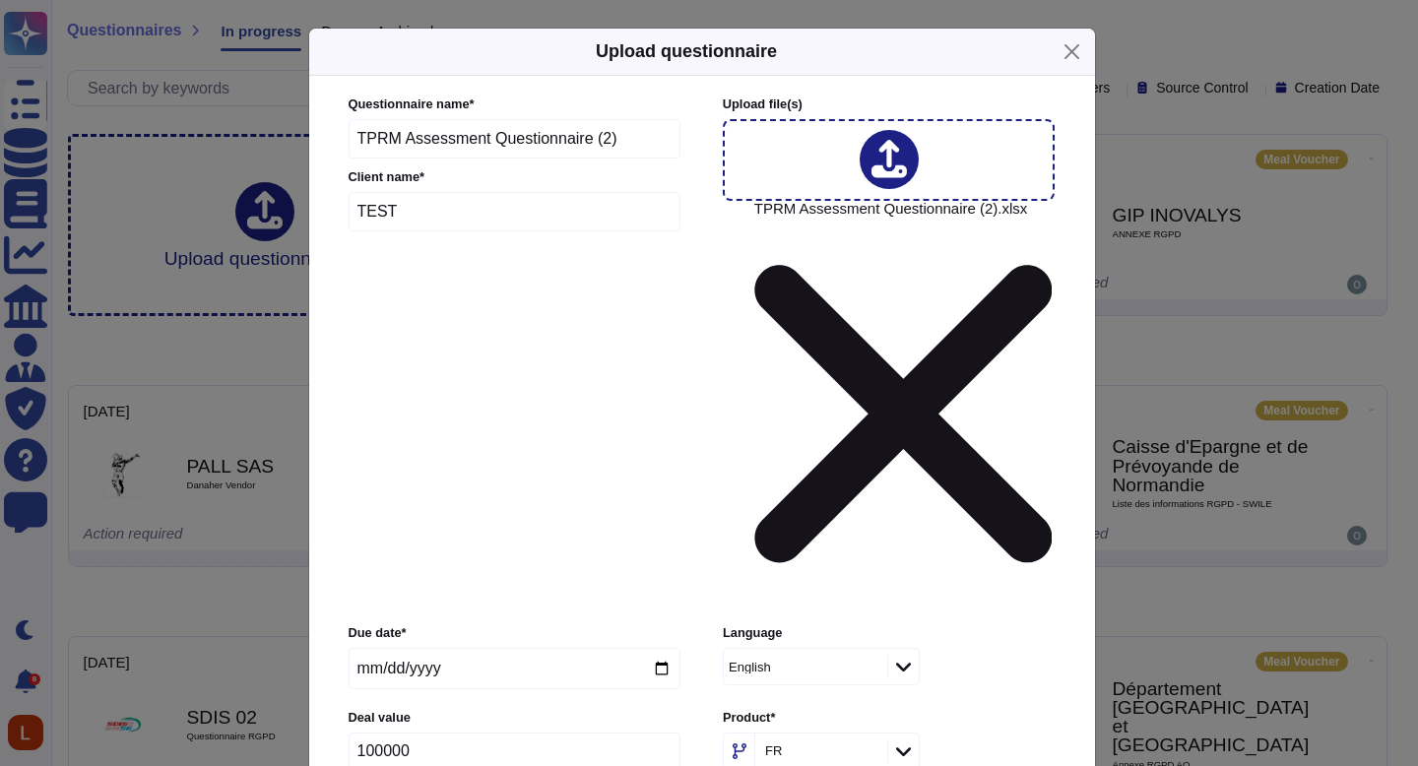
click at [892, 741] on div at bounding box center [903, 752] width 32 height 22
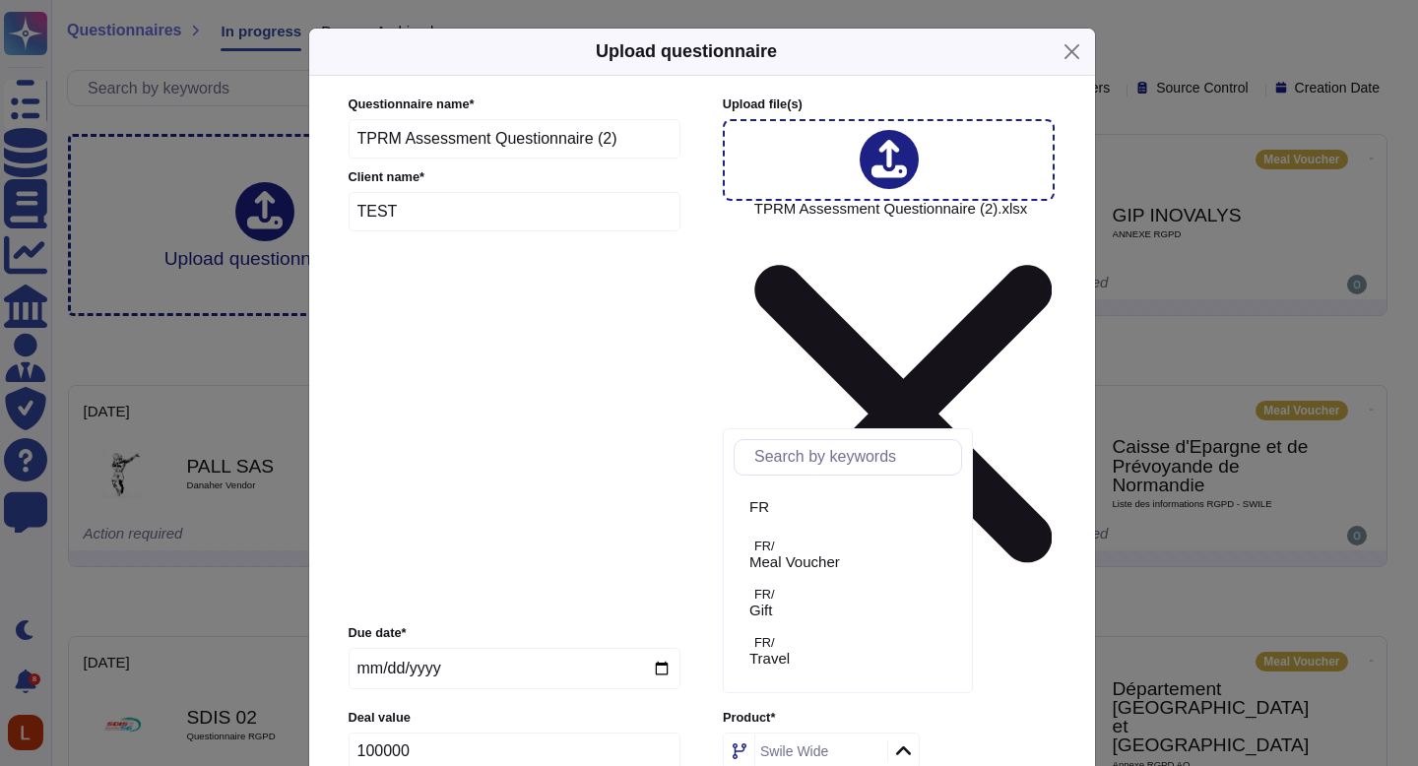
click at [868, 484] on div "FR FR/ Meal Voucher FR/ Gift FR/ Travel FR/ Mobility FR/ Mon CSE FR/ Service à …" at bounding box center [848, 560] width 250 height 265
click at [823, 500] on div "FR" at bounding box center [851, 507] width 205 height 18
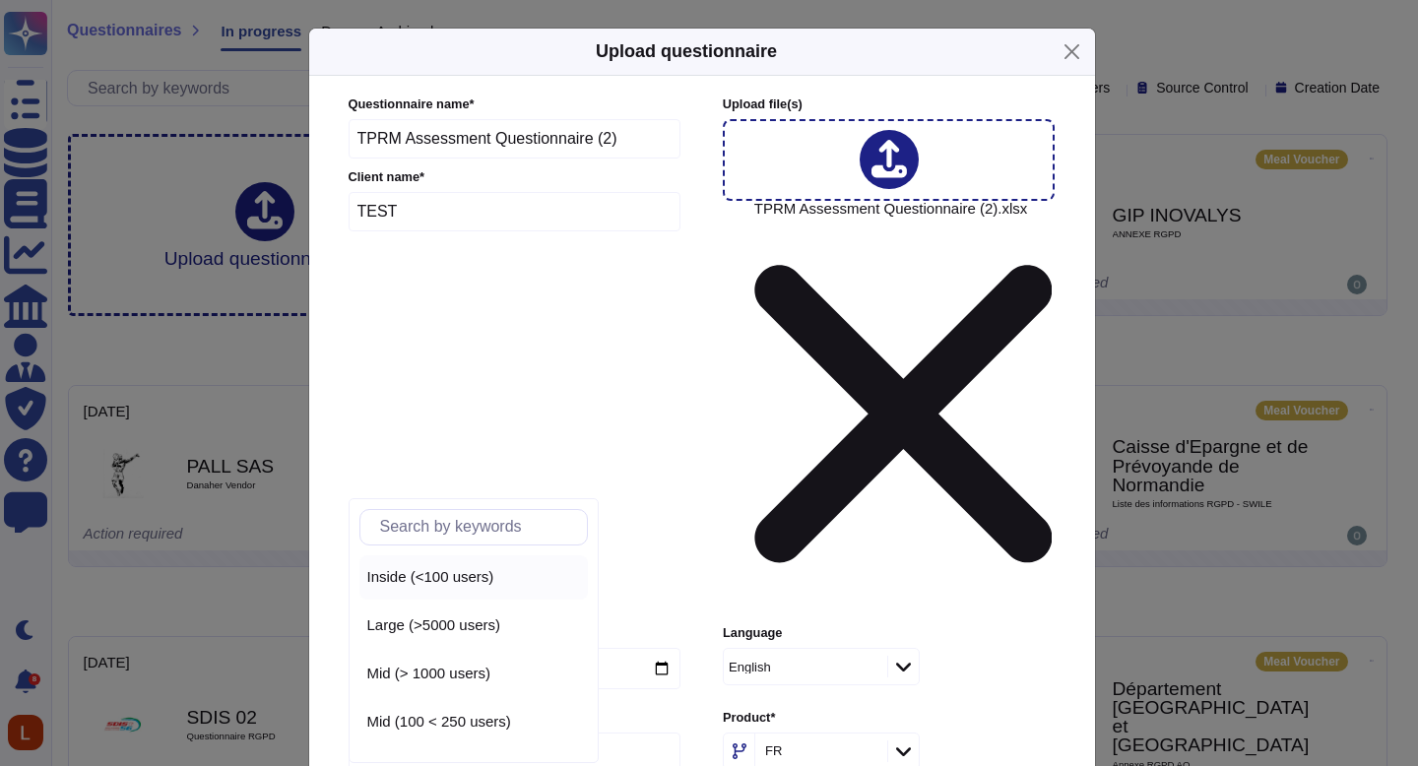
click at [509, 579] on div "Inside (<100 users)" at bounding box center [473, 577] width 213 height 18
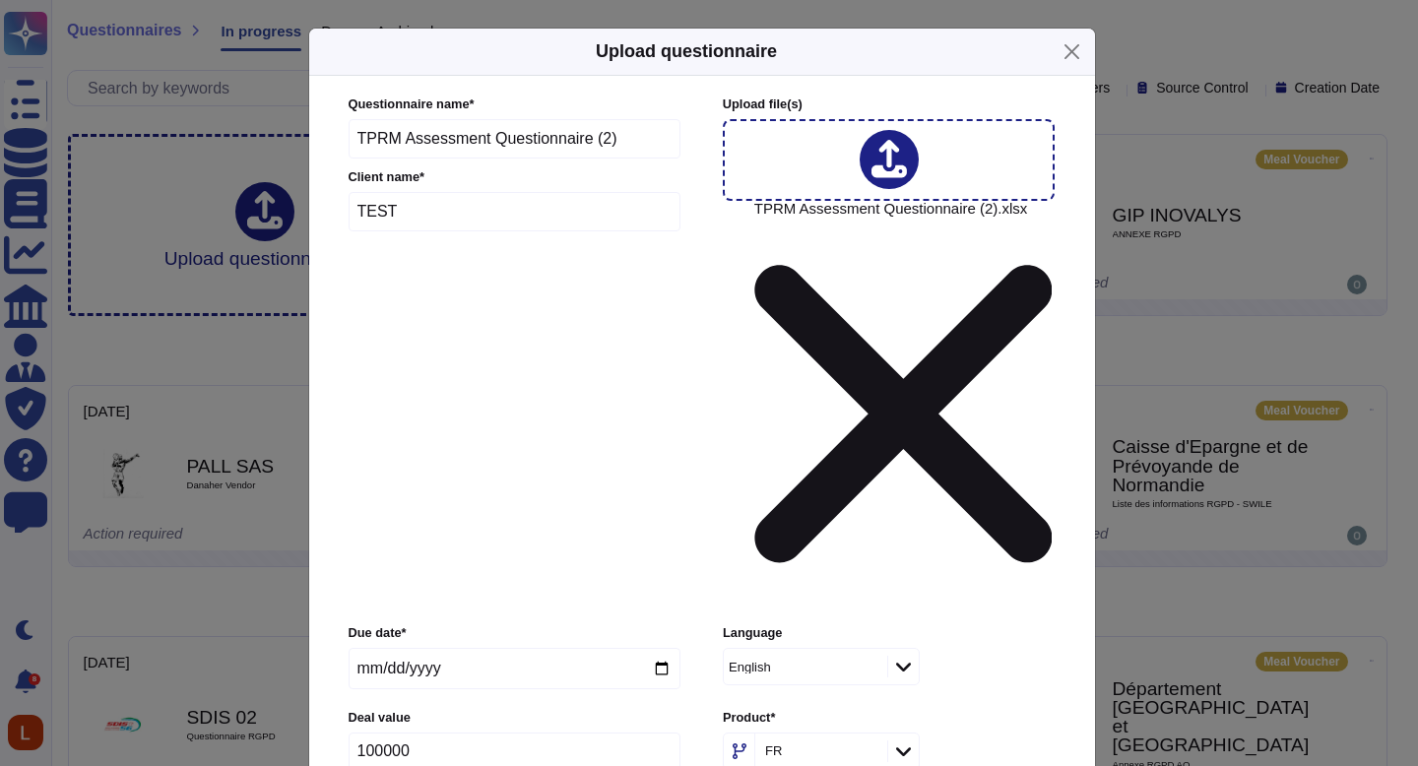
click at [430, 231] on input "TEST" at bounding box center [515, 211] width 333 height 39
click at [463, 733] on input "100000" at bounding box center [515, 751] width 332 height 37
type input "100"
drag, startPoint x: 640, startPoint y: 162, endPoint x: 319, endPoint y: 162, distance: 321.1
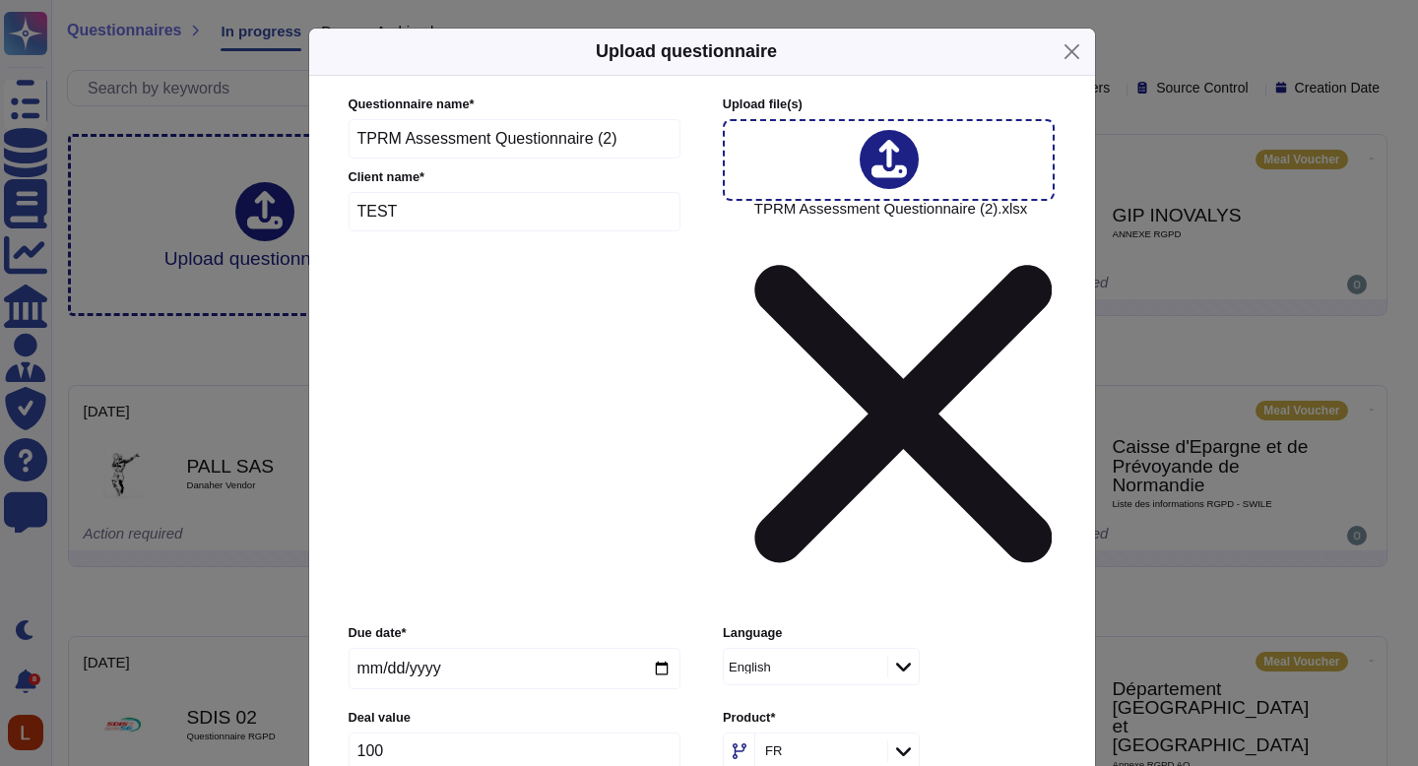
click at [319, 162] on div "Questionnaire name * TPRM Assessment Questionnaire (2) Client name * TEST Uploa…" at bounding box center [702, 535] width 786 height 918
type input "Questionnaire"
click at [529, 228] on input "TEST" at bounding box center [515, 211] width 333 height 39
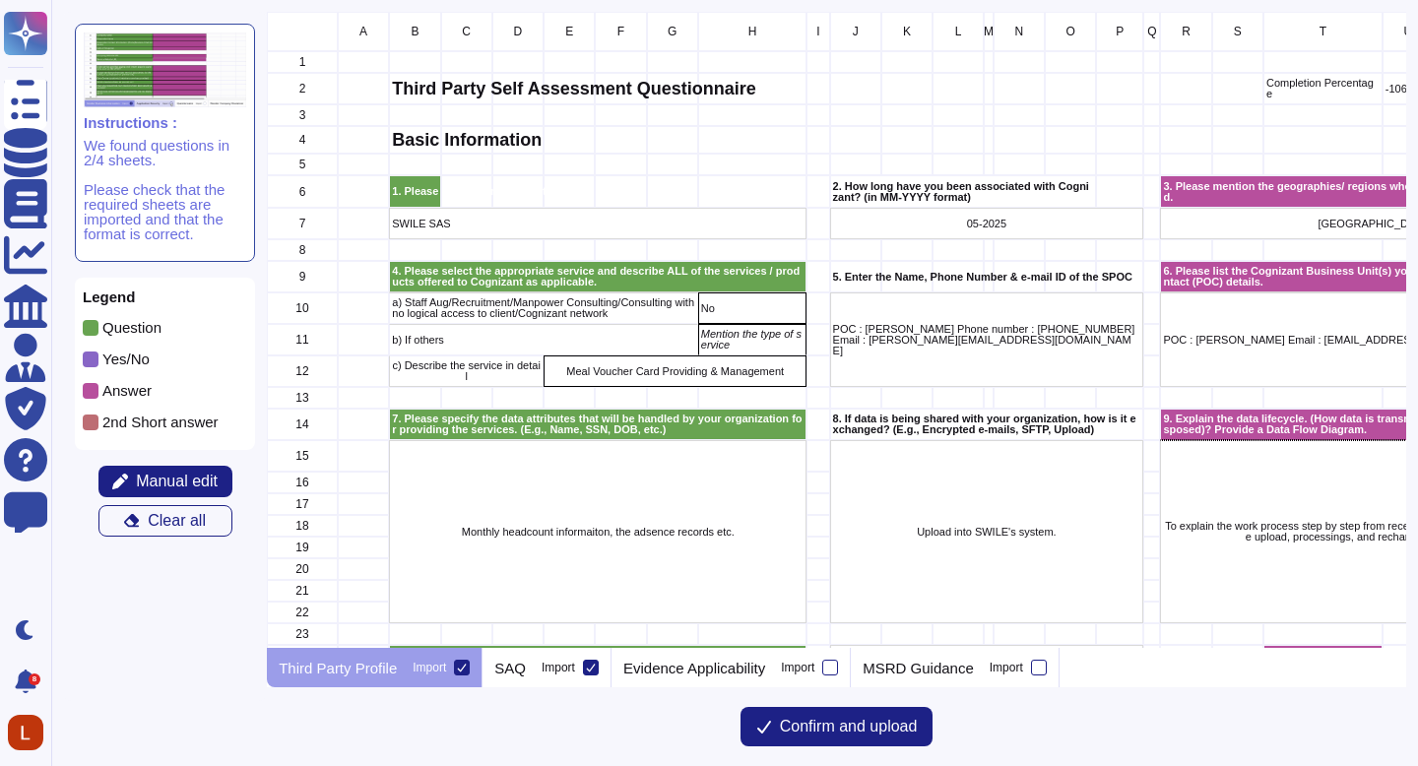
scroll to position [621, 1124]
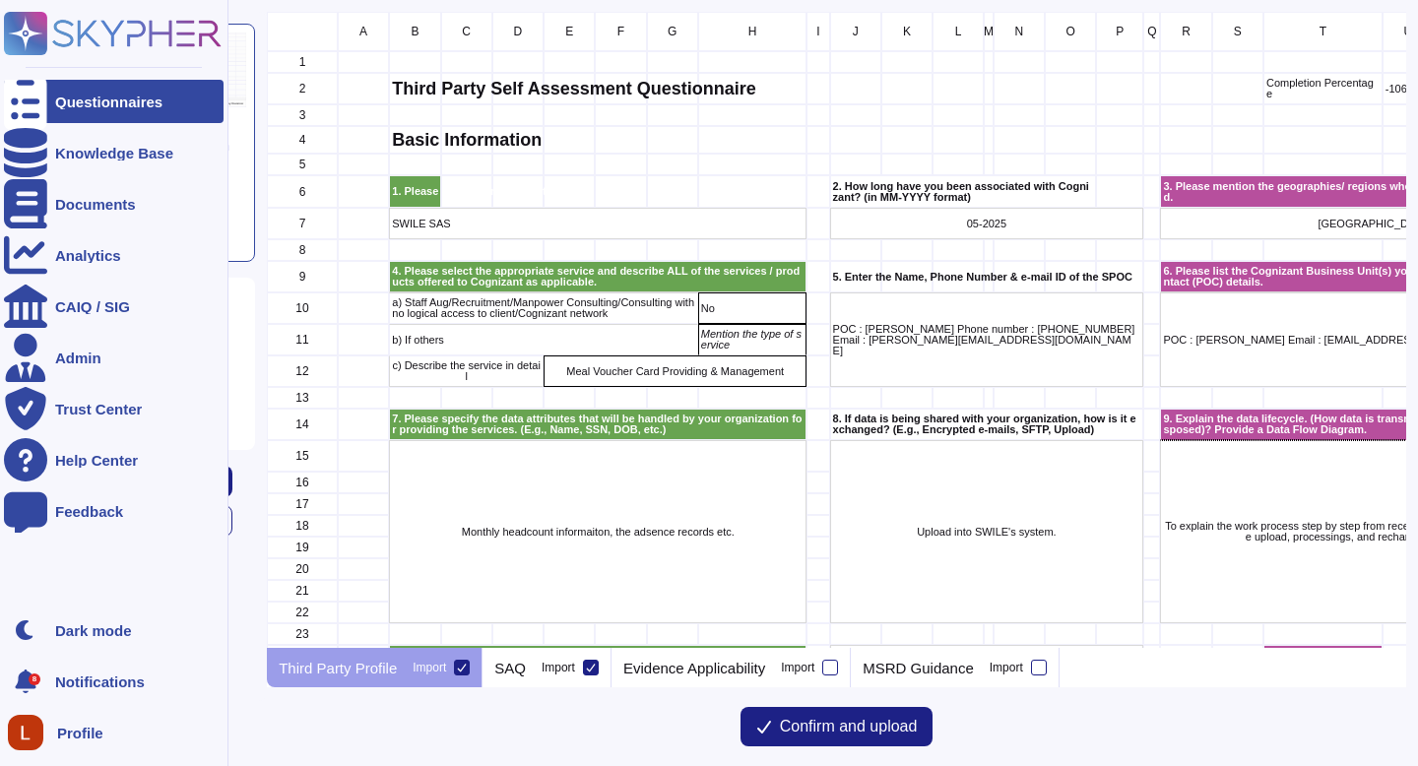
click at [126, 101] on div "Questionnaires" at bounding box center [108, 102] width 107 height 15
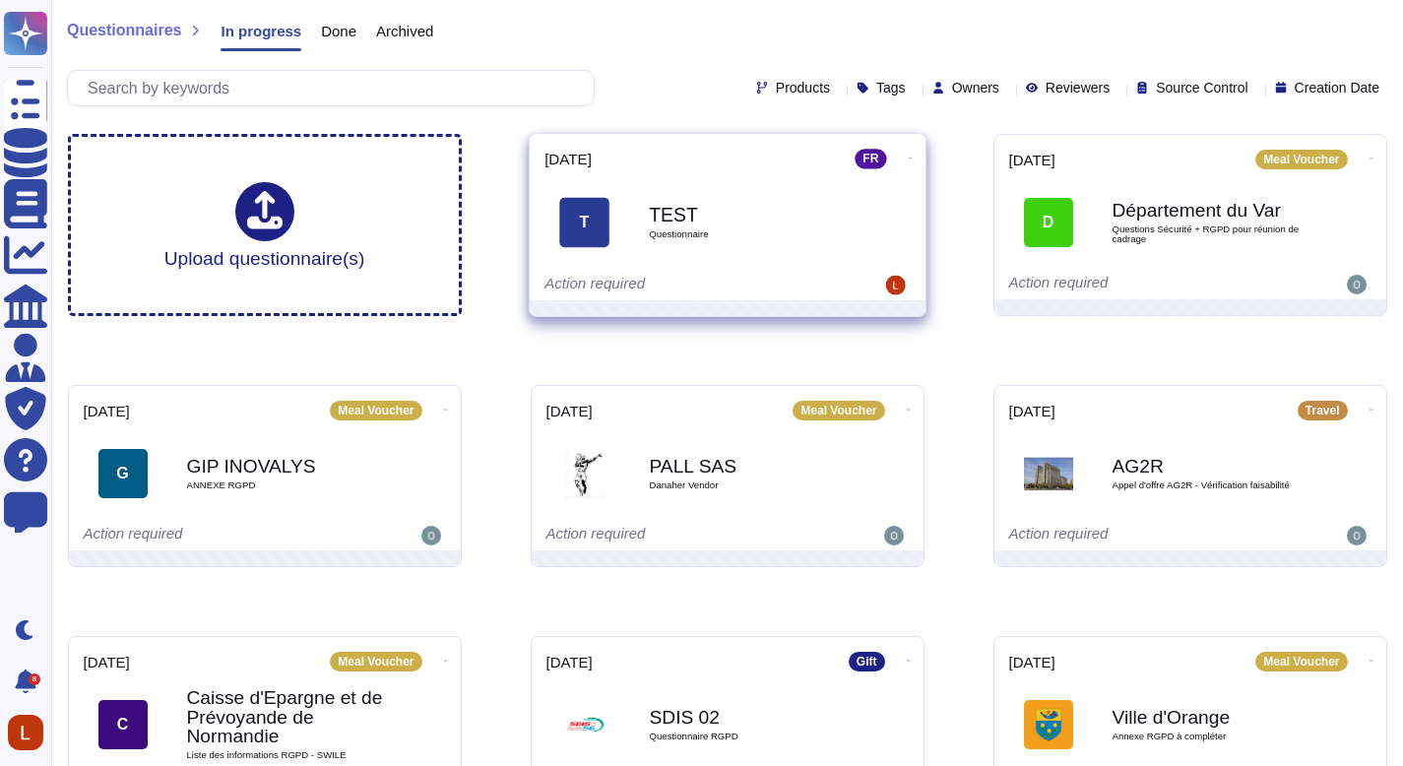
click at [908, 148] on span at bounding box center [910, 156] width 8 height 21
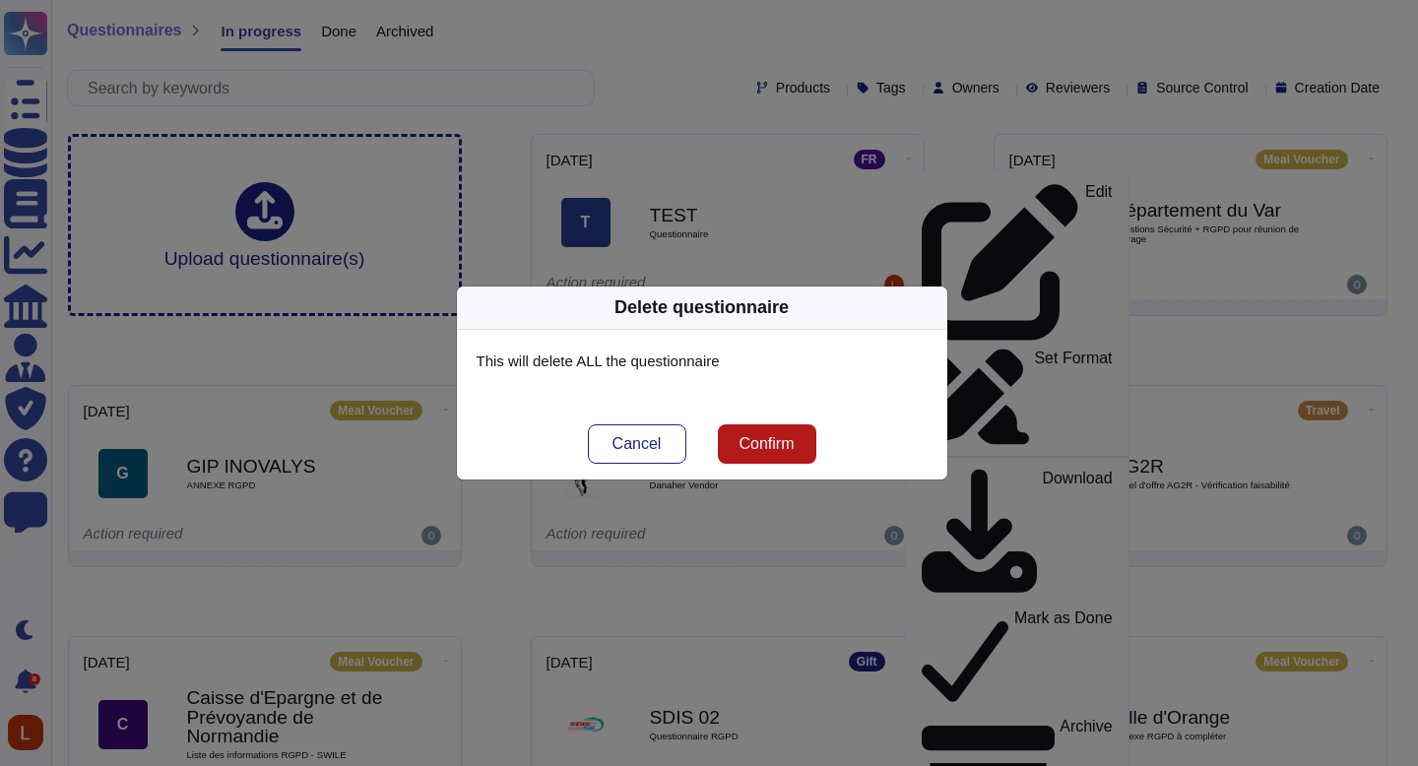
click at [759, 436] on span "Confirm" at bounding box center [766, 444] width 55 height 16
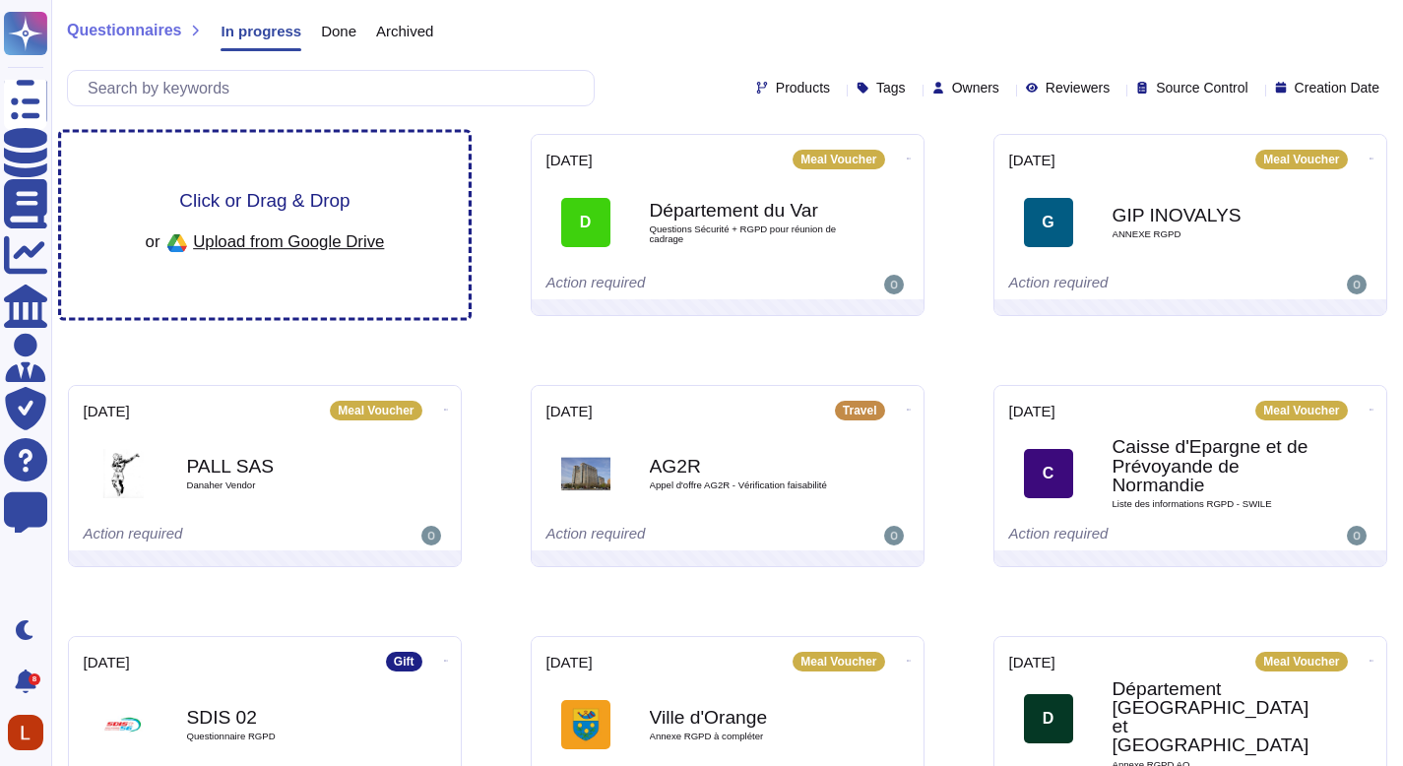
click at [305, 236] on span "Upload from Google Drive" at bounding box center [288, 241] width 191 height 18
click at [179, 179] on div "Click or Drag & Drop or Upload from Google Drive" at bounding box center [265, 225] width 408 height 185
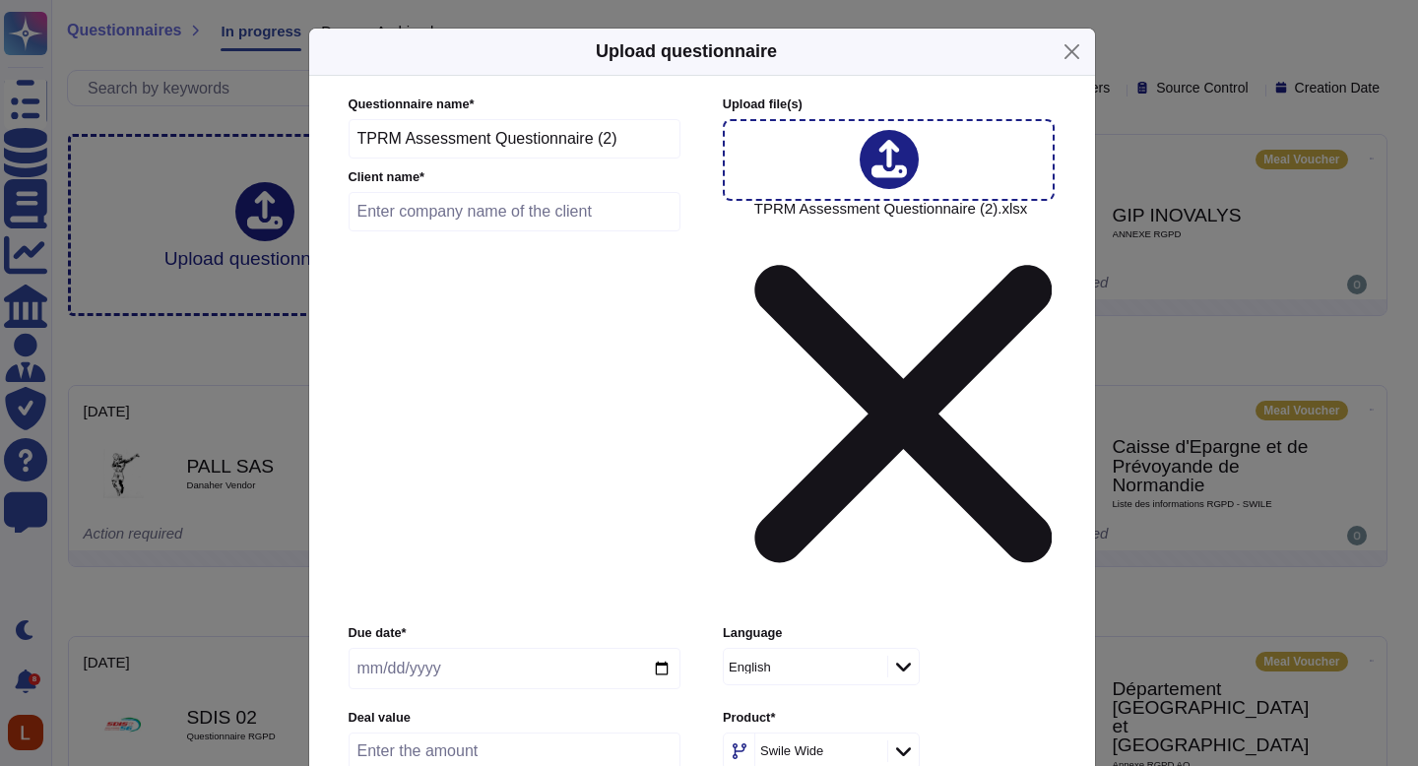
drag, startPoint x: 493, startPoint y: 161, endPoint x: 326, endPoint y: 142, distance: 168.5
click at [326, 142] on div "Questionnaire name * TPRM Assessment Questionnaire (2) Client name * Upload fil…" at bounding box center [702, 535] width 786 height 918
type input "Questionnaire (2)"
click at [407, 226] on input "text" at bounding box center [515, 211] width 333 height 39
type input "TEST"
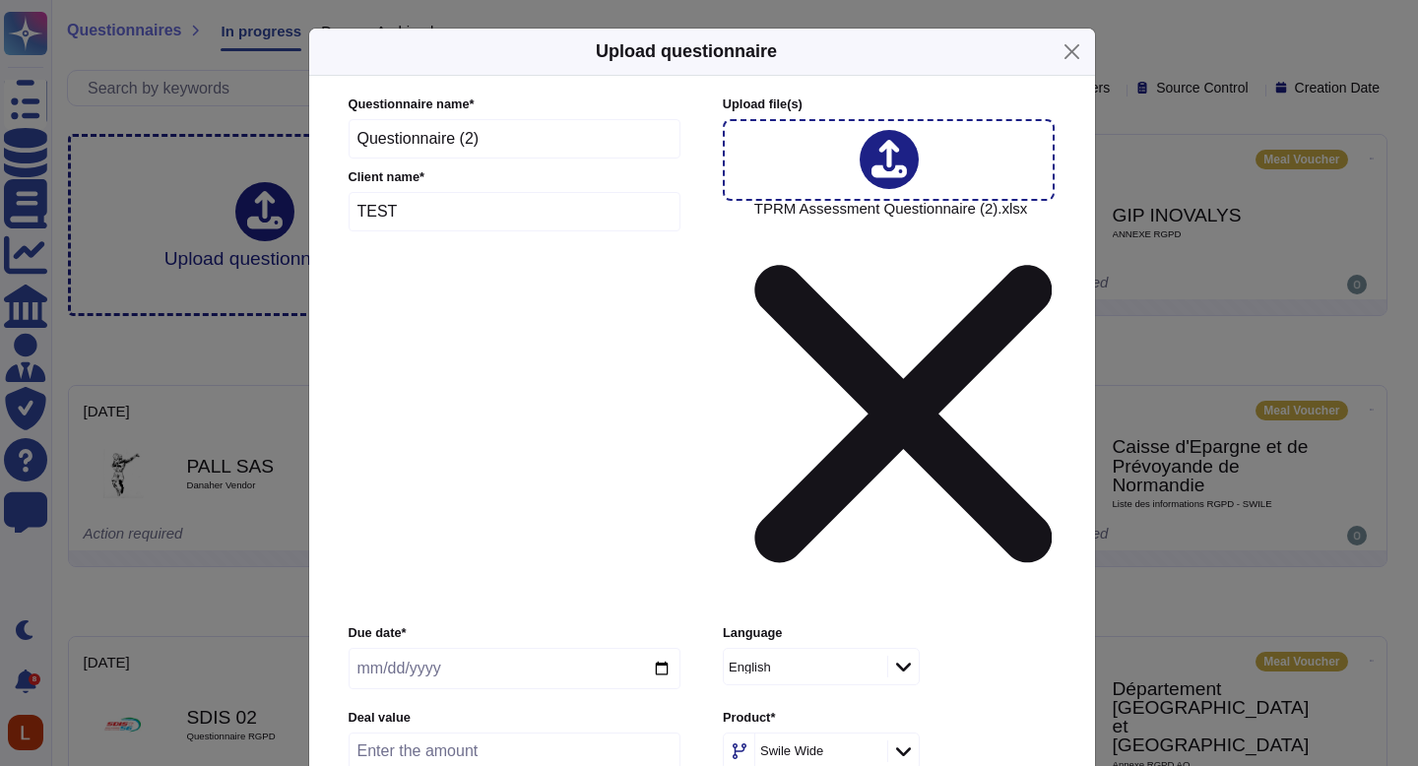
click at [664, 648] on input "date" at bounding box center [515, 668] width 332 height 41
type input "[DATE]"
click at [842, 745] on div "Swile Wide" at bounding box center [811, 751] width 102 height 13
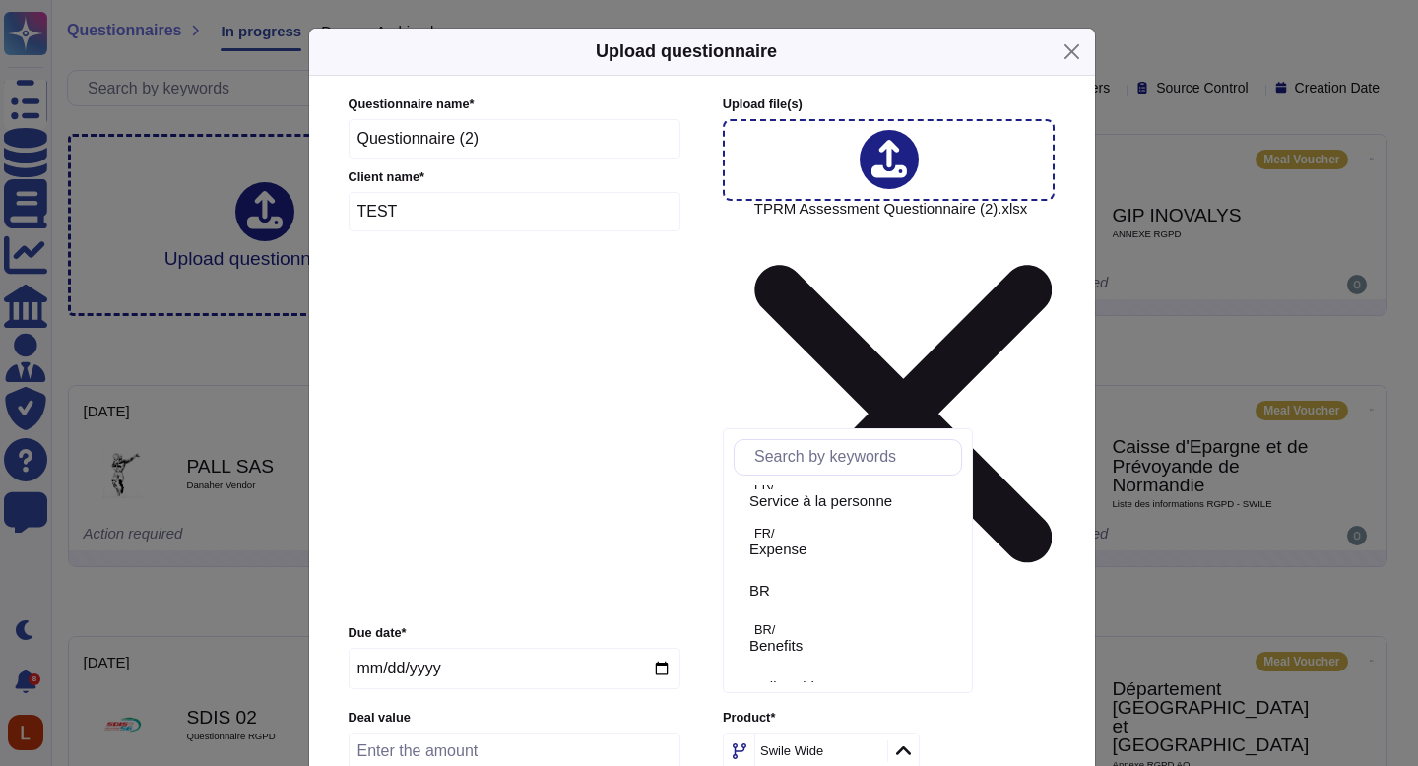
scroll to position [330, 0]
click at [881, 653] on div "Swile Wide v2" at bounding box center [851, 660] width 205 height 18
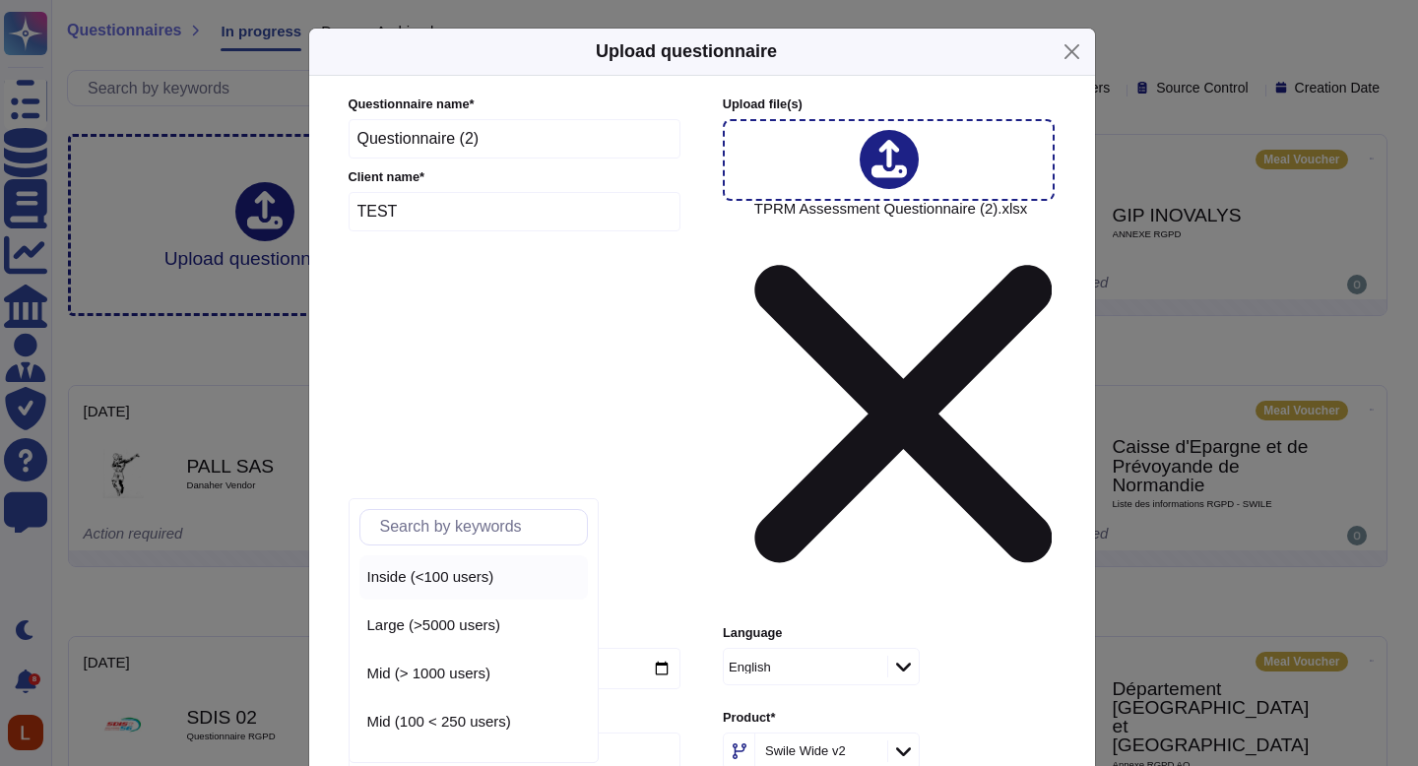
click at [432, 571] on span "Inside (<100 users)" at bounding box center [430, 577] width 127 height 18
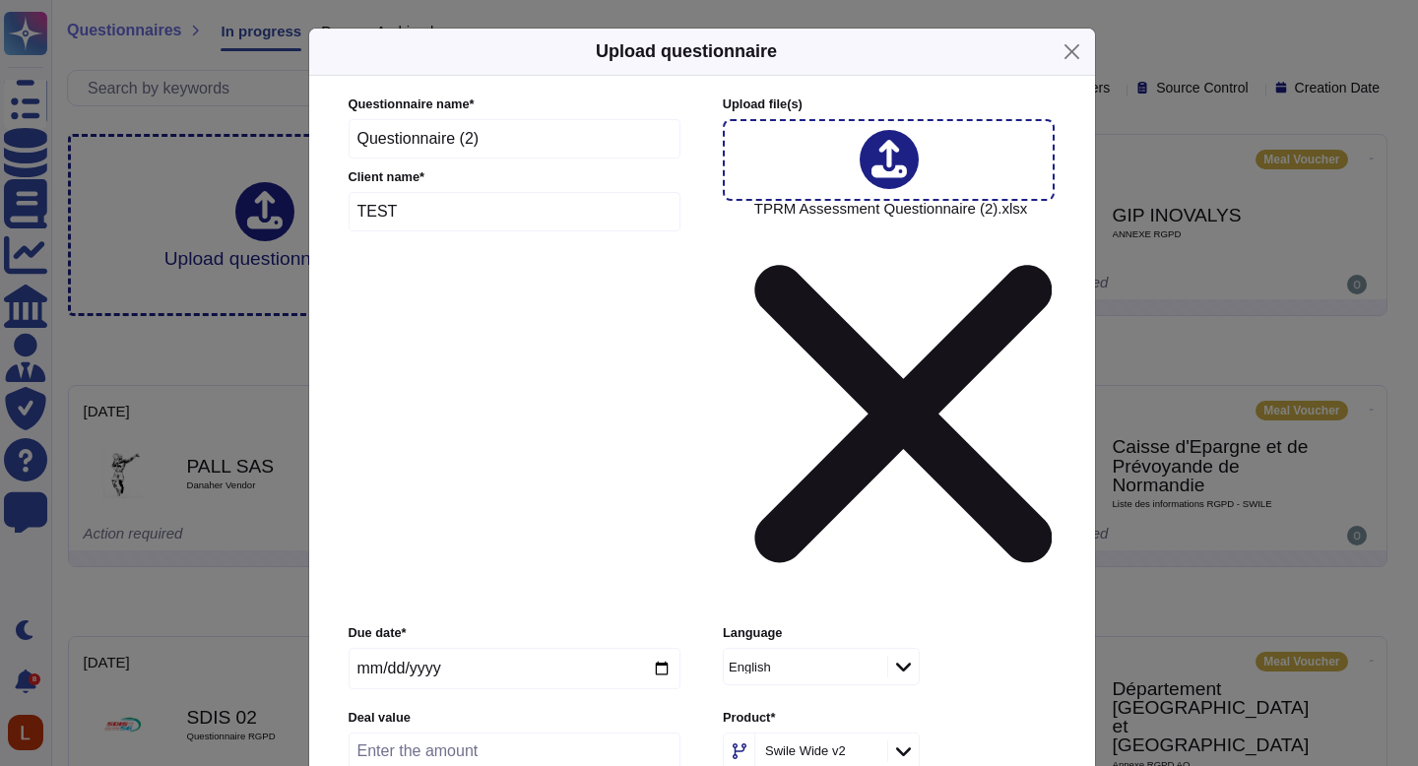
click at [451, 733] on input "number" at bounding box center [515, 751] width 332 height 37
type input "1000"
click at [427, 599] on div "Private" at bounding box center [447, 601] width 160 height 18
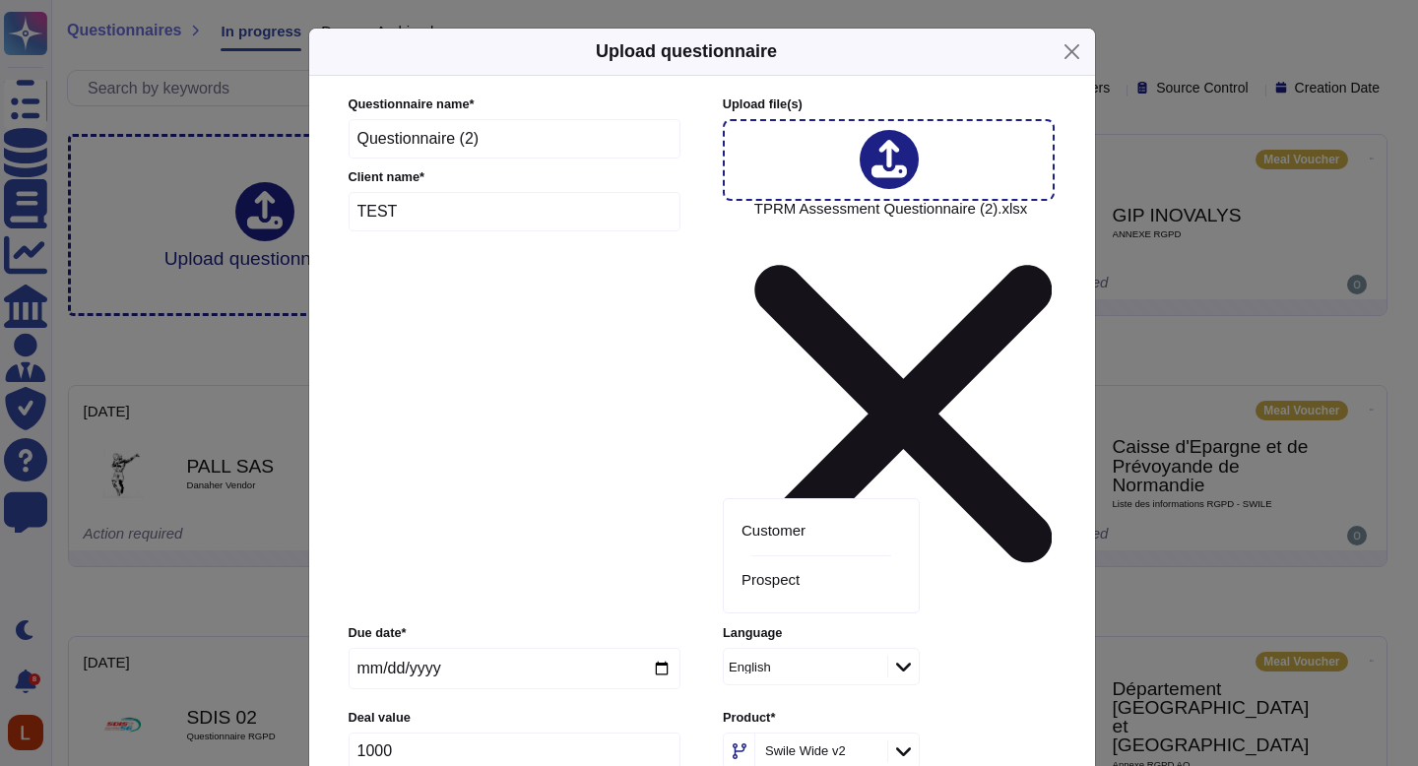
click at [809, 523] on div "Customer" at bounding box center [821, 531] width 175 height 44
click at [795, 589] on div "No" at bounding box center [821, 600] width 175 height 44
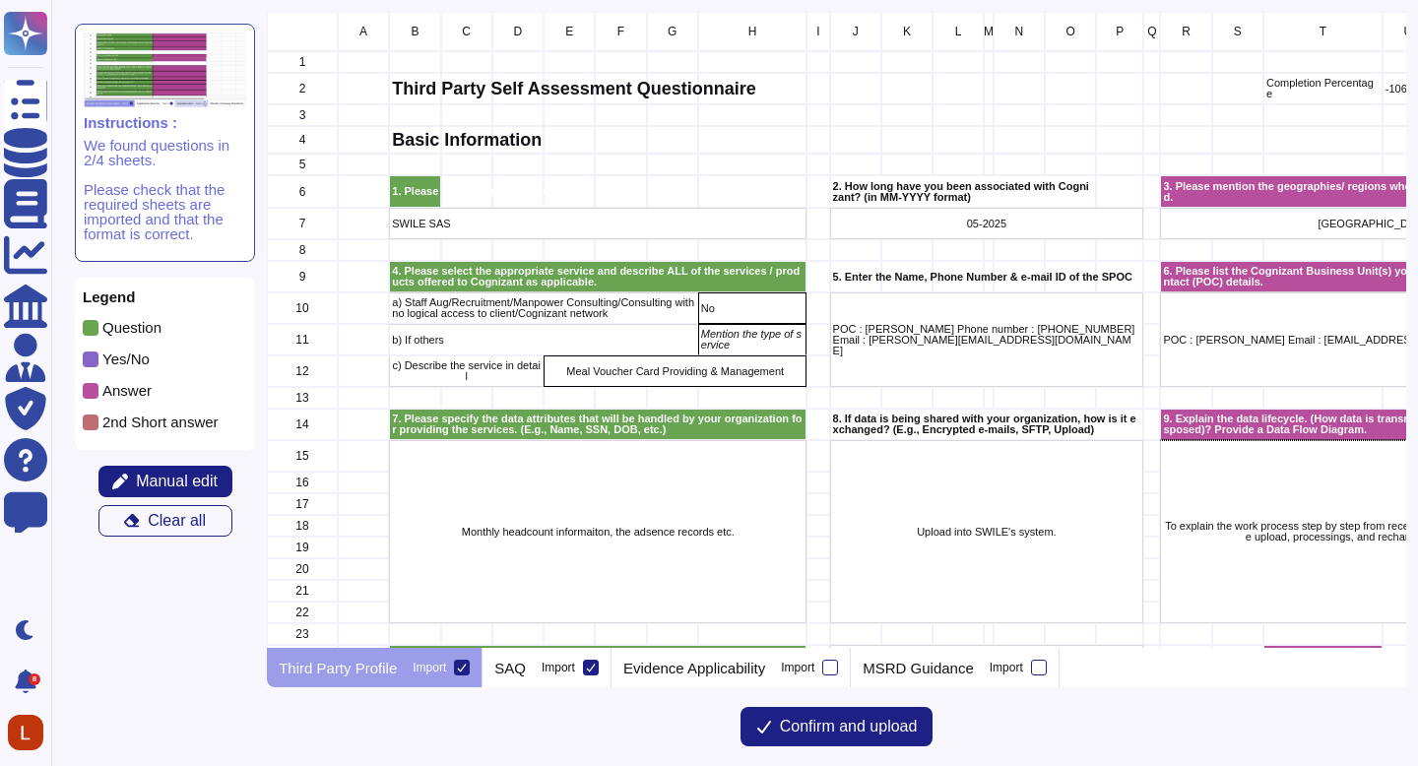
scroll to position [16, 16]
